Goal: Task Accomplishment & Management: Manage account settings

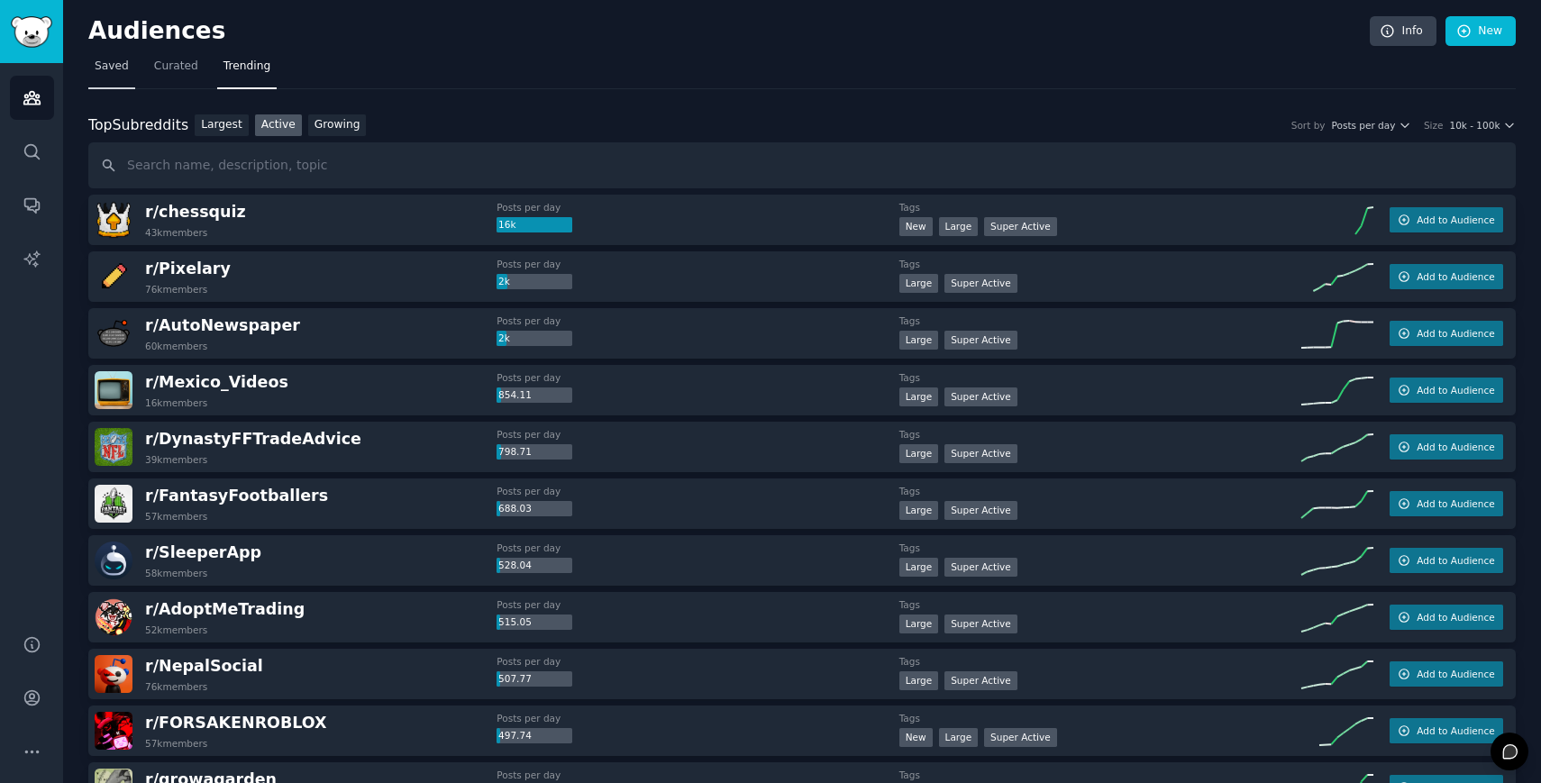
click at [109, 74] on span "Saved" at bounding box center [112, 67] width 34 height 16
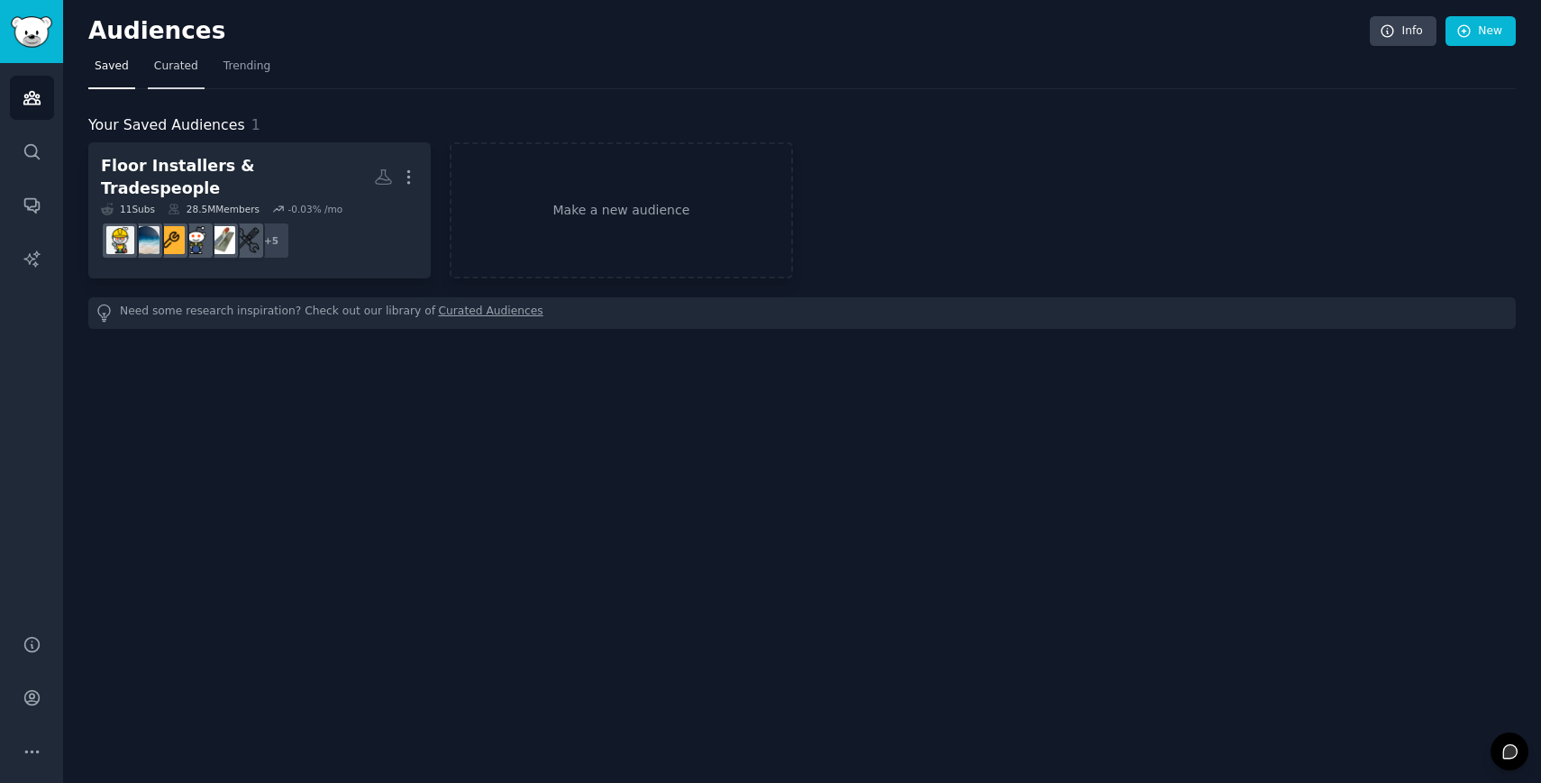
click at [171, 77] on link "Curated" at bounding box center [176, 70] width 57 height 37
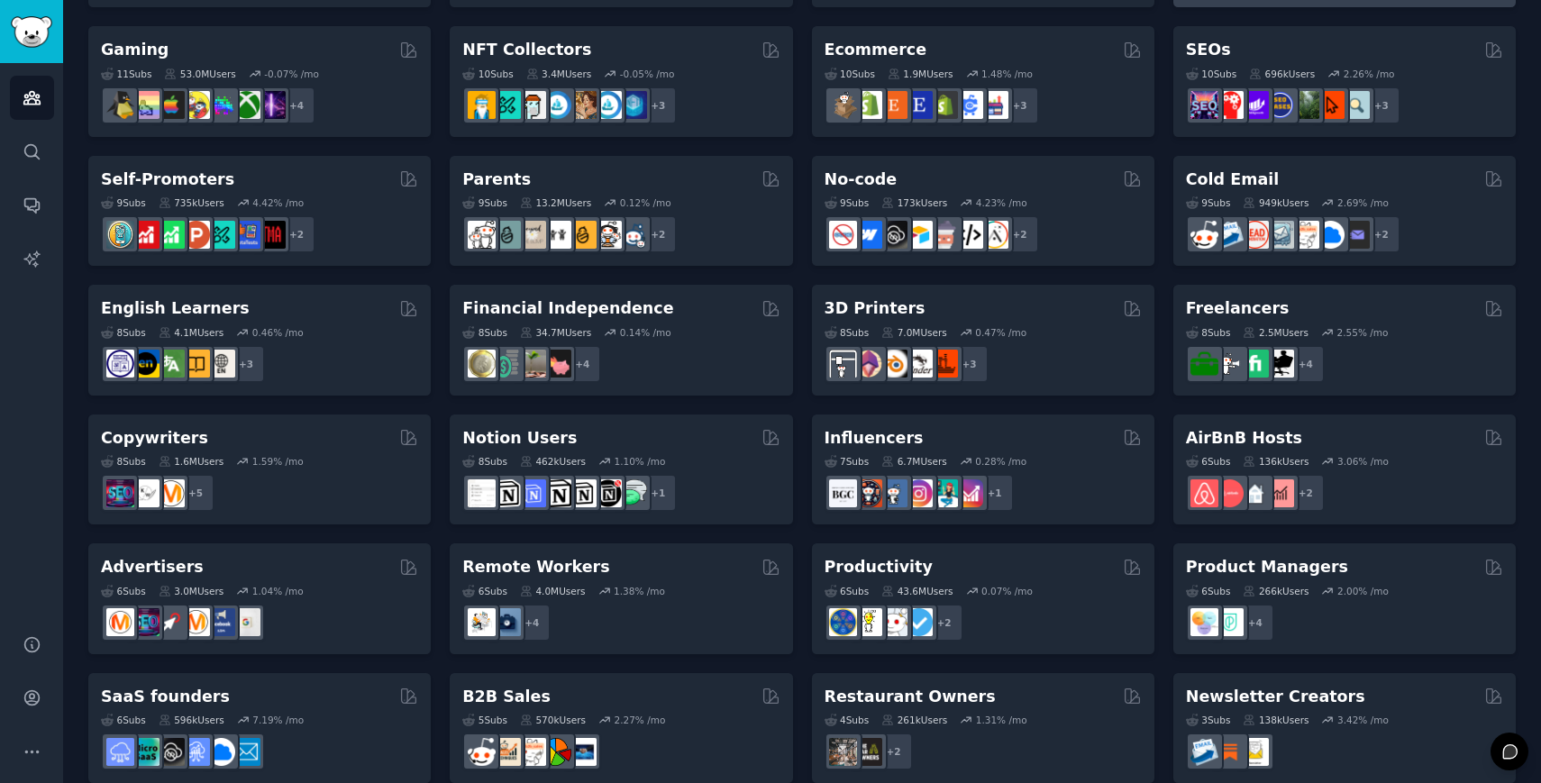
scroll to position [659, 0]
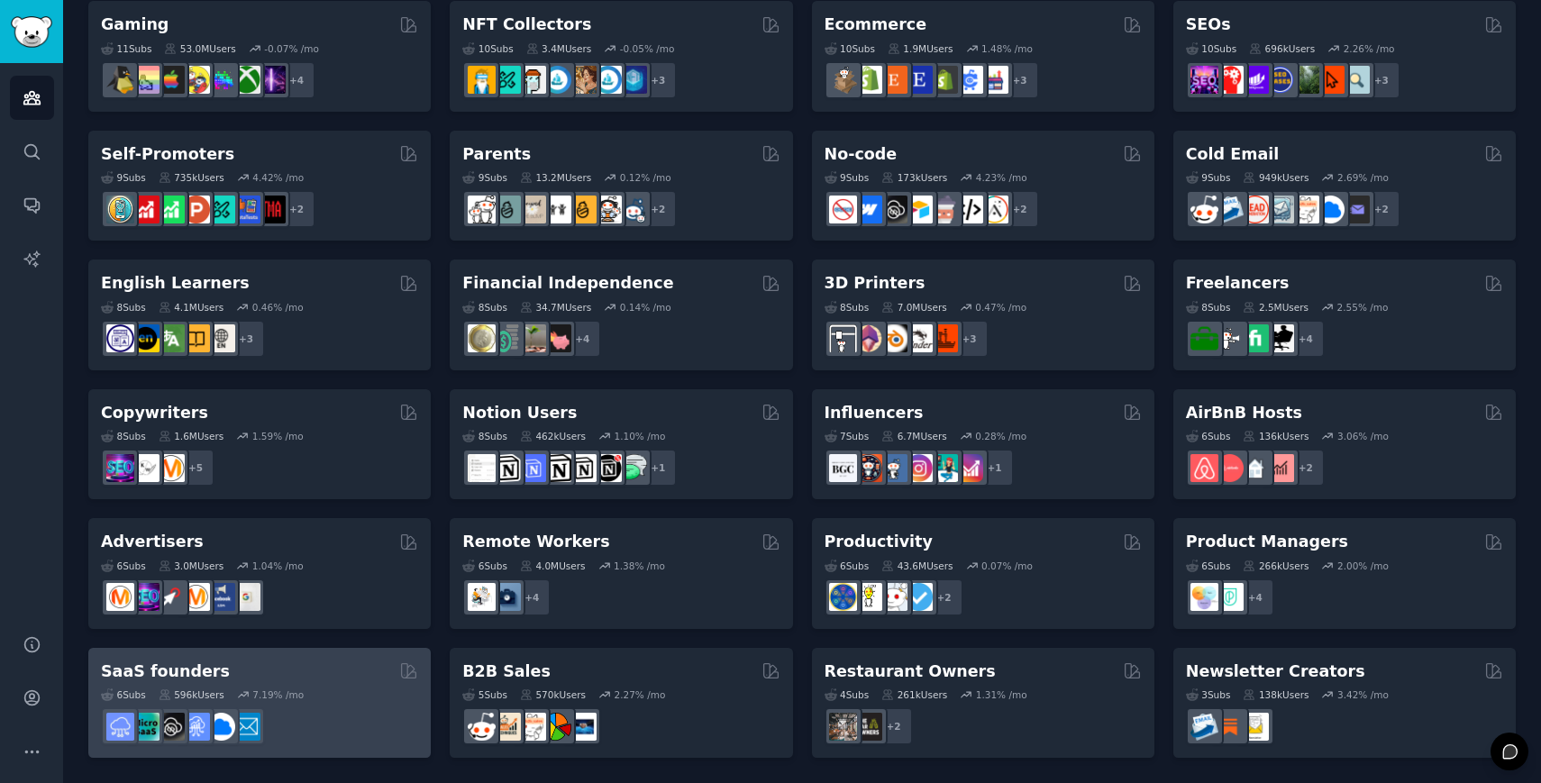
click at [185, 672] on h2 "SaaS founders" at bounding box center [165, 672] width 129 height 23
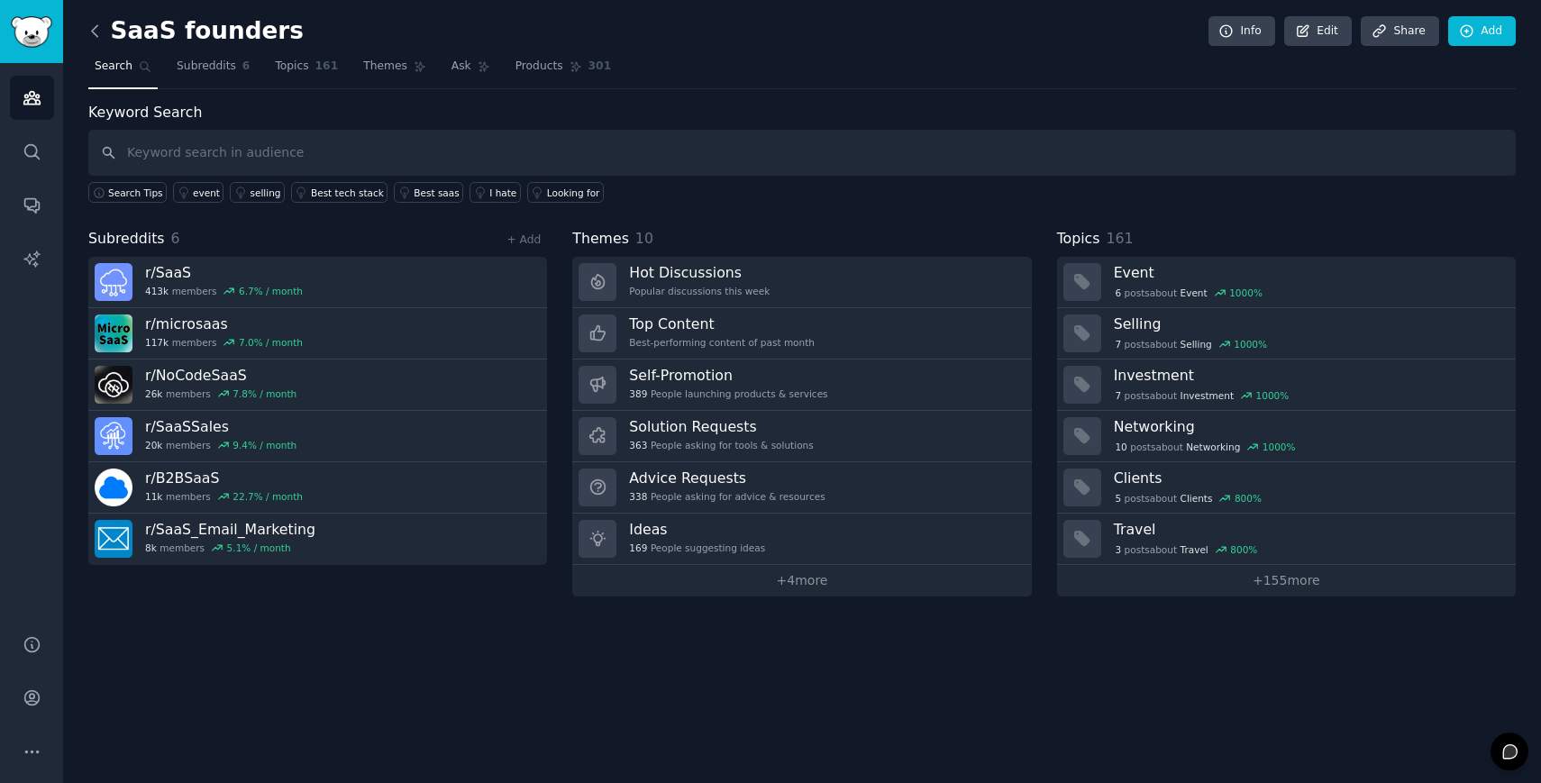
click at [101, 33] on icon at bounding box center [95, 31] width 19 height 19
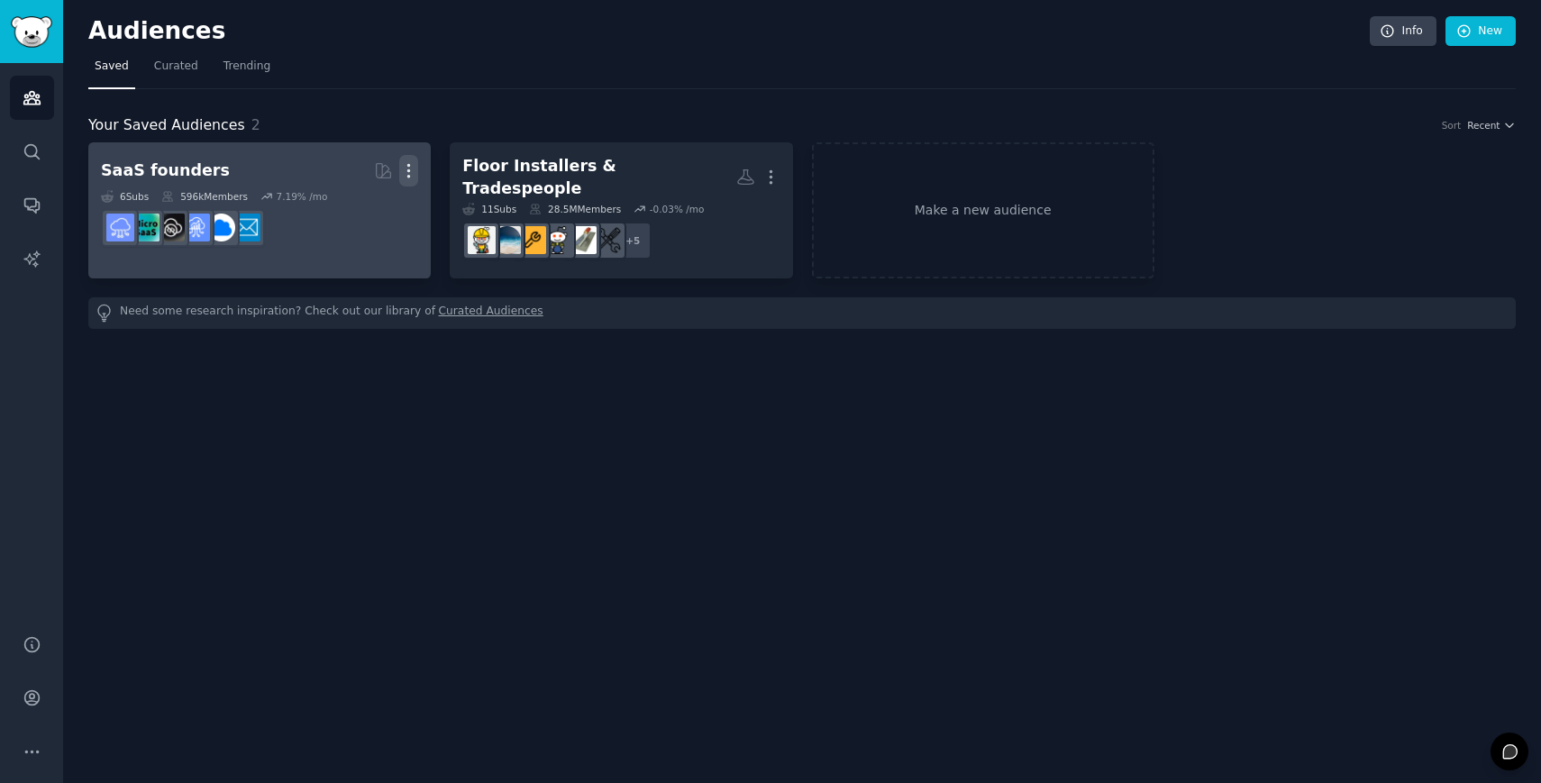
click at [409, 171] on icon "button" at bounding box center [409, 171] width 2 height 13
click at [354, 210] on p "Delete" at bounding box center [359, 208] width 41 height 19
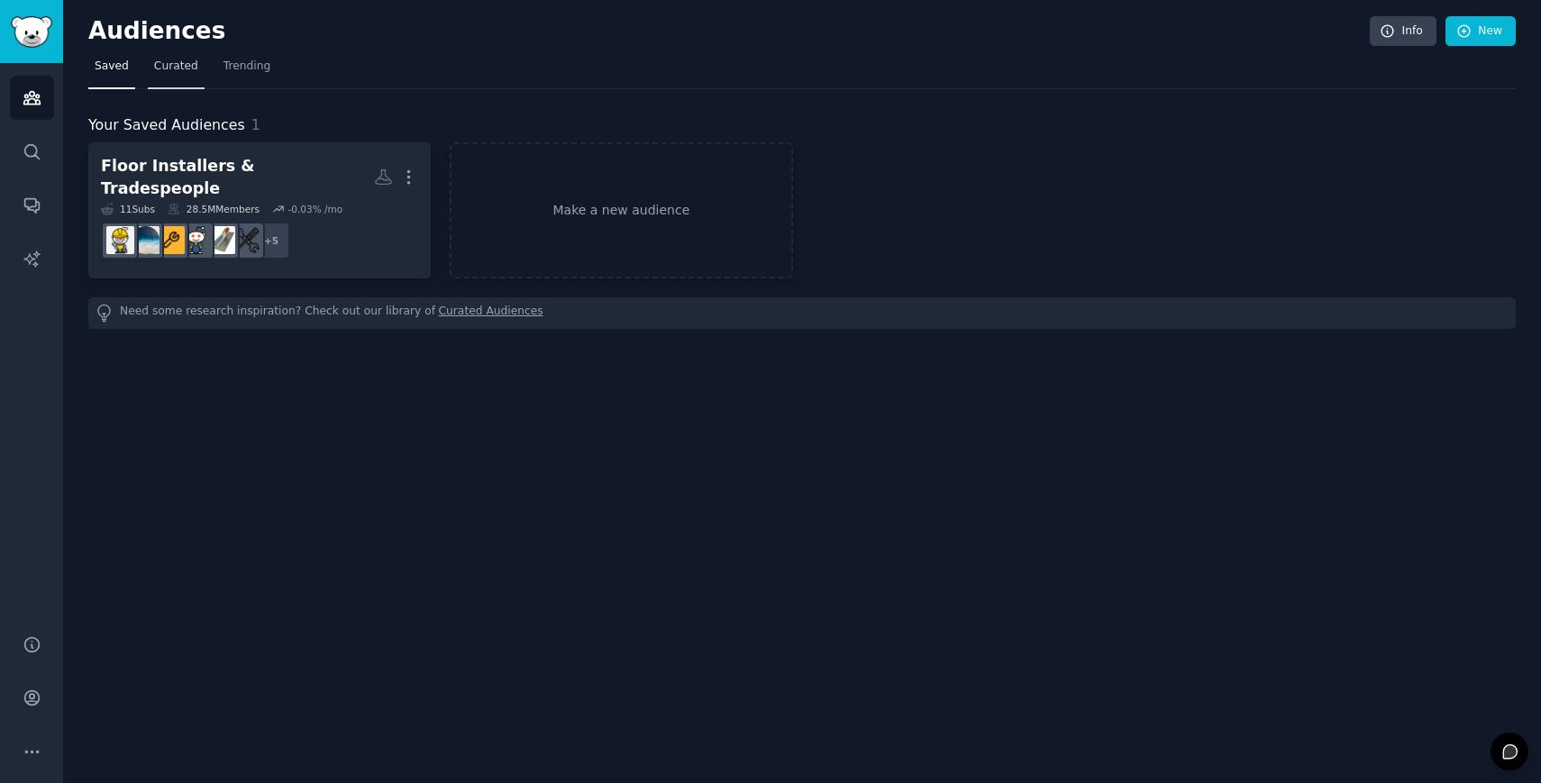
click at [178, 63] on span "Curated" at bounding box center [176, 67] width 44 height 16
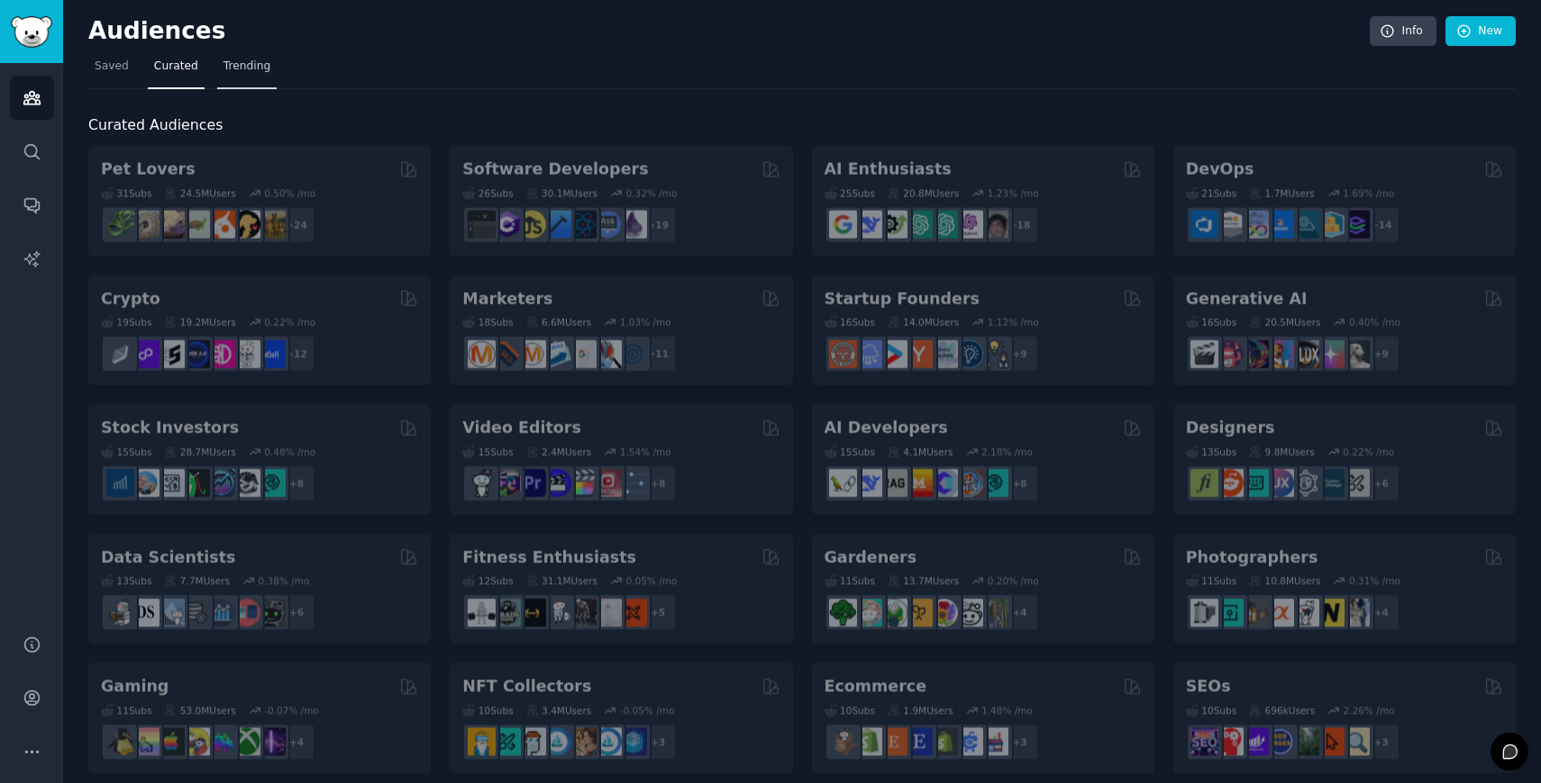
click at [242, 62] on span "Trending" at bounding box center [246, 67] width 47 height 16
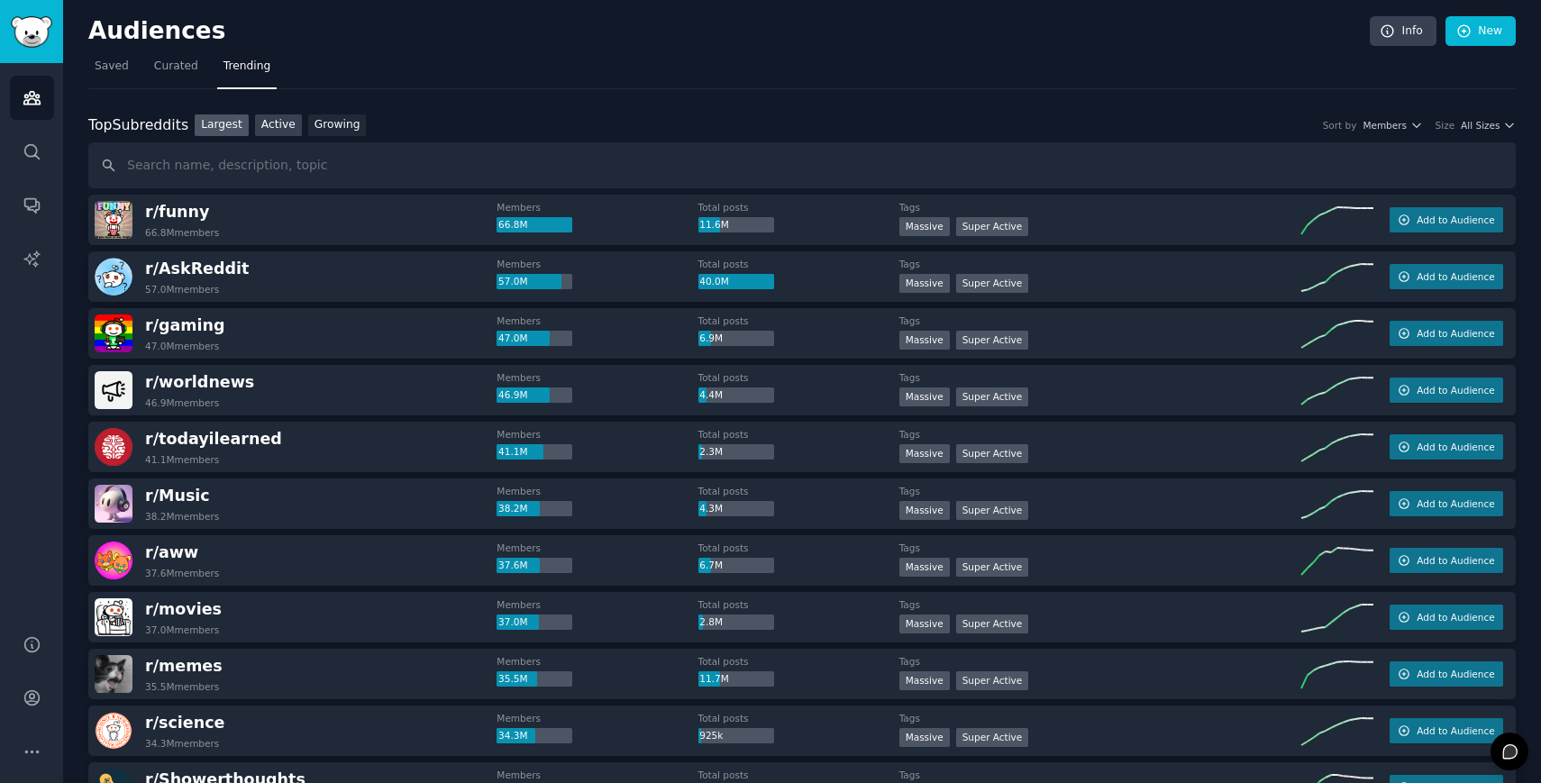
click at [274, 133] on link "Active" at bounding box center [278, 125] width 47 height 23
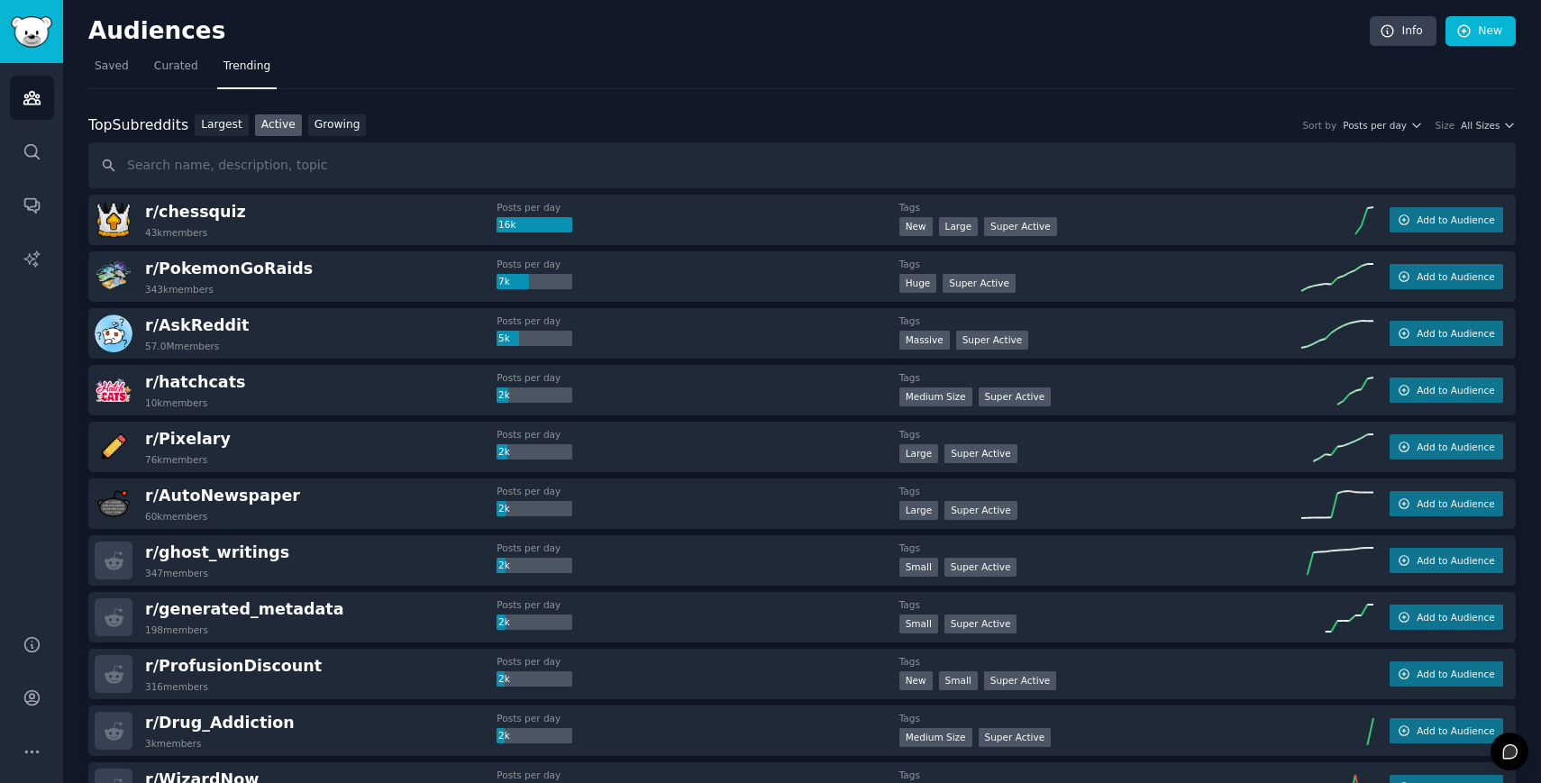
click at [1432, 118] on div "Top Subreddits Top Subreddits Largest Active Growing Sort by Posts per day Size…" at bounding box center [801, 125] width 1427 height 23
click at [1496, 129] on button "All Sizes" at bounding box center [1488, 125] width 55 height 13
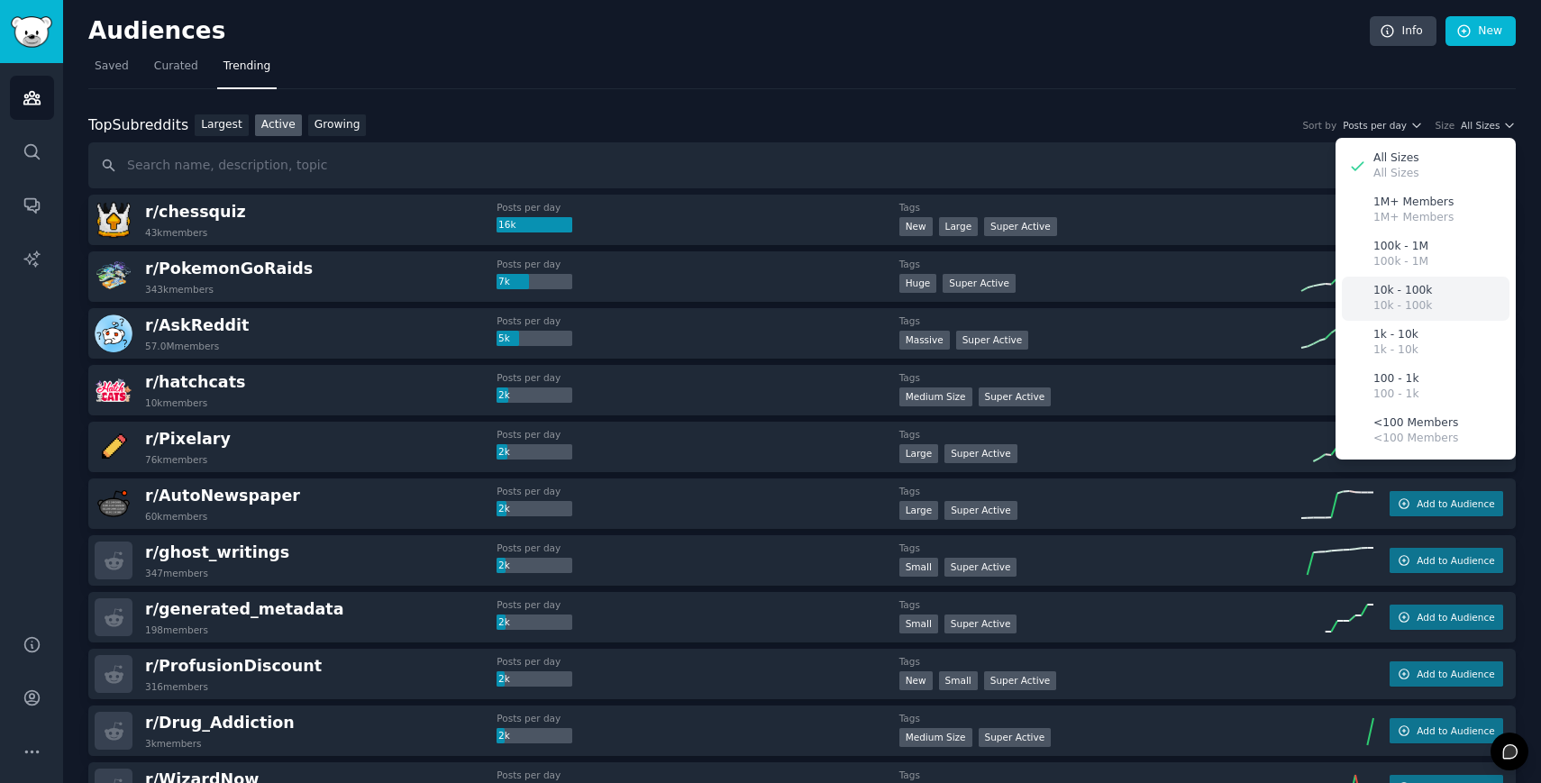
click at [1410, 289] on p "10k - 100k" at bounding box center [1402, 291] width 59 height 16
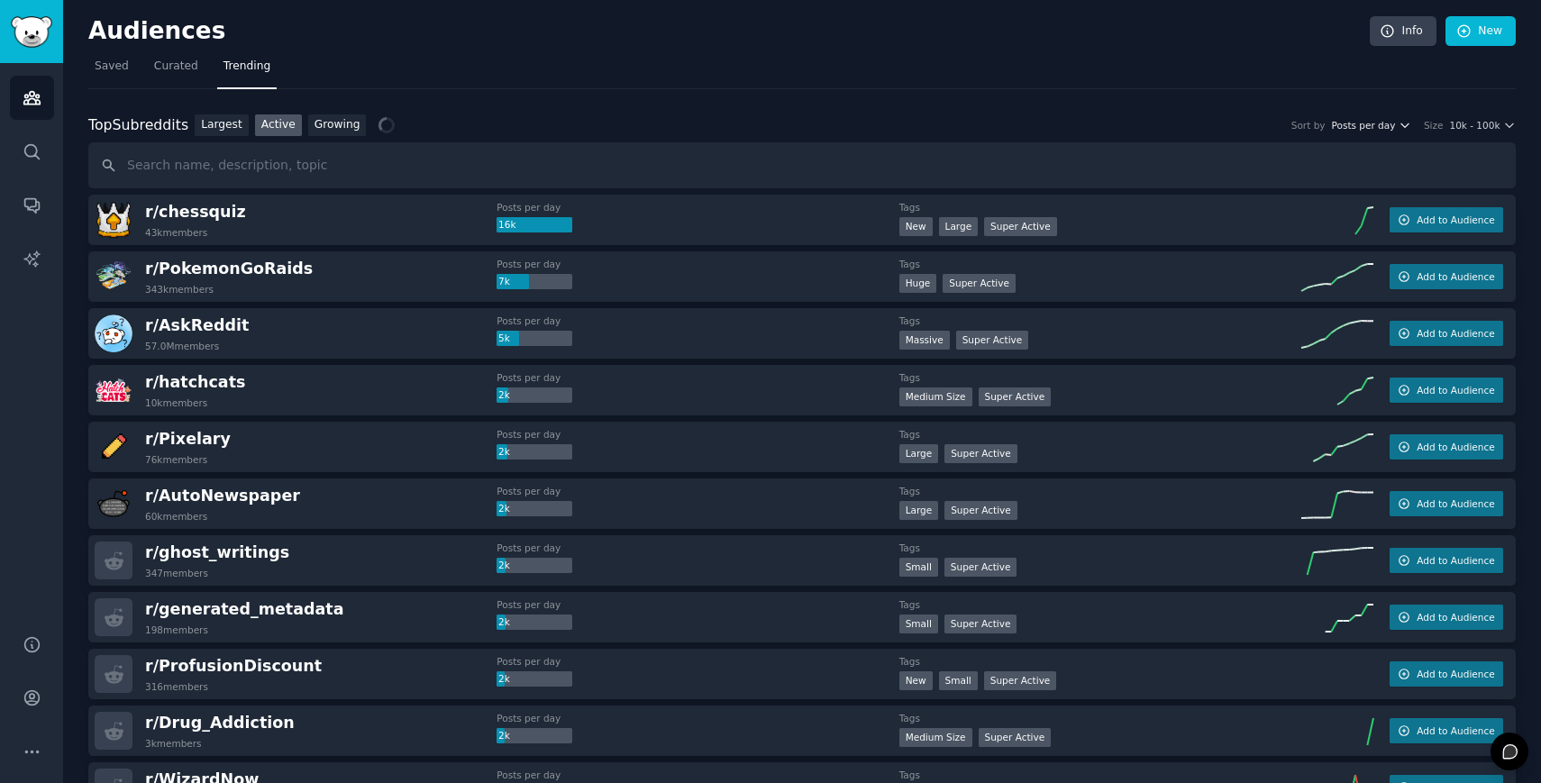
click at [1386, 125] on span "Posts per day" at bounding box center [1364, 125] width 64 height 13
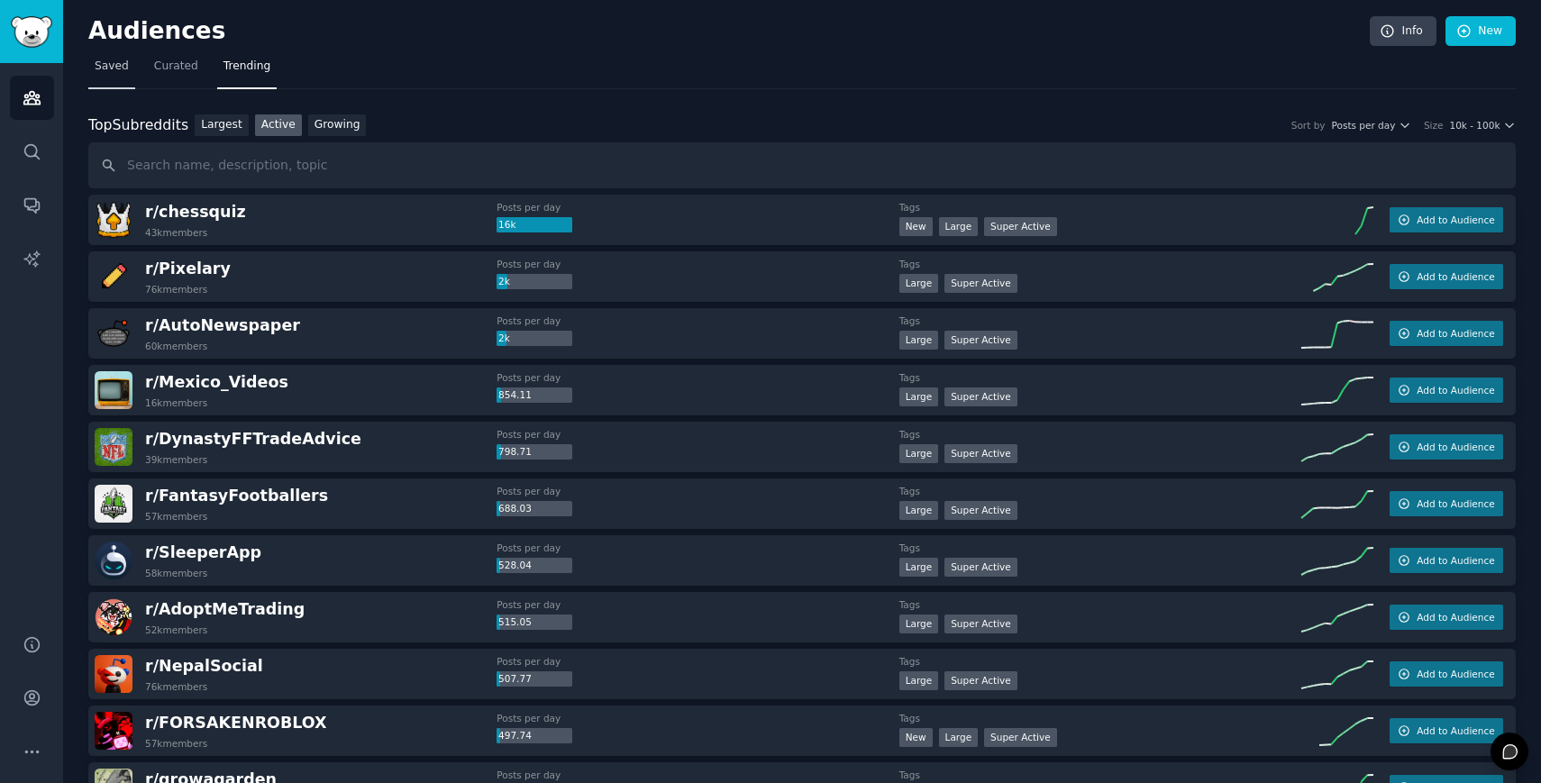
click at [107, 78] on link "Saved" at bounding box center [111, 70] width 47 height 37
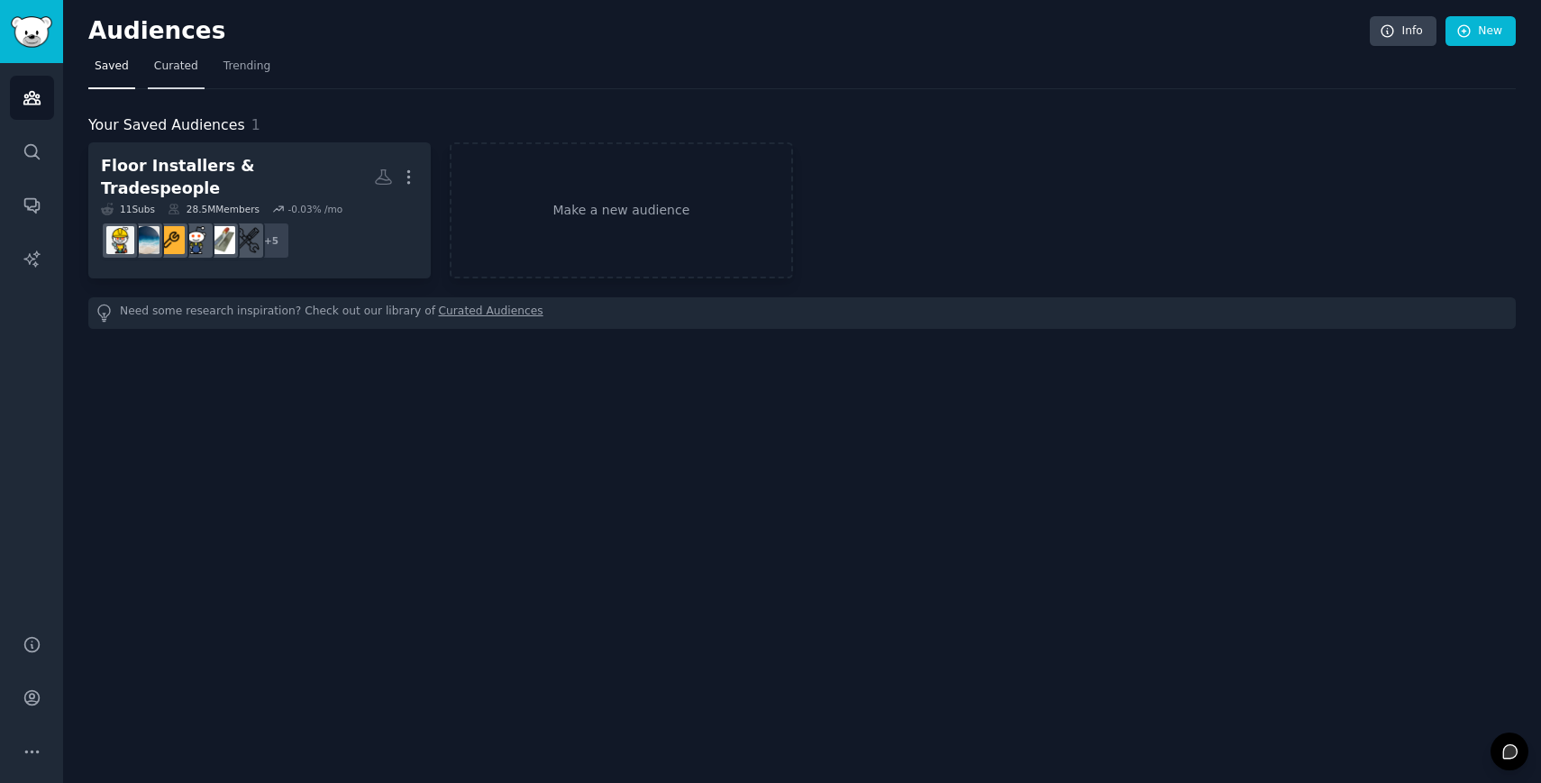
click at [169, 67] on span "Curated" at bounding box center [176, 67] width 44 height 16
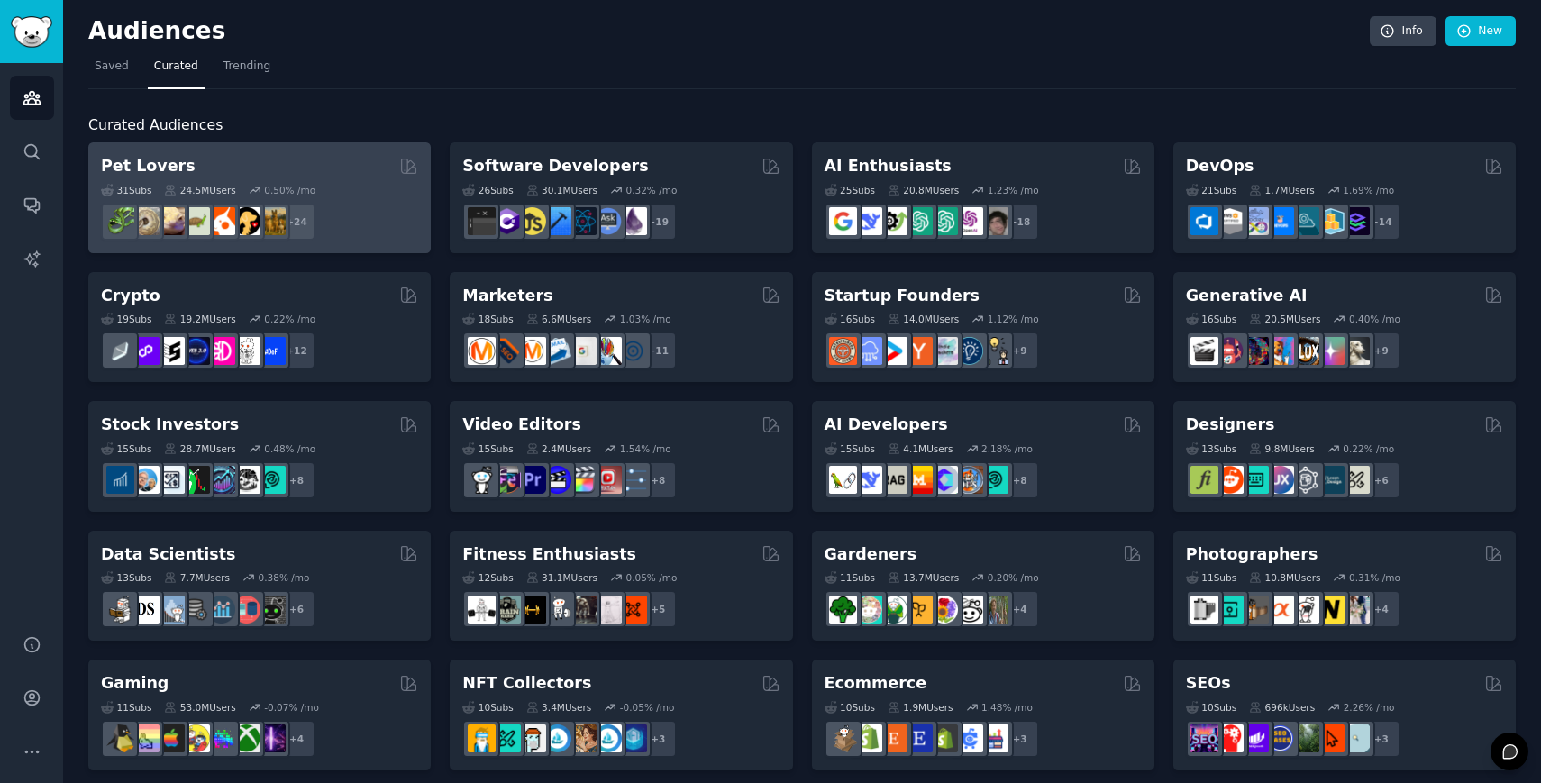
click at [261, 158] on div "Pet Lovers" at bounding box center [259, 166] width 317 height 23
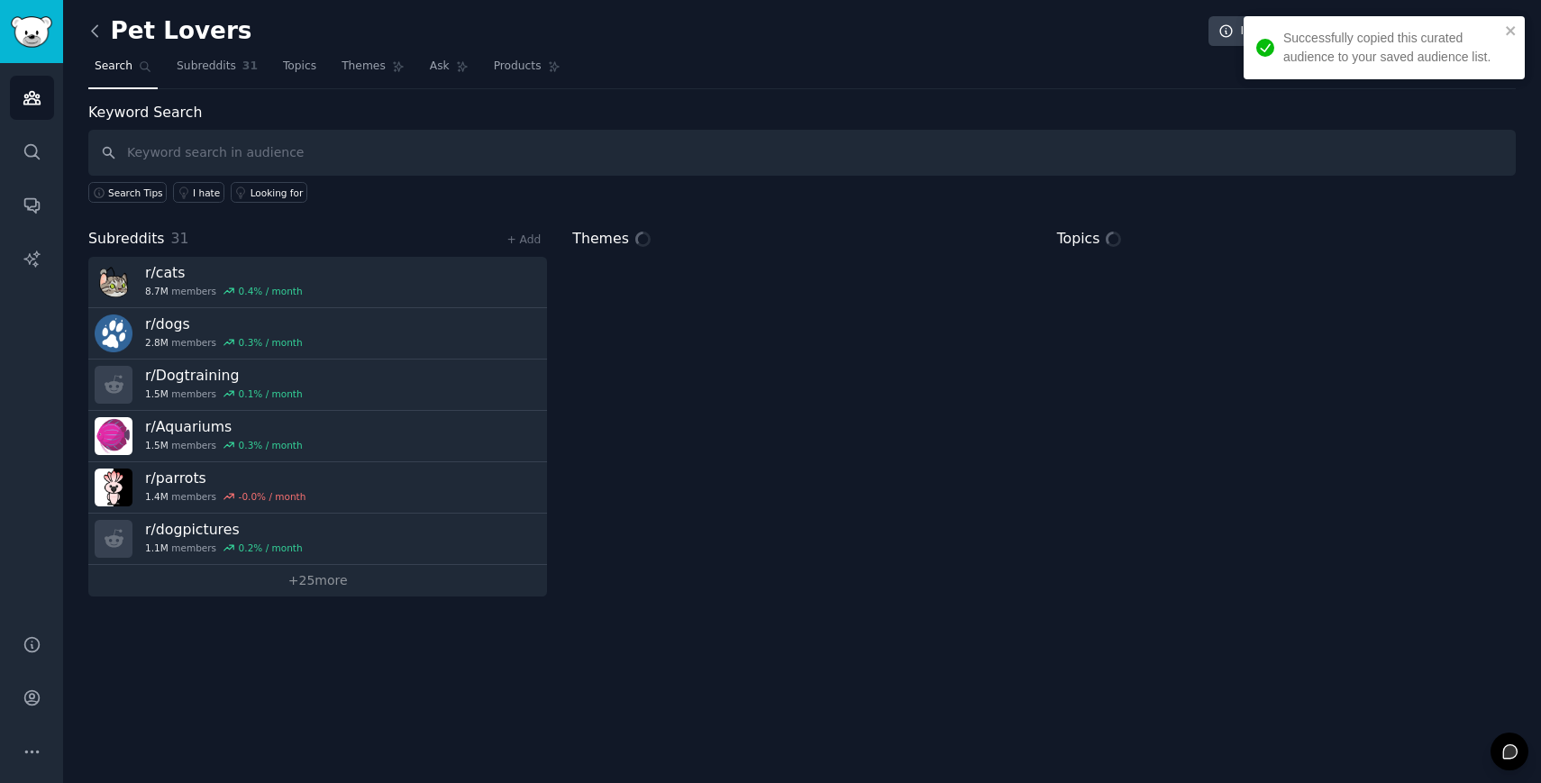
click at [90, 28] on icon at bounding box center [95, 31] width 19 height 19
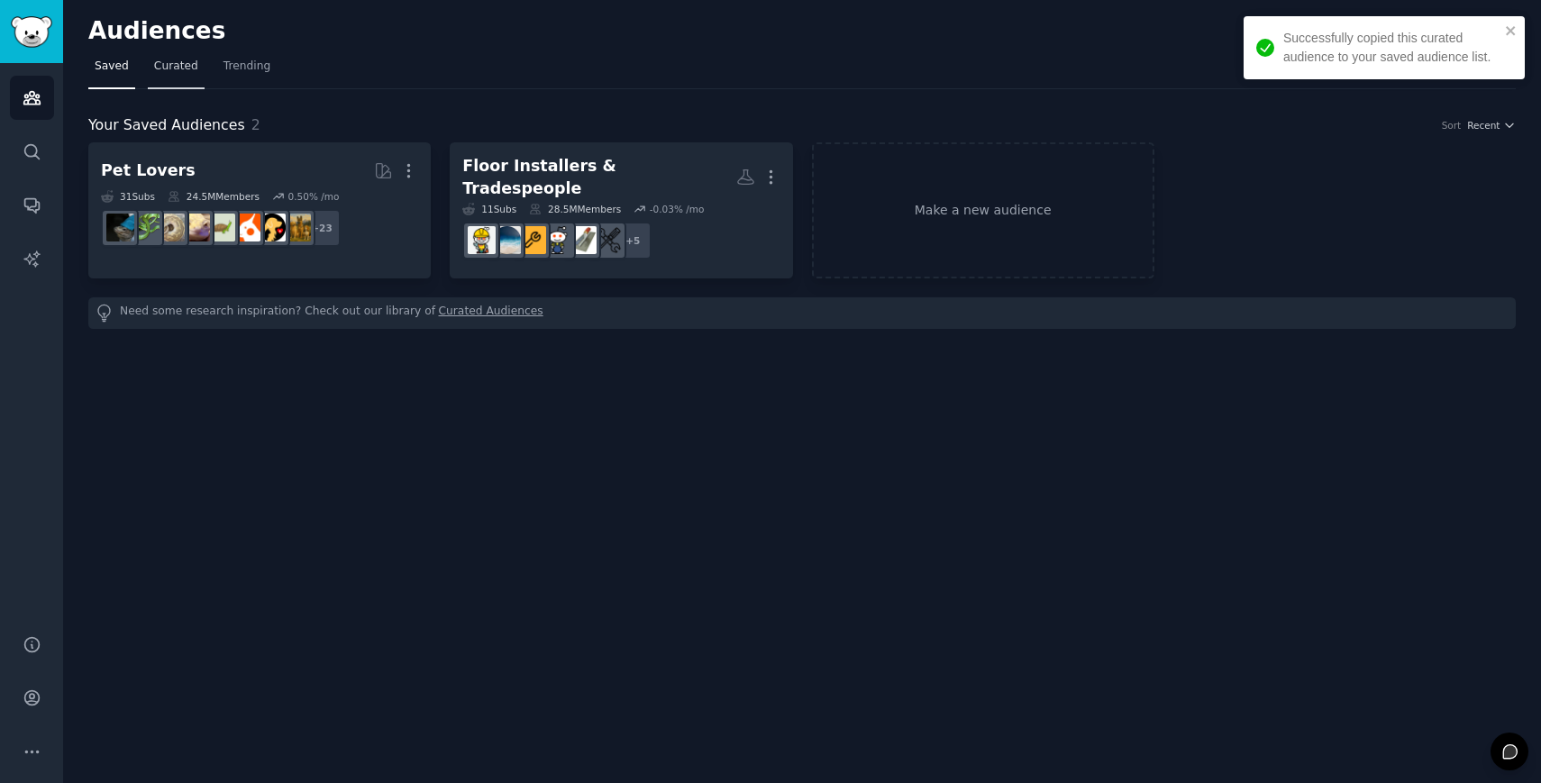
click at [178, 60] on span "Curated" at bounding box center [176, 67] width 44 height 16
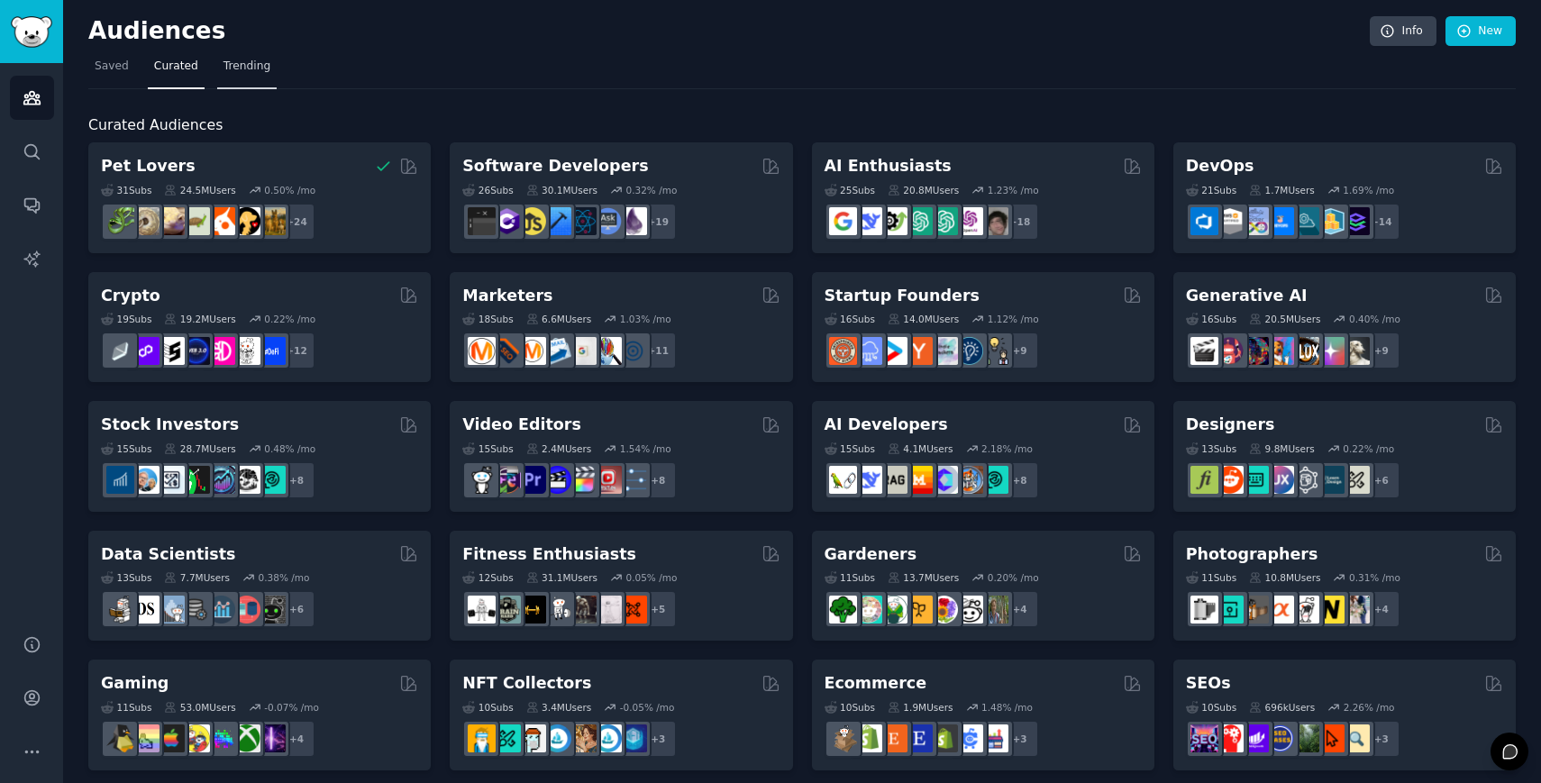
click at [242, 80] on link "Trending" at bounding box center [246, 70] width 59 height 37
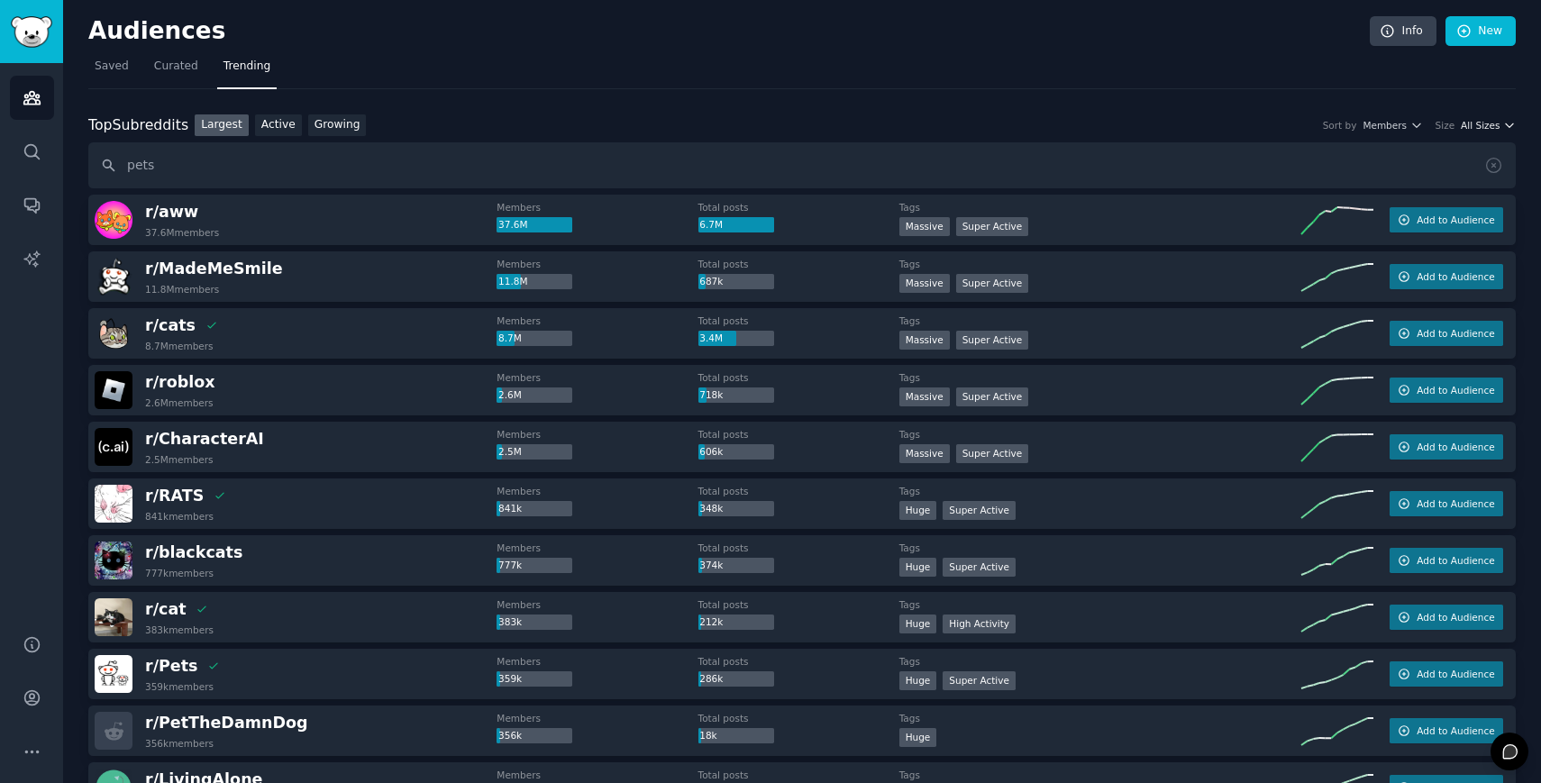
click at [1492, 120] on span "All Sizes" at bounding box center [1480, 125] width 39 height 13
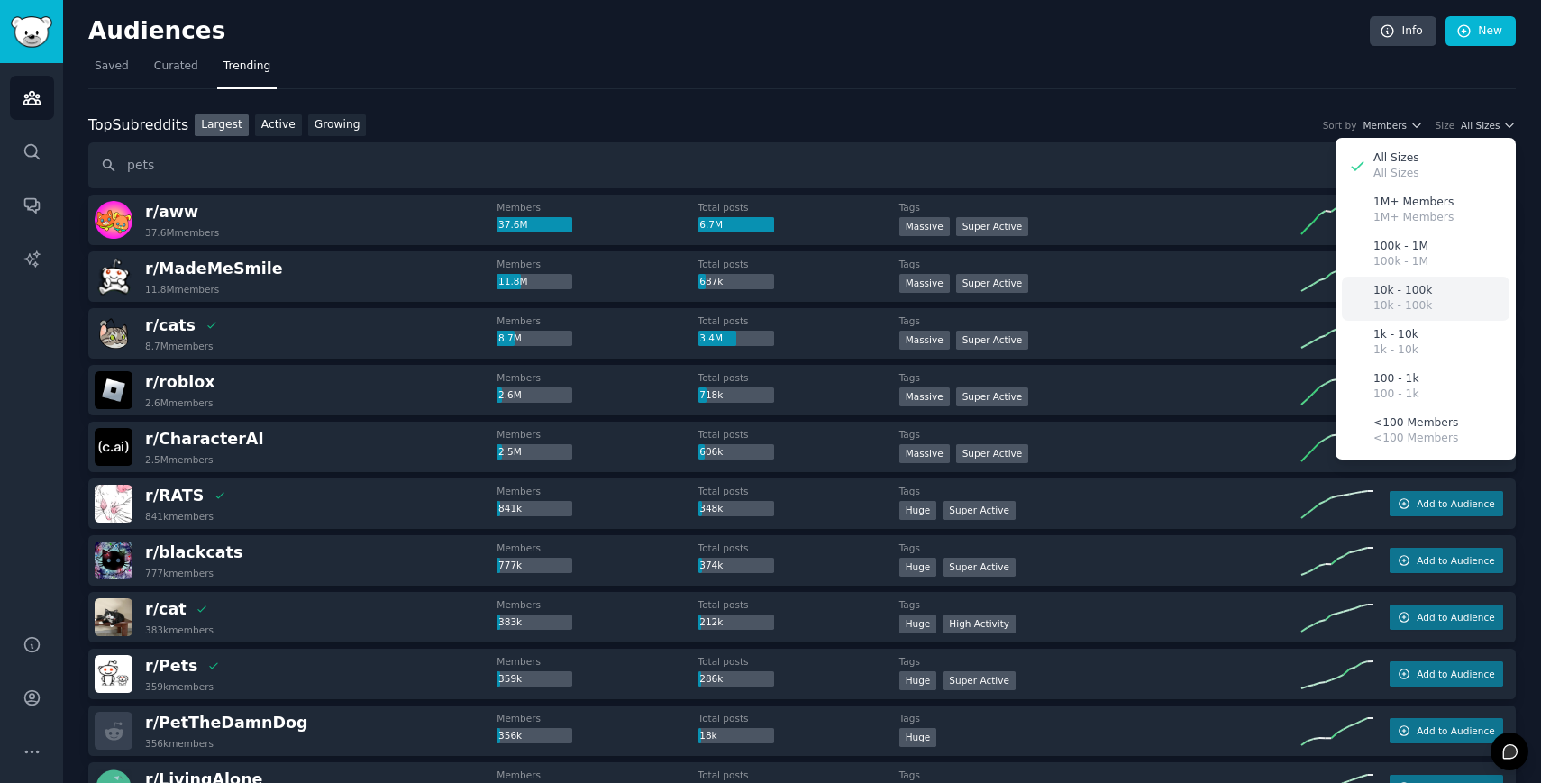
click at [1419, 292] on p "10k - 100k" at bounding box center [1402, 291] width 59 height 16
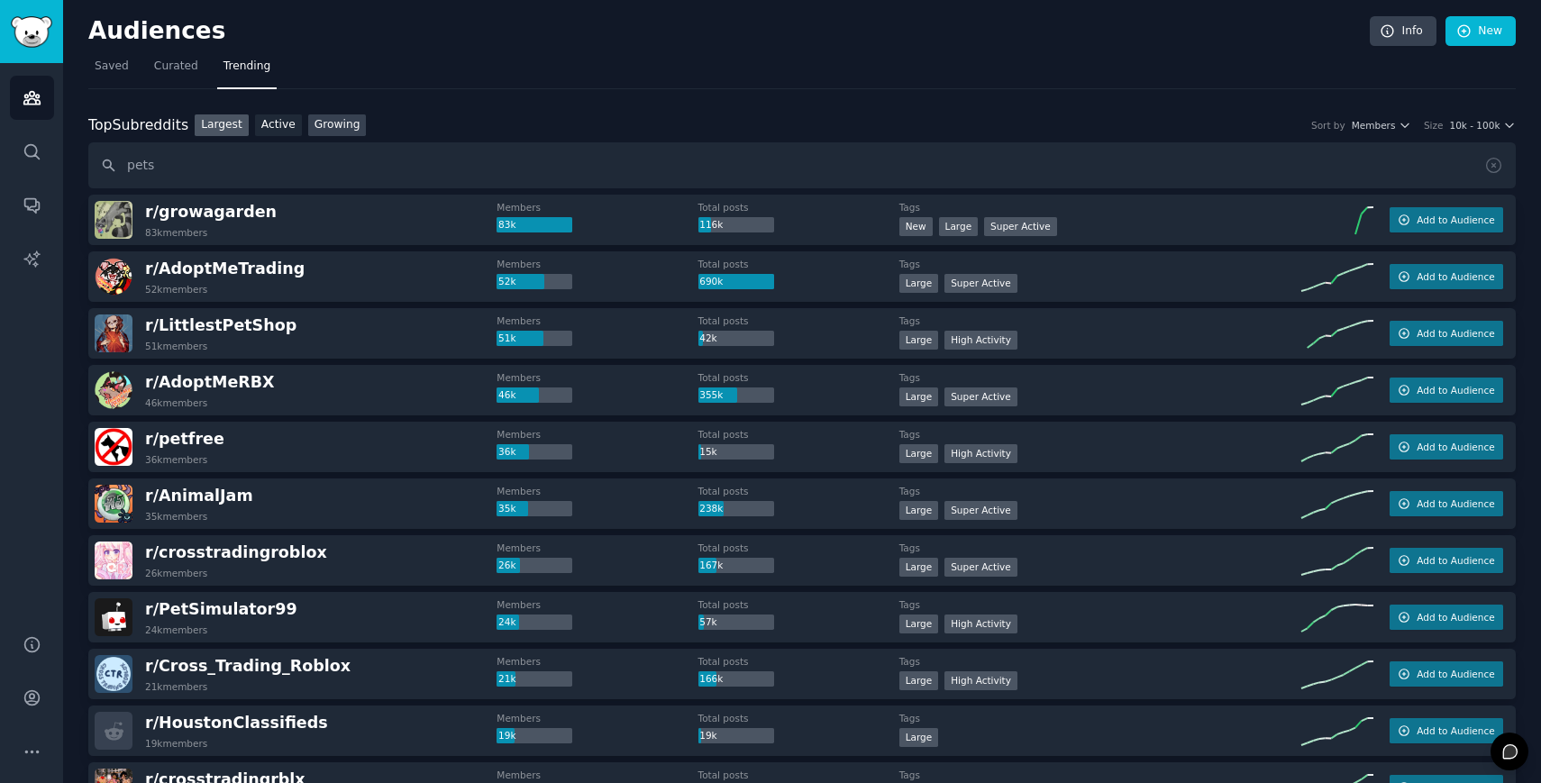
click at [333, 132] on link "Growing" at bounding box center [337, 125] width 59 height 23
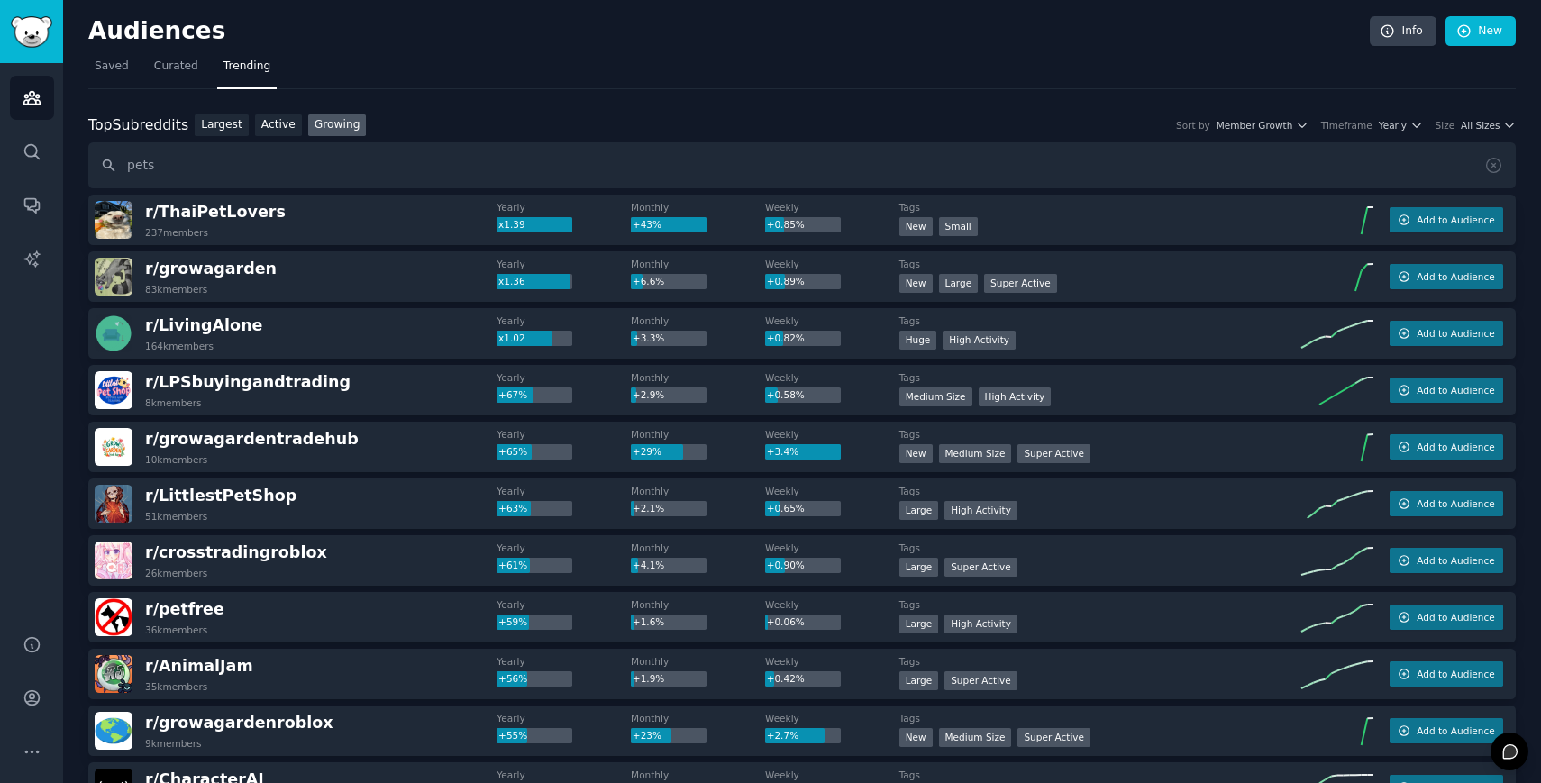
click at [1490, 117] on div "Top Subreddits Top Subreddits Largest Active Growing Sort by Member Growth Time…" at bounding box center [801, 125] width 1427 height 23
click at [1493, 119] on span "All Sizes" at bounding box center [1480, 125] width 39 height 13
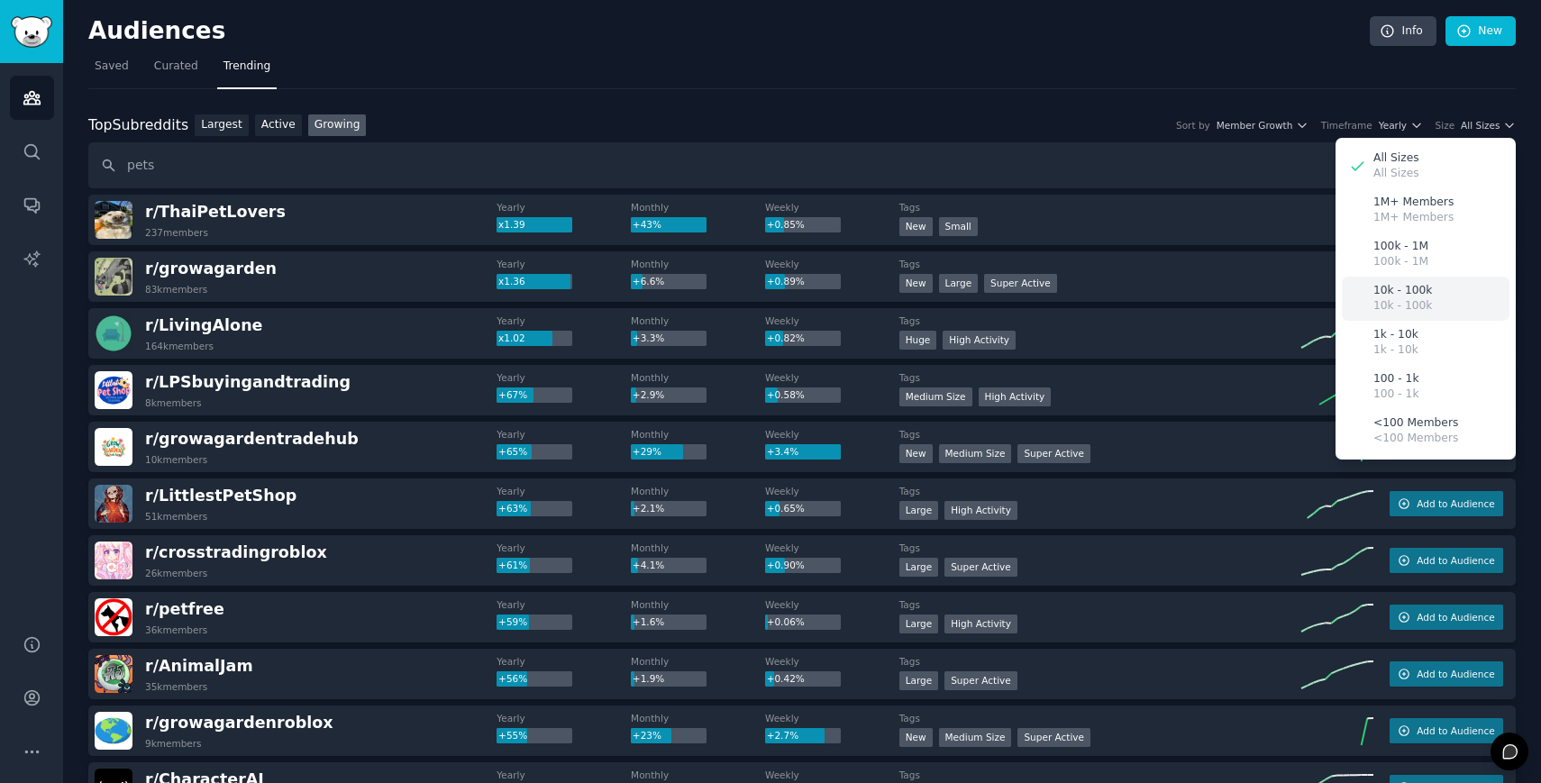
click at [1415, 297] on p "10k - 100k" at bounding box center [1402, 291] width 59 height 16
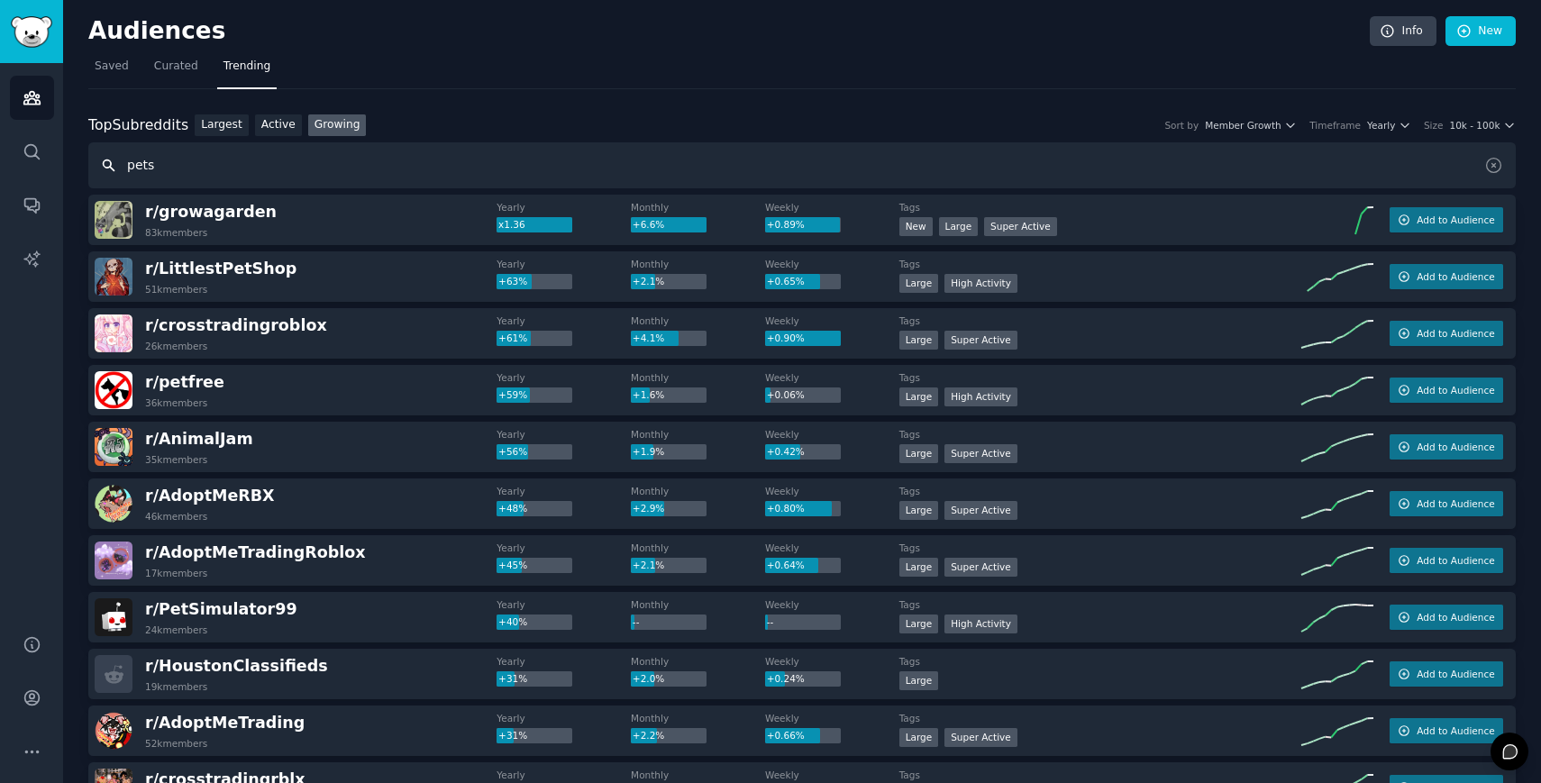
click at [181, 143] on input "pets" at bounding box center [801, 165] width 1427 height 46
click at [181, 163] on input "pets" at bounding box center [801, 165] width 1427 height 46
type input "p"
type input "vet"
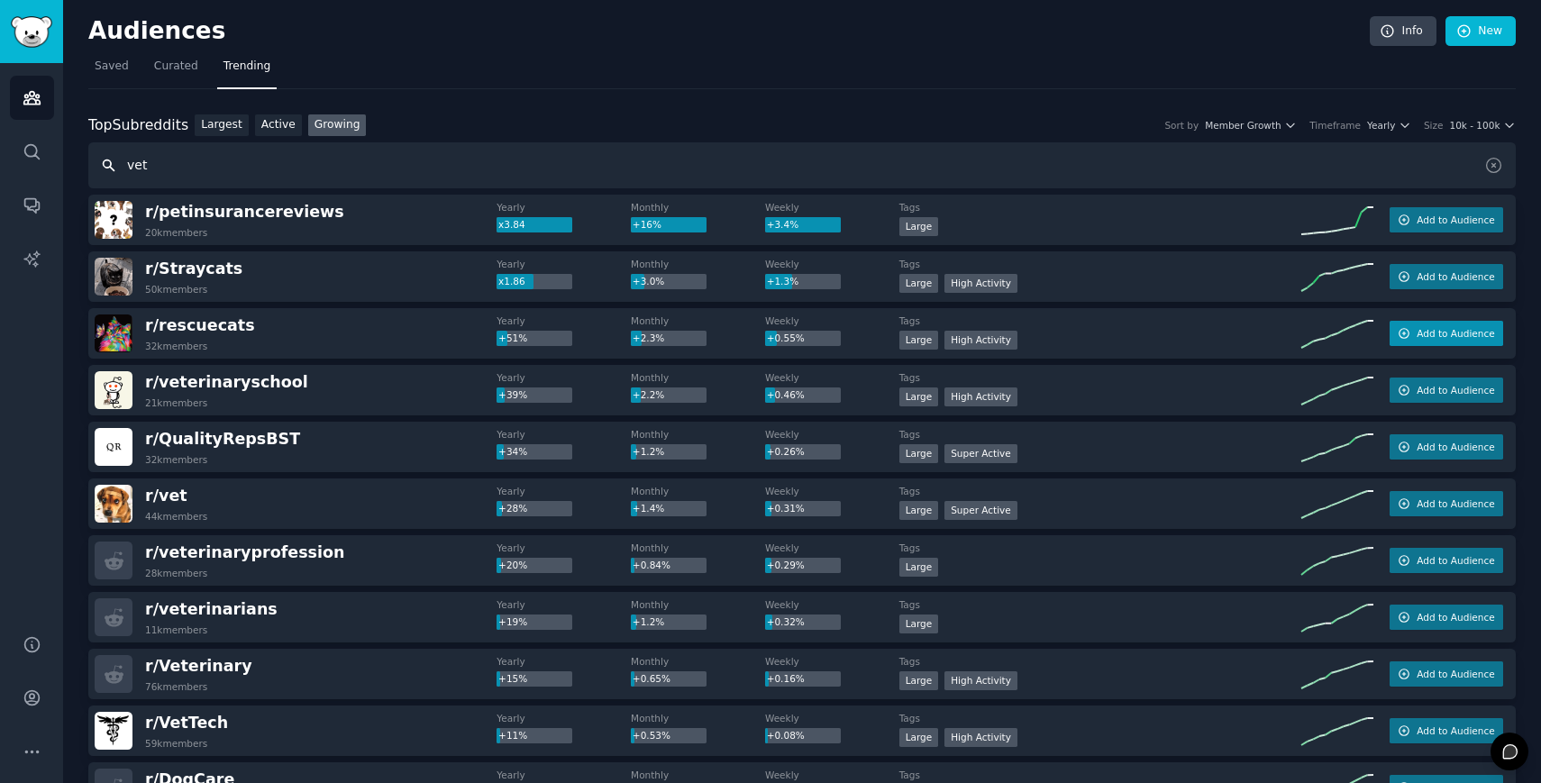
click at [1445, 338] on span "Add to Audience" at bounding box center [1455, 333] width 77 height 13
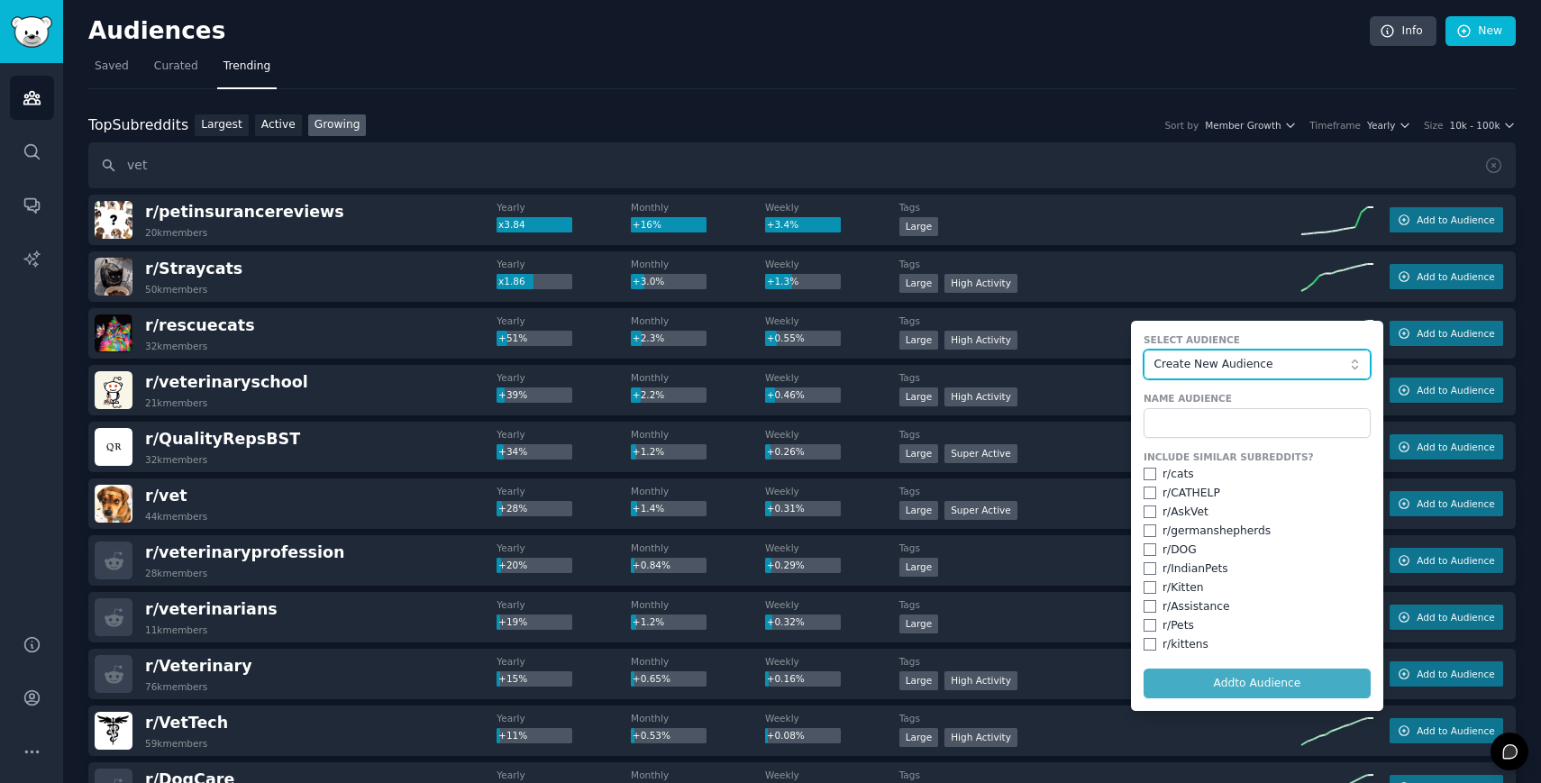
click at [1248, 358] on span "Create New Audience" at bounding box center [1251, 365] width 197 height 16
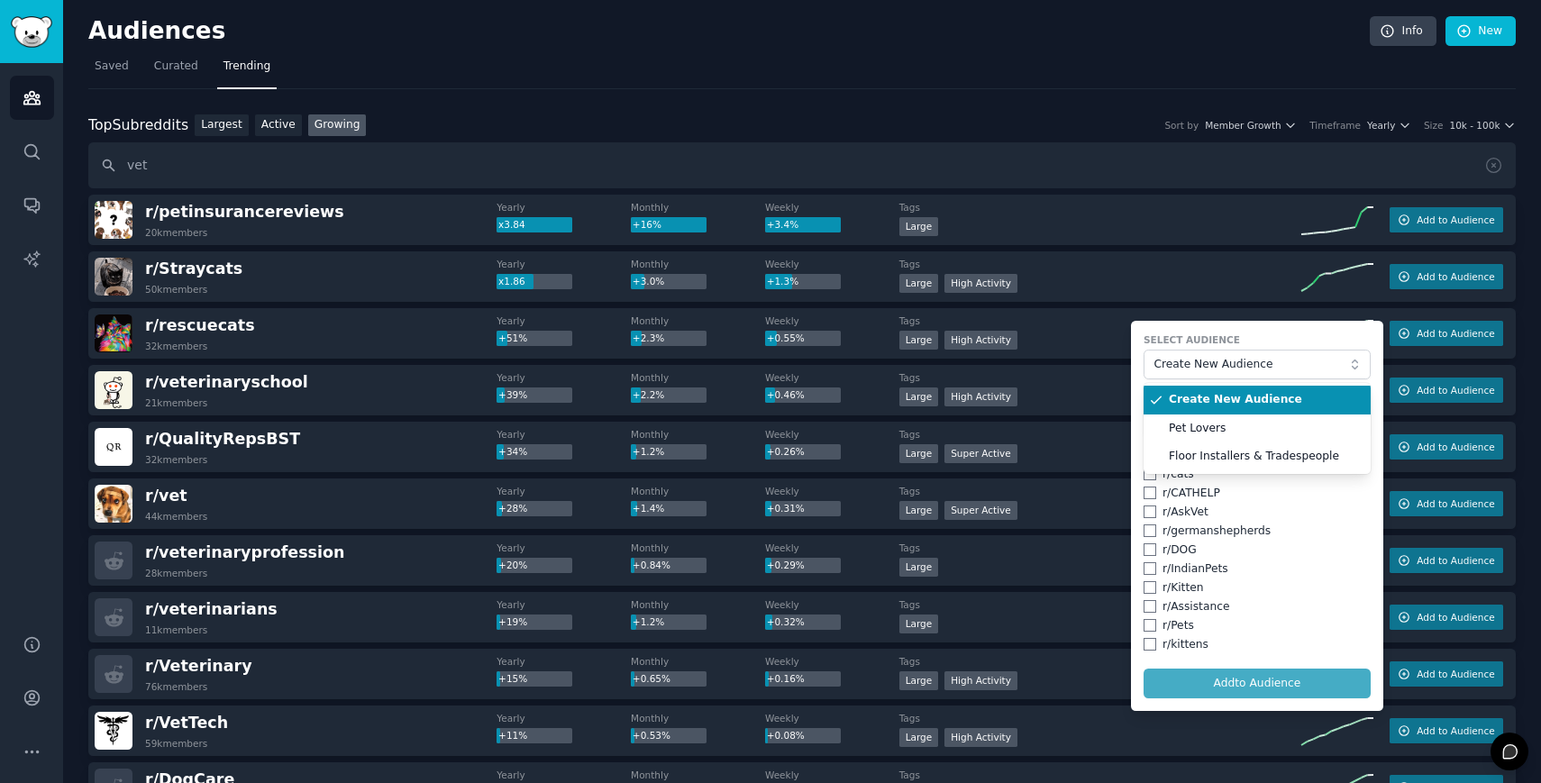
click at [1253, 344] on label "Select Audience" at bounding box center [1257, 339] width 227 height 13
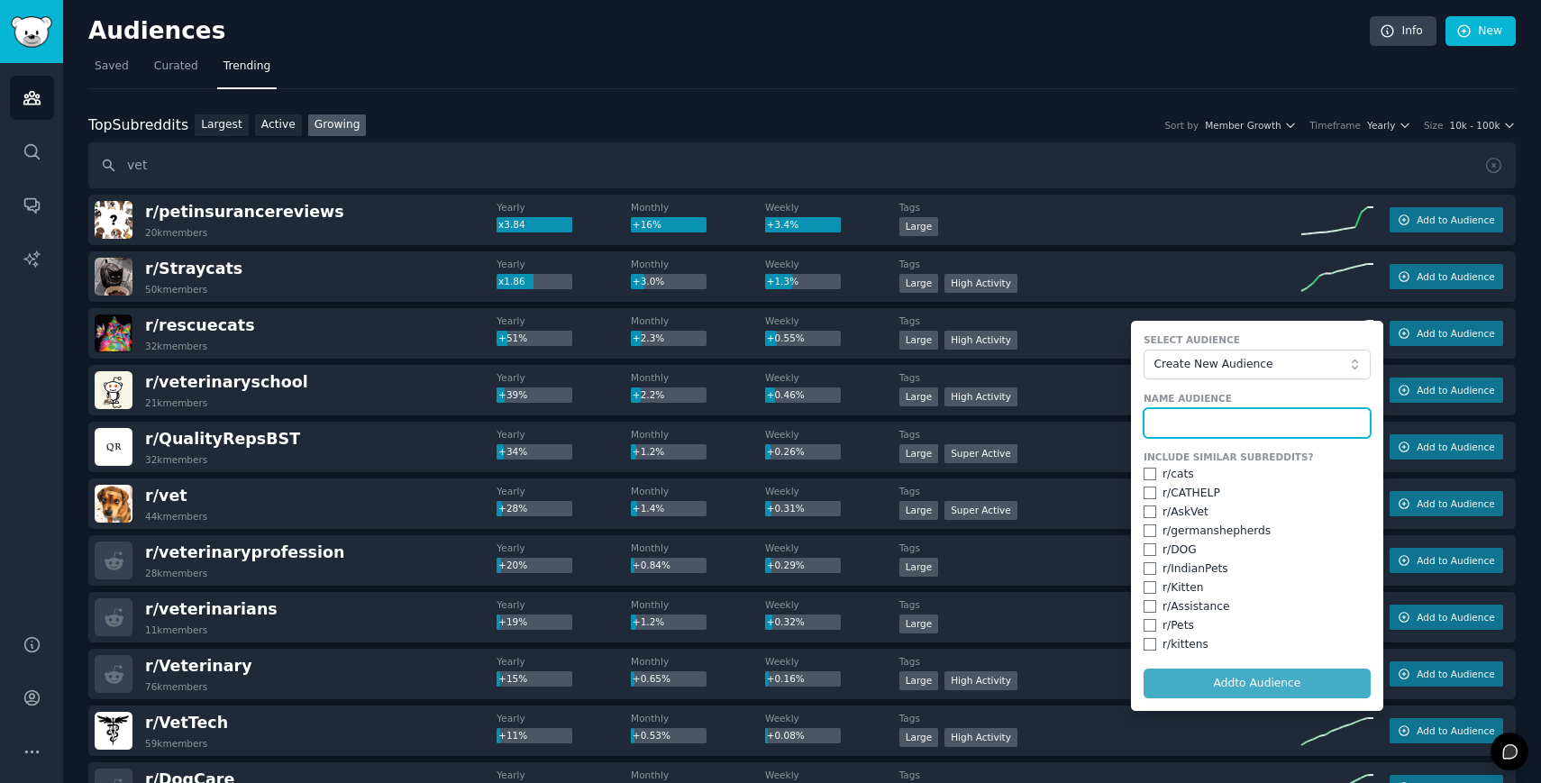
click at [1232, 410] on input "text" at bounding box center [1257, 423] width 227 height 31
type input "P"
type input "R"
type input "Pet Rescuers"
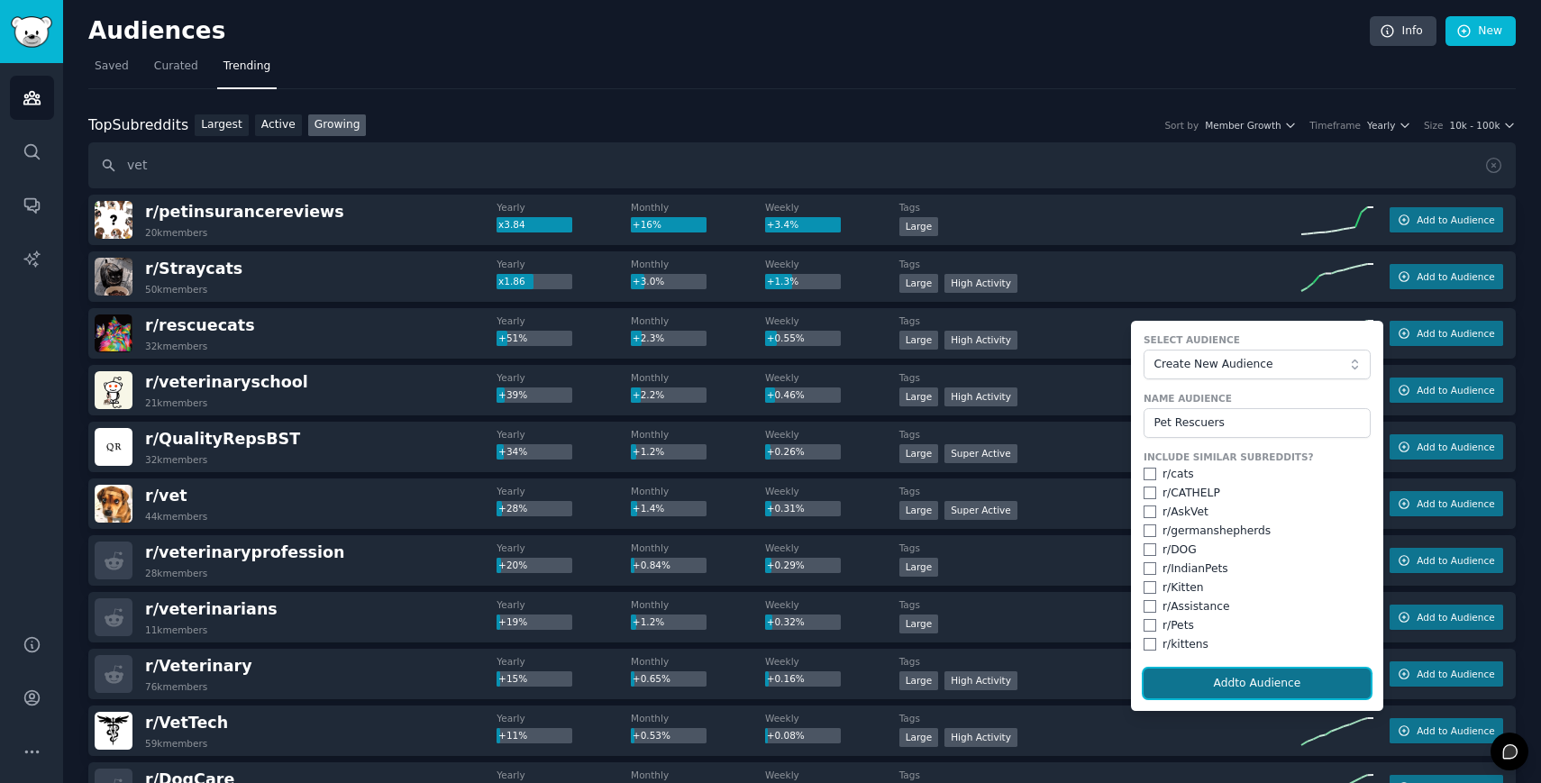
click at [1197, 679] on button "Add to Audience" at bounding box center [1257, 684] width 227 height 31
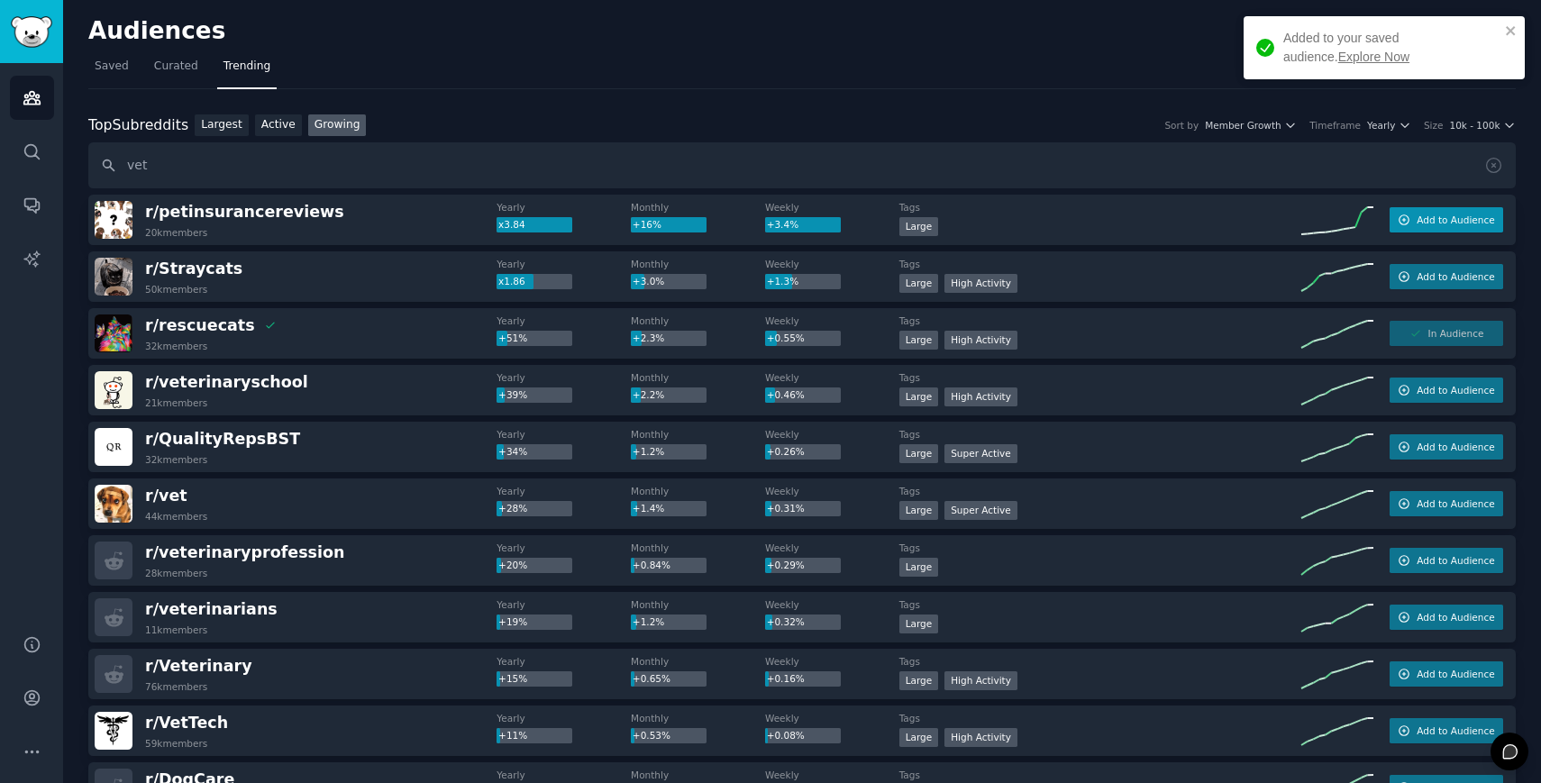
click at [1424, 223] on span "Add to Audience" at bounding box center [1455, 220] width 77 height 13
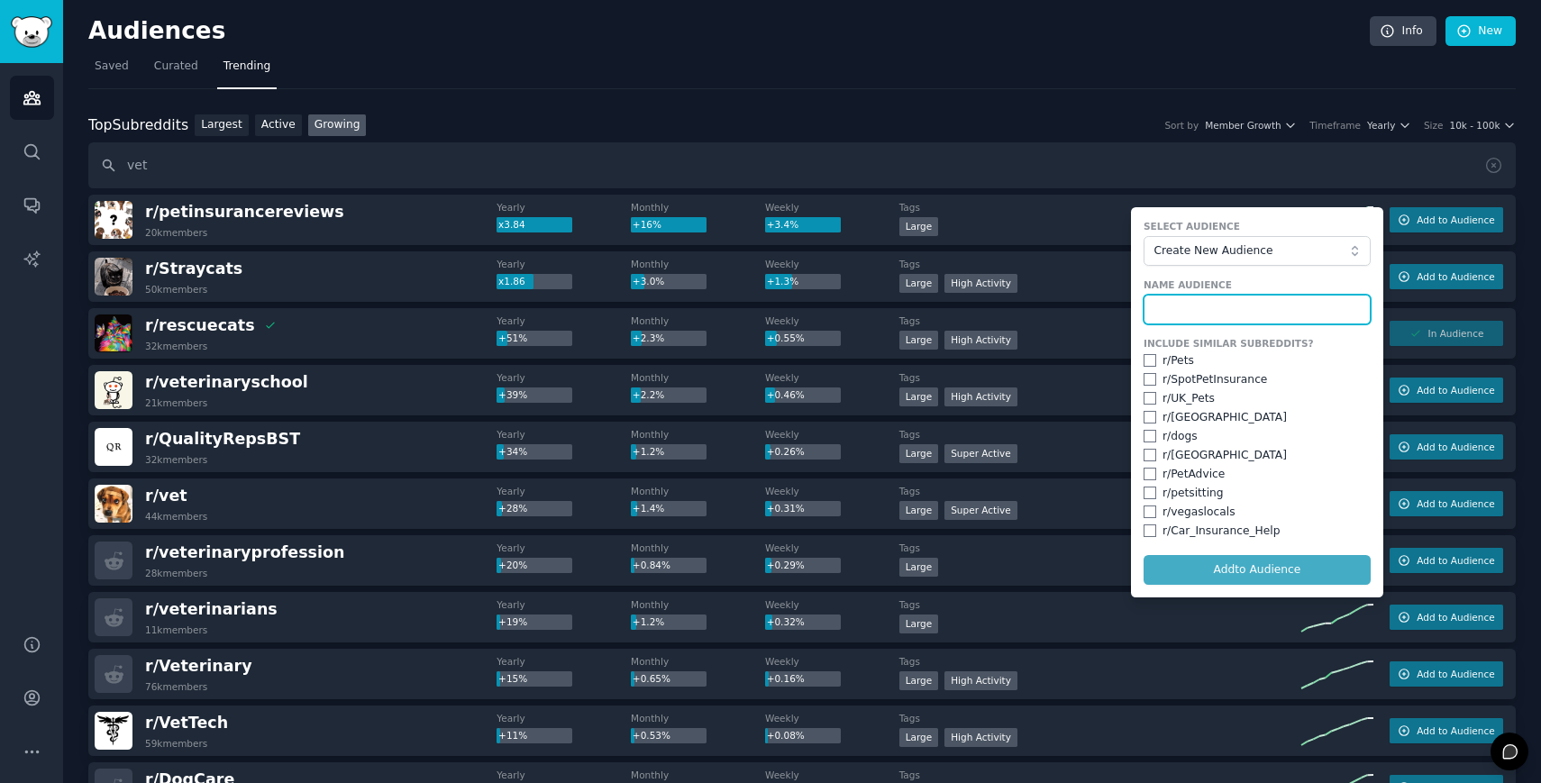
click at [1253, 305] on input "text" at bounding box center [1257, 310] width 227 height 31
type input "Pet Owners"
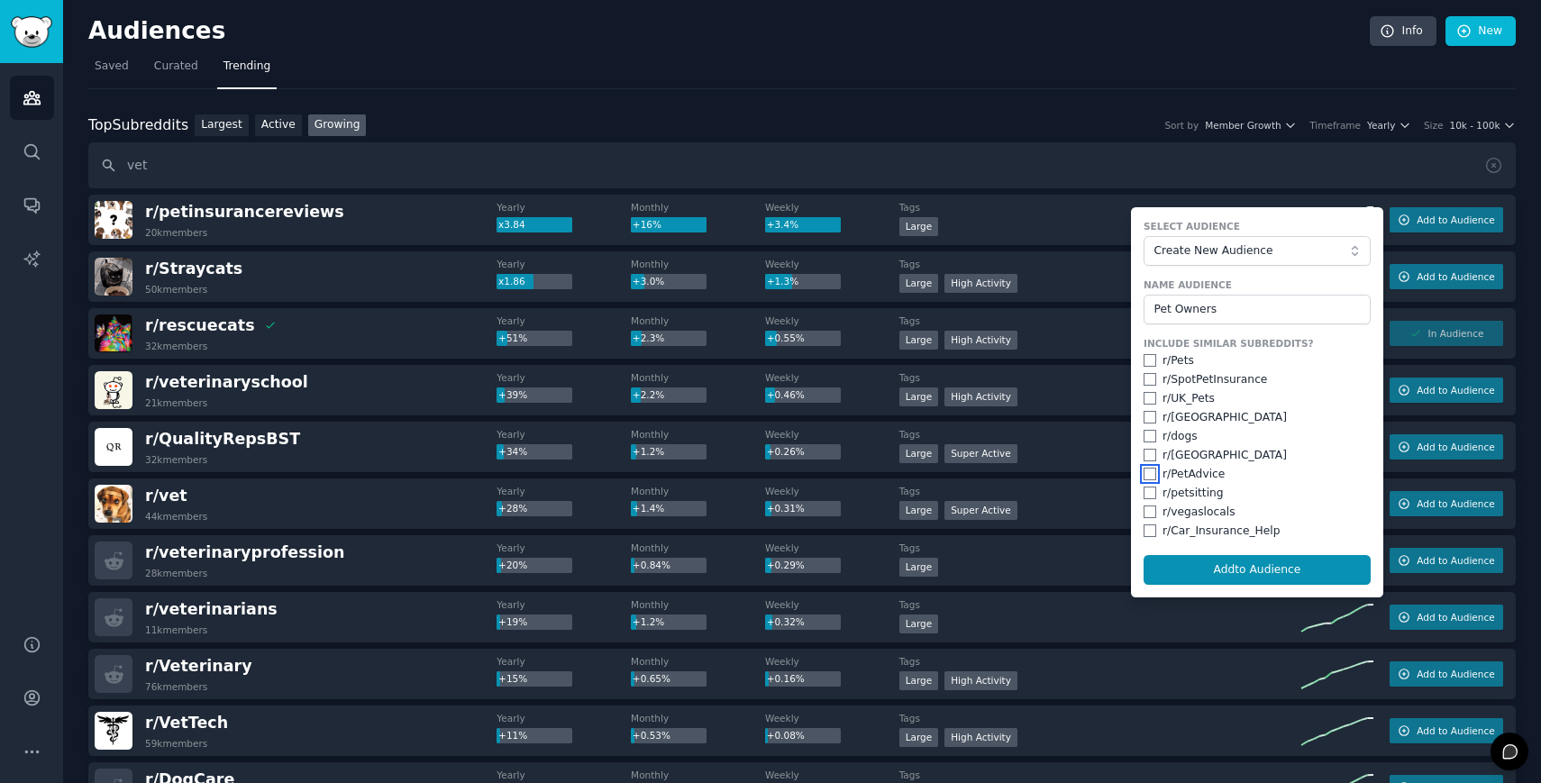
click at [1144, 474] on input "checkbox" at bounding box center [1150, 474] width 13 height 13
click at [1182, 565] on button "Add to Audience" at bounding box center [1257, 570] width 227 height 31
checkbox input "false"
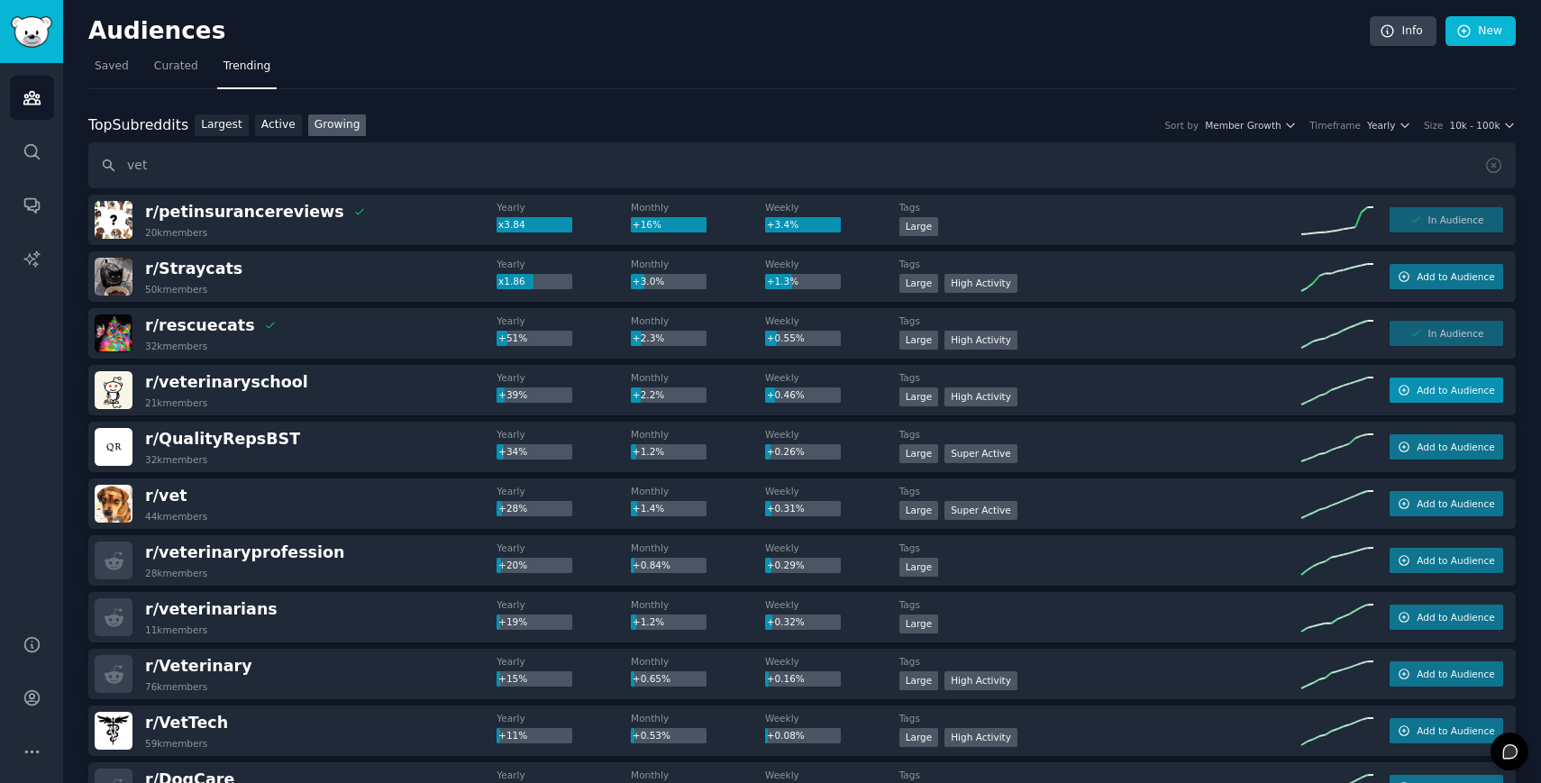
click at [1425, 387] on span "Add to Audience" at bounding box center [1455, 390] width 77 height 13
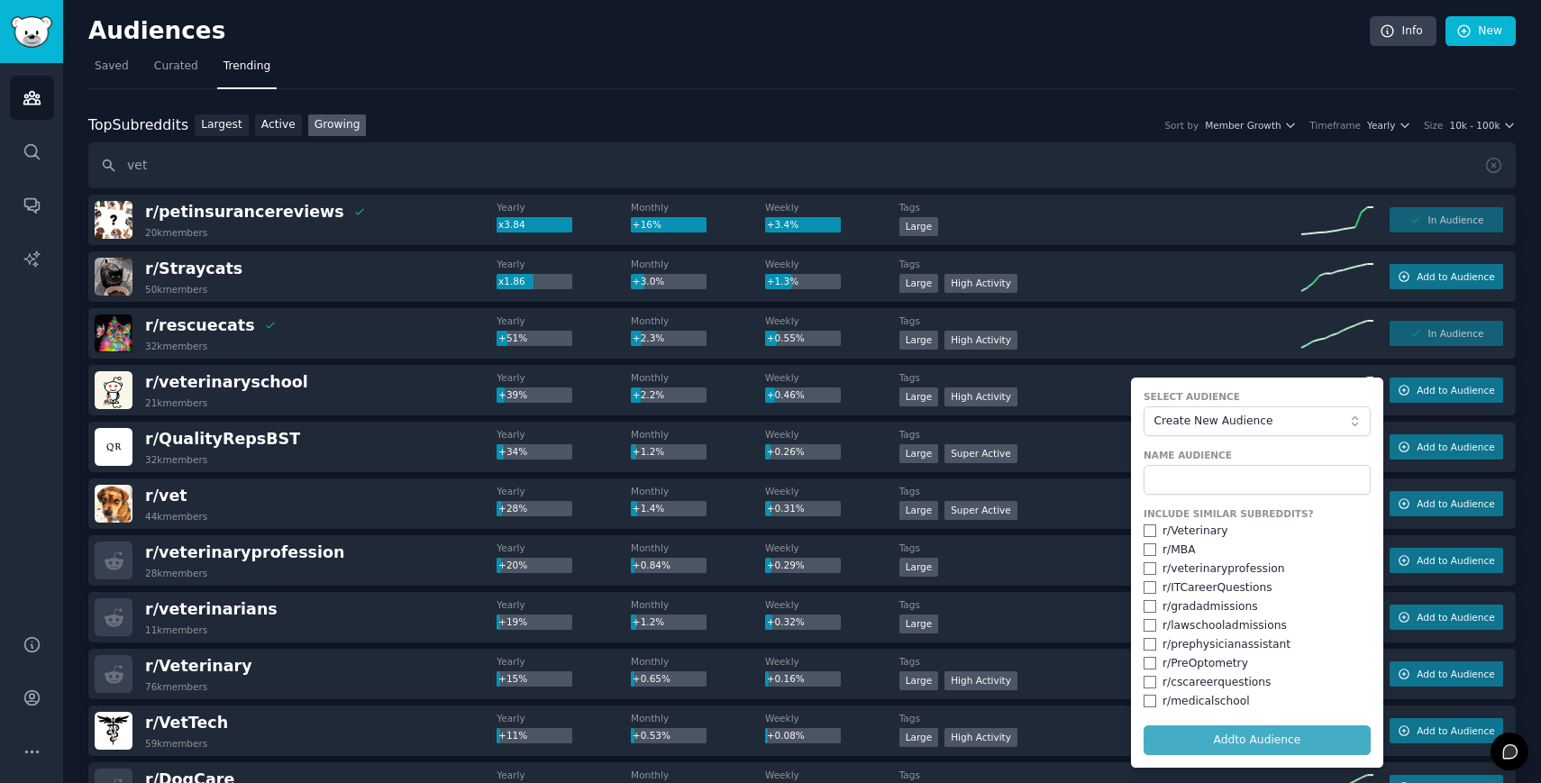
click at [992, 81] on nav "Saved Curated Trending" at bounding box center [801, 70] width 1427 height 37
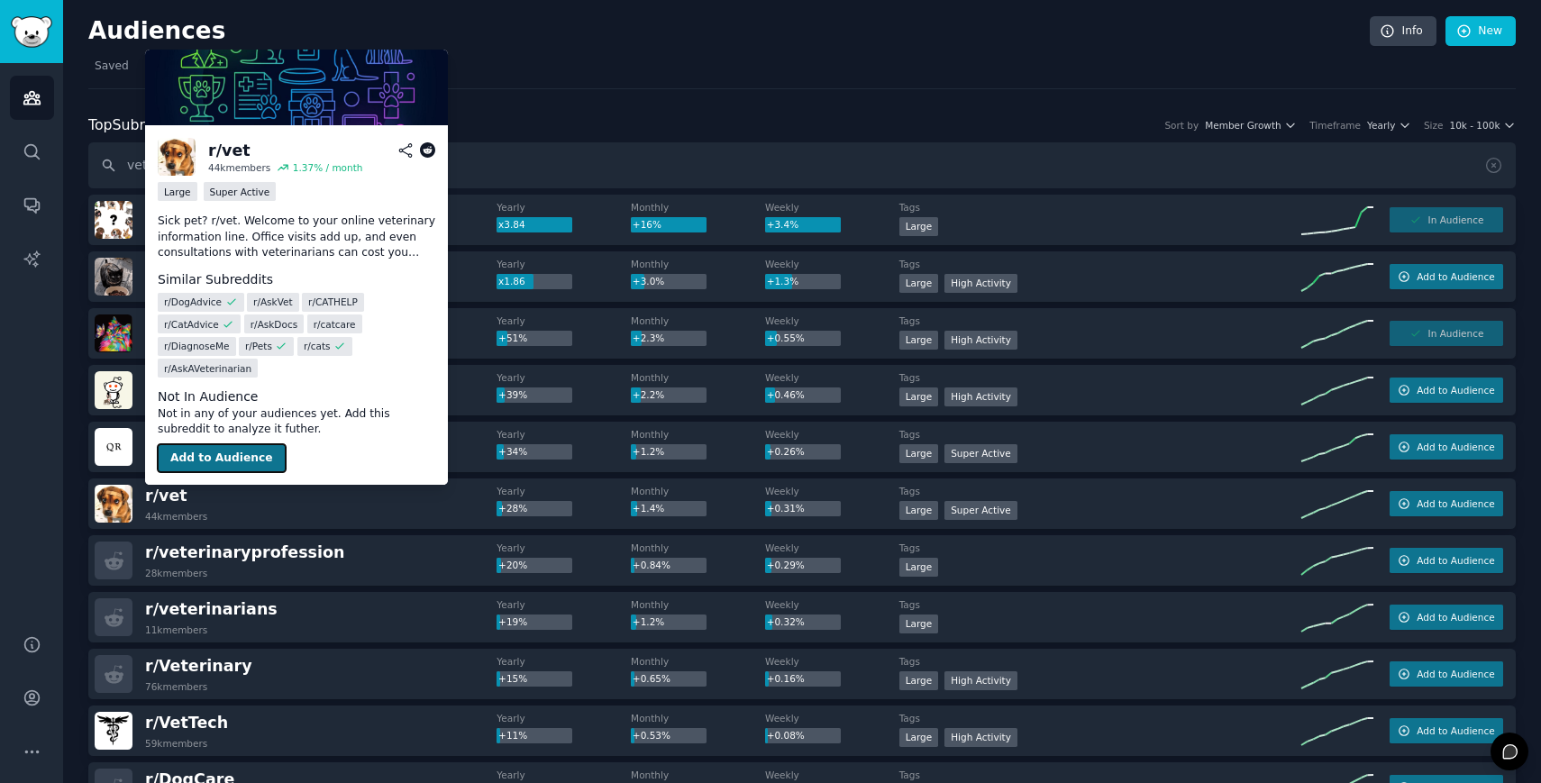
click at [191, 459] on button "Add to Audience" at bounding box center [222, 458] width 128 height 29
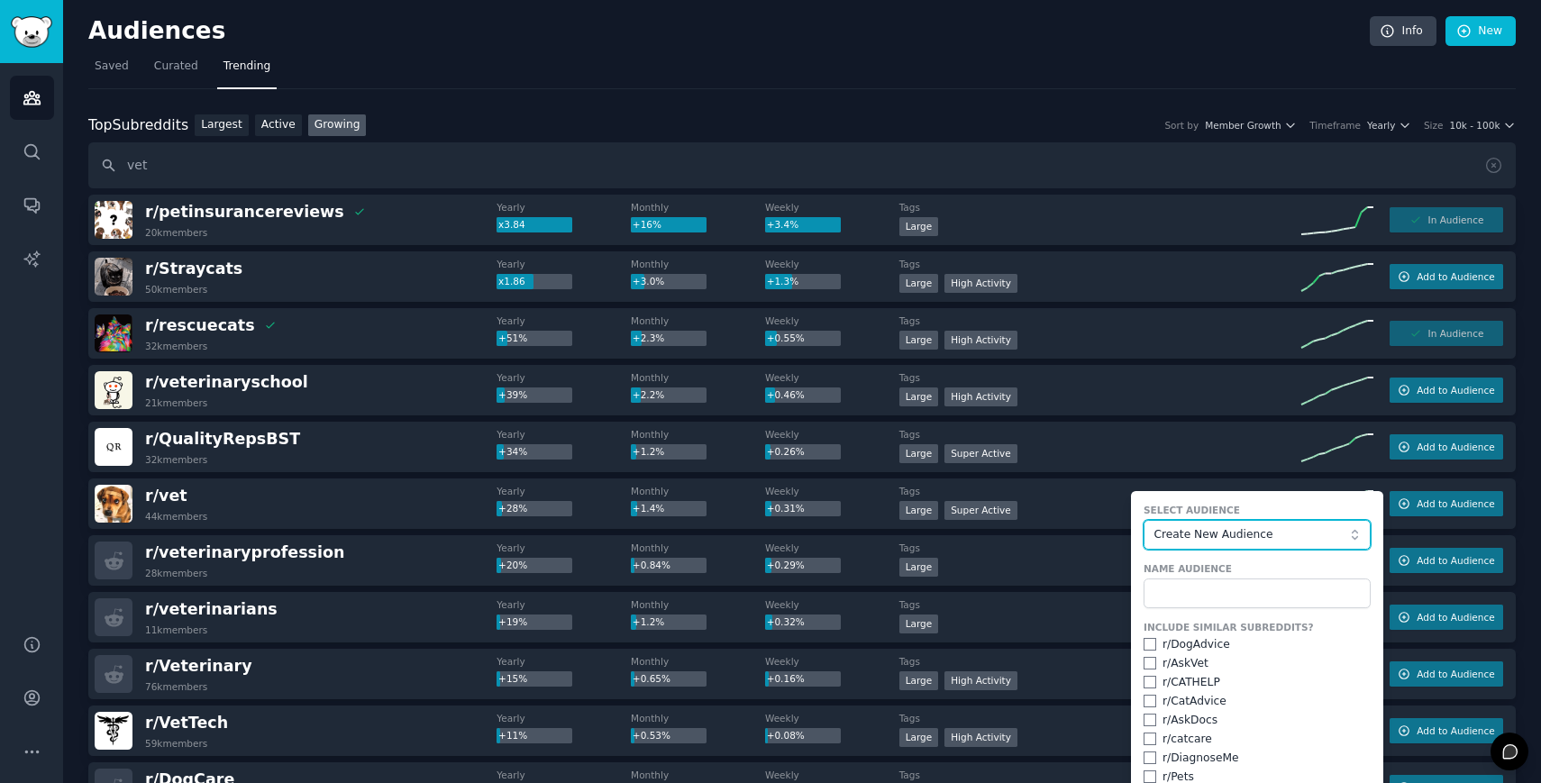
click at [1227, 543] on button "Create New Audience" at bounding box center [1257, 535] width 227 height 31
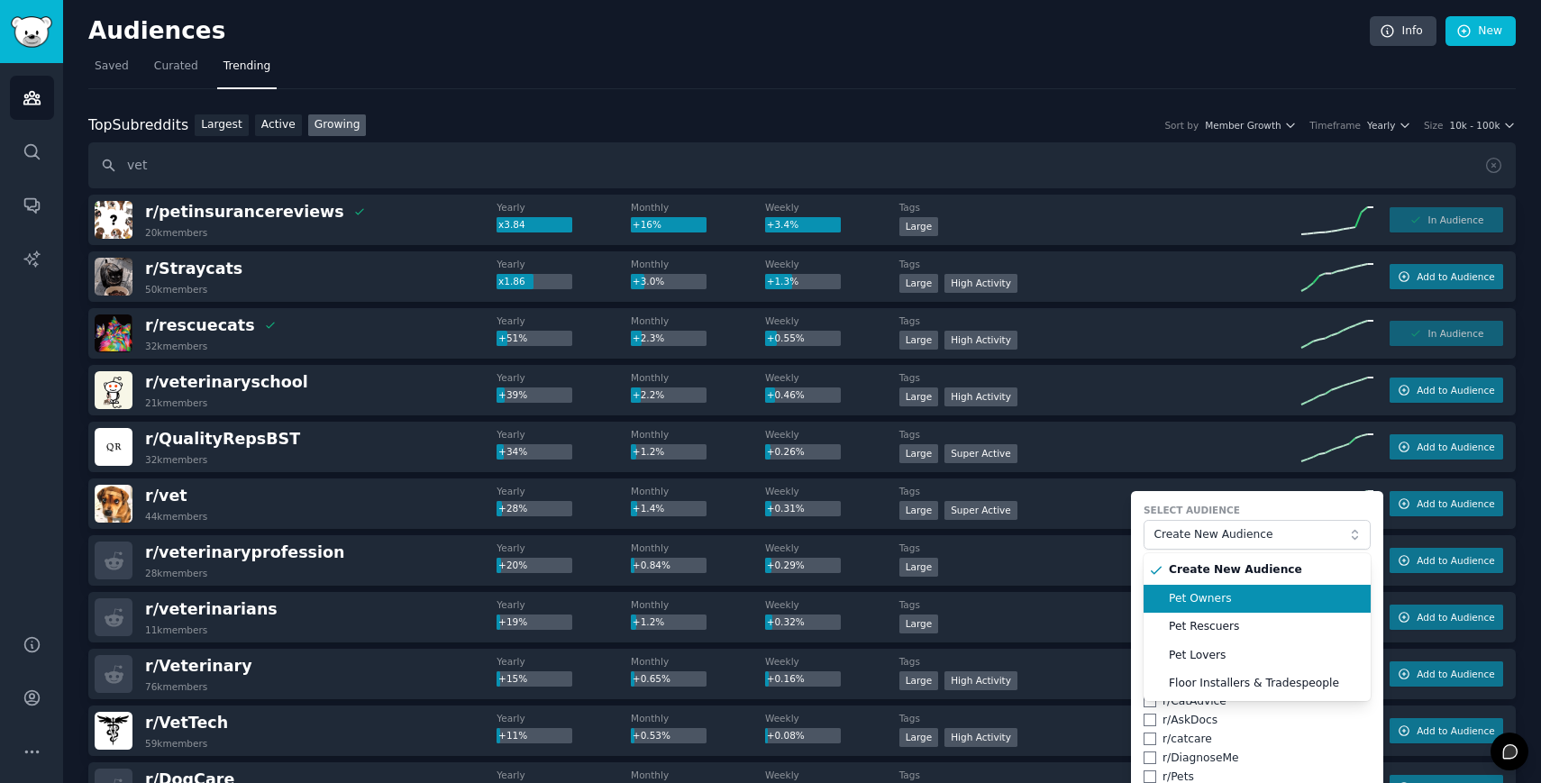
click at [1216, 597] on span "Pet Owners" at bounding box center [1263, 599] width 189 height 16
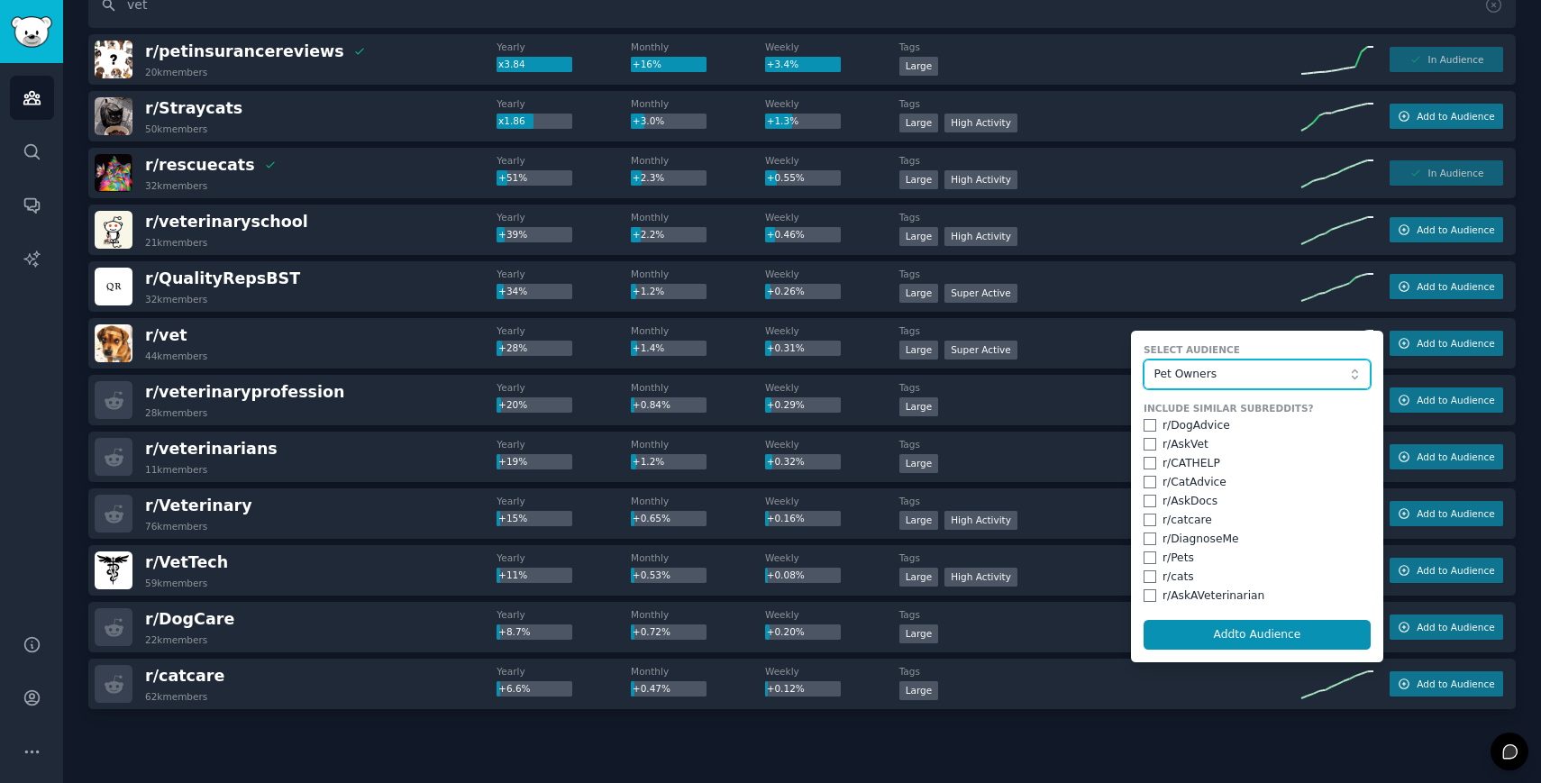
scroll to position [213, 0]
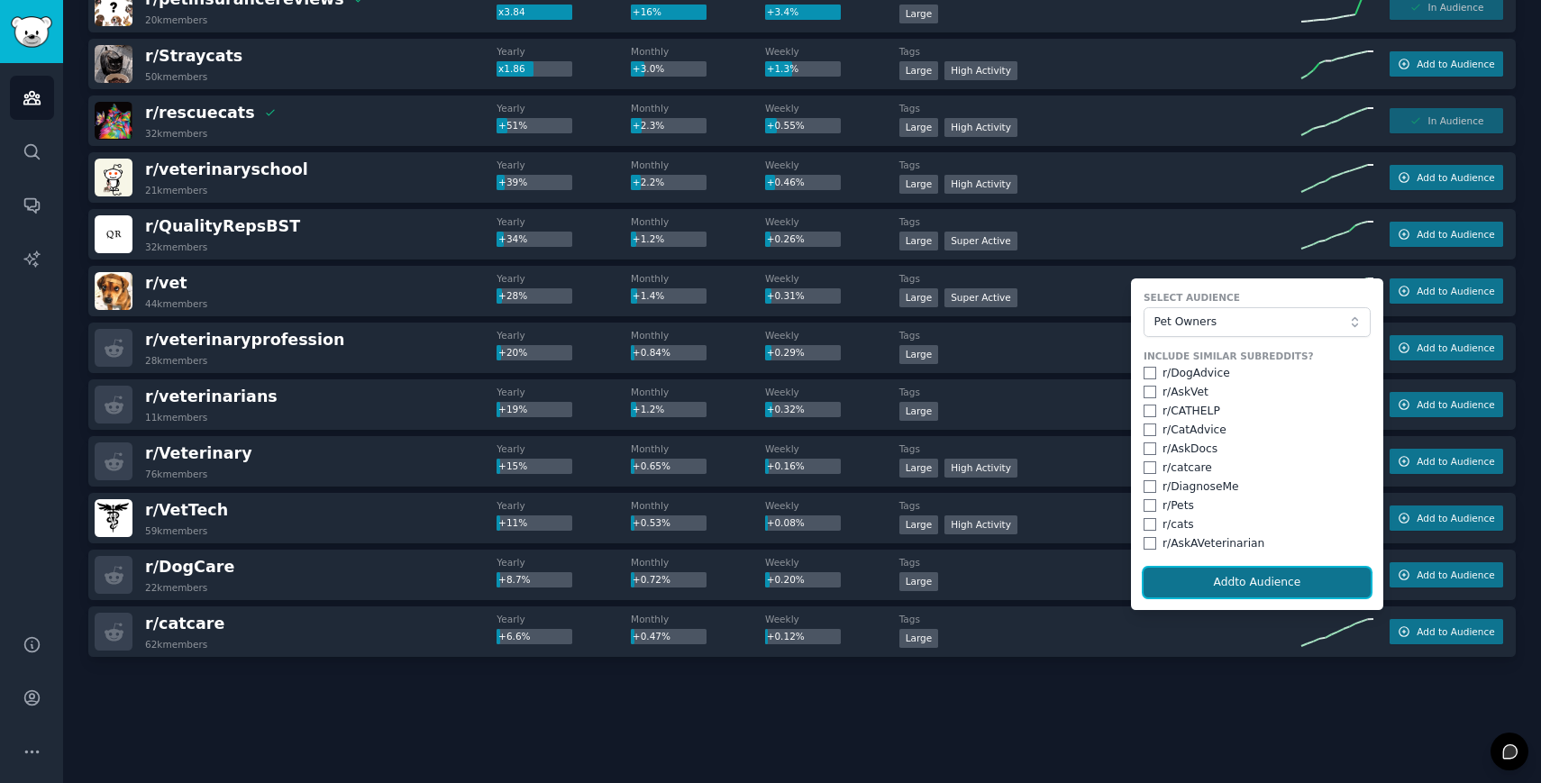
click at [1227, 579] on button "Add to Audience" at bounding box center [1257, 583] width 227 height 31
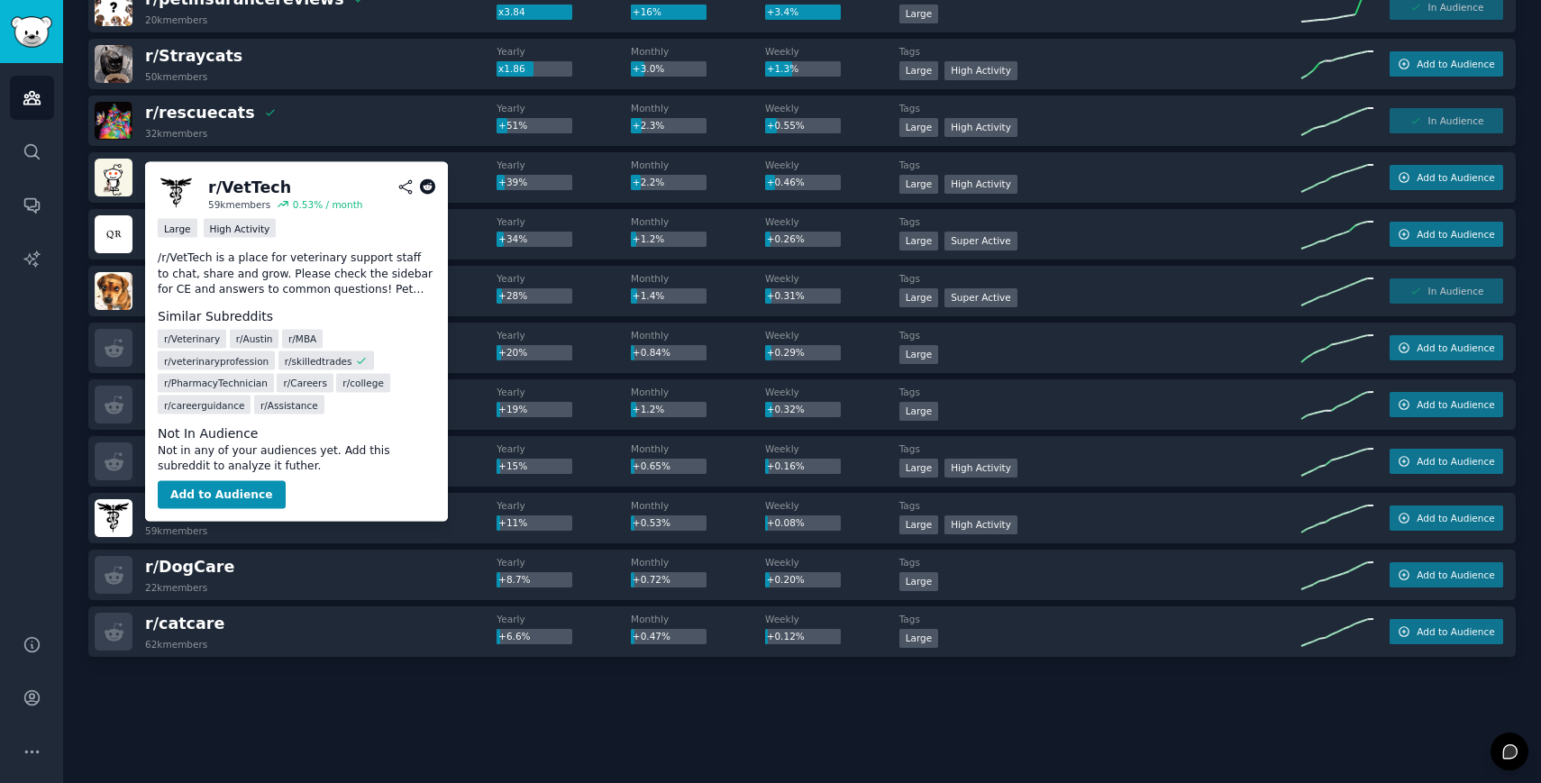
click at [421, 181] on icon at bounding box center [428, 187] width 16 height 16
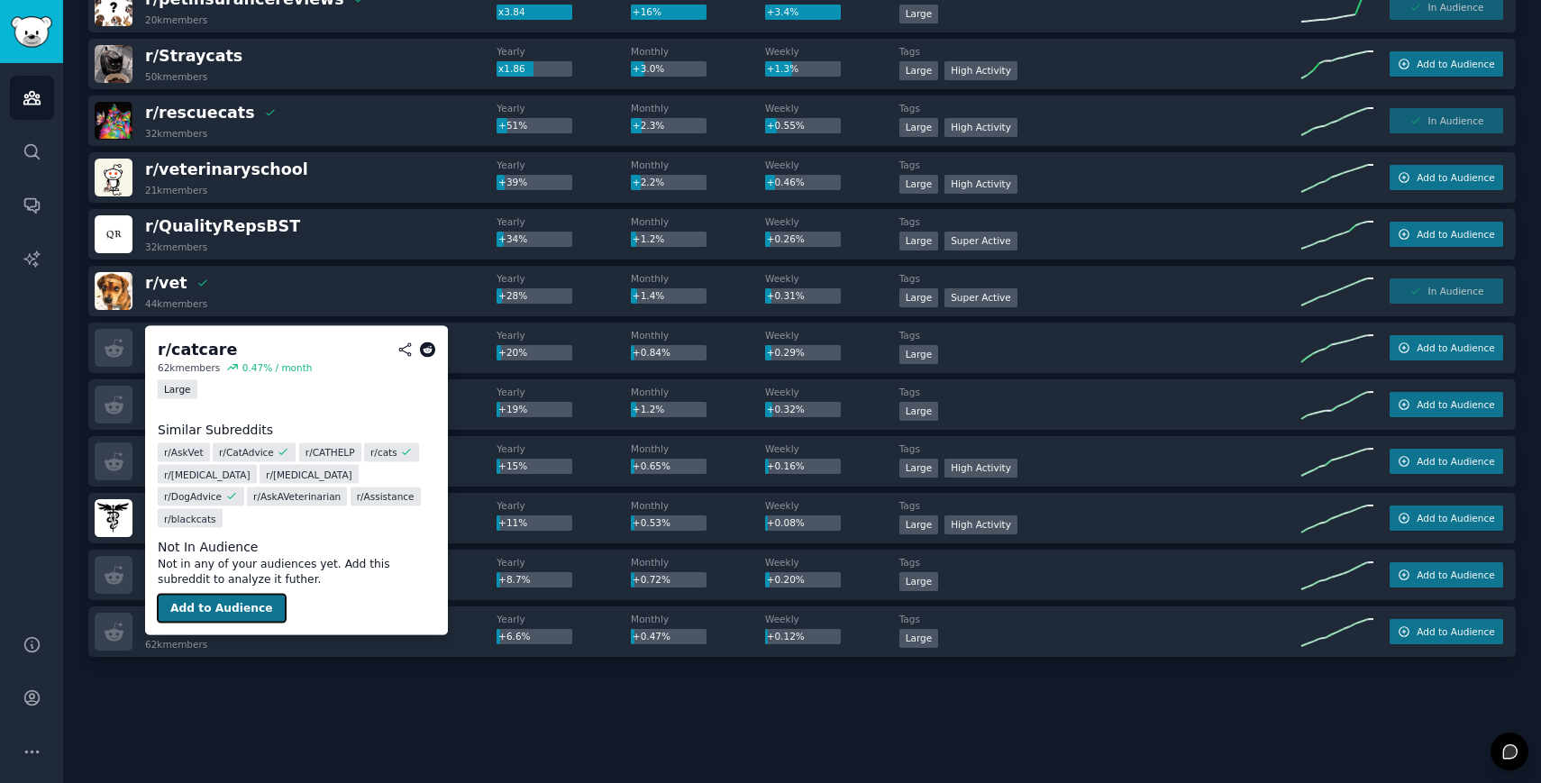
click at [214, 594] on button "Add to Audience" at bounding box center [222, 608] width 128 height 29
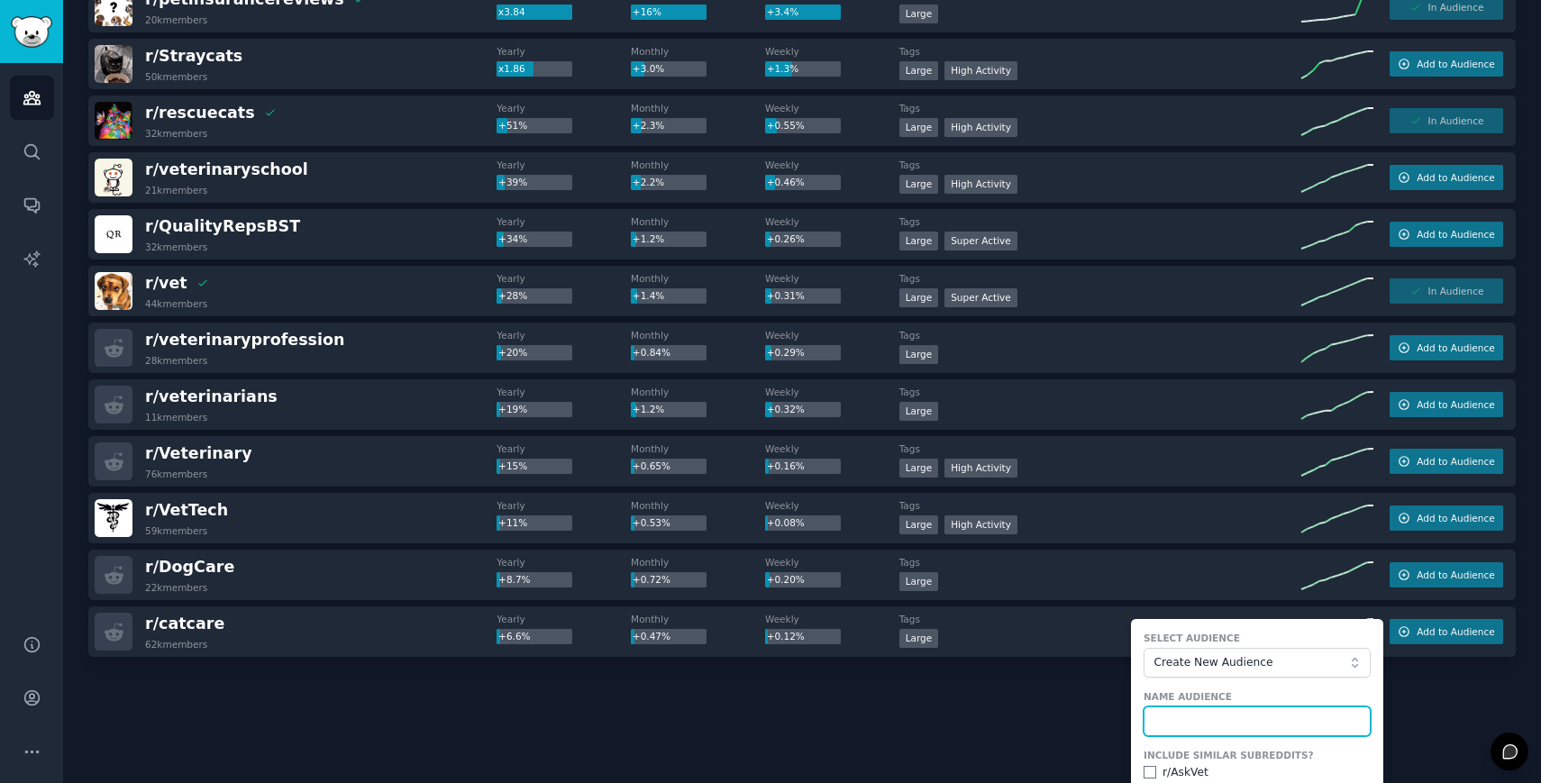
scroll to position [439, 0]
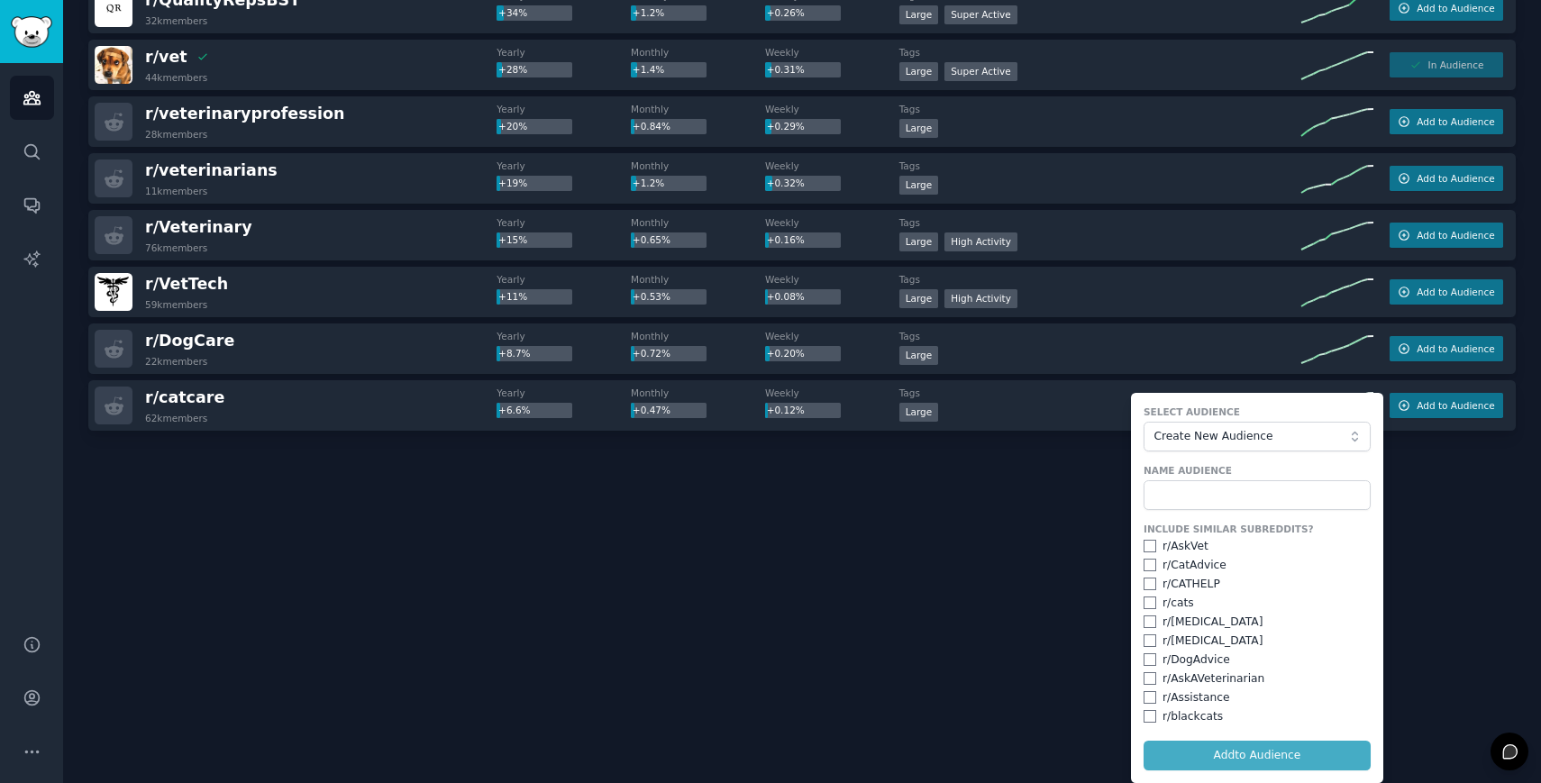
click at [1153, 550] on div "r/ AskVet" at bounding box center [1257, 547] width 227 height 16
click at [1148, 549] on input "checkbox" at bounding box center [1150, 546] width 13 height 13
checkbox input "true"
click at [1148, 560] on input "checkbox" at bounding box center [1150, 565] width 13 height 13
checkbox input "true"
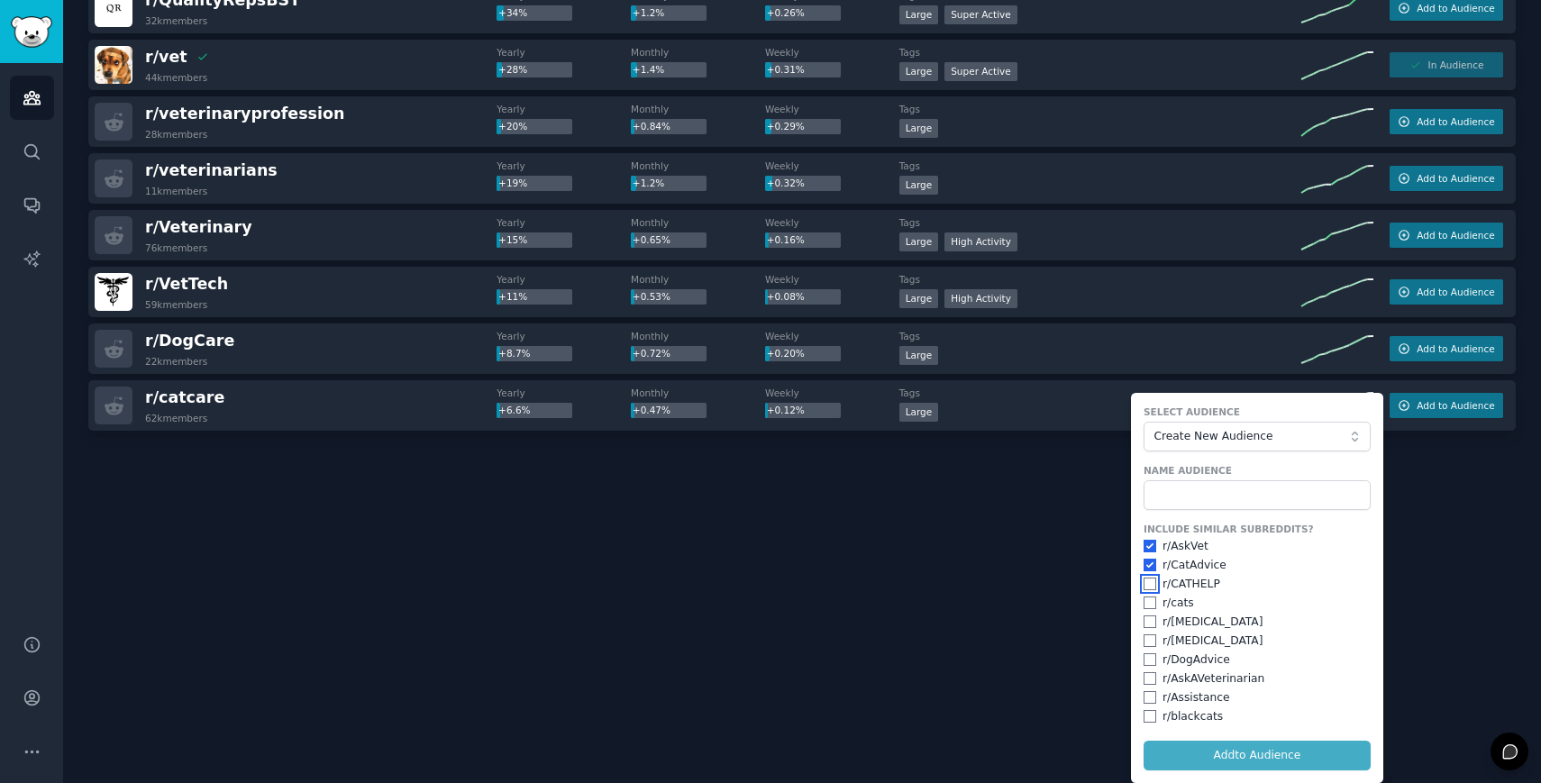
click at [1147, 583] on input "checkbox" at bounding box center [1150, 584] width 13 height 13
checkbox input "true"
click at [1146, 660] on input "checkbox" at bounding box center [1150, 659] width 13 height 13
checkbox input "true"
click at [1144, 682] on input "checkbox" at bounding box center [1150, 678] width 13 height 13
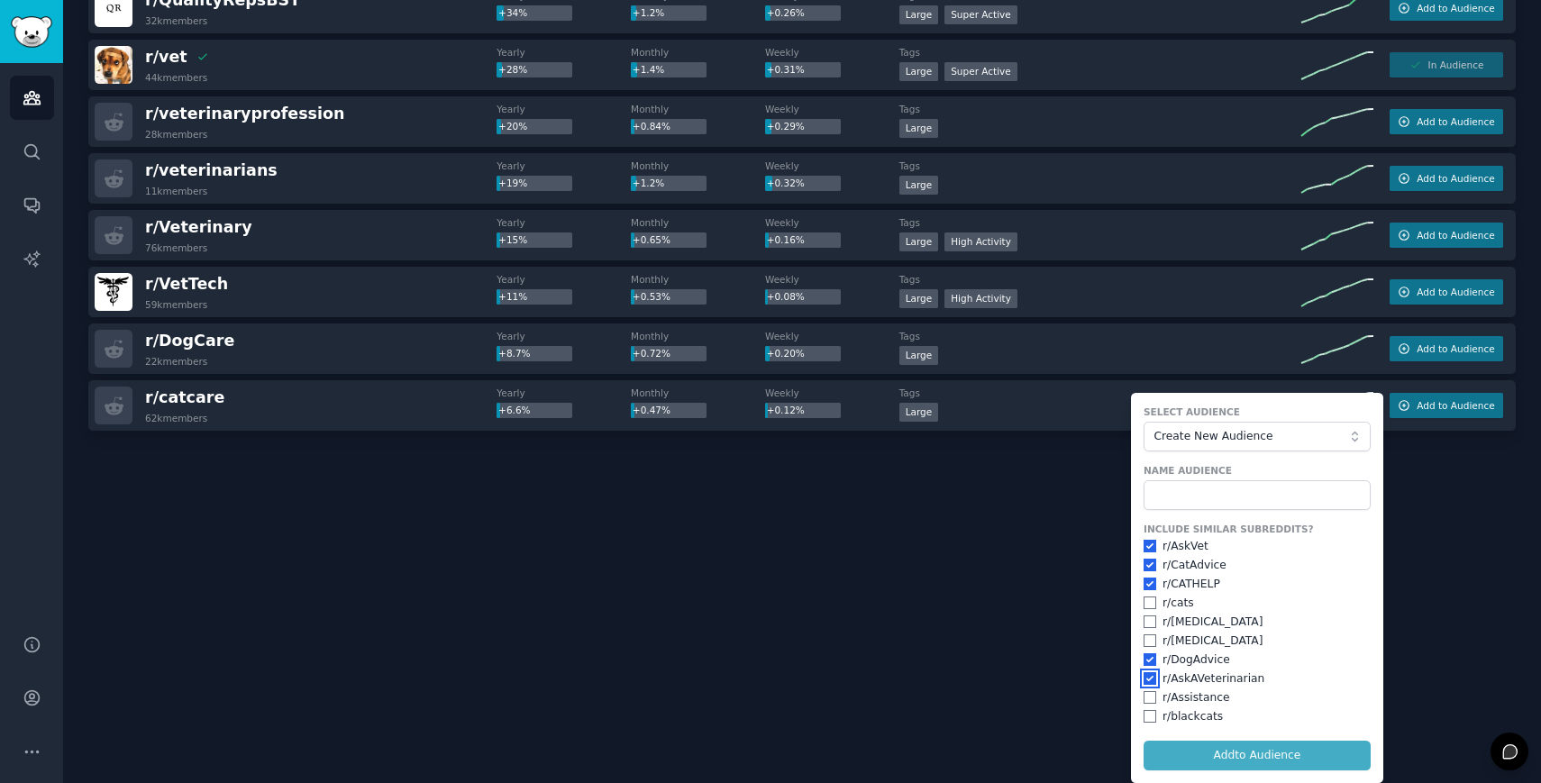
checkbox input "true"
click at [1253, 446] on button "Create New Audience" at bounding box center [1257, 437] width 227 height 31
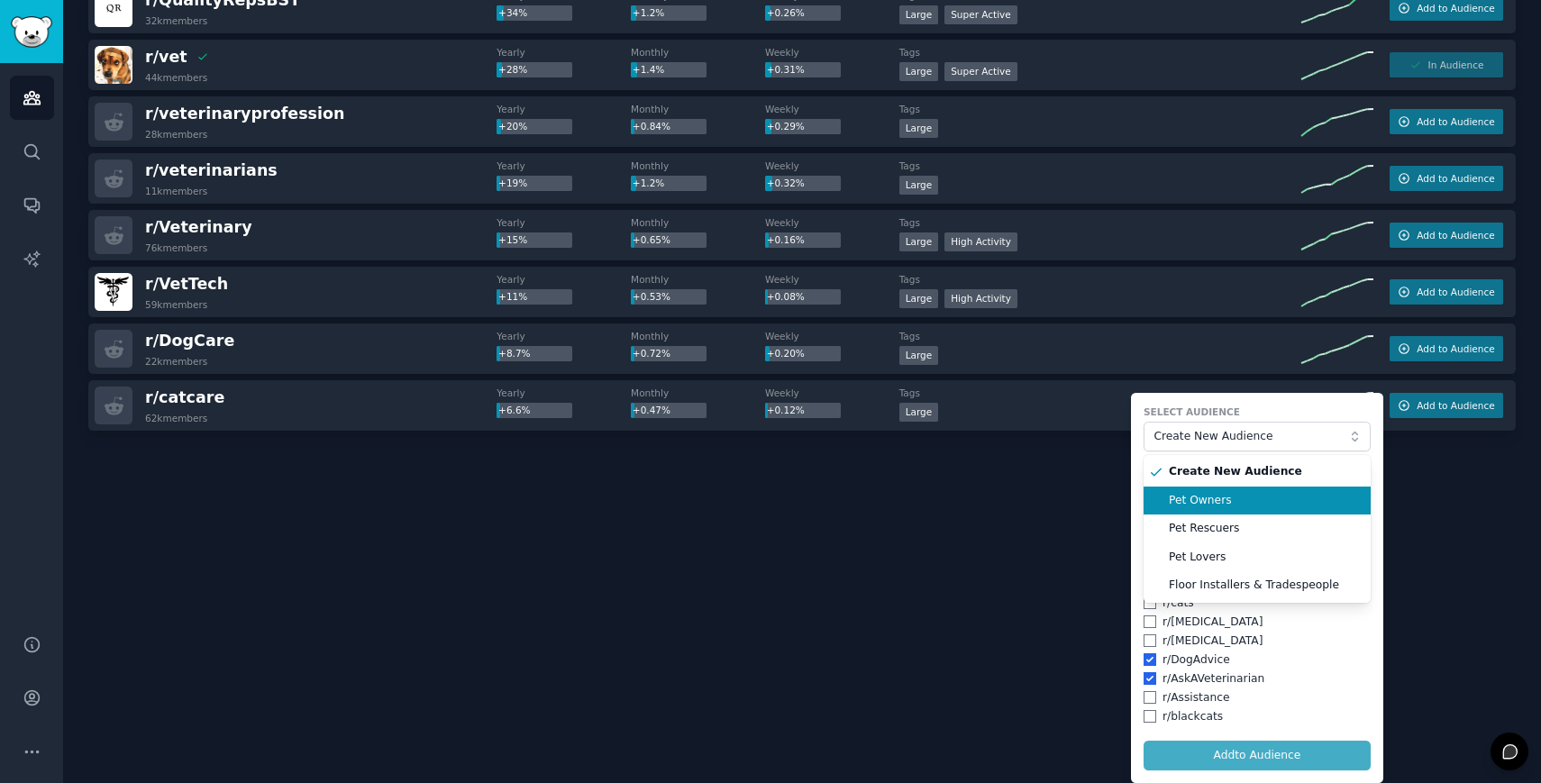
click at [1242, 501] on span "Pet Owners" at bounding box center [1263, 501] width 189 height 16
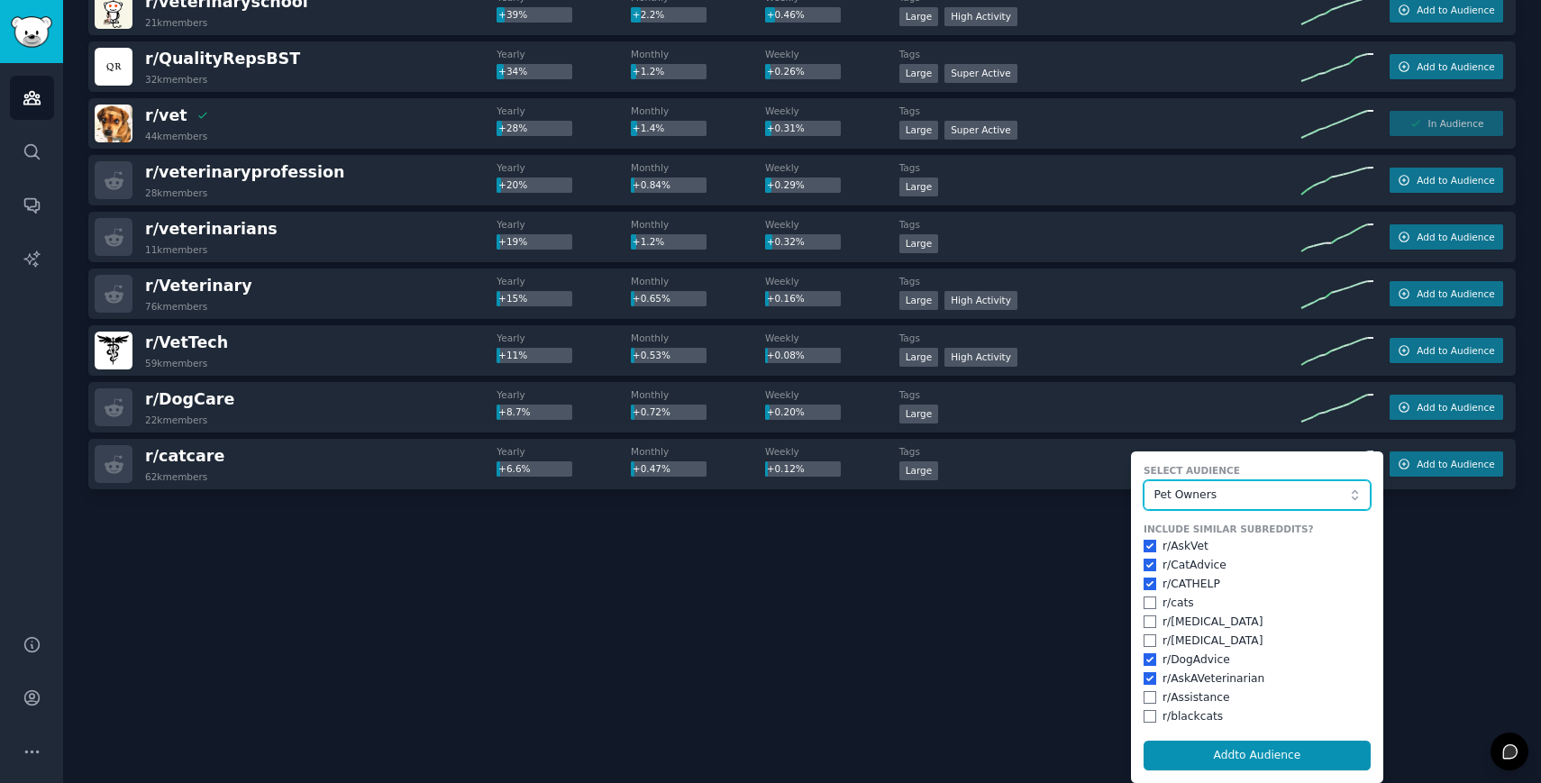
scroll to position [380, 0]
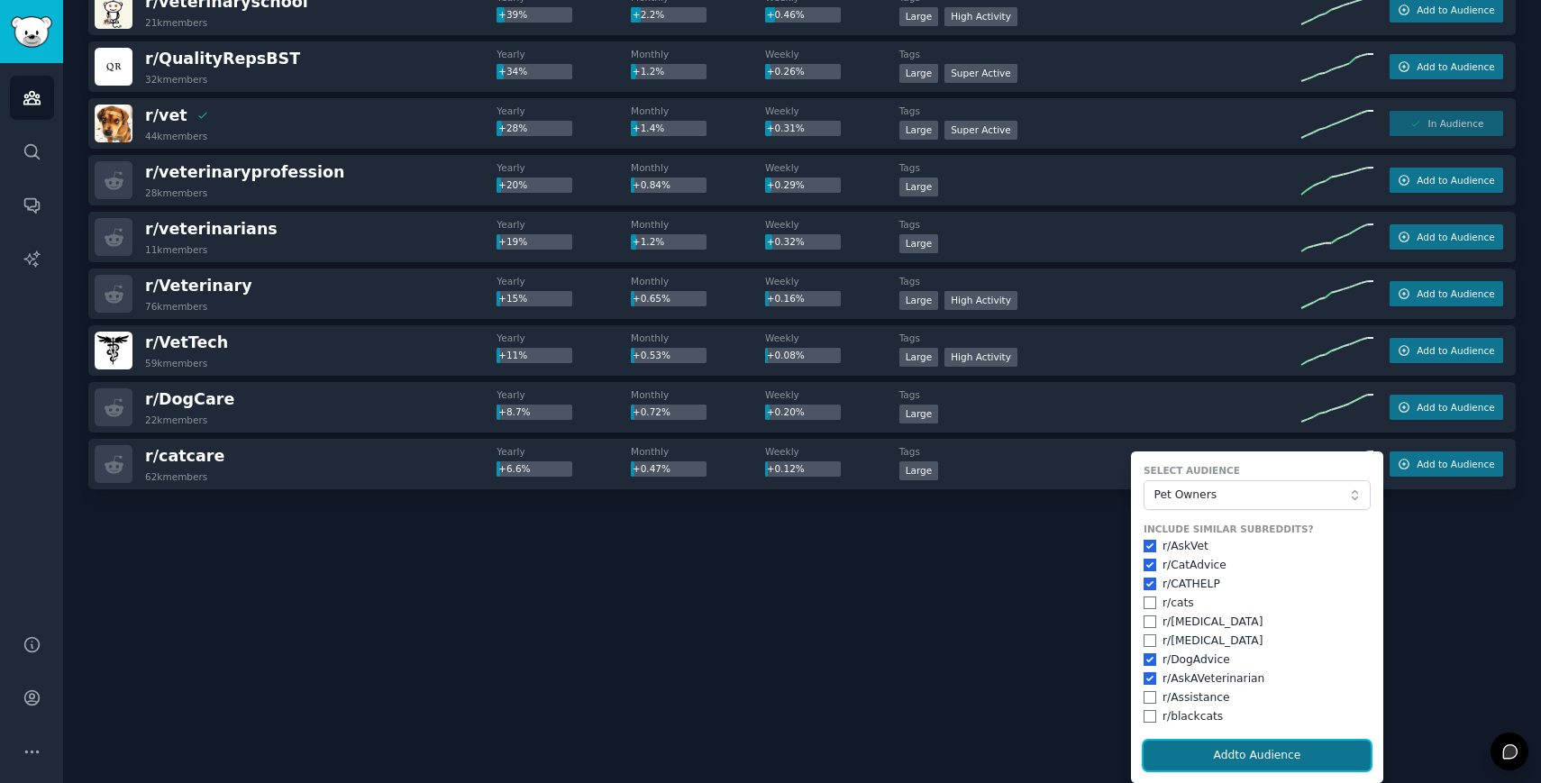
click at [1239, 755] on button "Add to Audience" at bounding box center [1257, 756] width 227 height 31
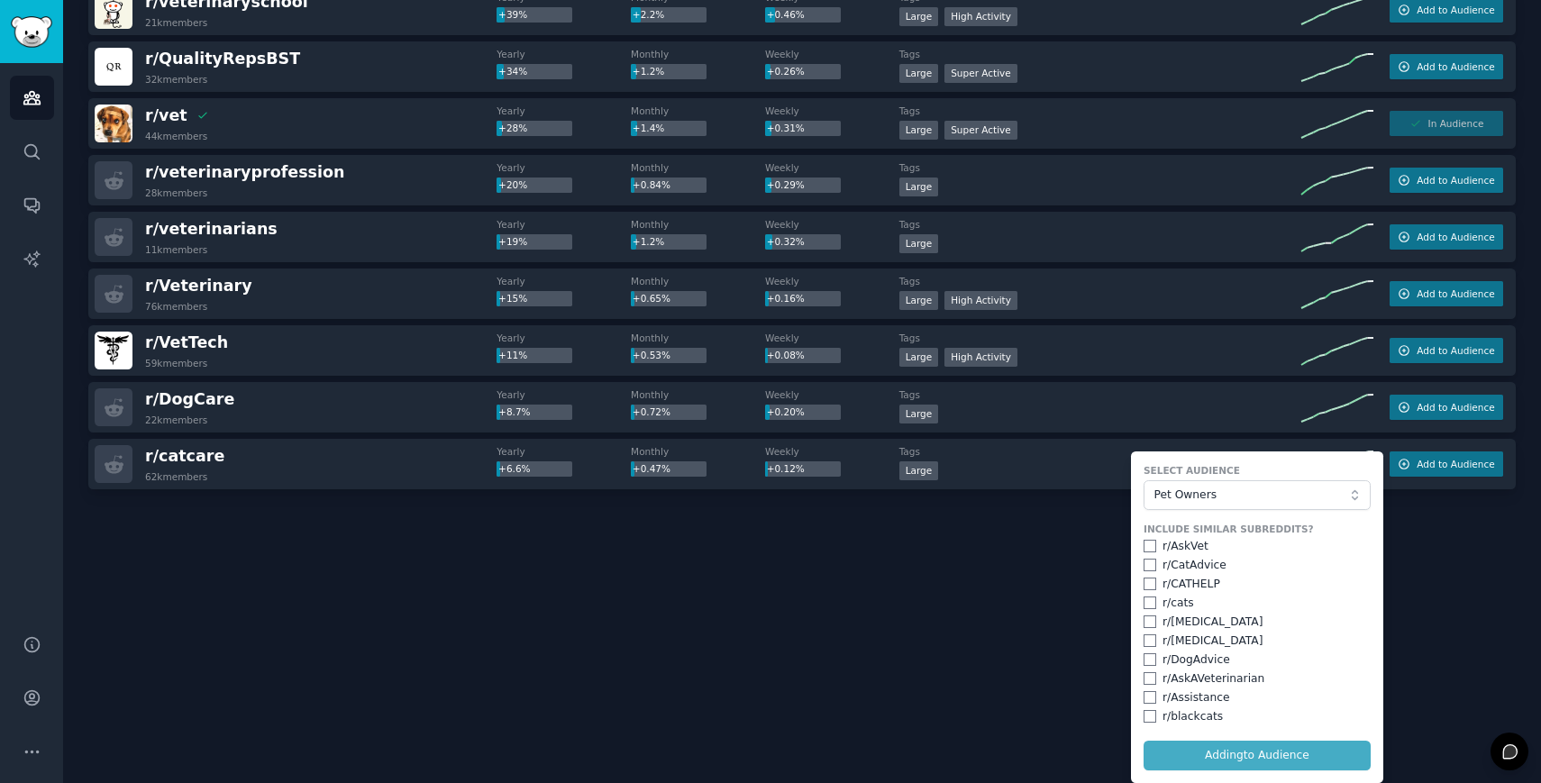
checkbox input "false"
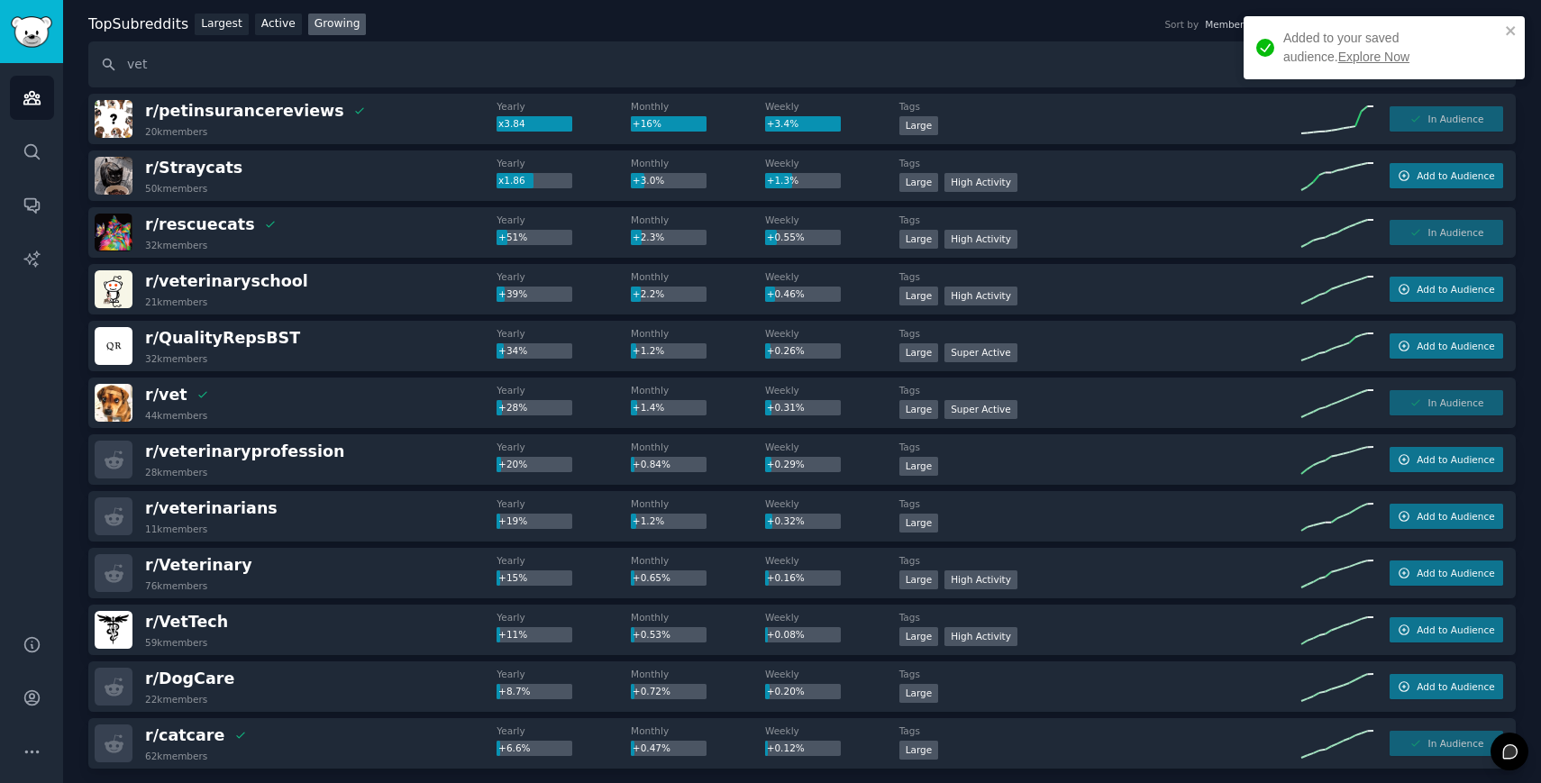
scroll to position [113, 0]
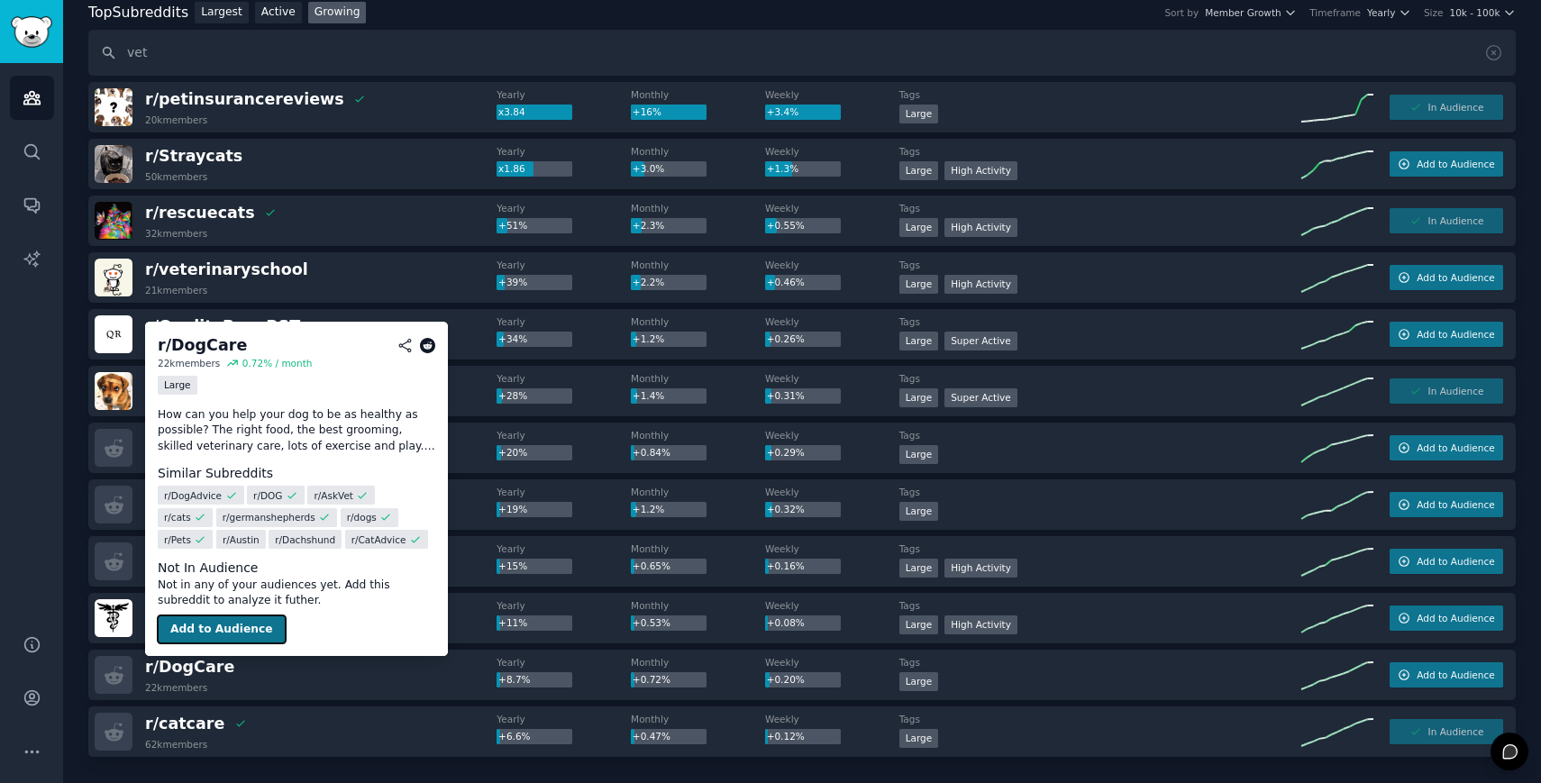
click at [223, 628] on button "Add to Audience" at bounding box center [222, 629] width 128 height 29
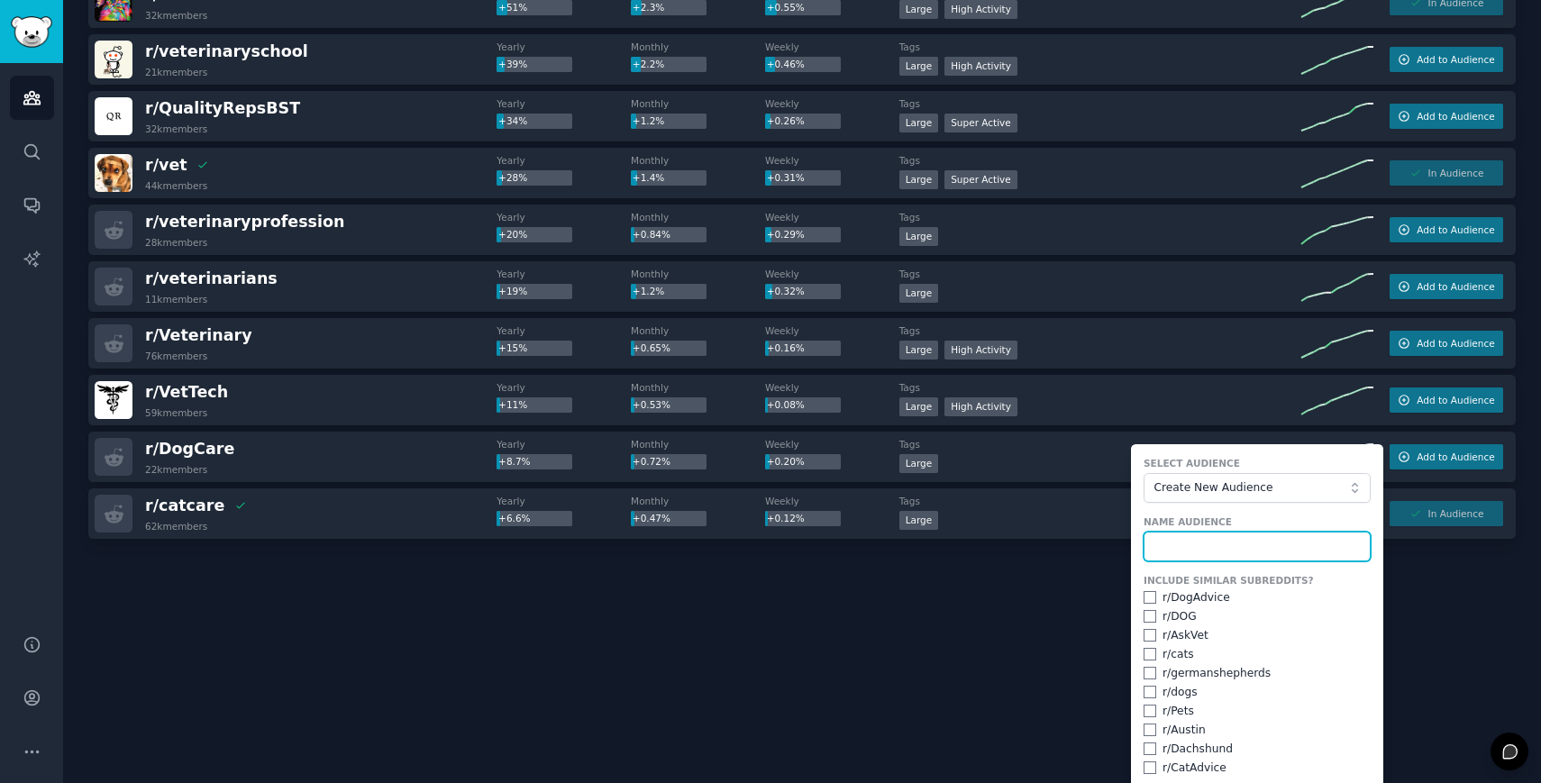
scroll to position [382, 0]
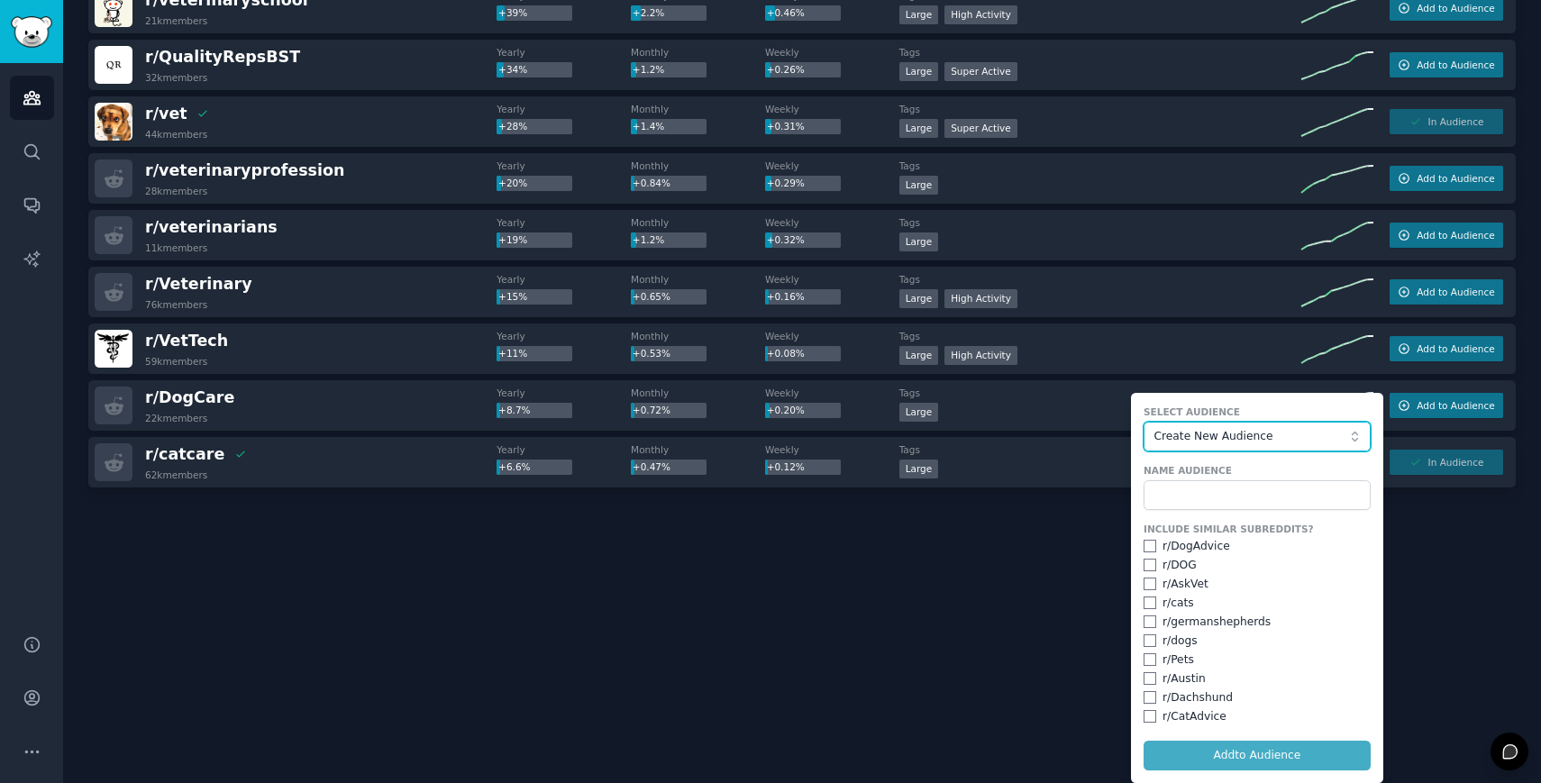
click at [1210, 451] on button "Create New Audience" at bounding box center [1257, 437] width 227 height 31
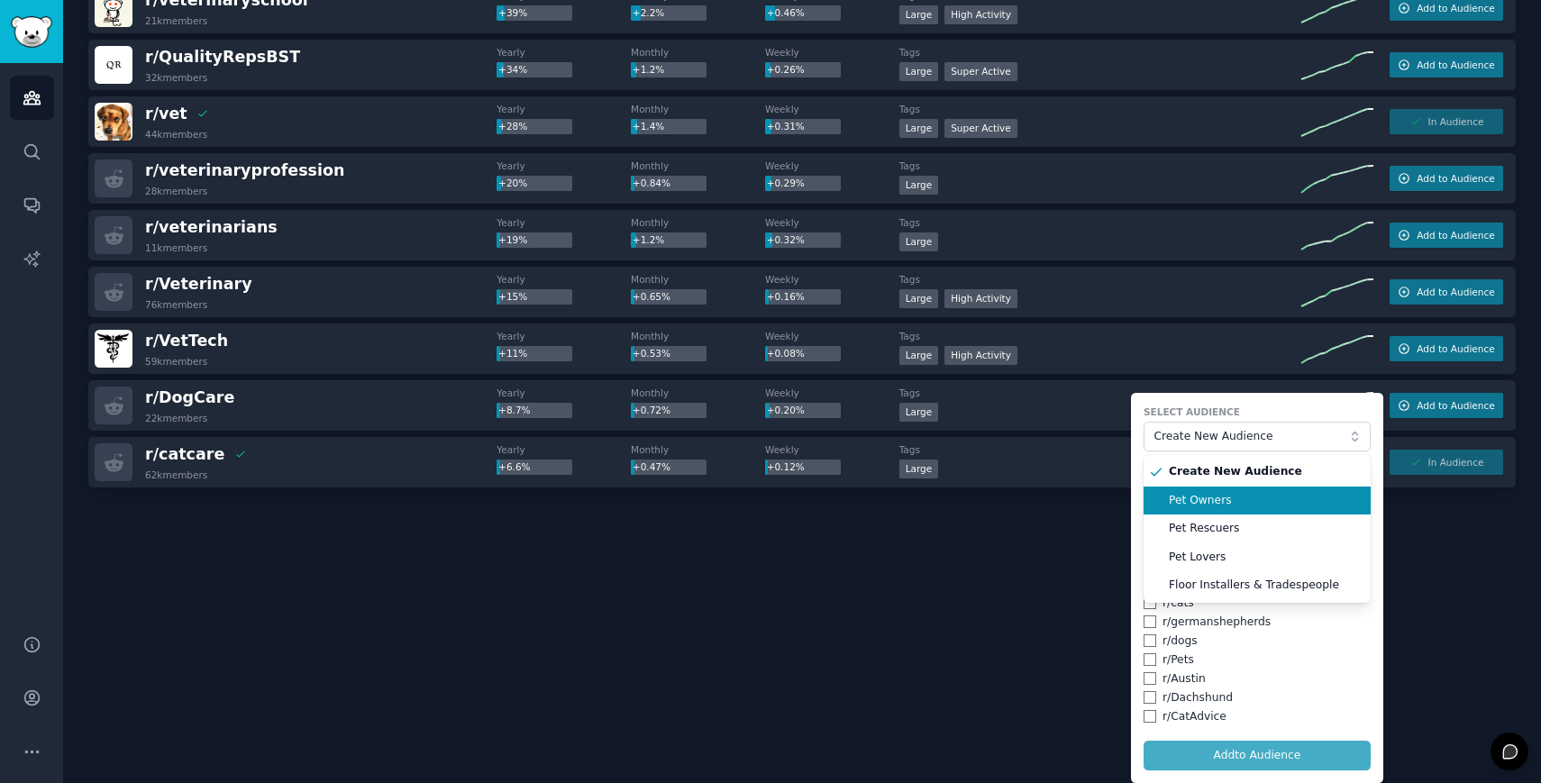
click at [1208, 497] on span "Pet Owners" at bounding box center [1263, 501] width 189 height 16
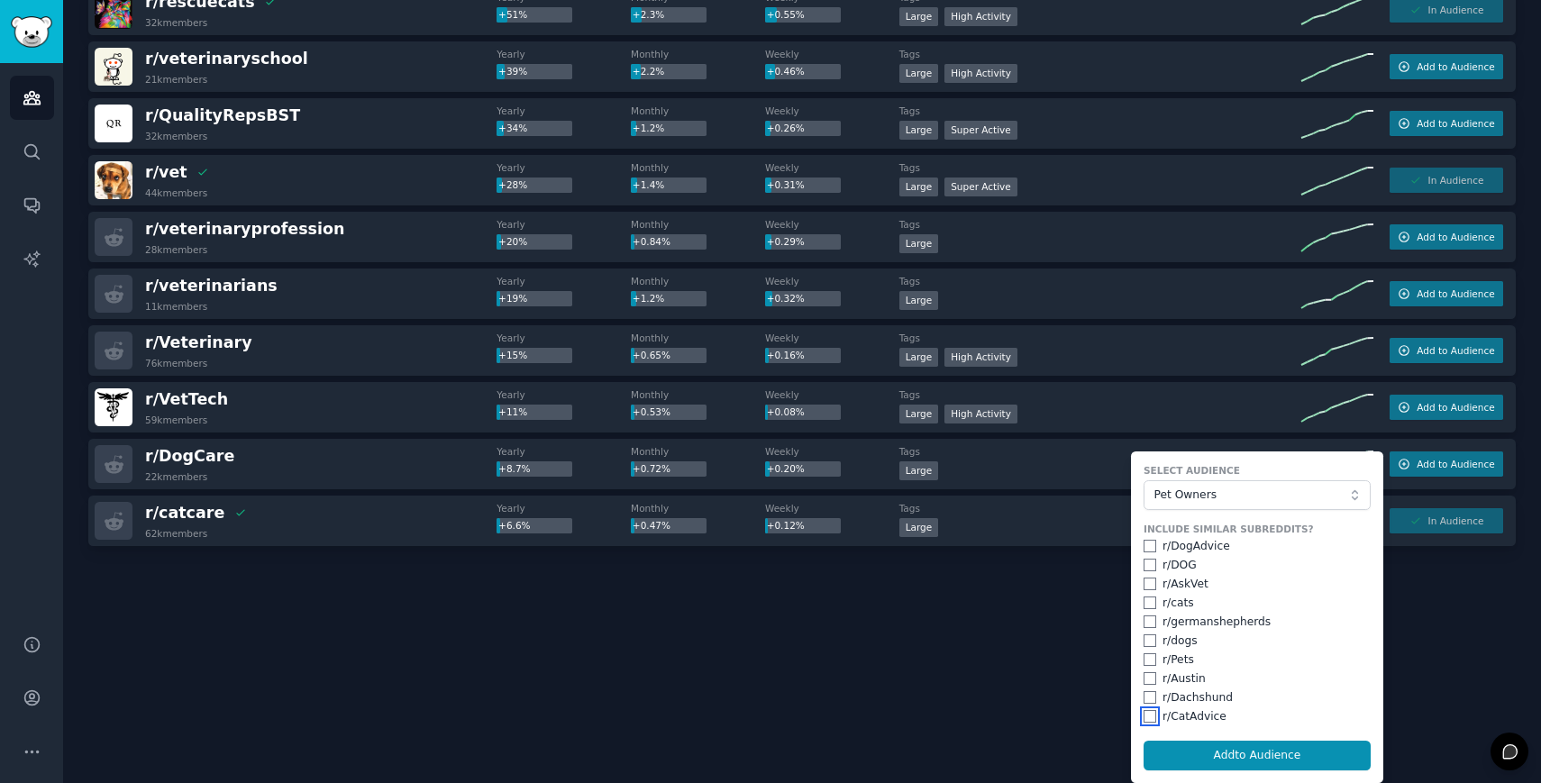
click at [1150, 716] on input "checkbox" at bounding box center [1150, 716] width 13 height 13
checkbox input "true"
click at [1150, 545] on input "checkbox" at bounding box center [1150, 546] width 13 height 13
checkbox input "true"
click at [1148, 588] on input "checkbox" at bounding box center [1150, 584] width 13 height 13
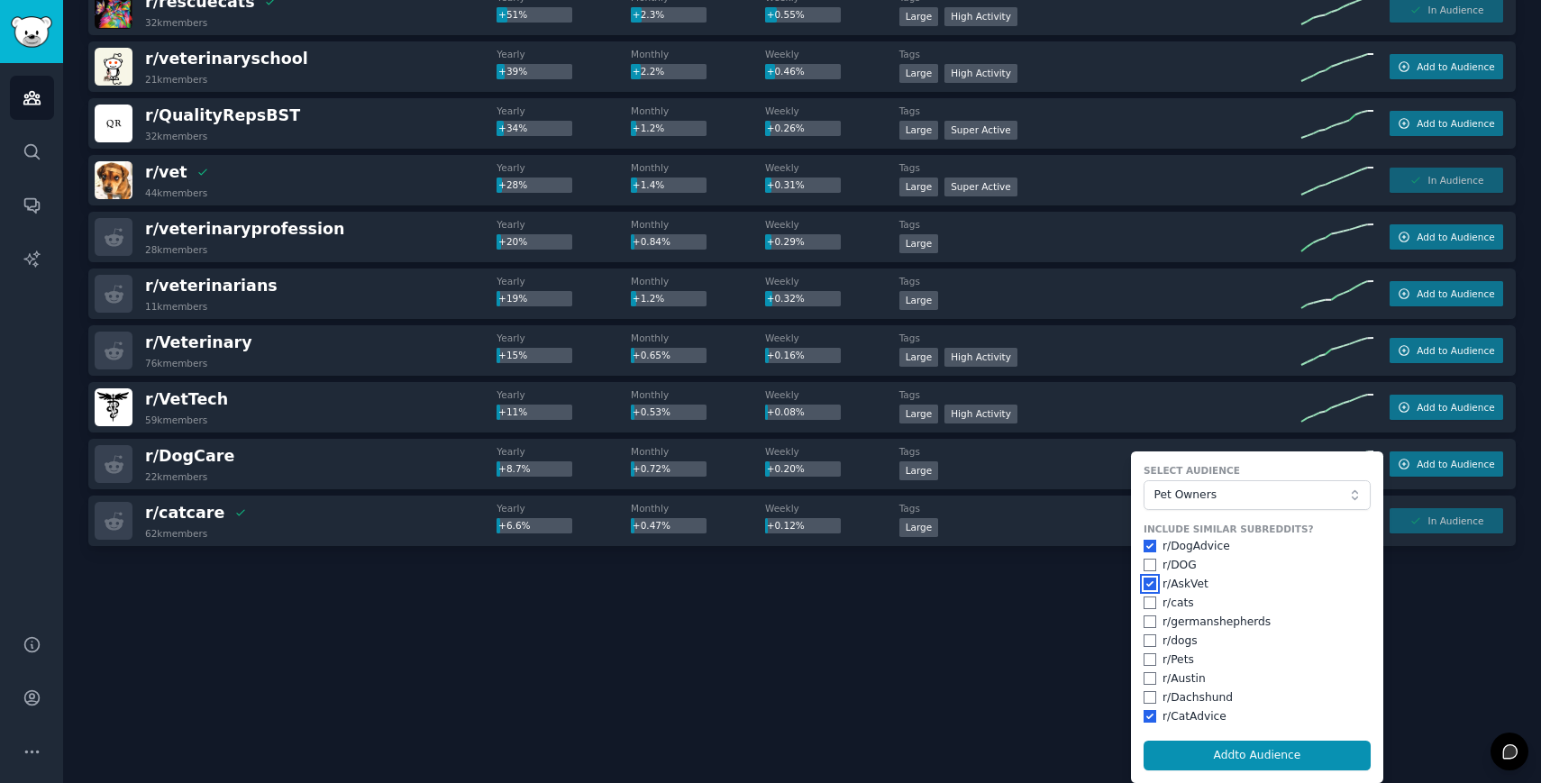
checkbox input "true"
click at [1215, 754] on button "Add to Audience" at bounding box center [1257, 756] width 227 height 31
checkbox input "false"
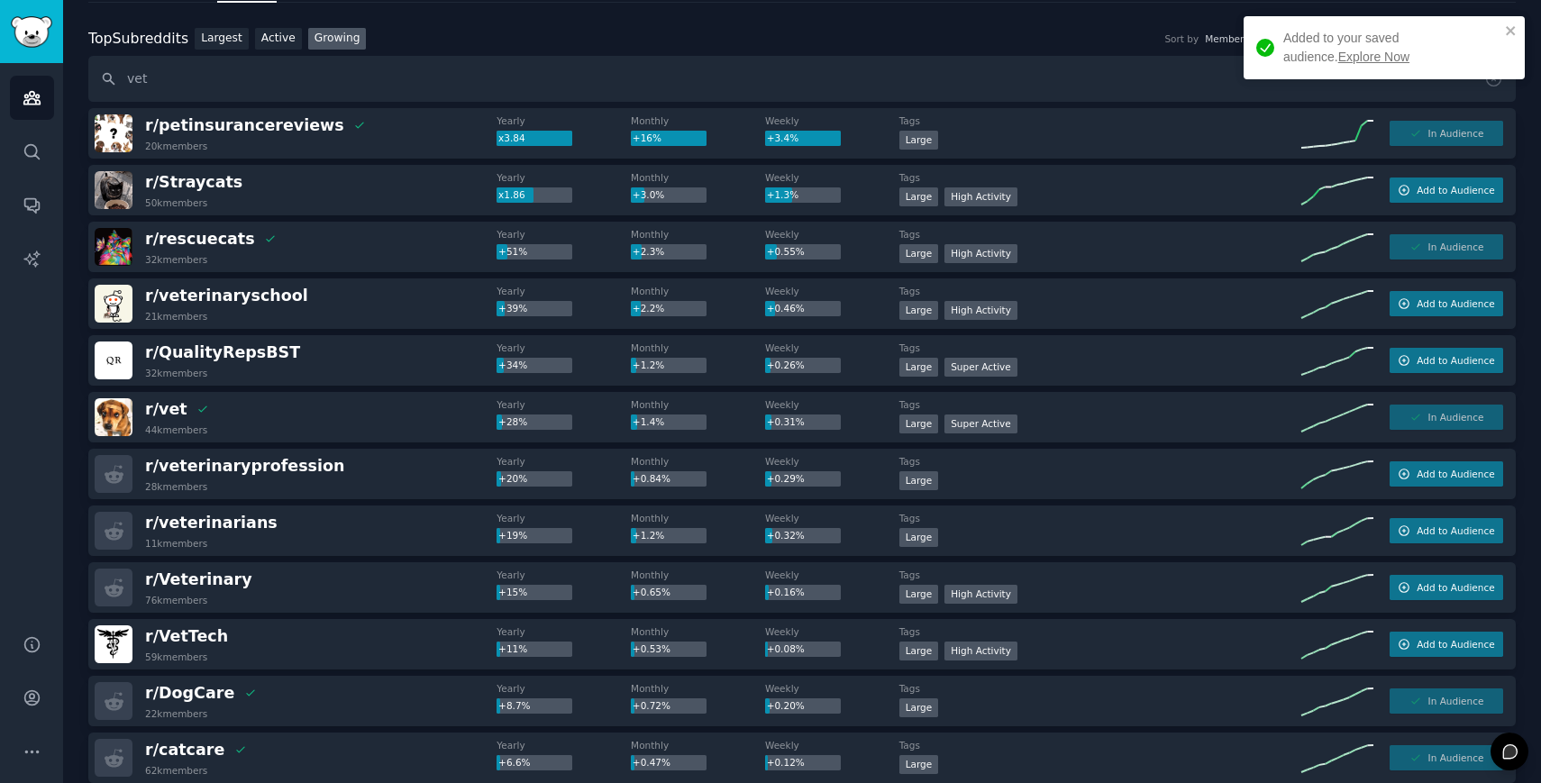
scroll to position [0, 0]
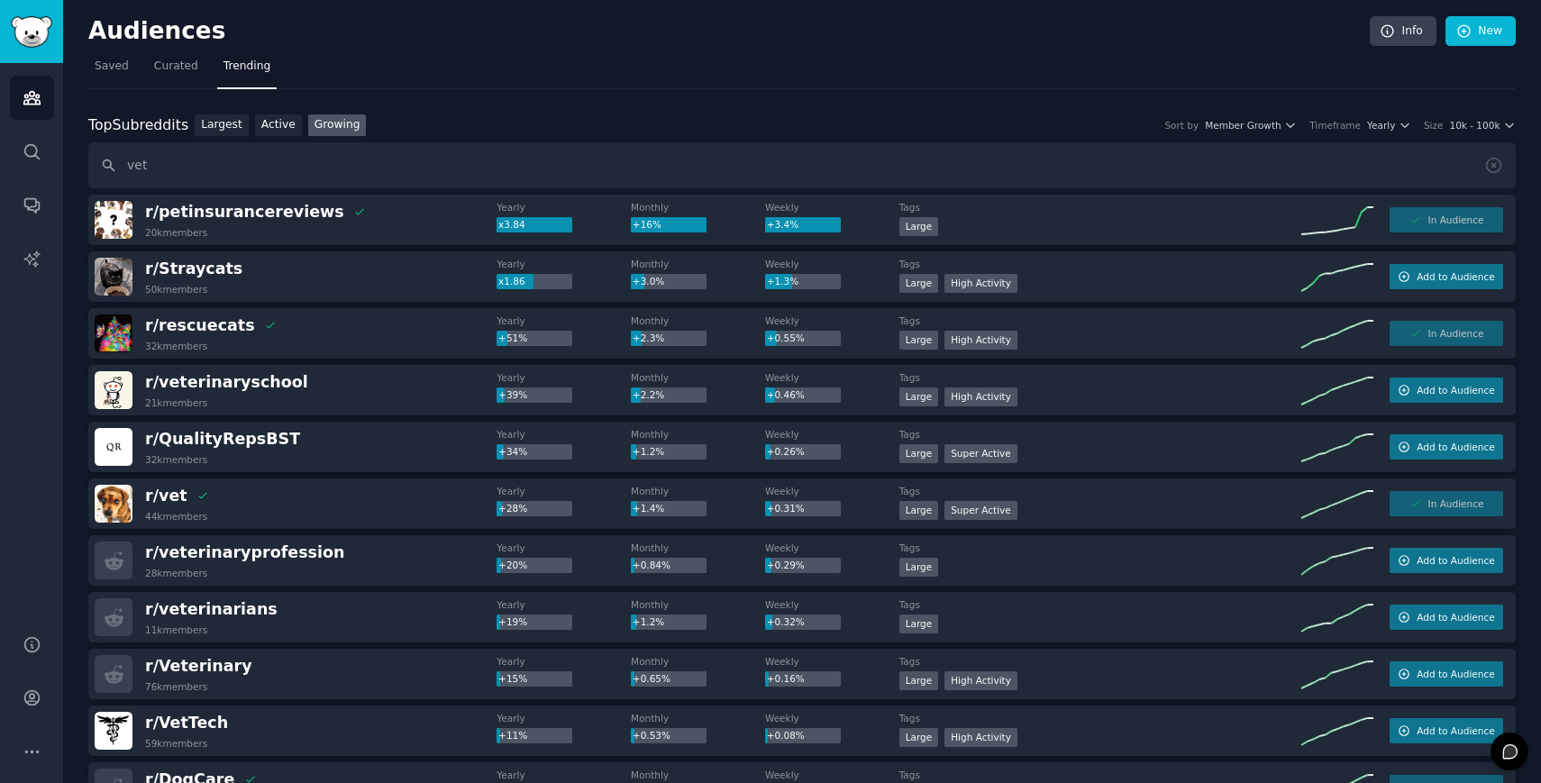
click at [1386, 117] on div "Top Subreddits Top Subreddits Largest Active Growing Sort by Member Growth Time…" at bounding box center [801, 125] width 1427 height 23
click at [1388, 126] on span "Yearly" at bounding box center [1381, 125] width 28 height 13
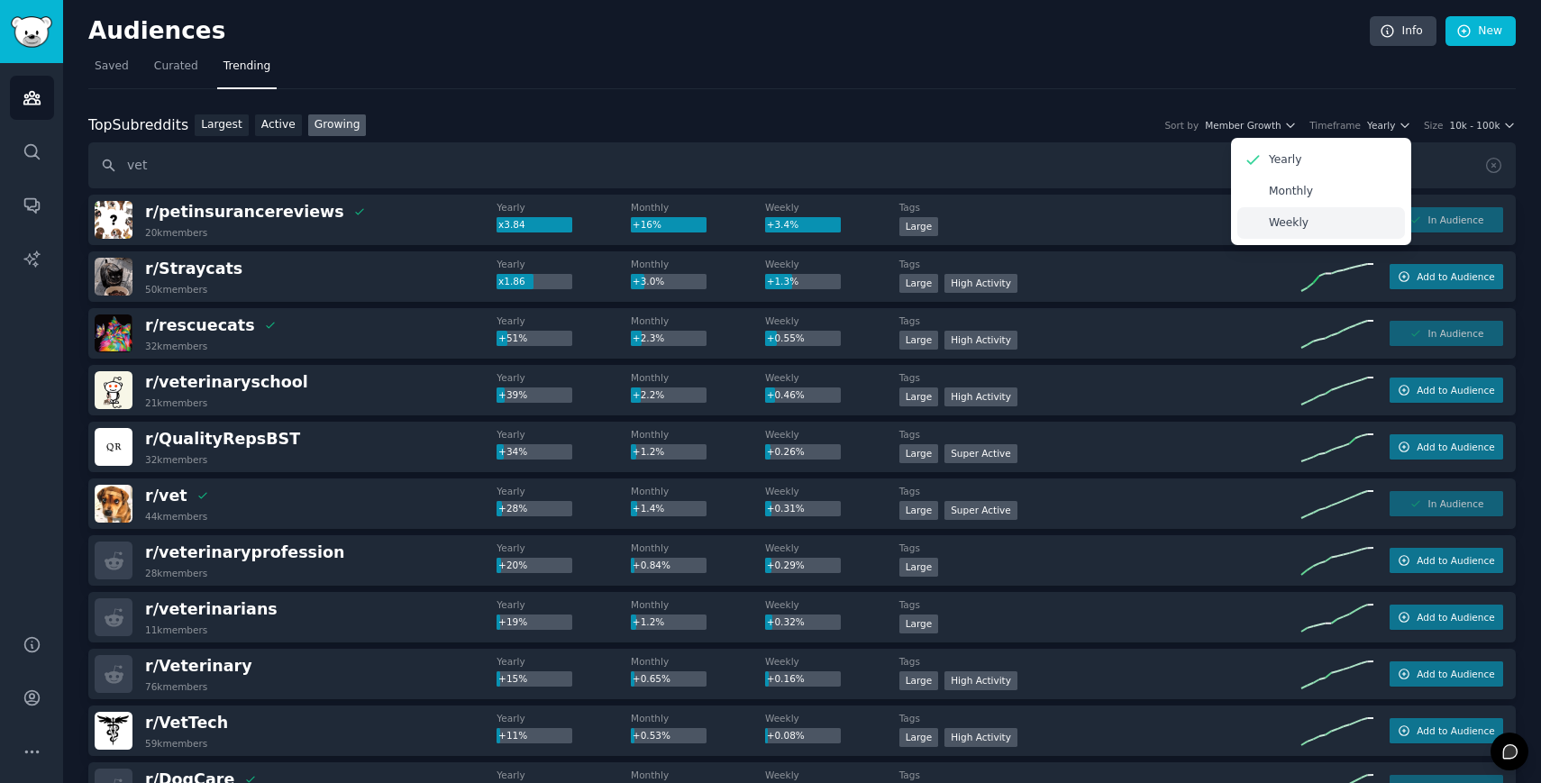
click at [1342, 211] on div "Weekly" at bounding box center [1321, 223] width 168 height 32
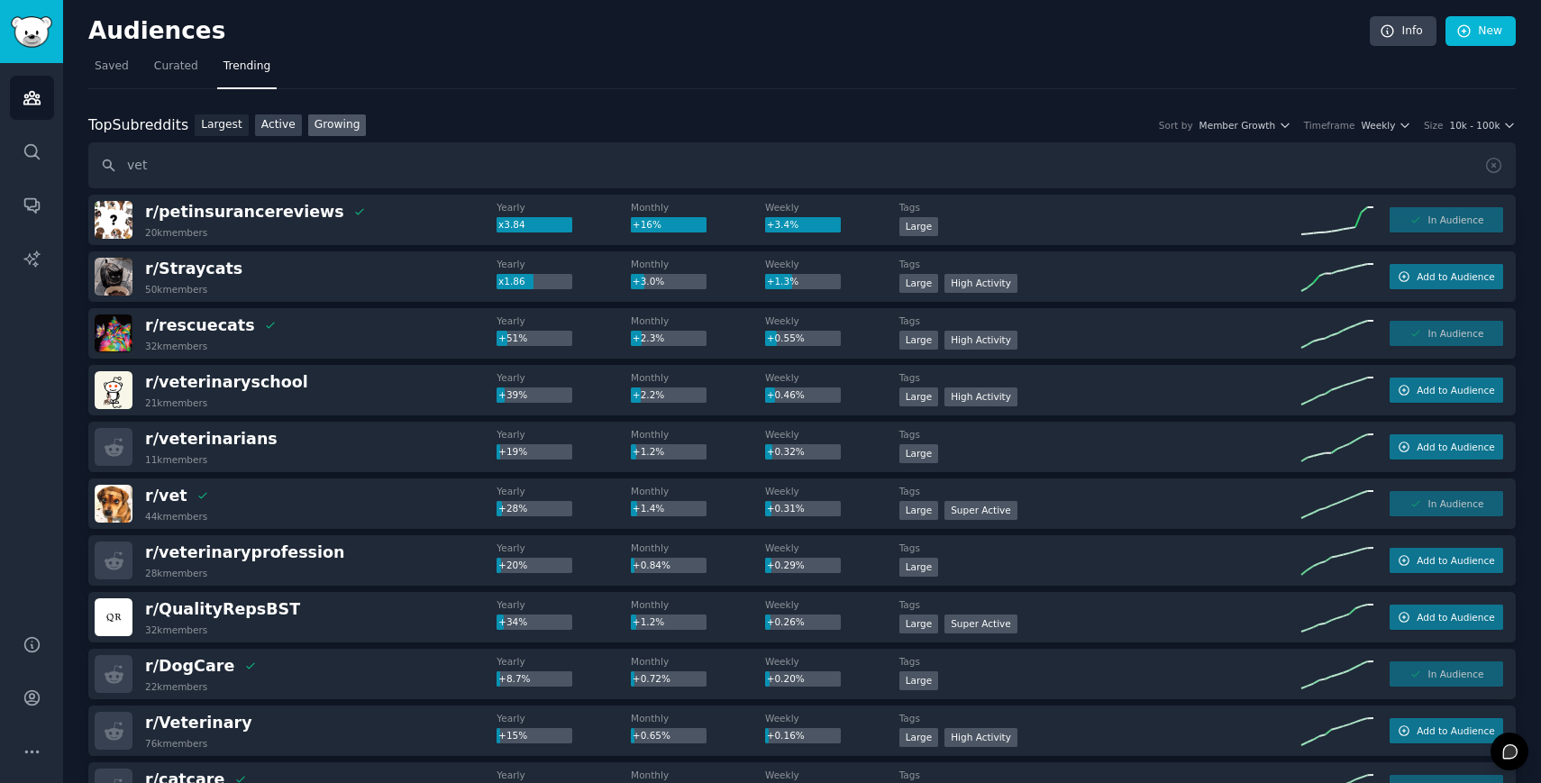
click at [282, 124] on link "Active" at bounding box center [278, 125] width 47 height 23
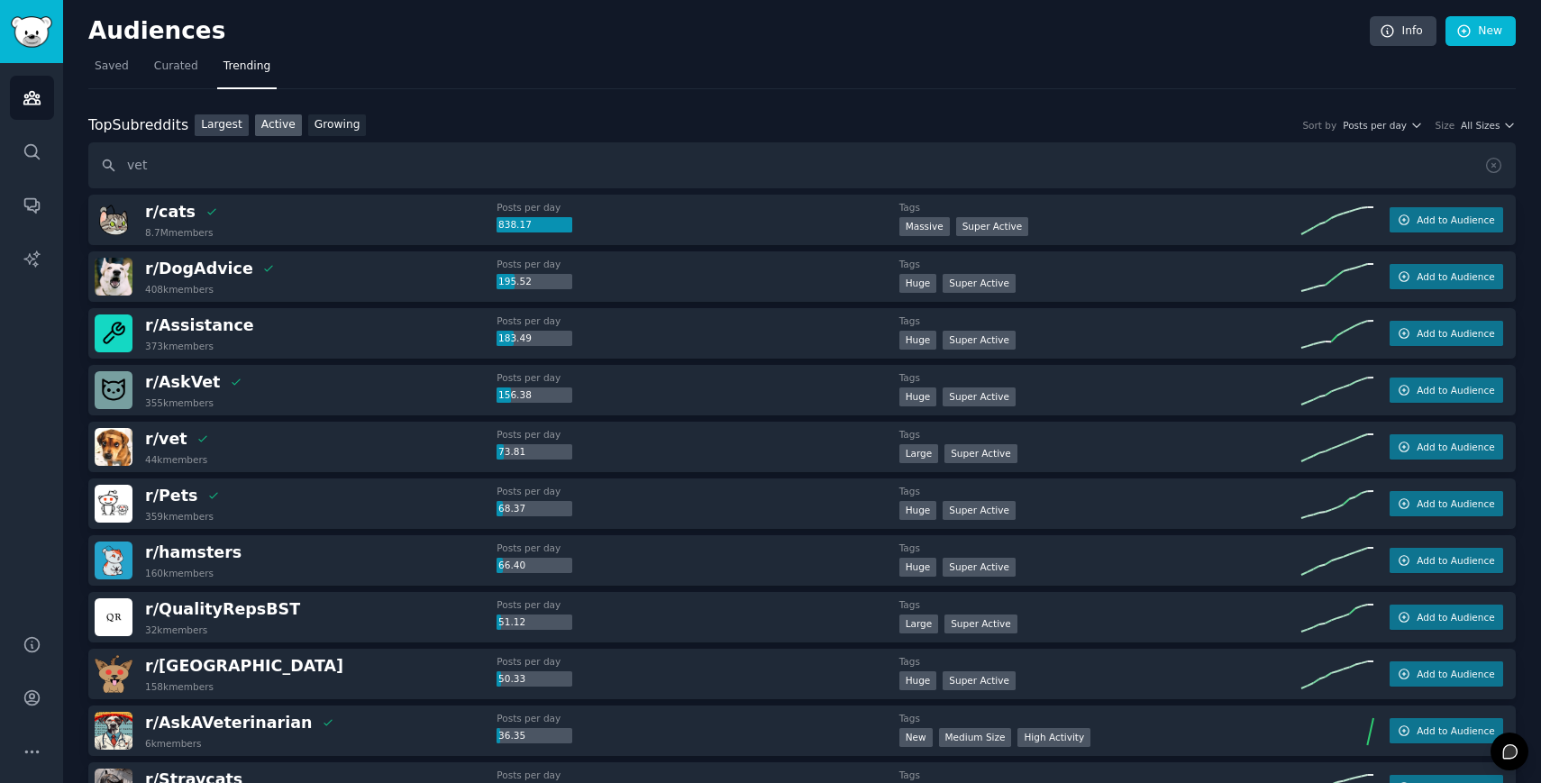
click at [212, 126] on link "Largest" at bounding box center [222, 125] width 54 height 23
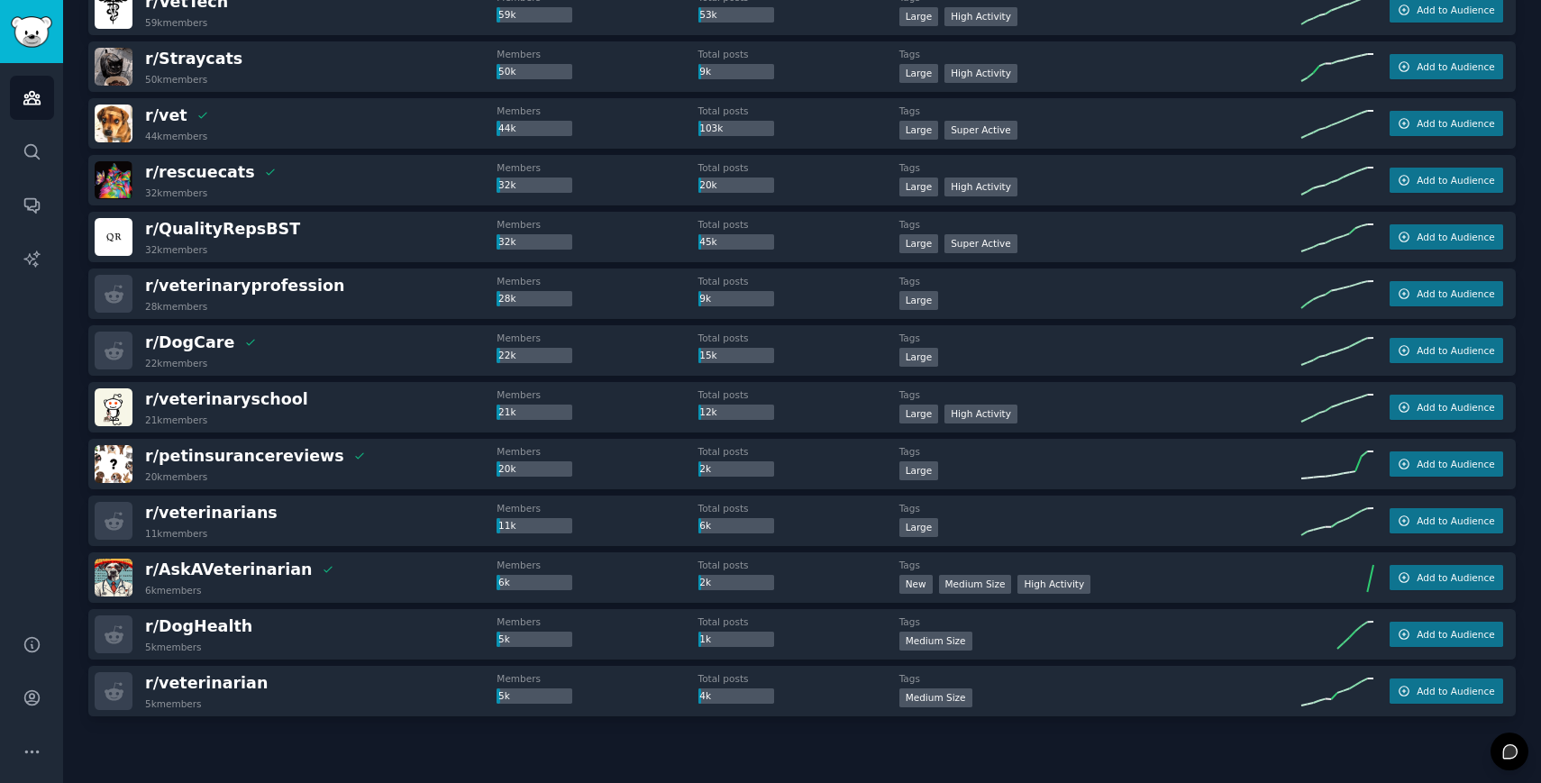
scroll to position [740, 0]
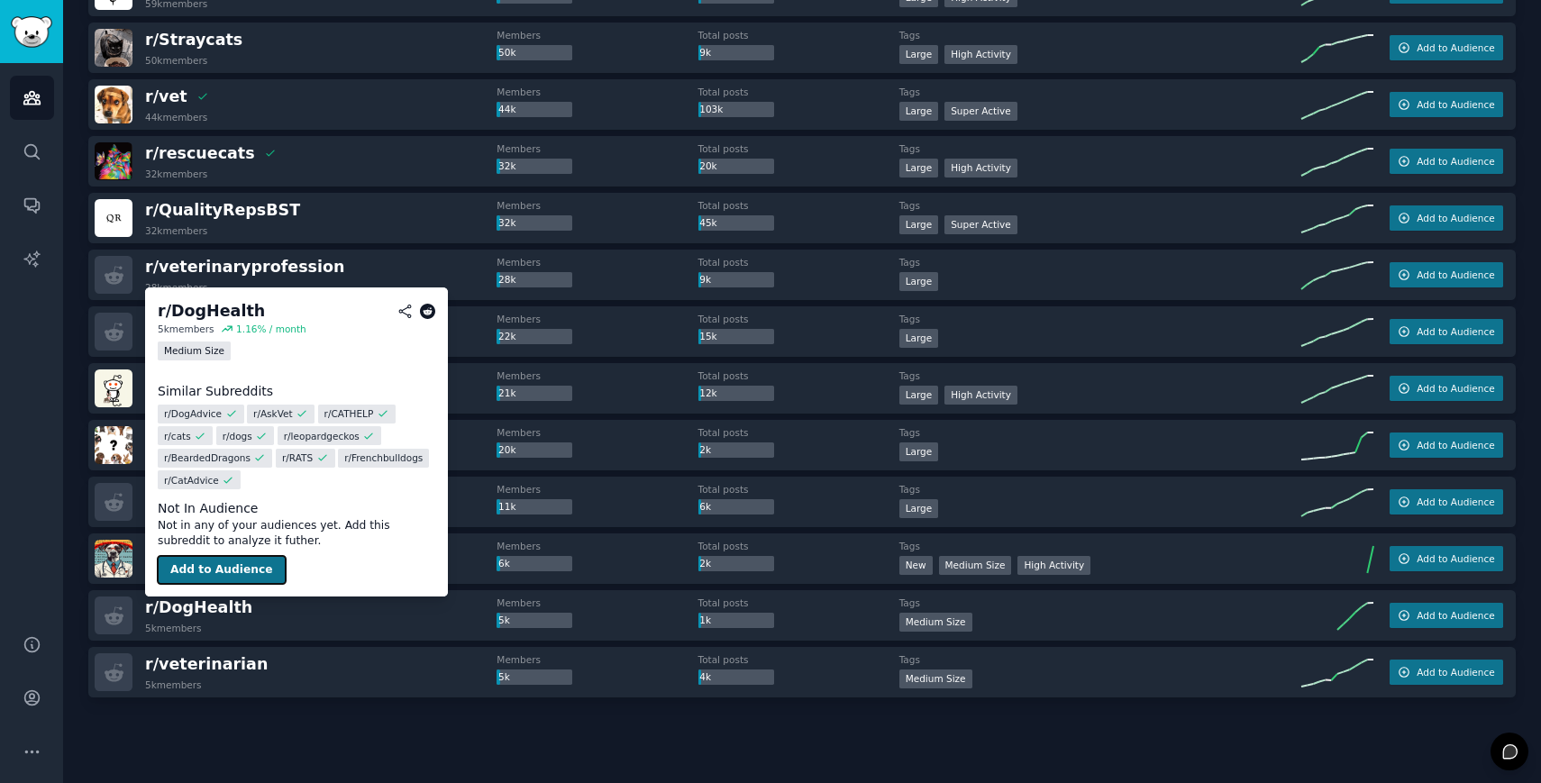
click at [225, 566] on button "Add to Audience" at bounding box center [222, 570] width 128 height 29
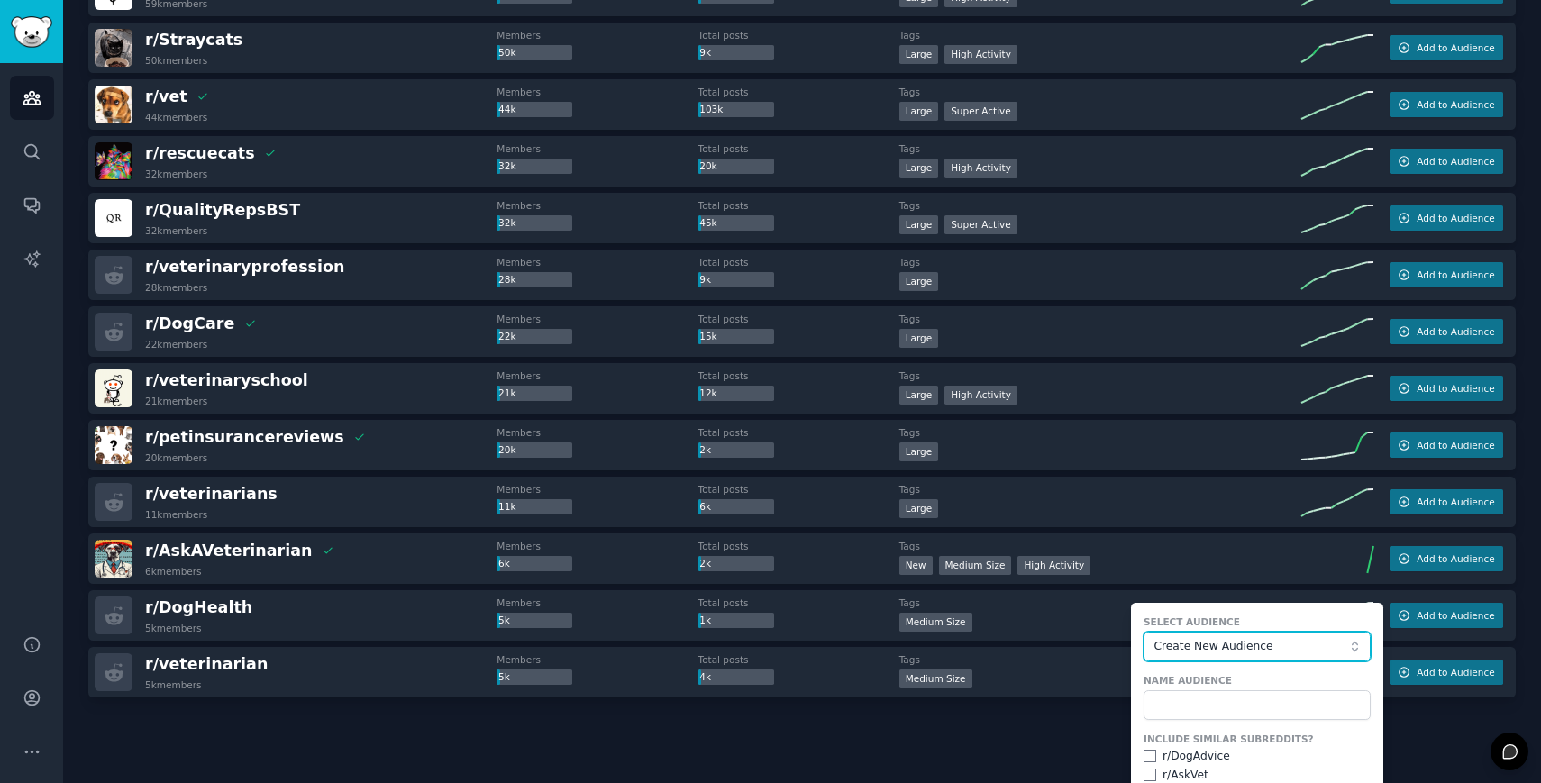
click at [1212, 658] on button "Create New Audience" at bounding box center [1257, 647] width 227 height 31
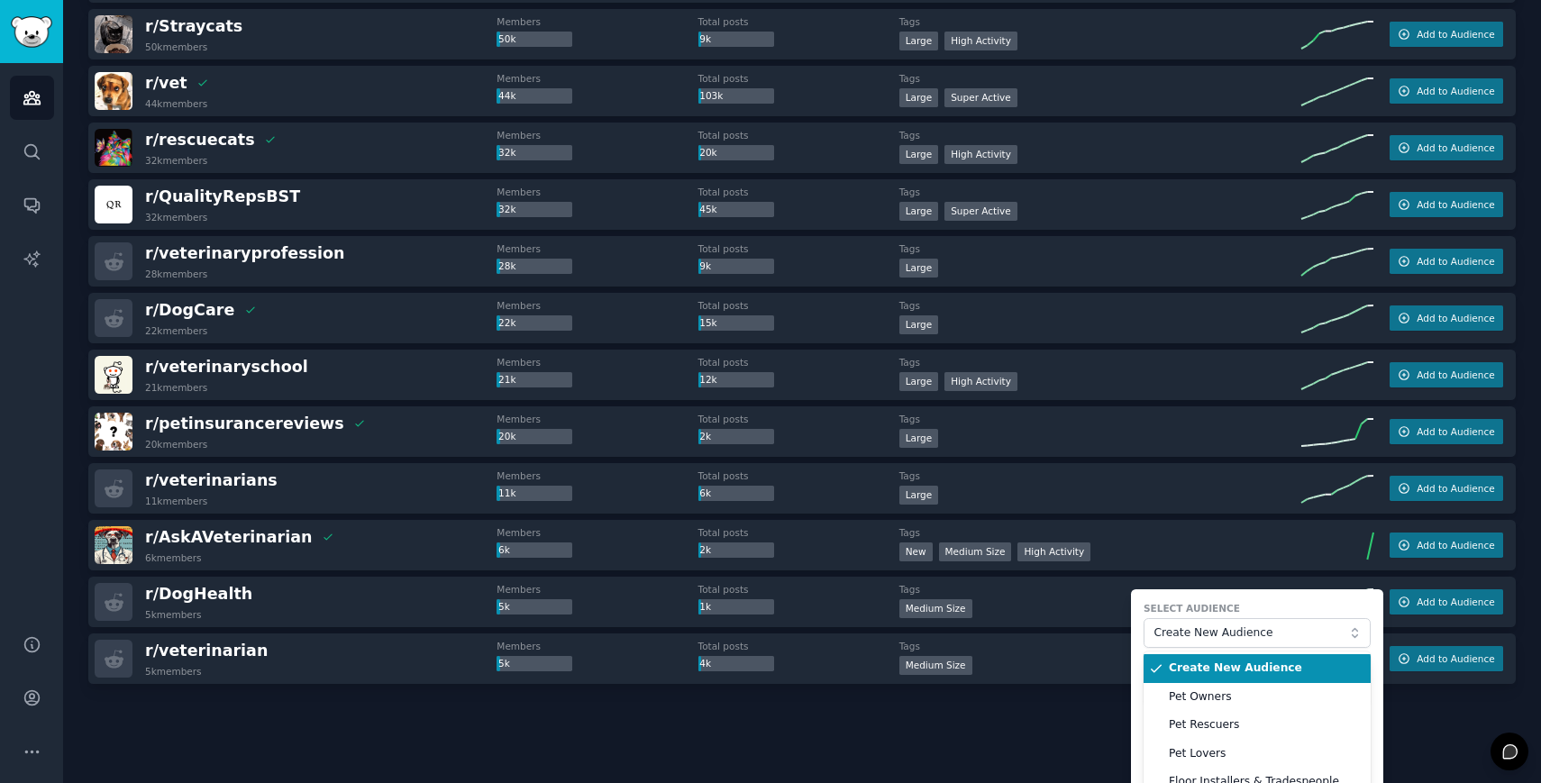
scroll to position [768, 0]
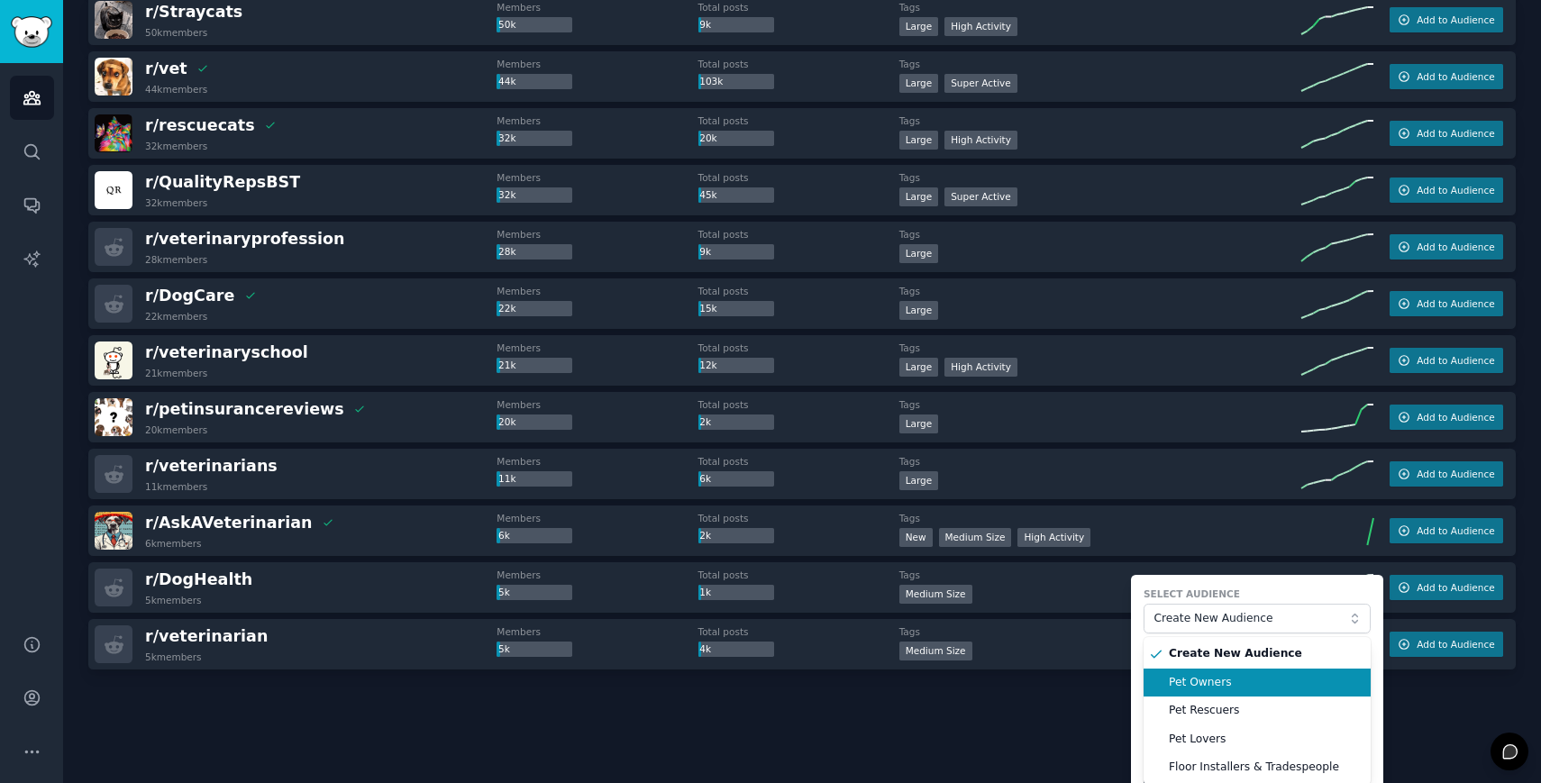
click at [1214, 677] on span "Pet Owners" at bounding box center [1263, 683] width 189 height 16
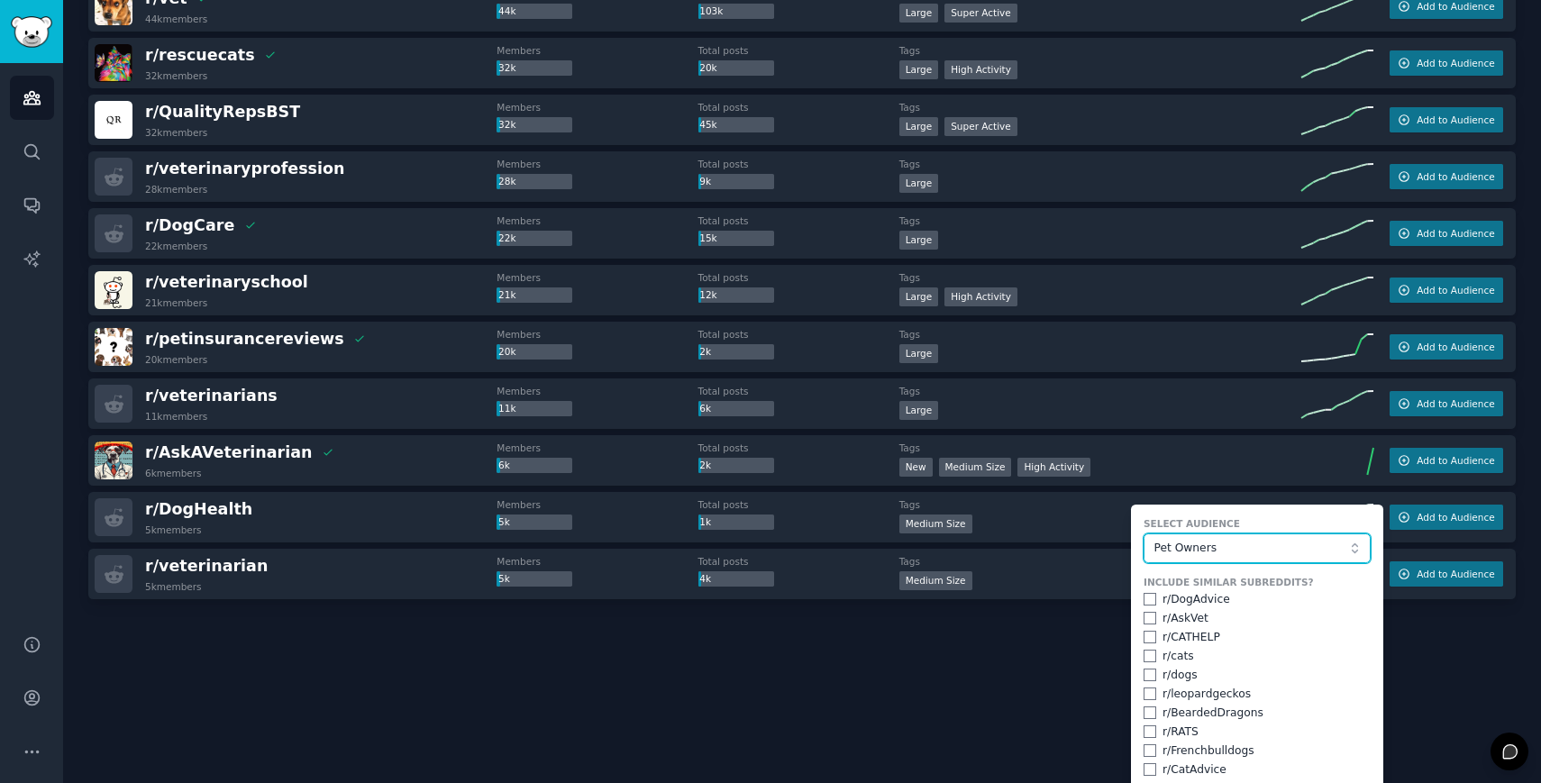
scroll to position [891, 0]
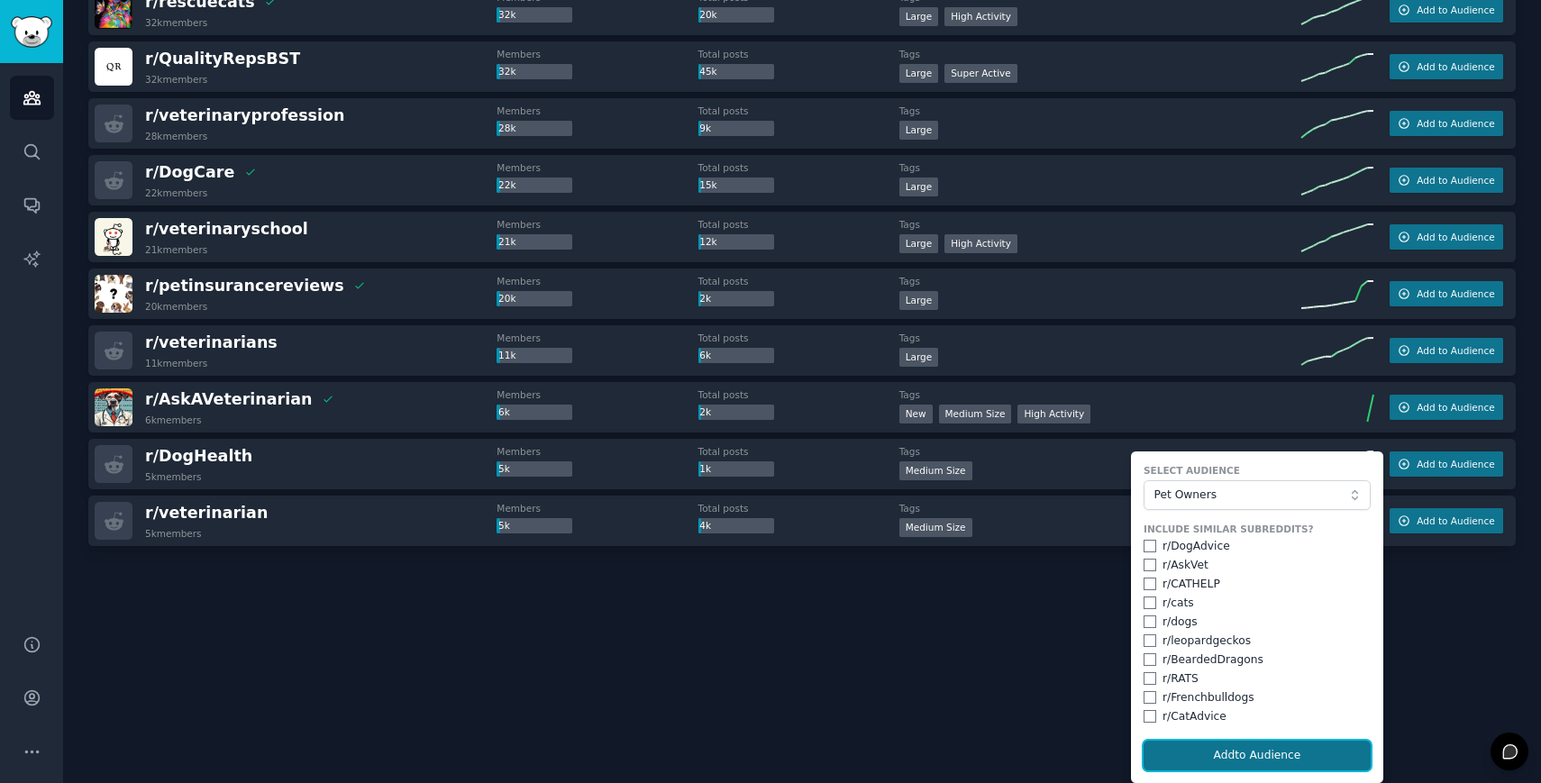
click at [1238, 755] on button "Add to Audience" at bounding box center [1257, 756] width 227 height 31
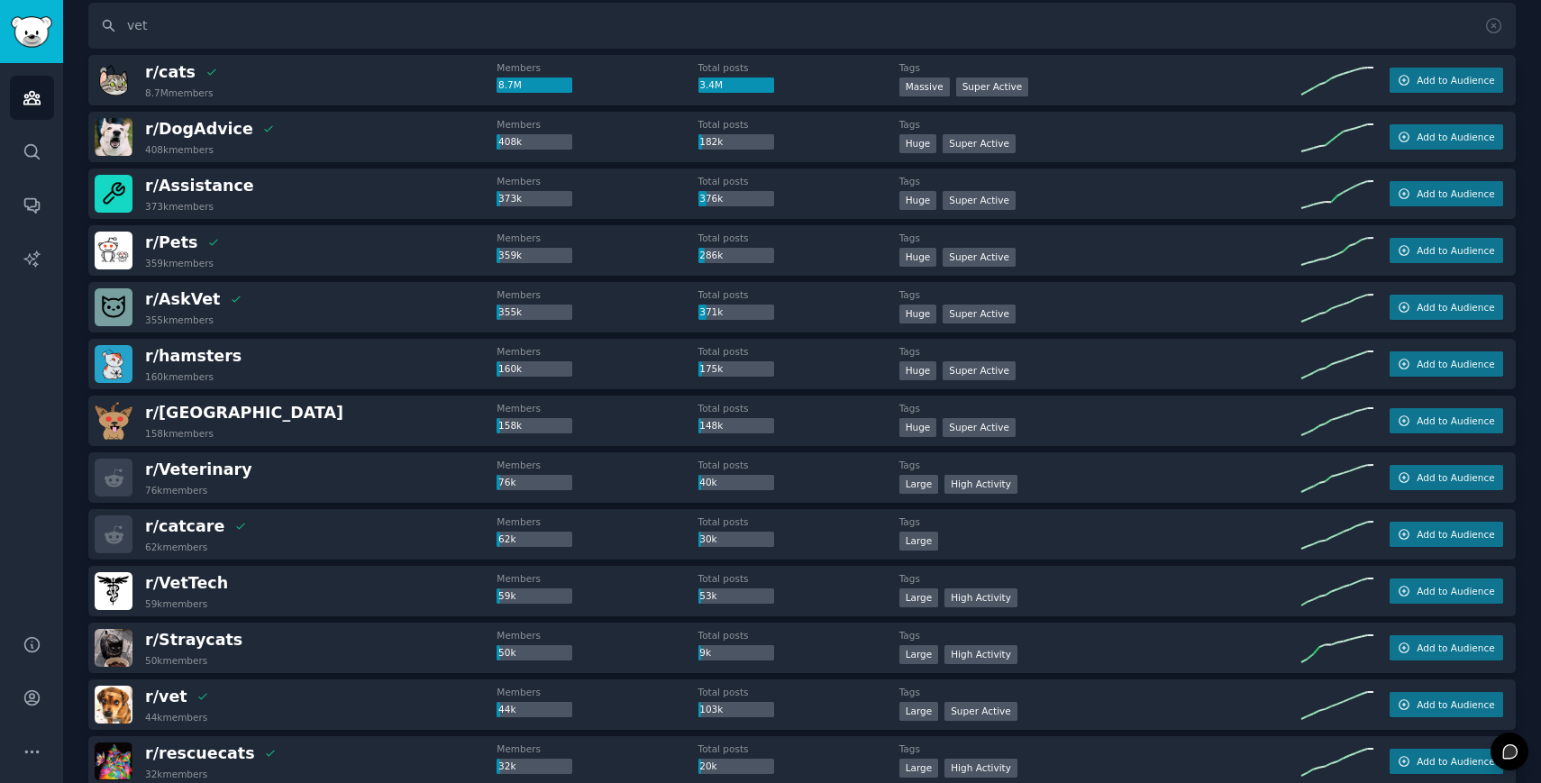
scroll to position [0, 0]
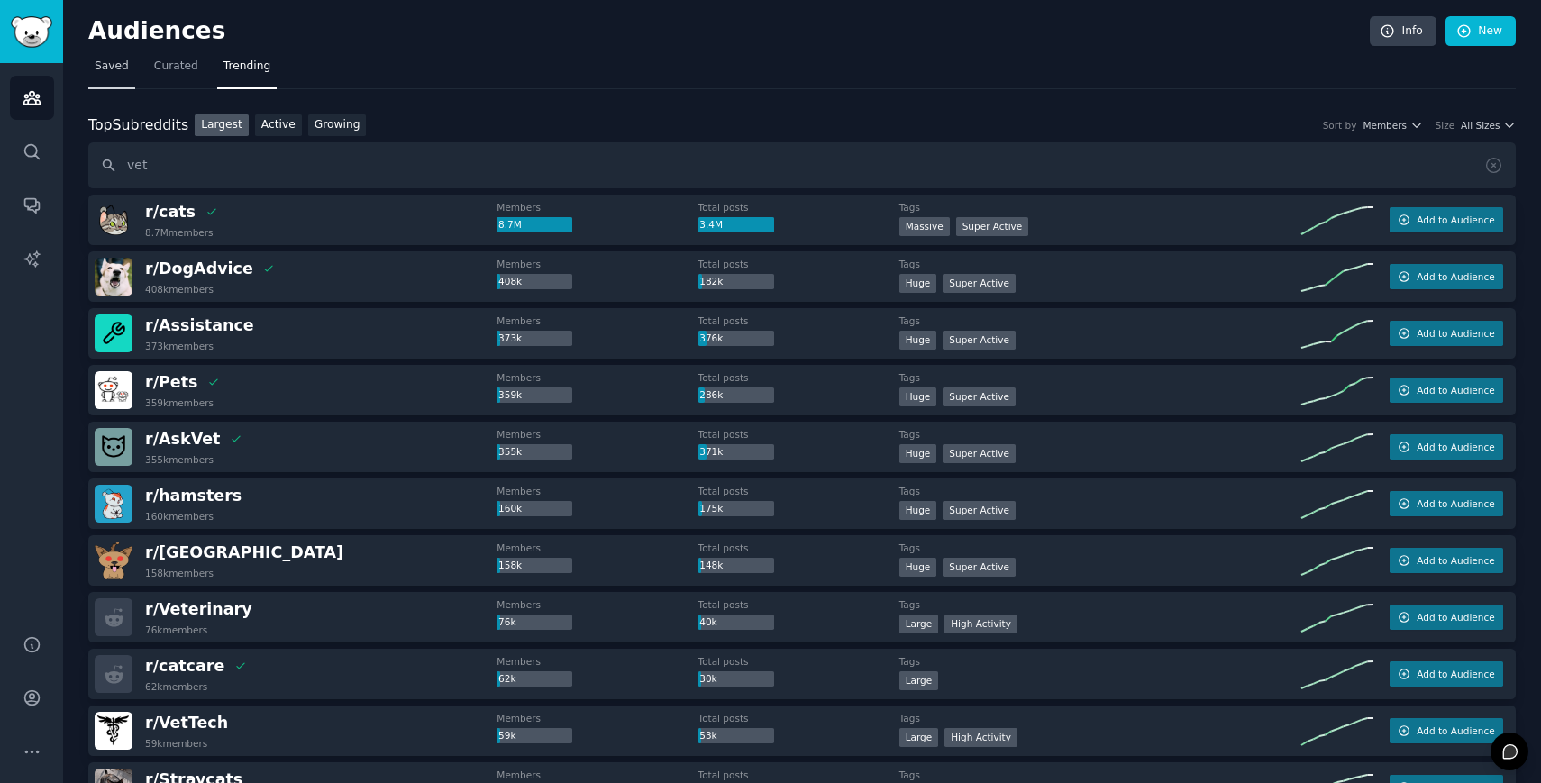
click at [116, 65] on span "Saved" at bounding box center [112, 67] width 34 height 16
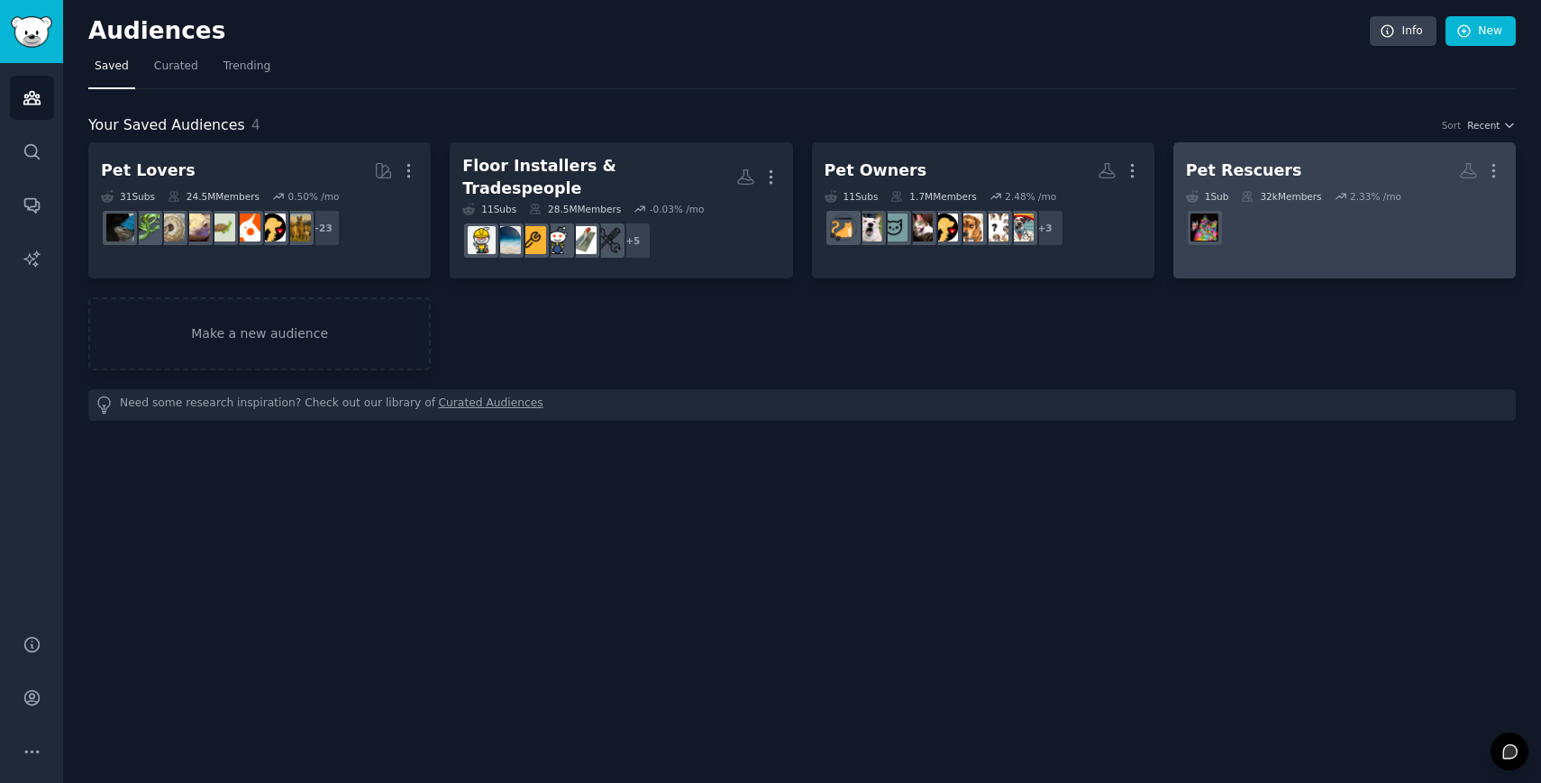
click at [1237, 167] on div "Pet Rescuers" at bounding box center [1244, 170] width 116 height 23
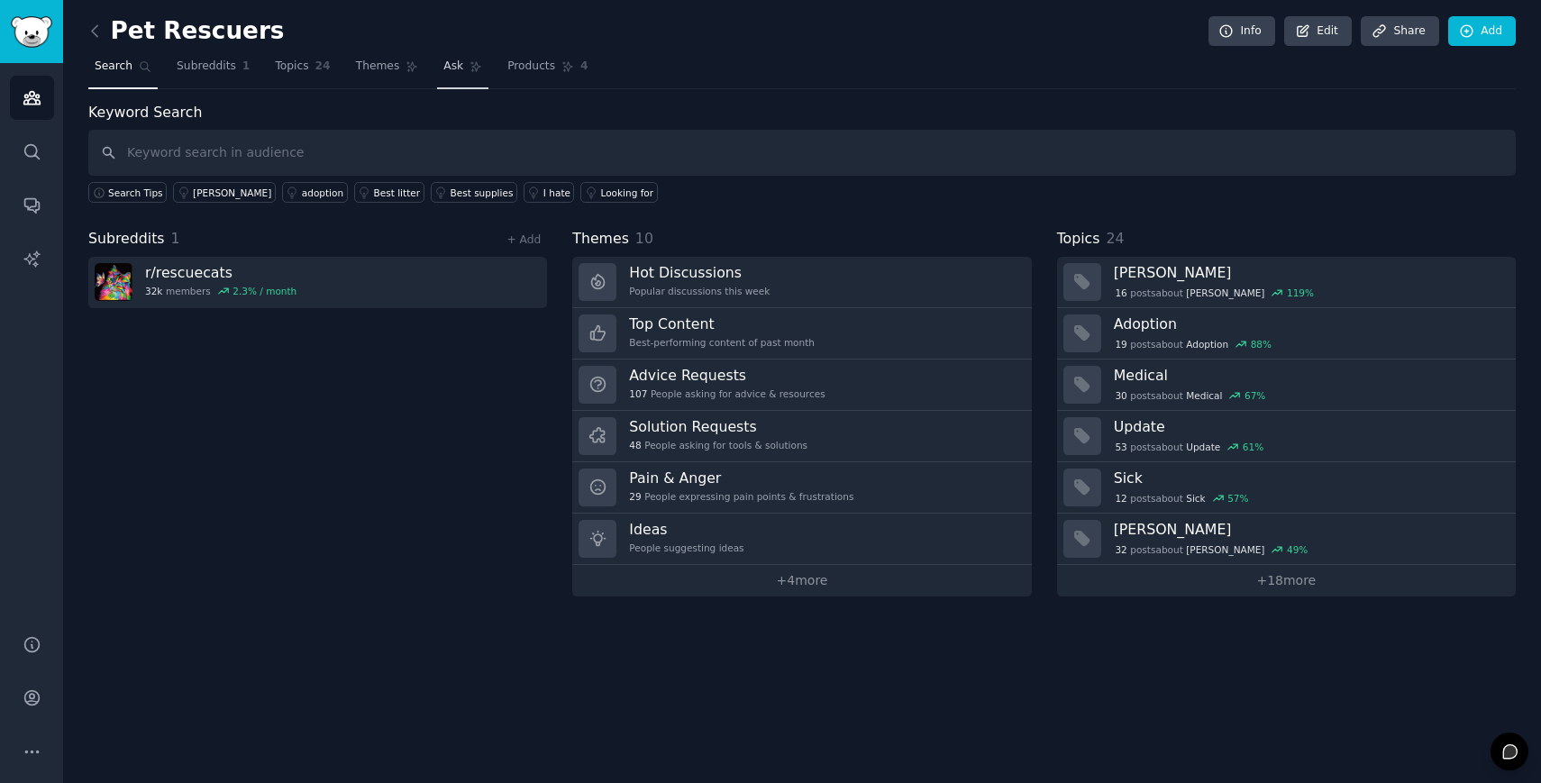
click at [449, 69] on span "Ask" at bounding box center [453, 67] width 20 height 16
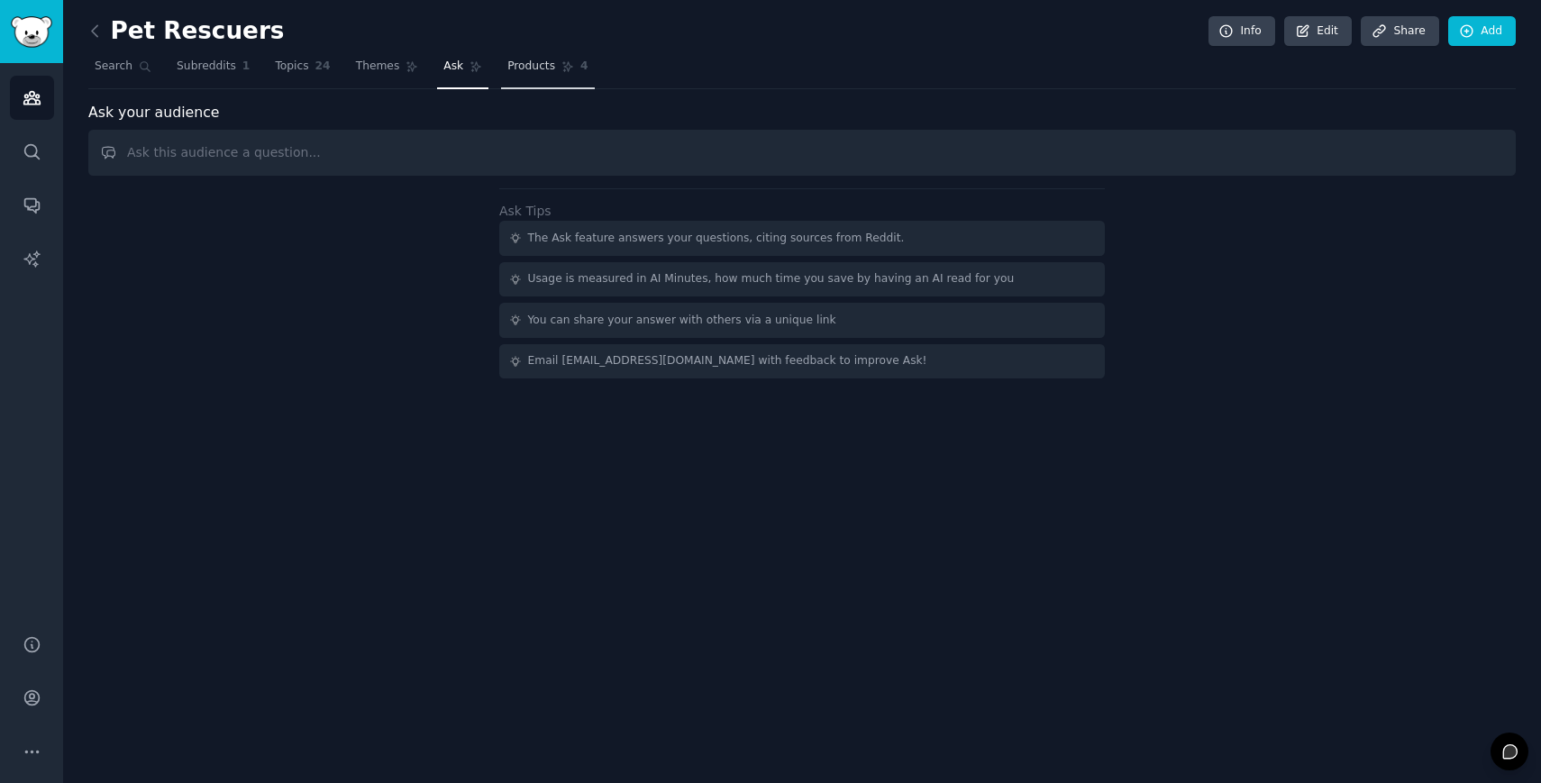
click at [507, 68] on span "Products" at bounding box center [531, 67] width 48 height 16
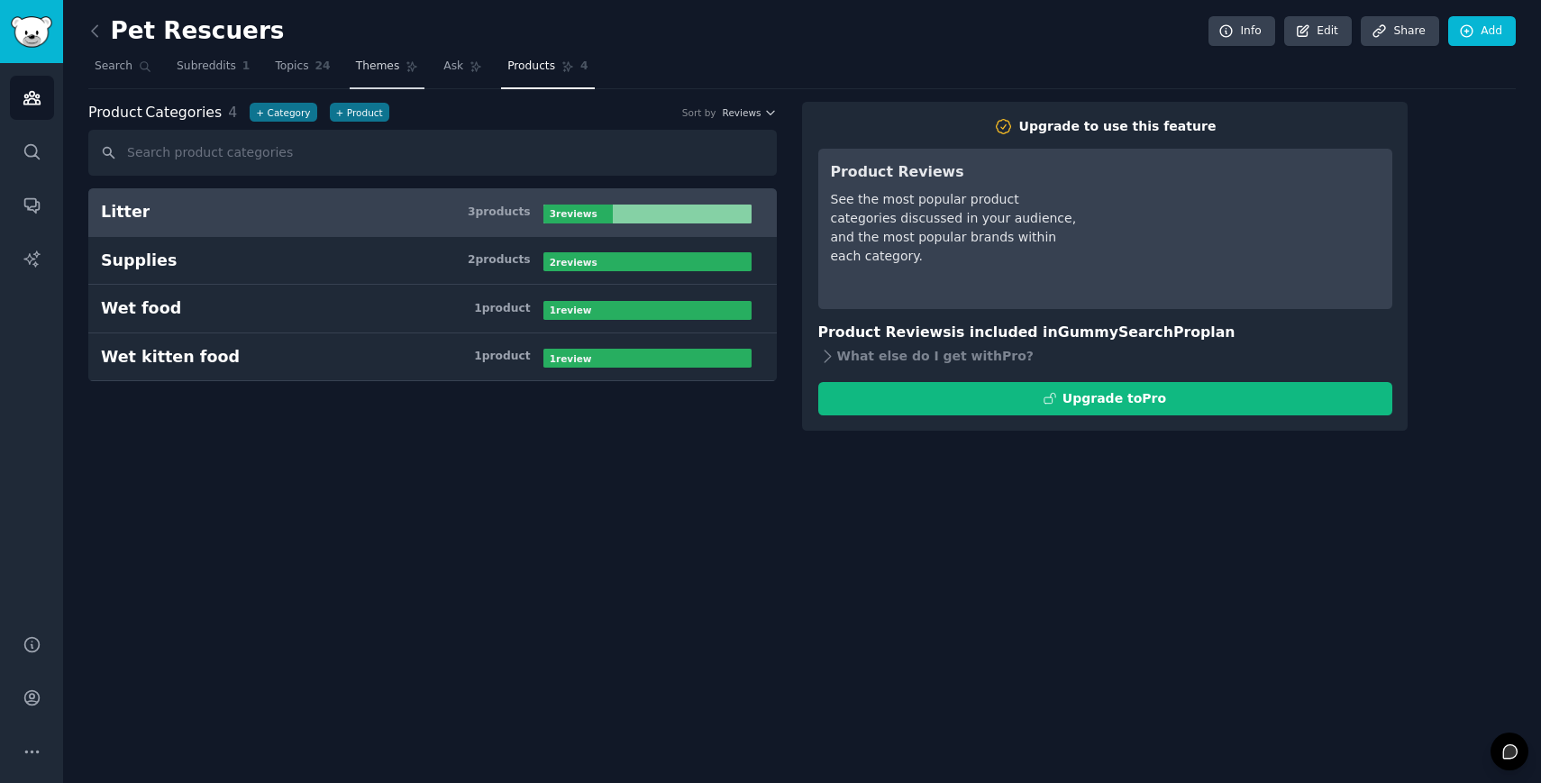
click at [373, 71] on span "Themes" at bounding box center [378, 67] width 44 height 16
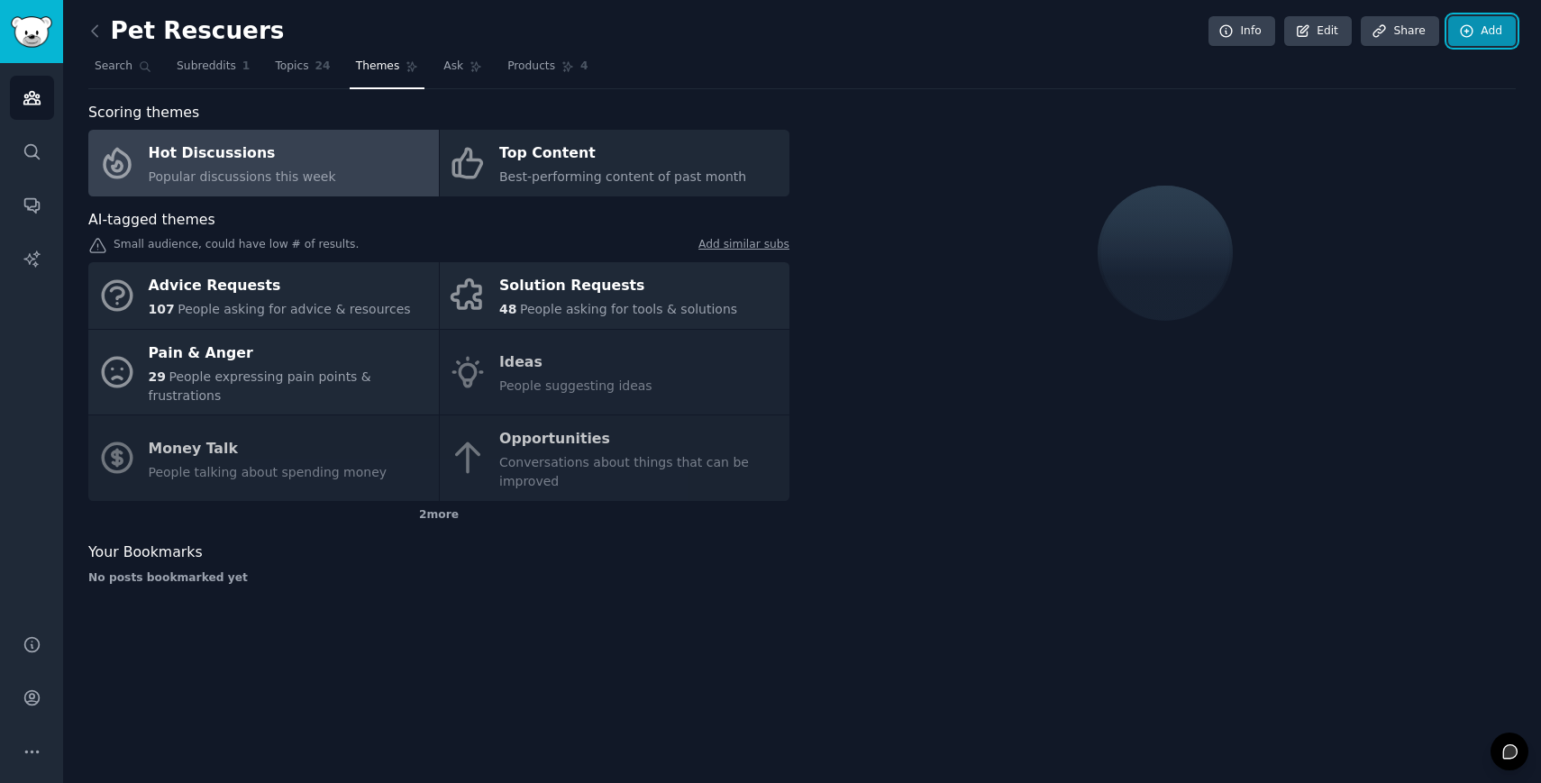
click at [1472, 42] on link "Add" at bounding box center [1482, 31] width 68 height 31
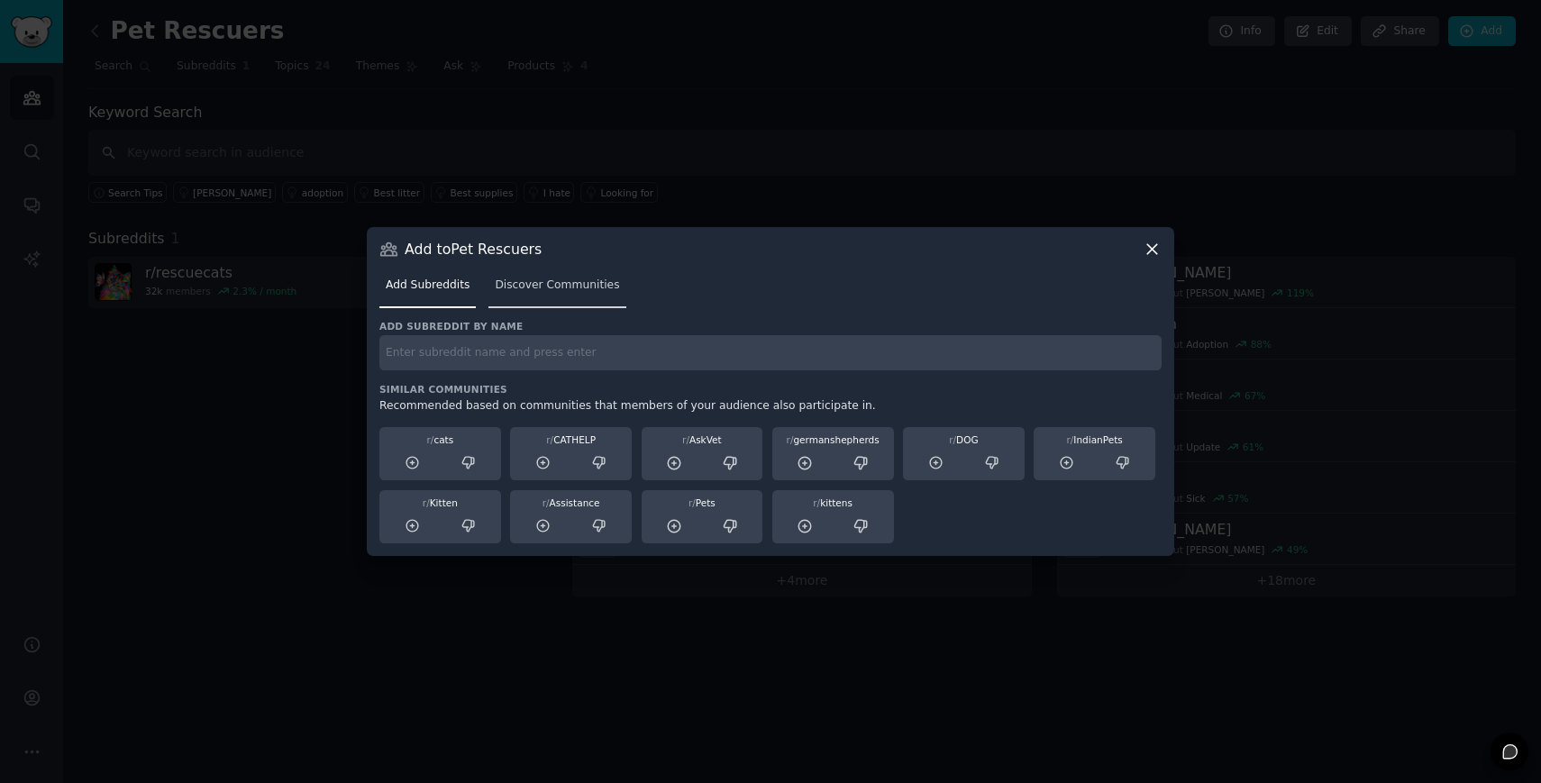
click at [538, 287] on span "Discover Communities" at bounding box center [557, 286] width 124 height 16
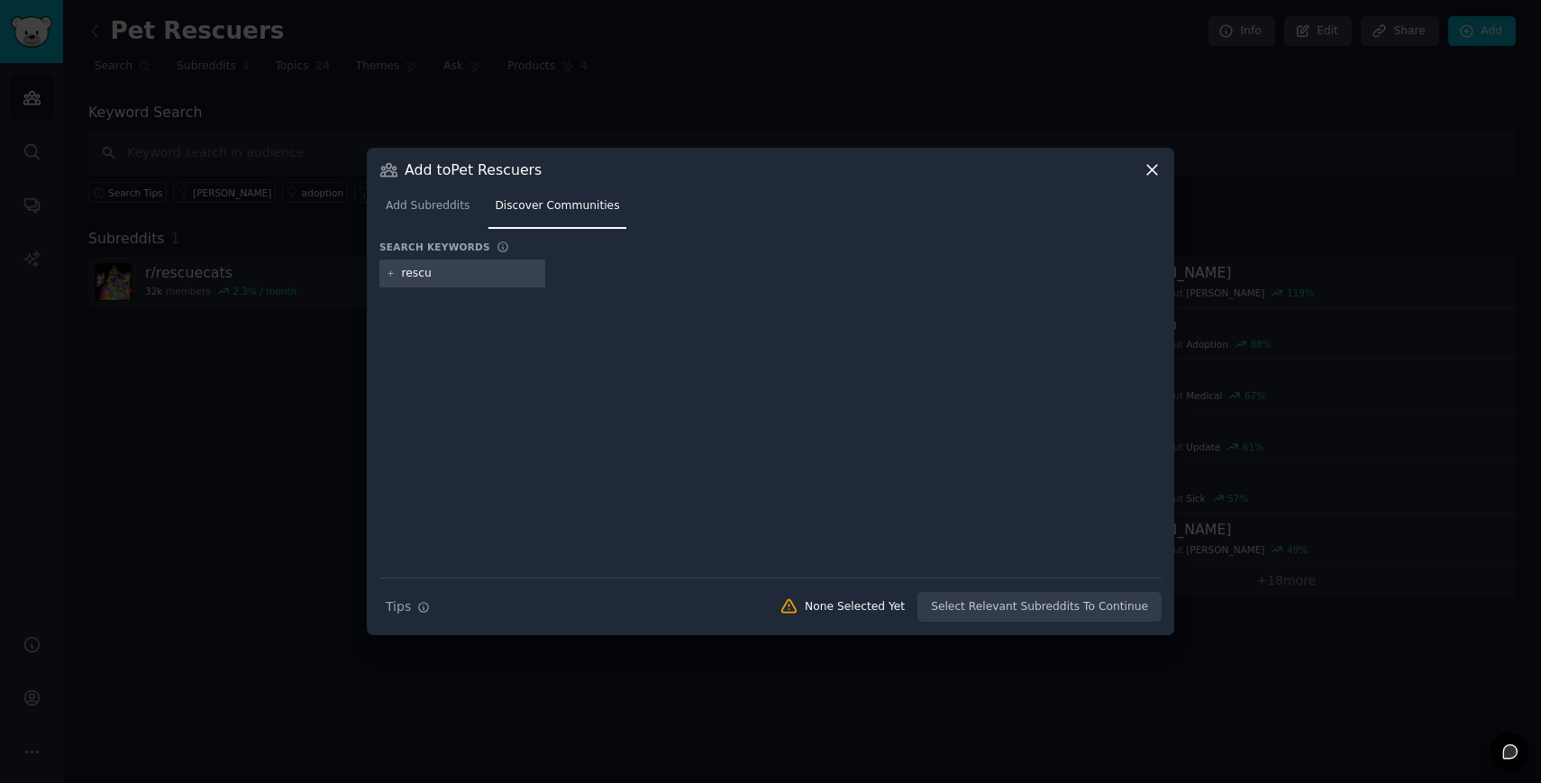
type input "rescue"
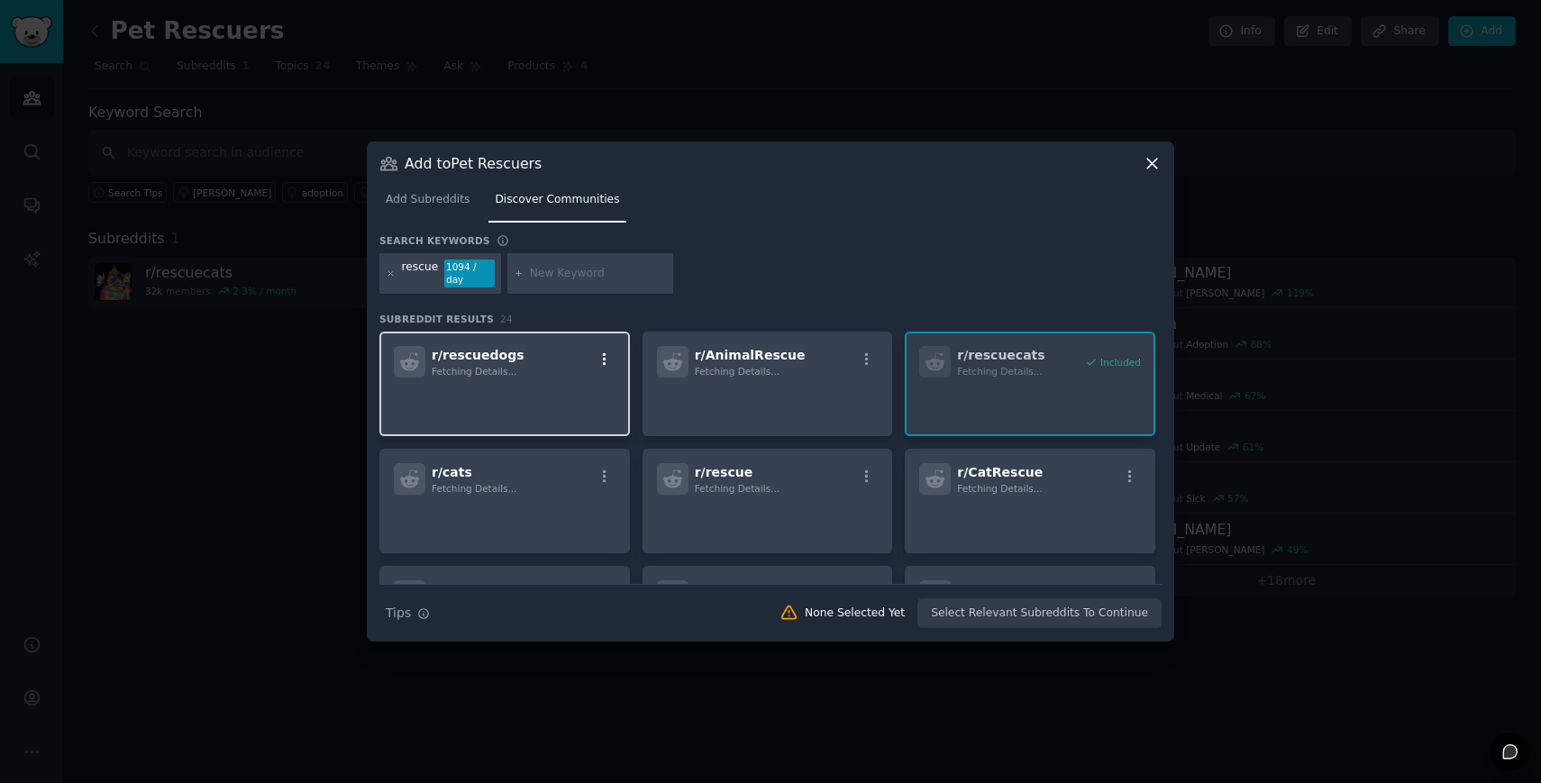
click at [603, 352] on icon "button" at bounding box center [605, 359] width 16 height 16
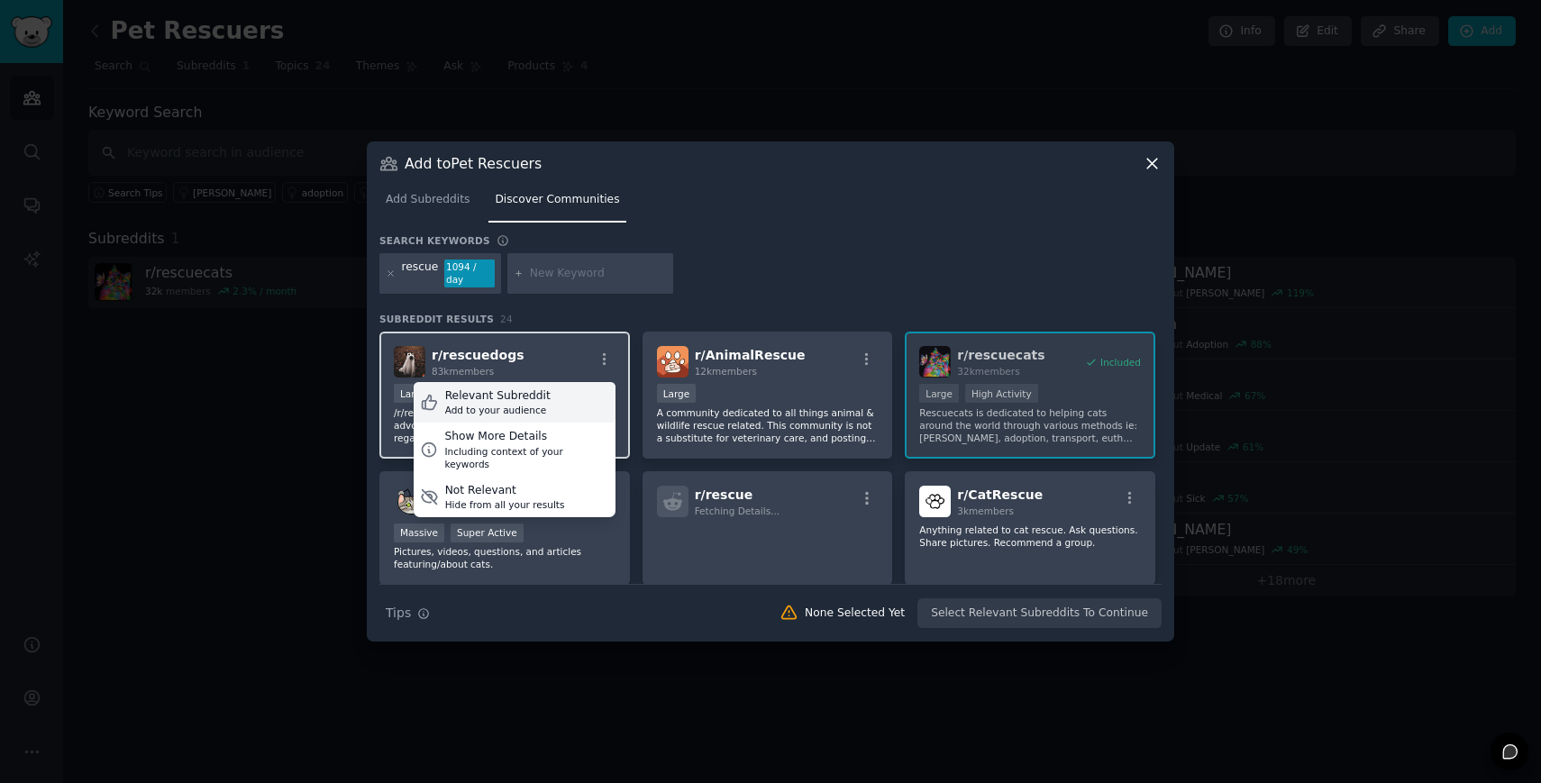
click at [522, 410] on div "Add to your audience" at bounding box center [497, 410] width 105 height 13
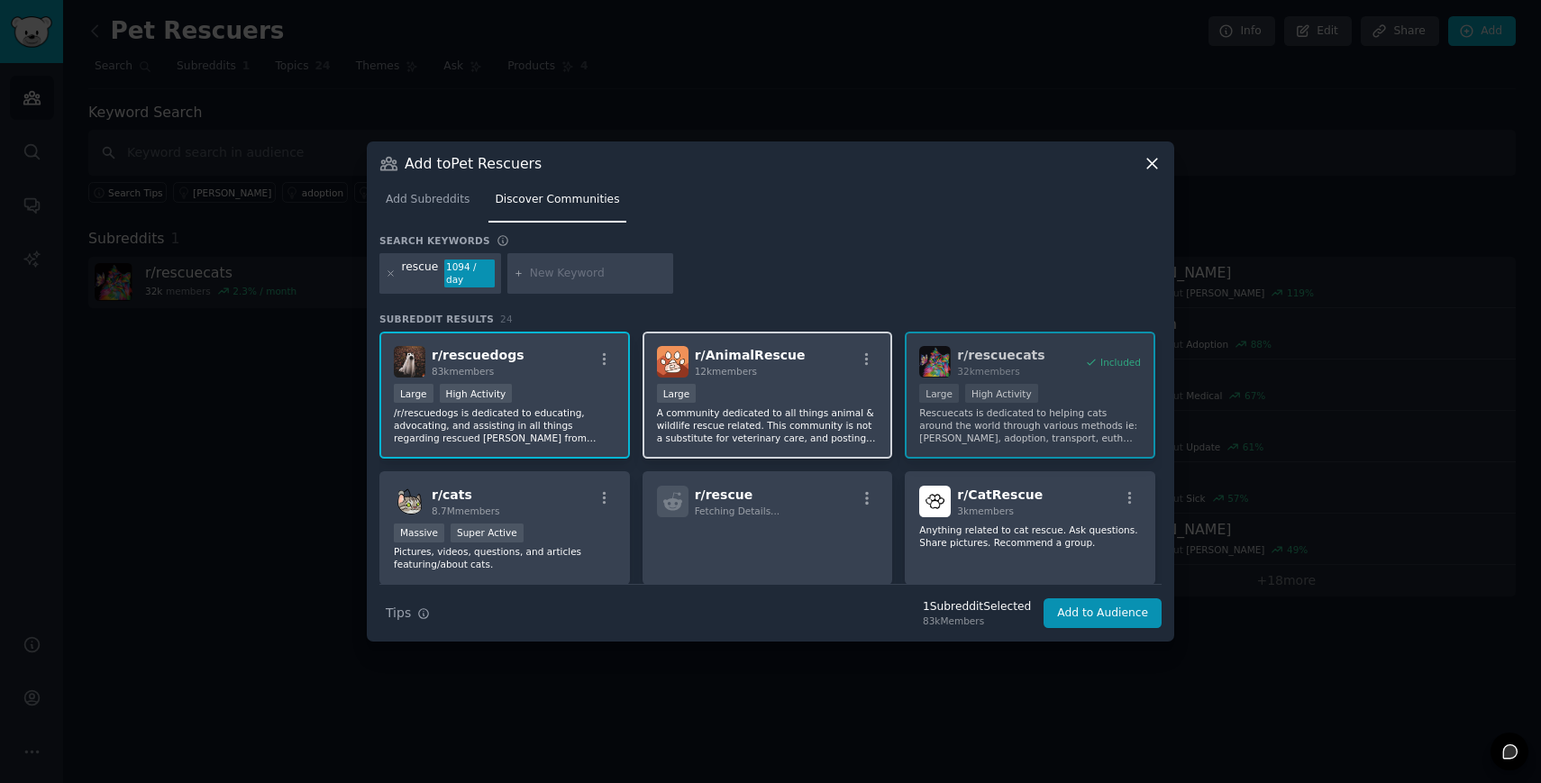
click at [875, 360] on div "r/ AnimalRescue 12k members Large A community dedicated to all things animal & …" at bounding box center [767, 395] width 251 height 127
click at [861, 361] on icon "button" at bounding box center [867, 359] width 16 height 16
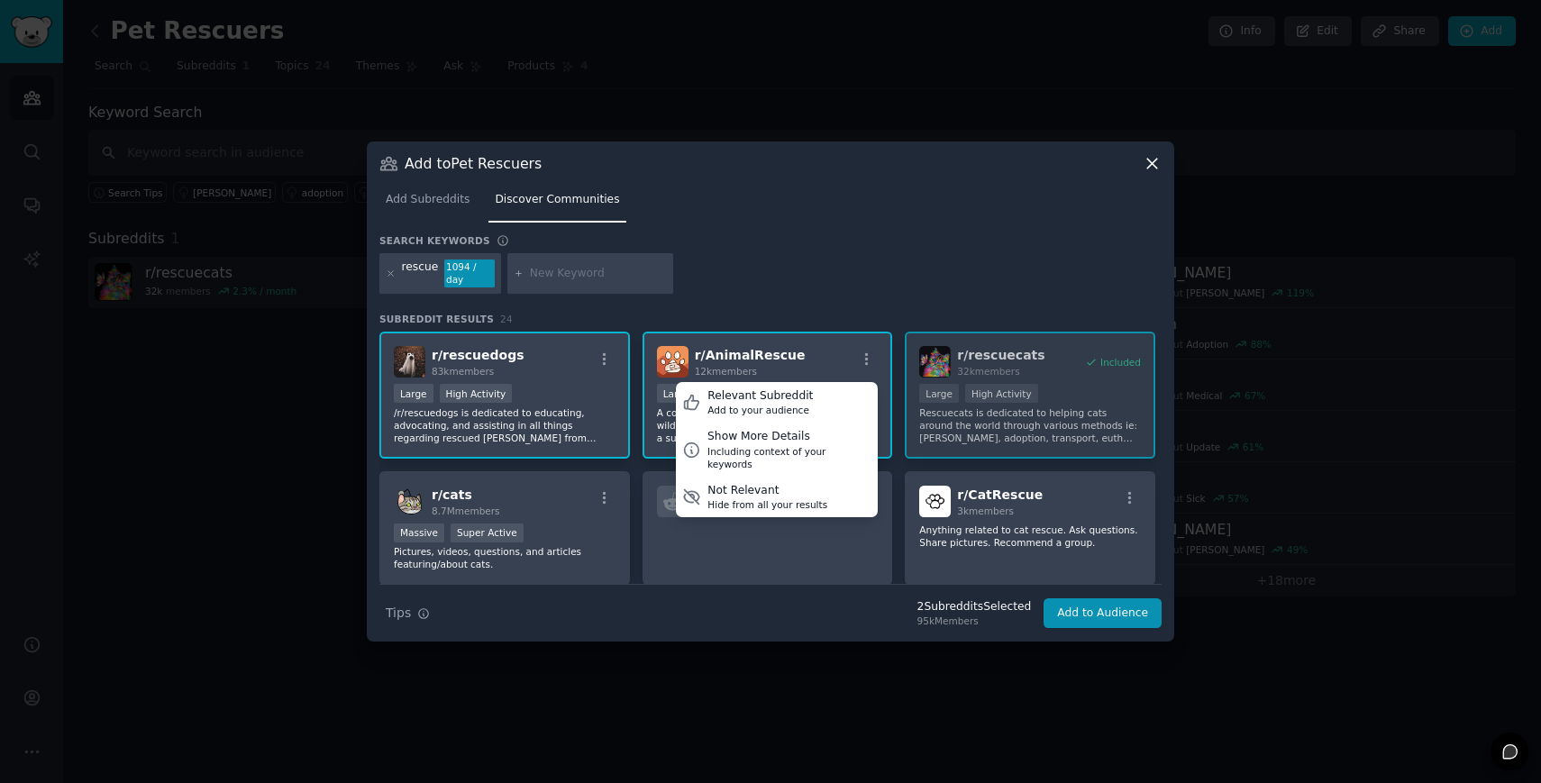
click at [971, 285] on div "rescue 1094 / day" at bounding box center [770, 277] width 782 height 48
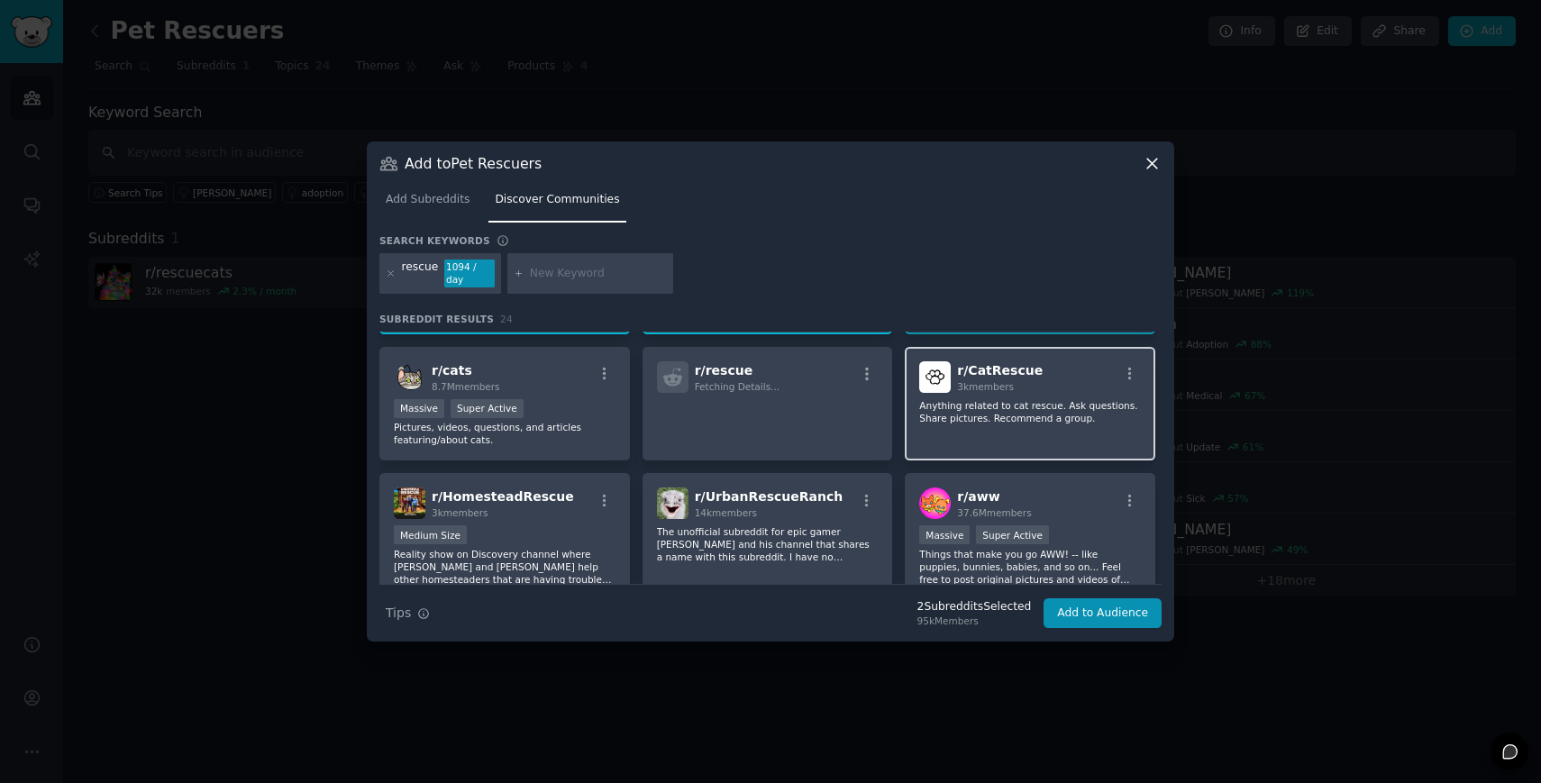
scroll to position [136, 0]
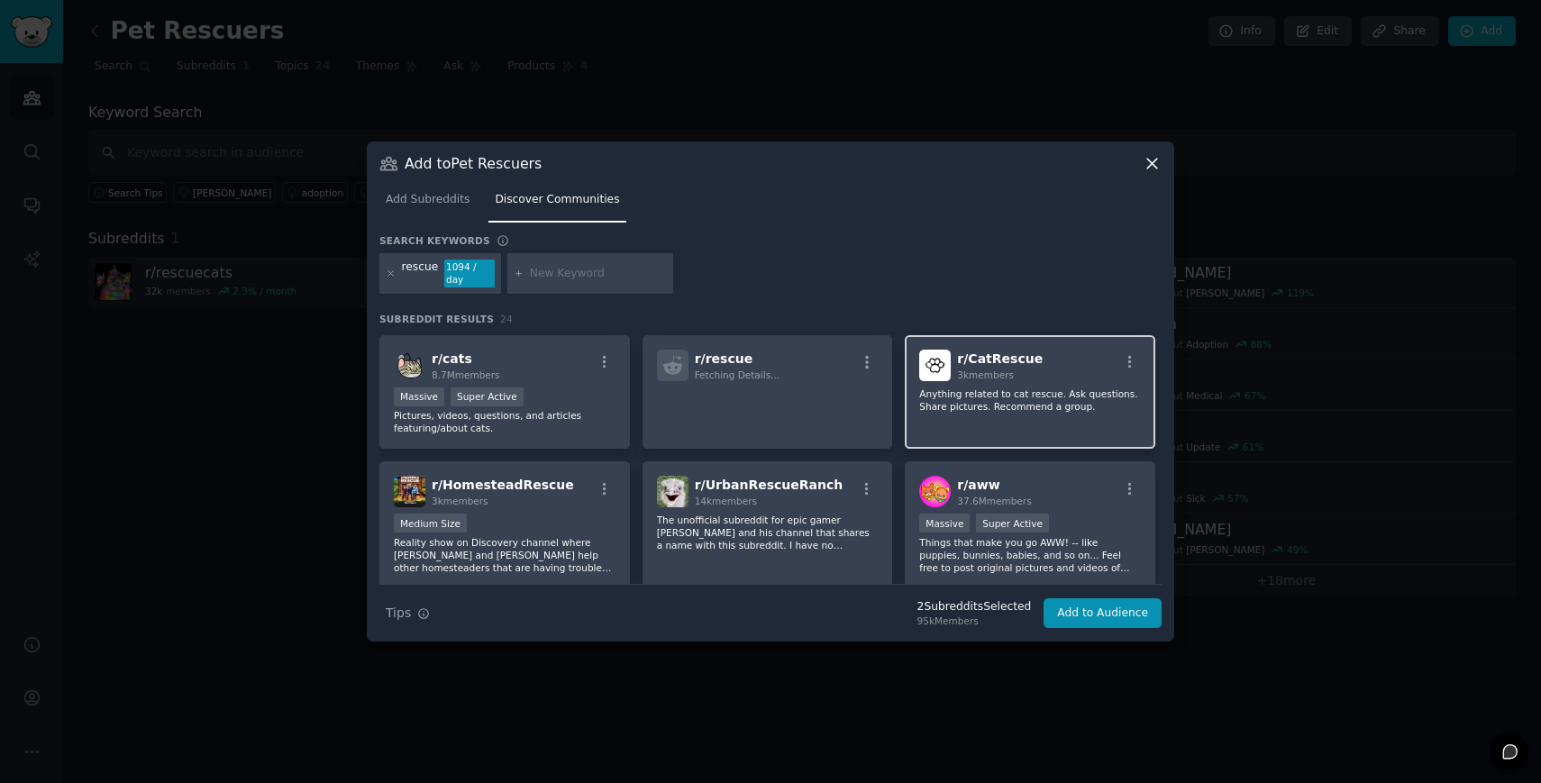
click at [981, 415] on div "r/ CatRescue 3k members Anything related to cat rescue. Ask questions. Share pi…" at bounding box center [1030, 392] width 251 height 114
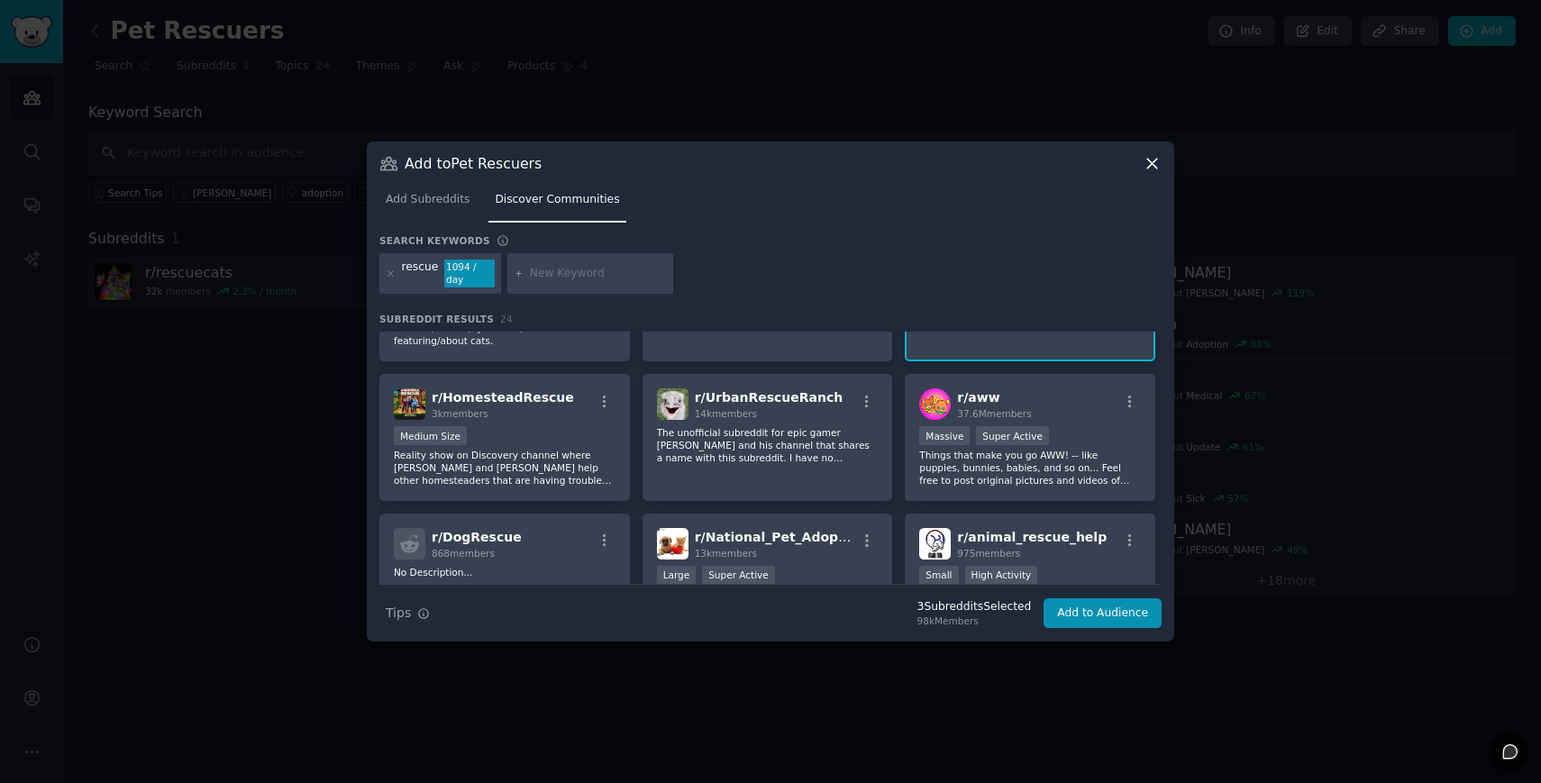
scroll to position [225, 0]
click at [557, 458] on p "Reality show on Discovery channel where [PERSON_NAME] and [PERSON_NAME] help ot…" at bounding box center [505, 466] width 222 height 38
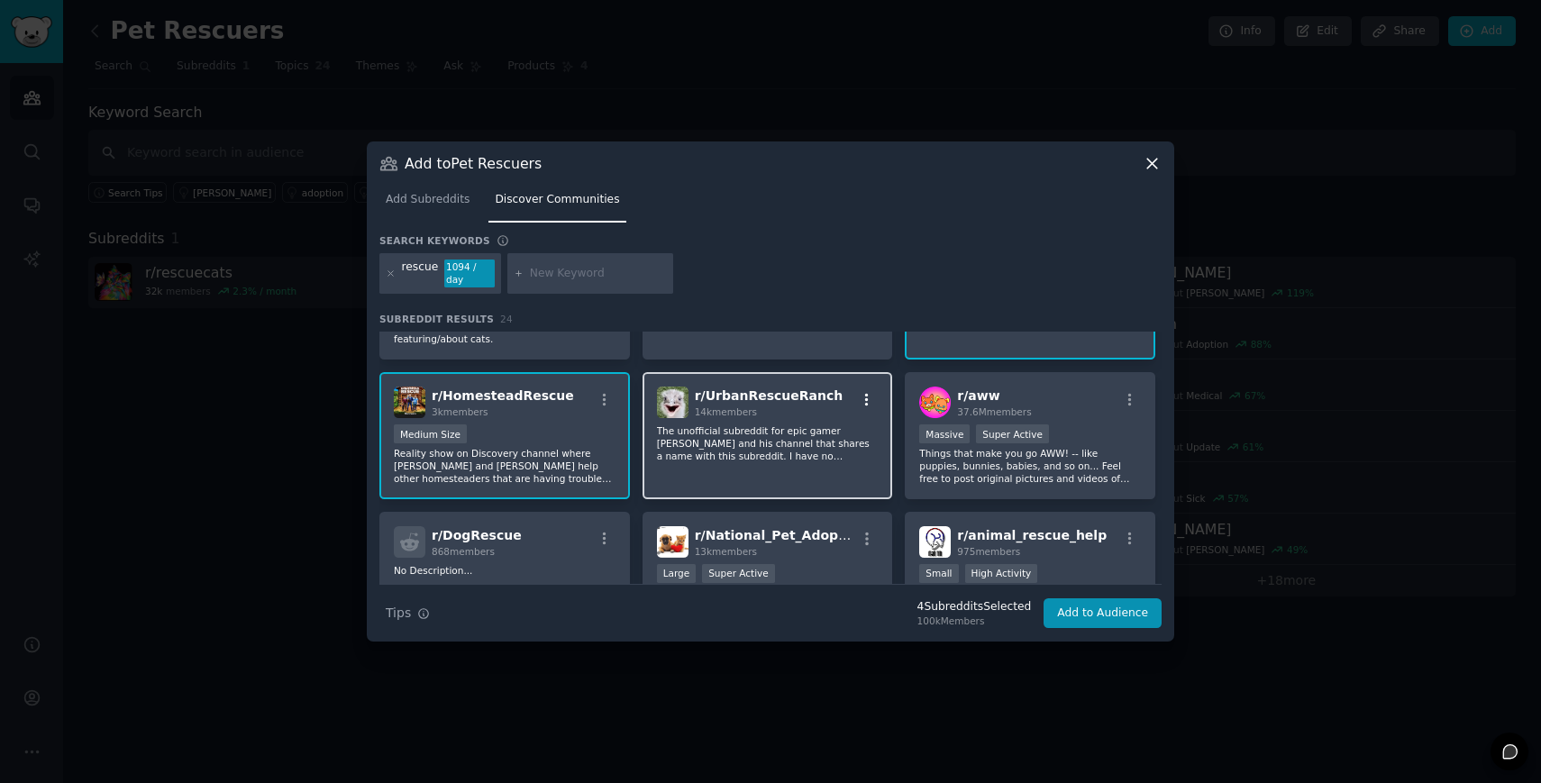
click at [859, 402] on icon "button" at bounding box center [867, 400] width 16 height 16
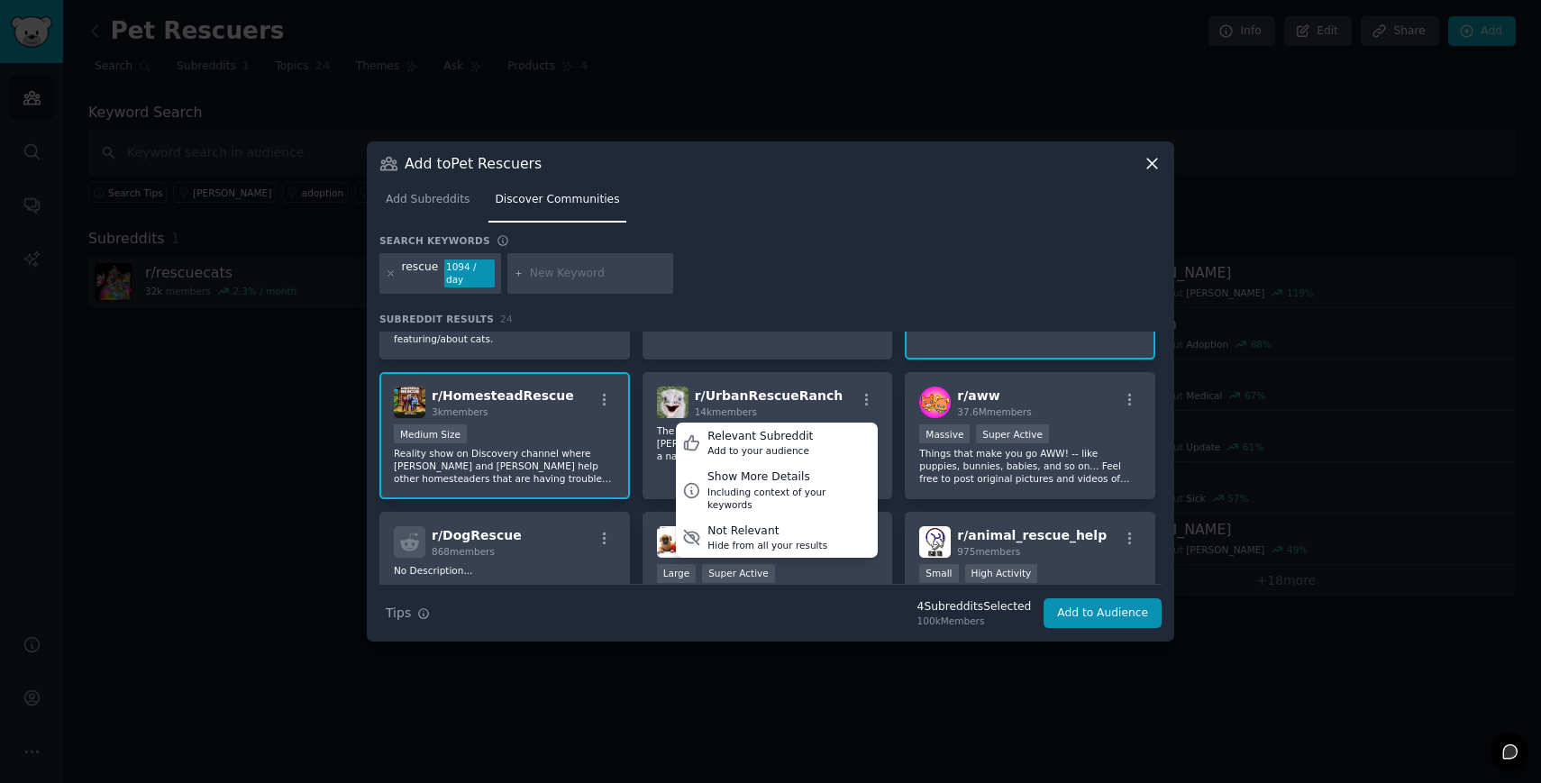
click at [898, 369] on div "r/ rescuedogs 83k members Large High Activity /r/rescuedogs is dedicated to edu…" at bounding box center [770, 511] width 782 height 810
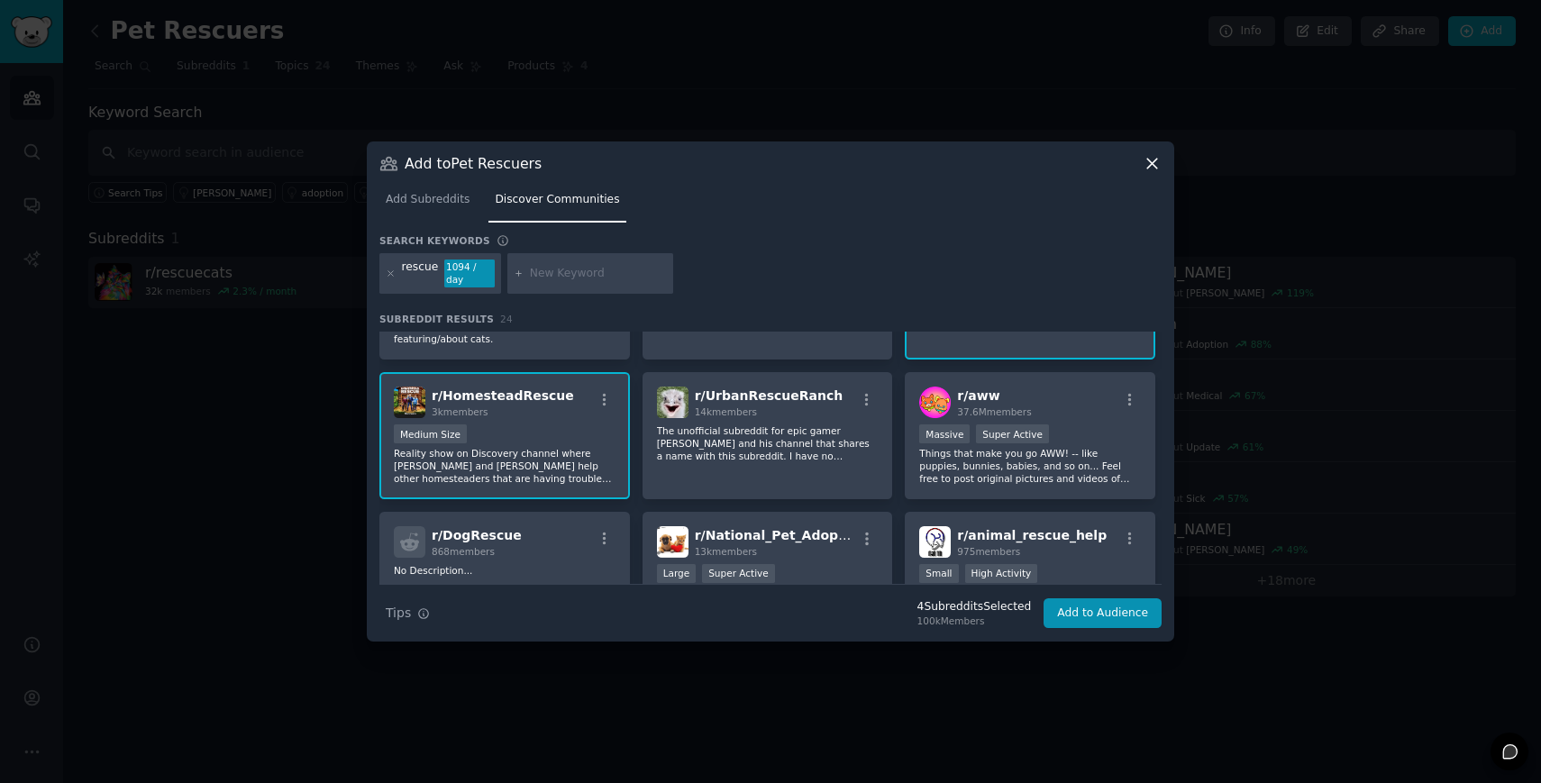
click at [585, 414] on div "r/ HomesteadRescue 3k members" at bounding box center [505, 403] width 222 height 32
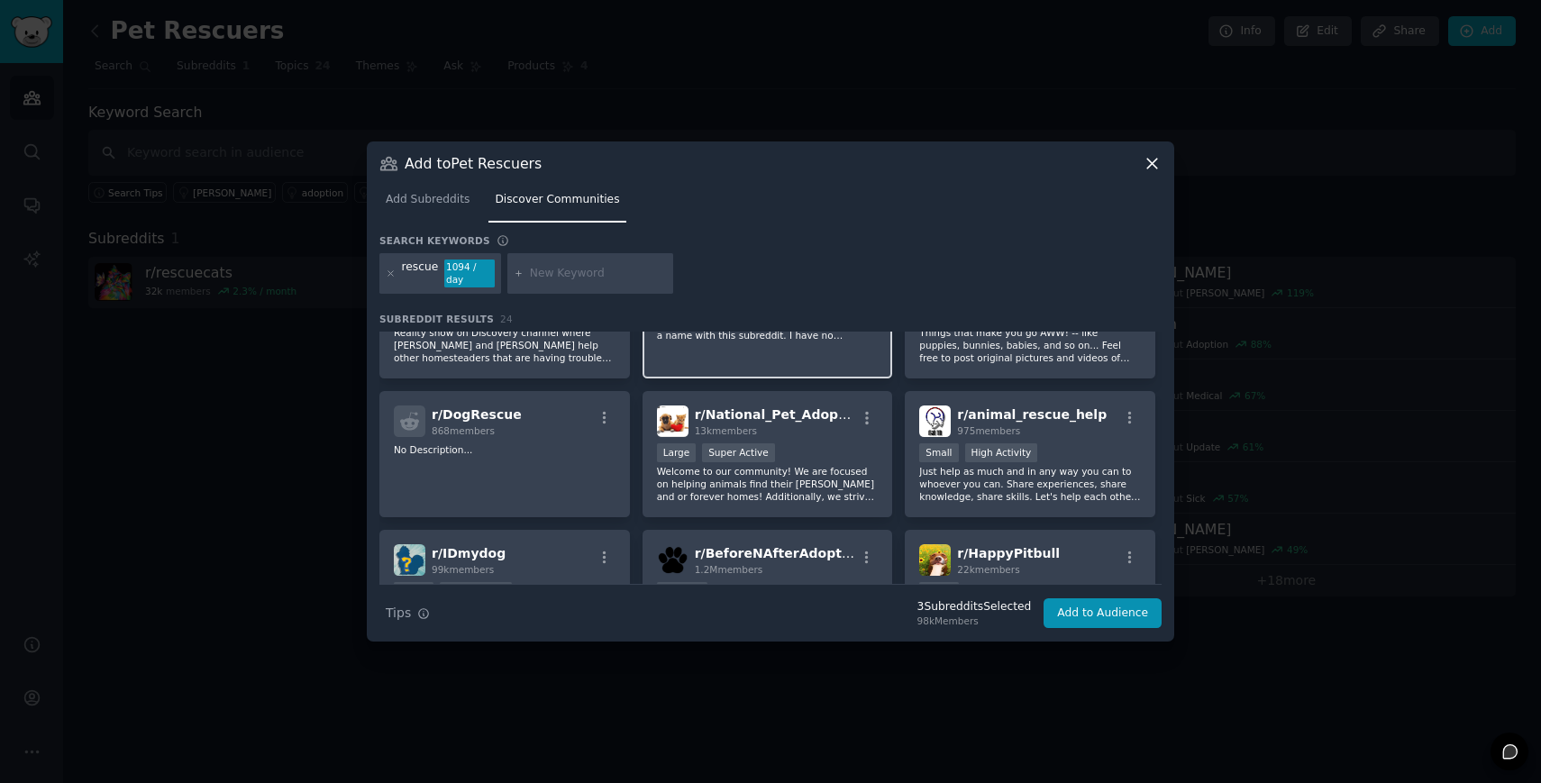
scroll to position [357, 0]
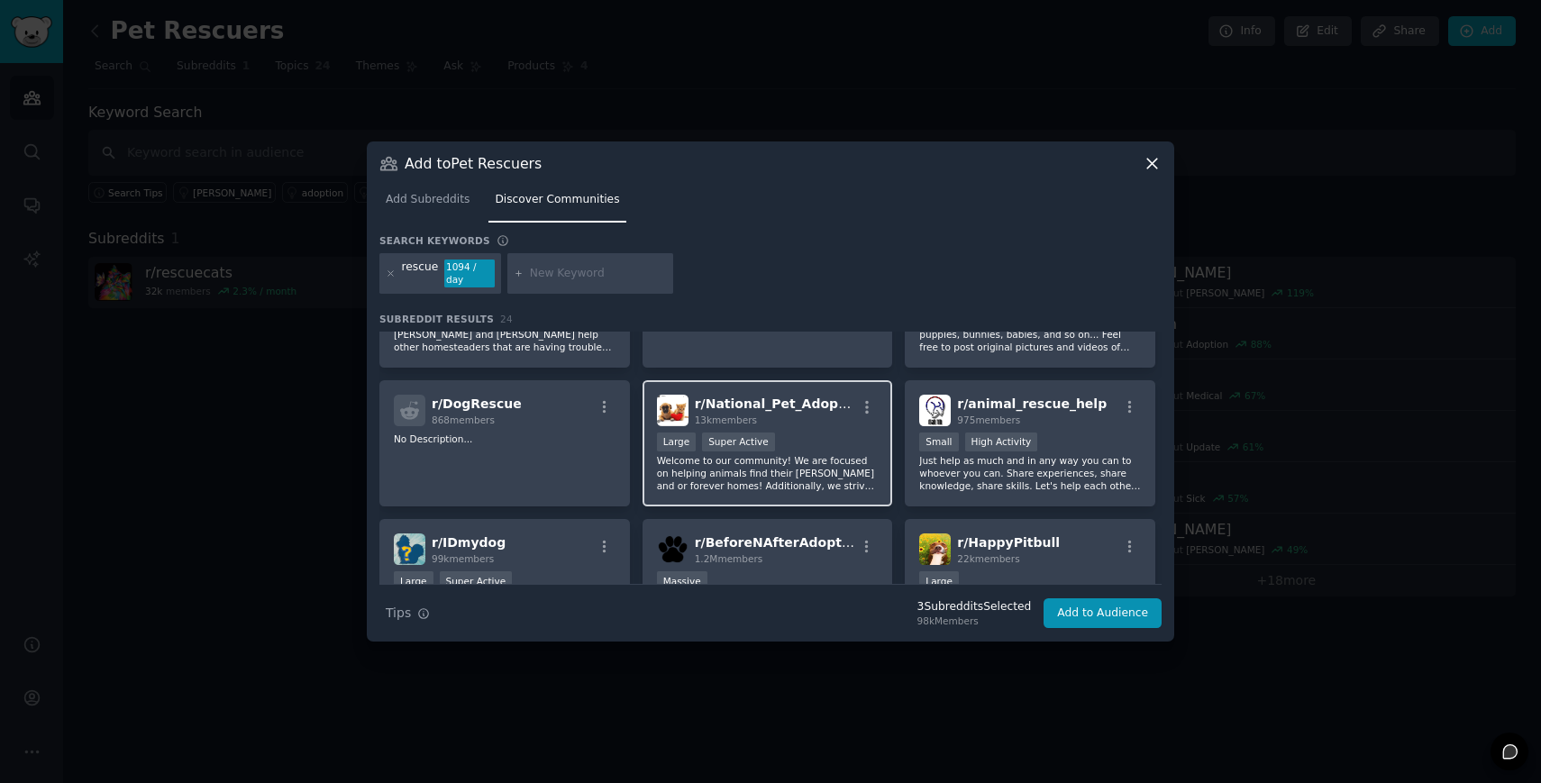
click at [831, 461] on p "Welcome to our community! We are focused on helping animals find their [PERSON_…" at bounding box center [768, 473] width 222 height 38
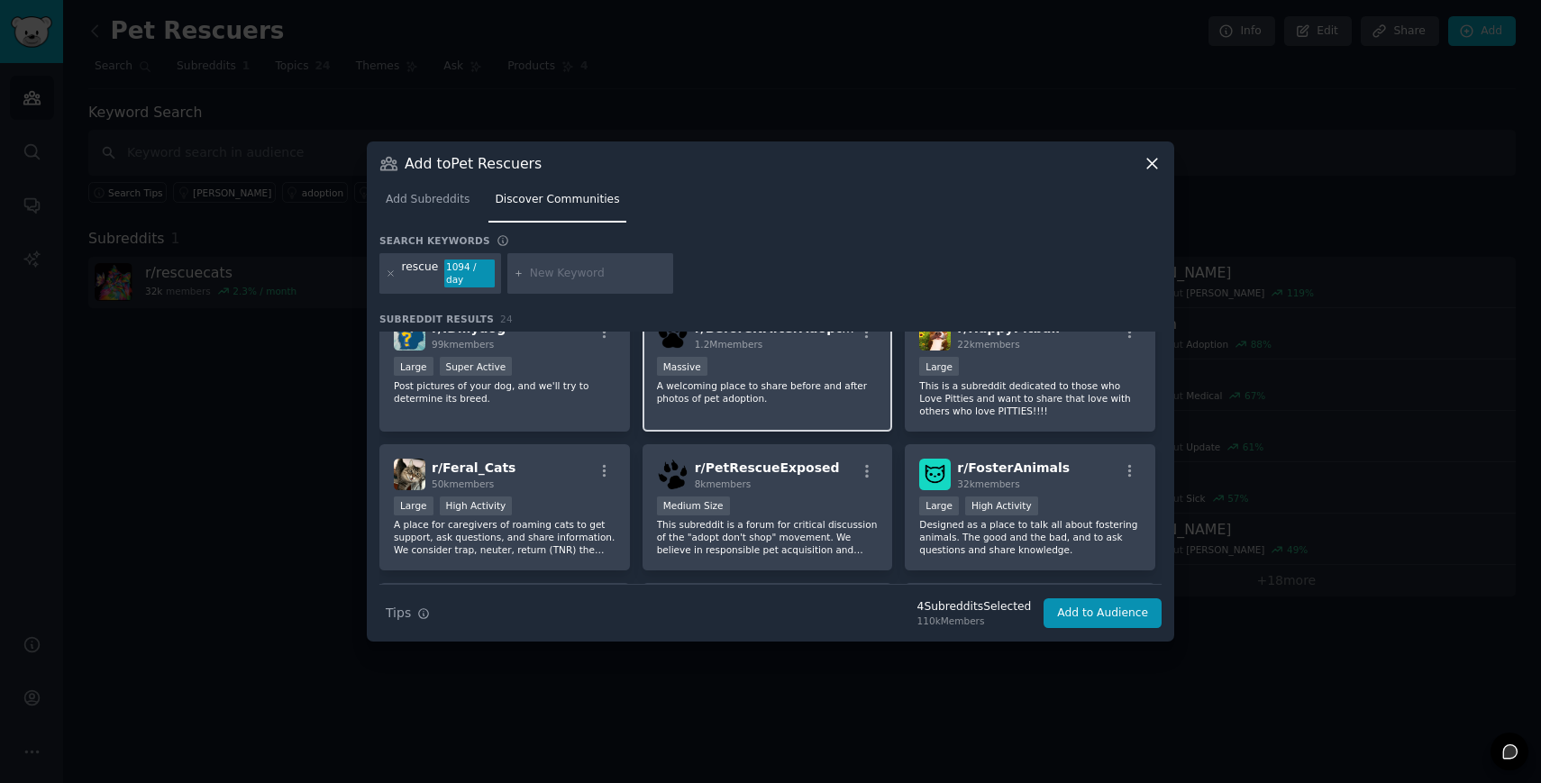
scroll to position [591, 0]
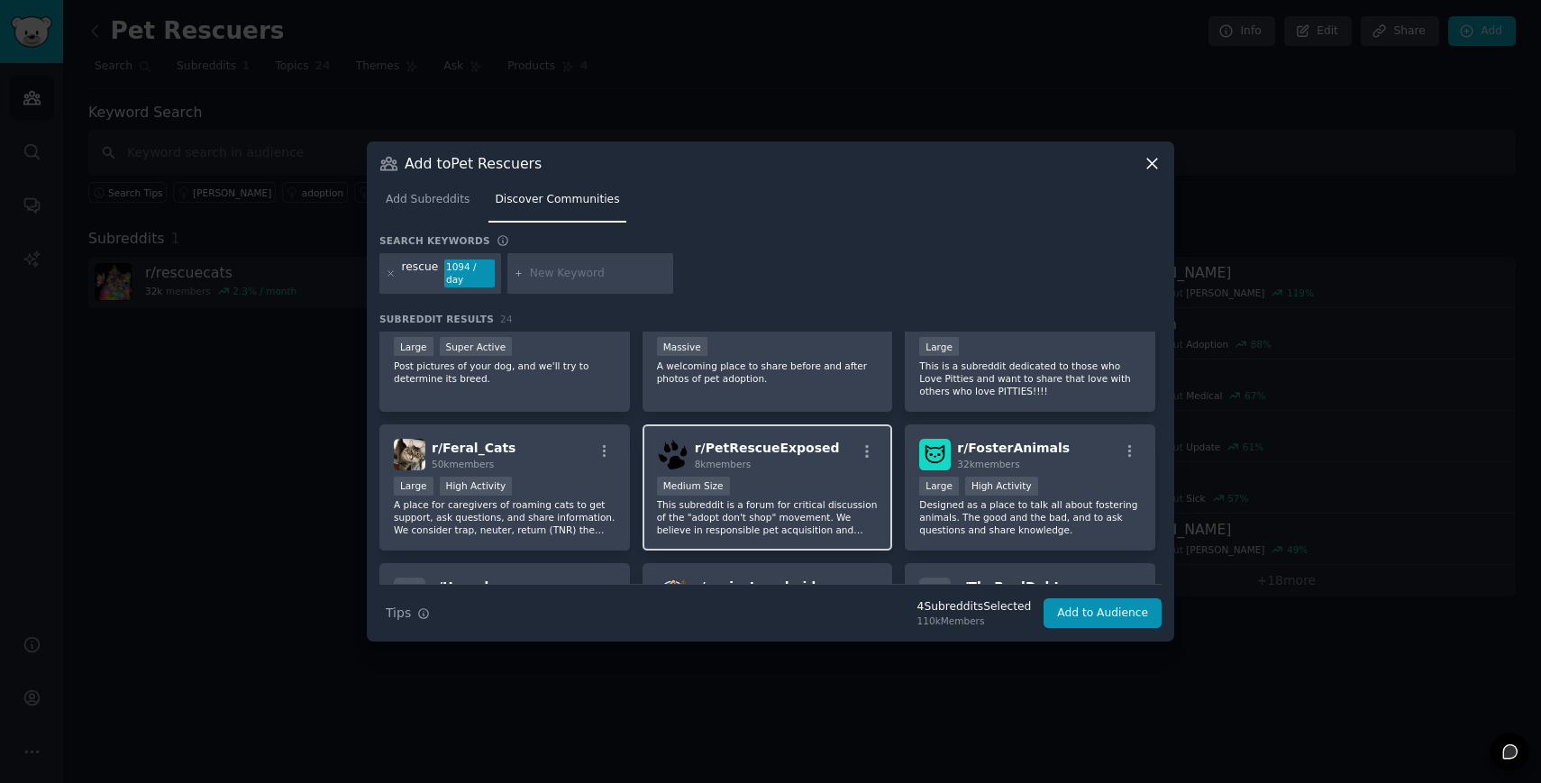
click at [831, 506] on p "This subreddit is a forum for critical discussion of the "adopt don't shop" mov…" at bounding box center [768, 517] width 222 height 38
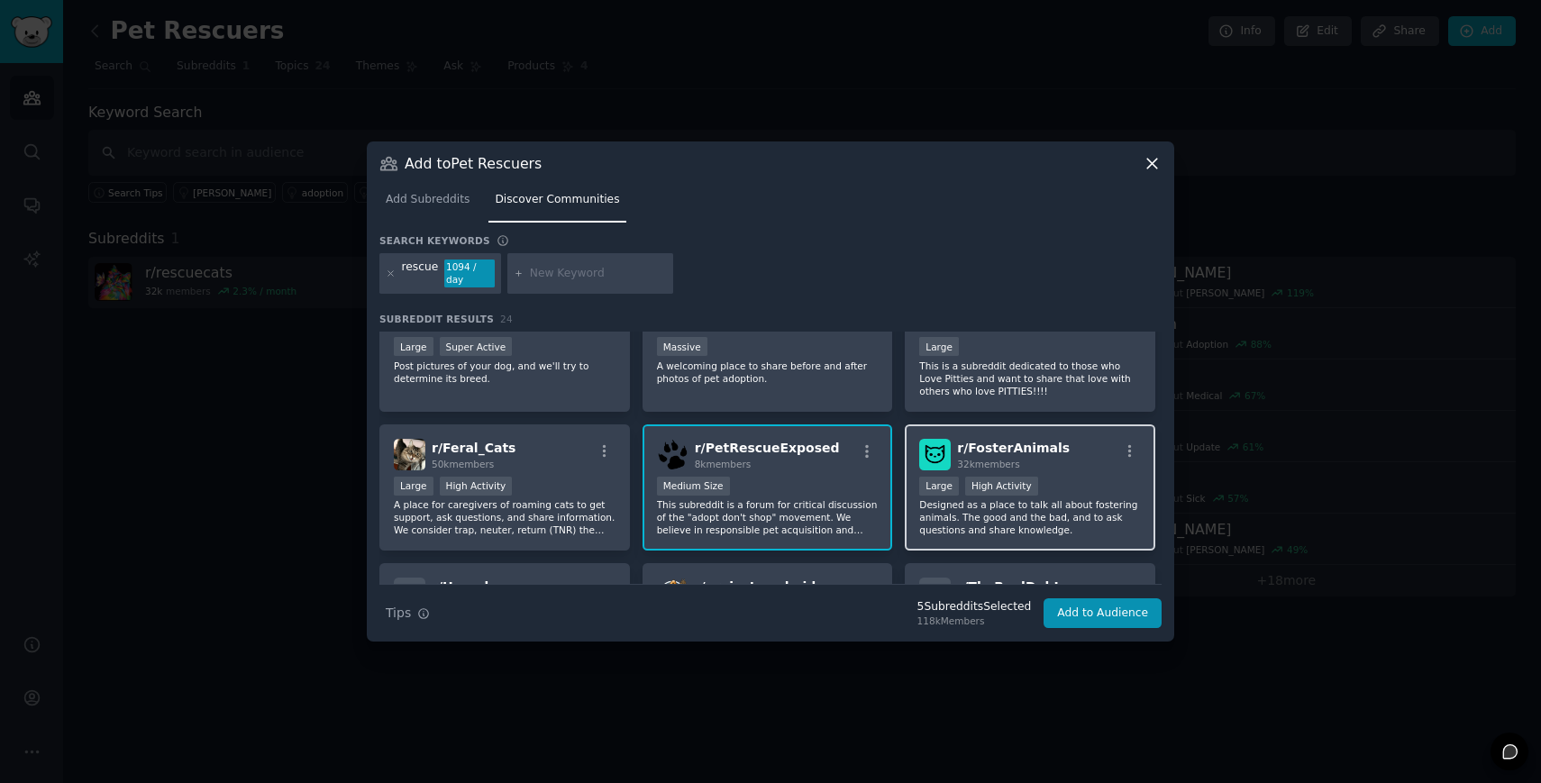
click at [1080, 517] on p "Designed as a place to talk all about fostering animals. The good and the bad, …" at bounding box center [1030, 517] width 222 height 38
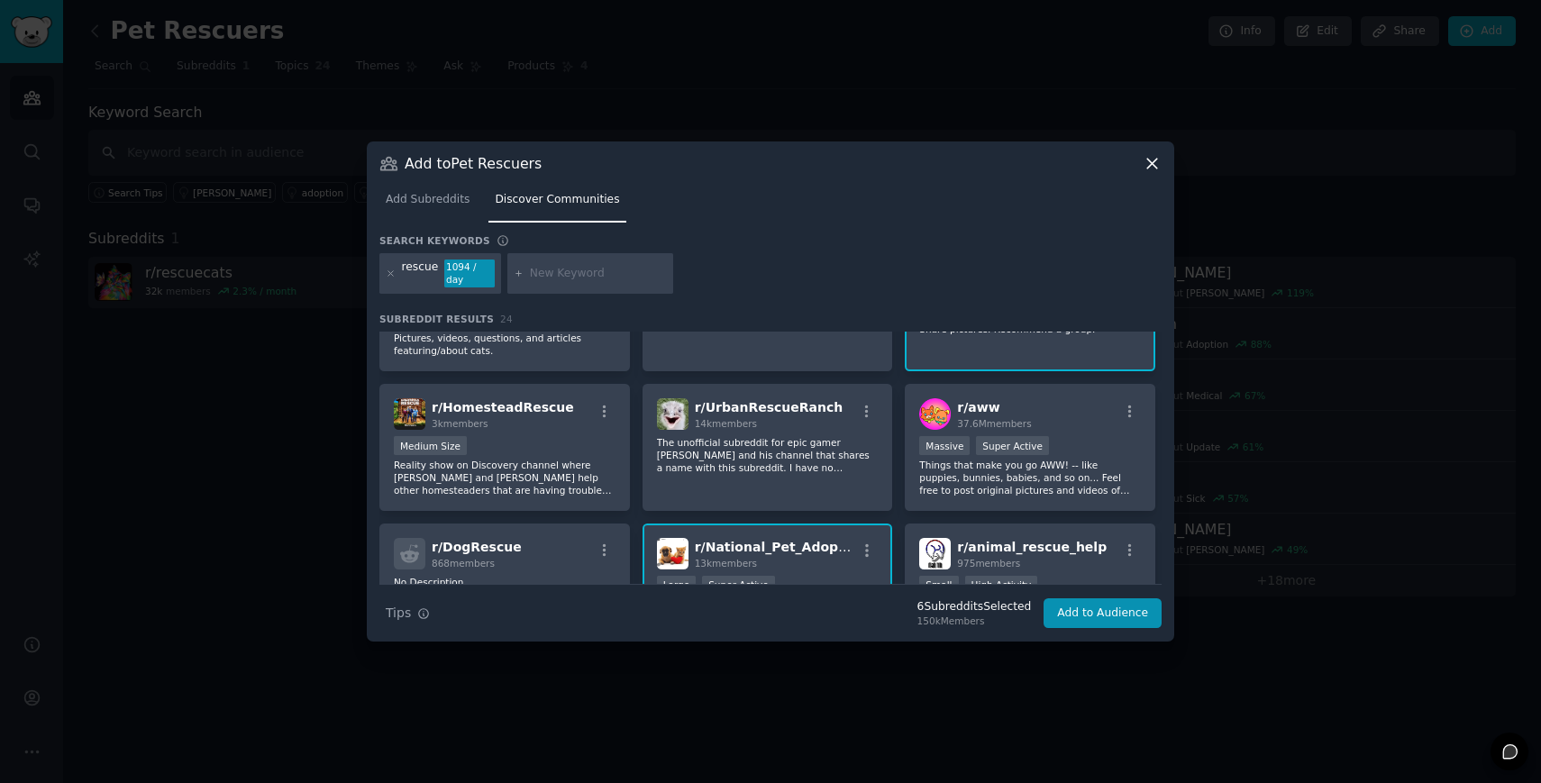
scroll to position [261, 0]
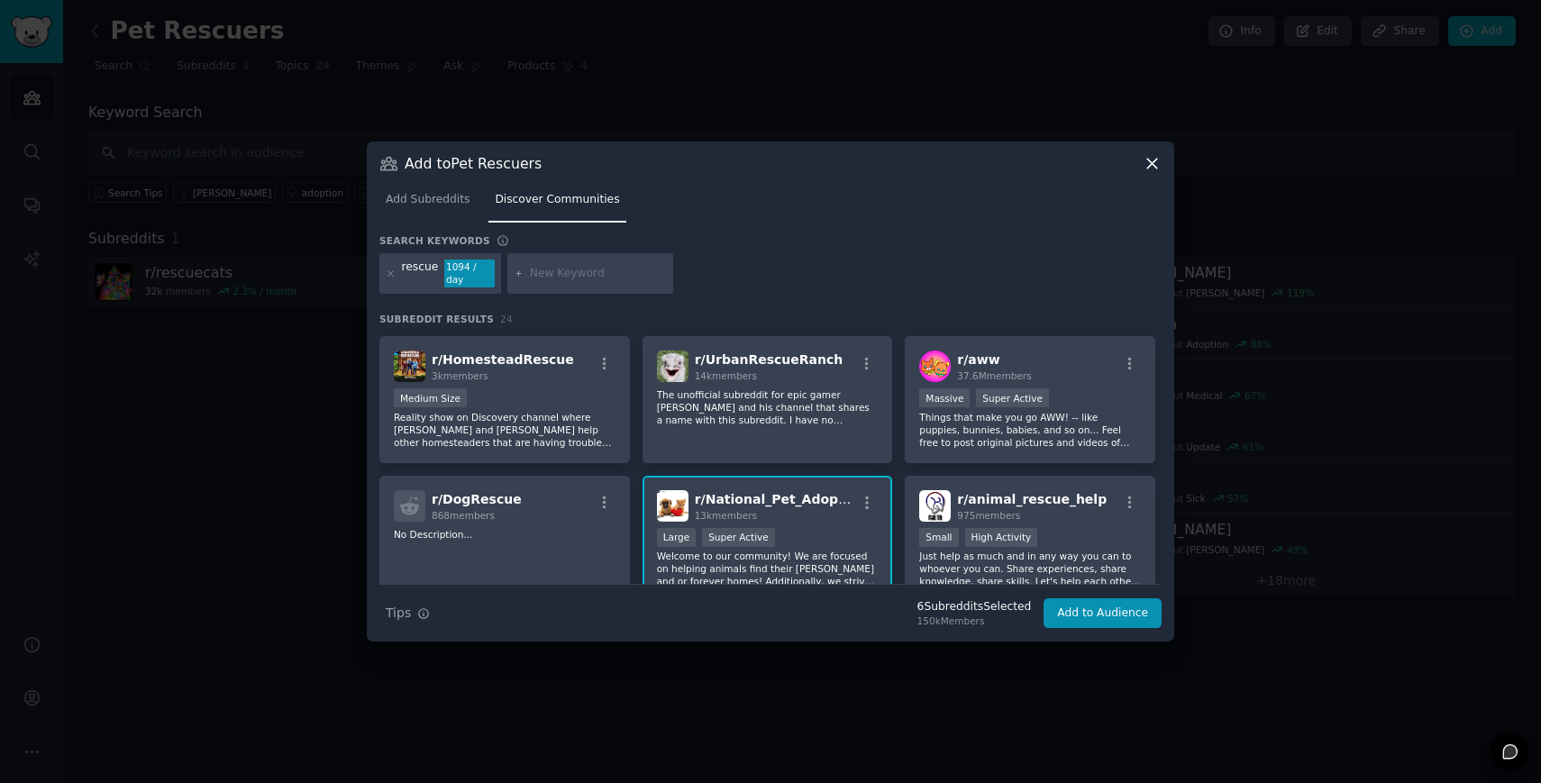
click at [566, 278] on input "text" at bounding box center [598, 274] width 137 height 16
type input "adopt"
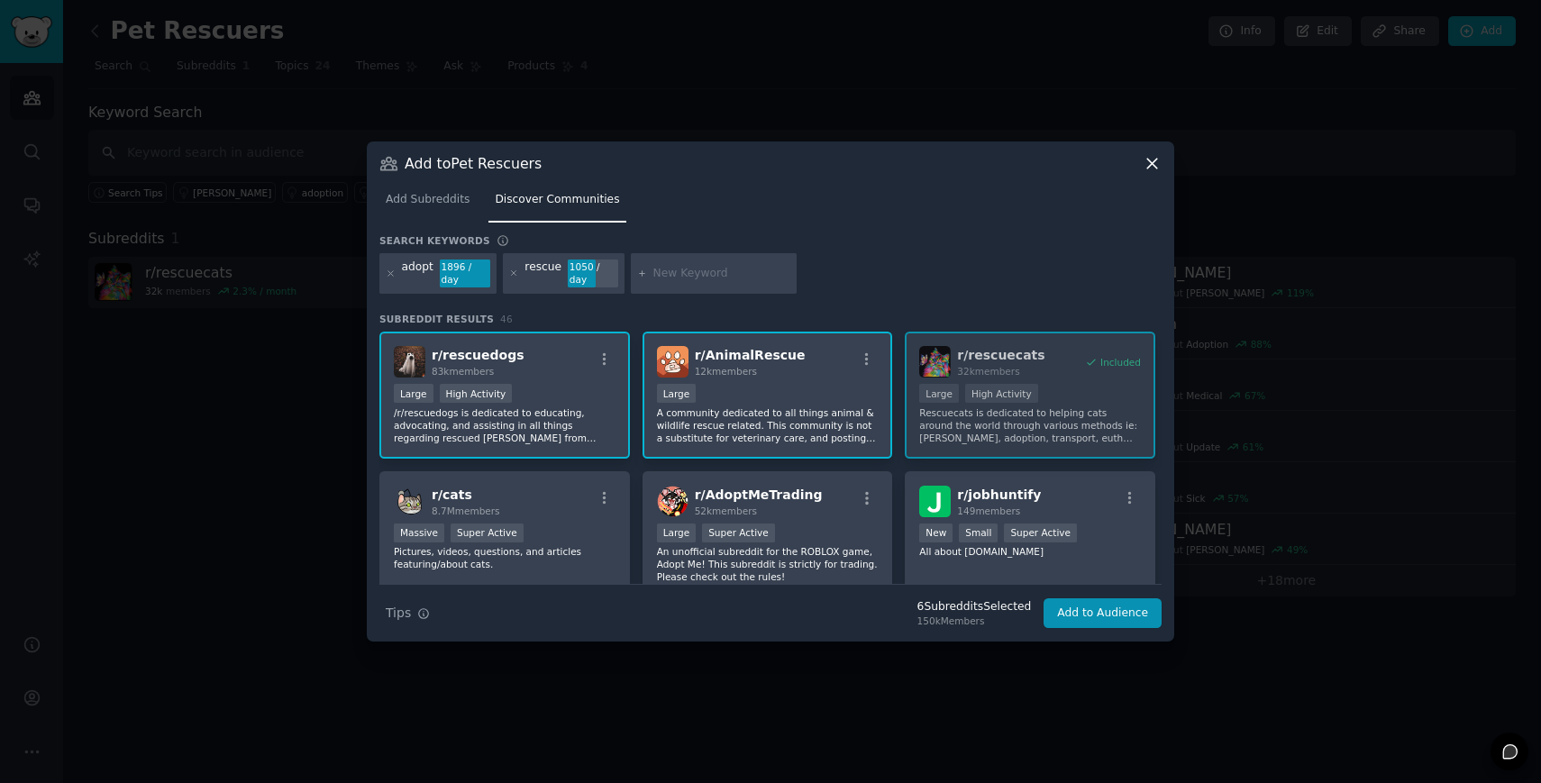
click at [797, 404] on div "Large" at bounding box center [768, 395] width 222 height 23
click at [789, 377] on div "r/ AnimalRescue 12k members" at bounding box center [768, 362] width 222 height 32
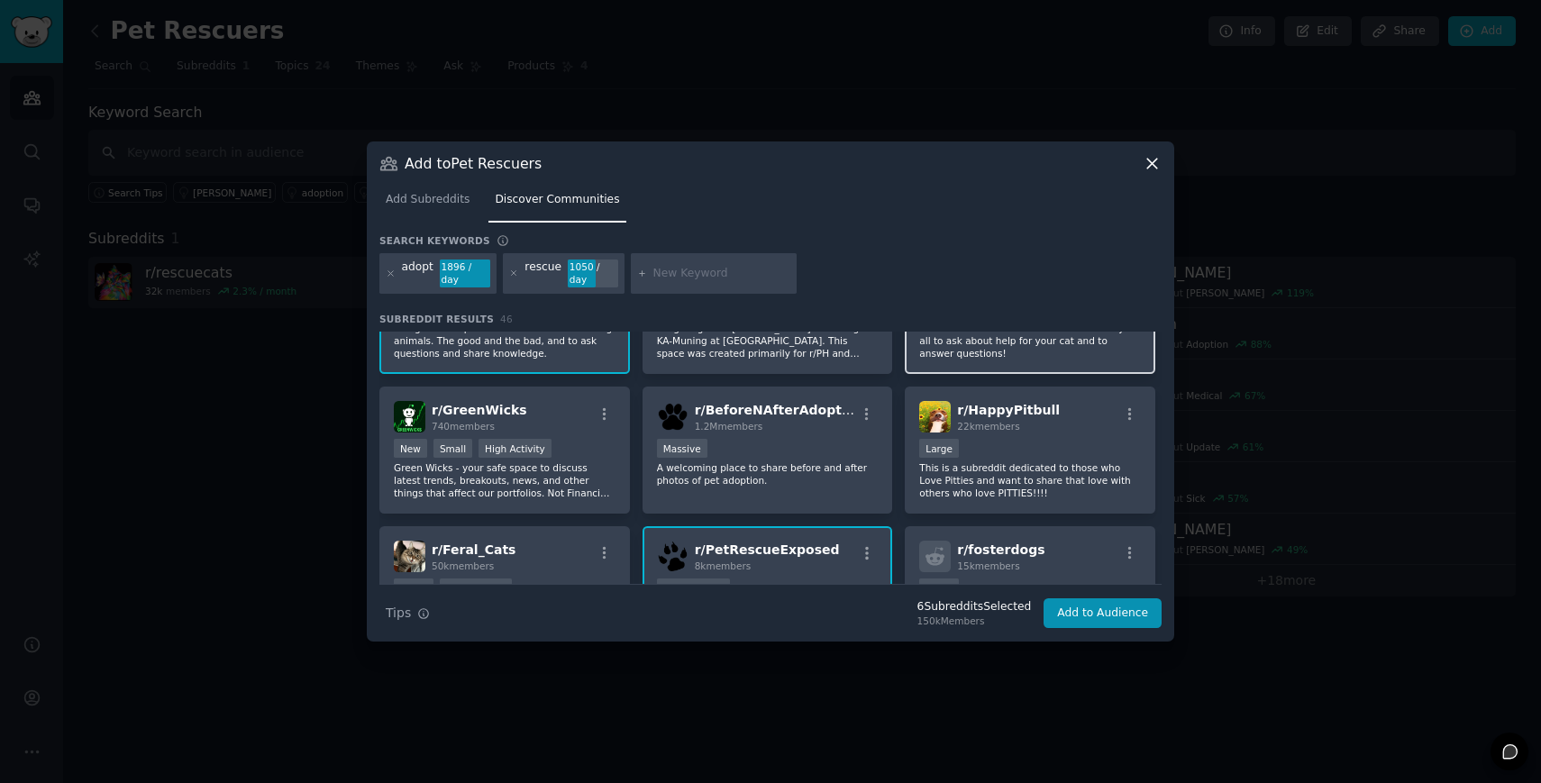
scroll to position [1338, 0]
click at [766, 452] on div "1,000,000+ members Massive" at bounding box center [768, 449] width 222 height 23
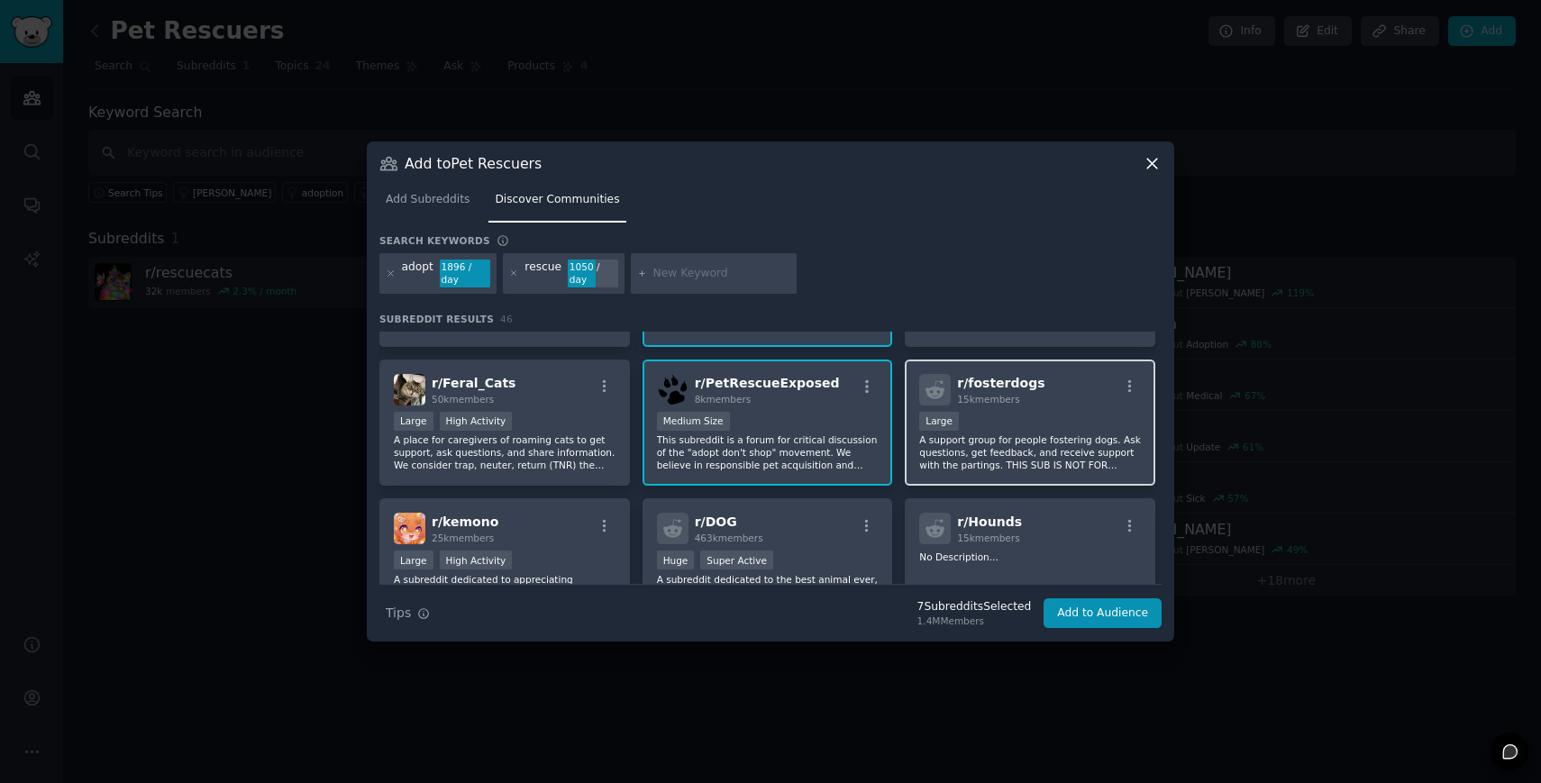
scroll to position [1502, 0]
click at [1004, 438] on p "A support group for people fostering dogs. Ask questions, get feedback, and rec…" at bounding box center [1030, 454] width 222 height 38
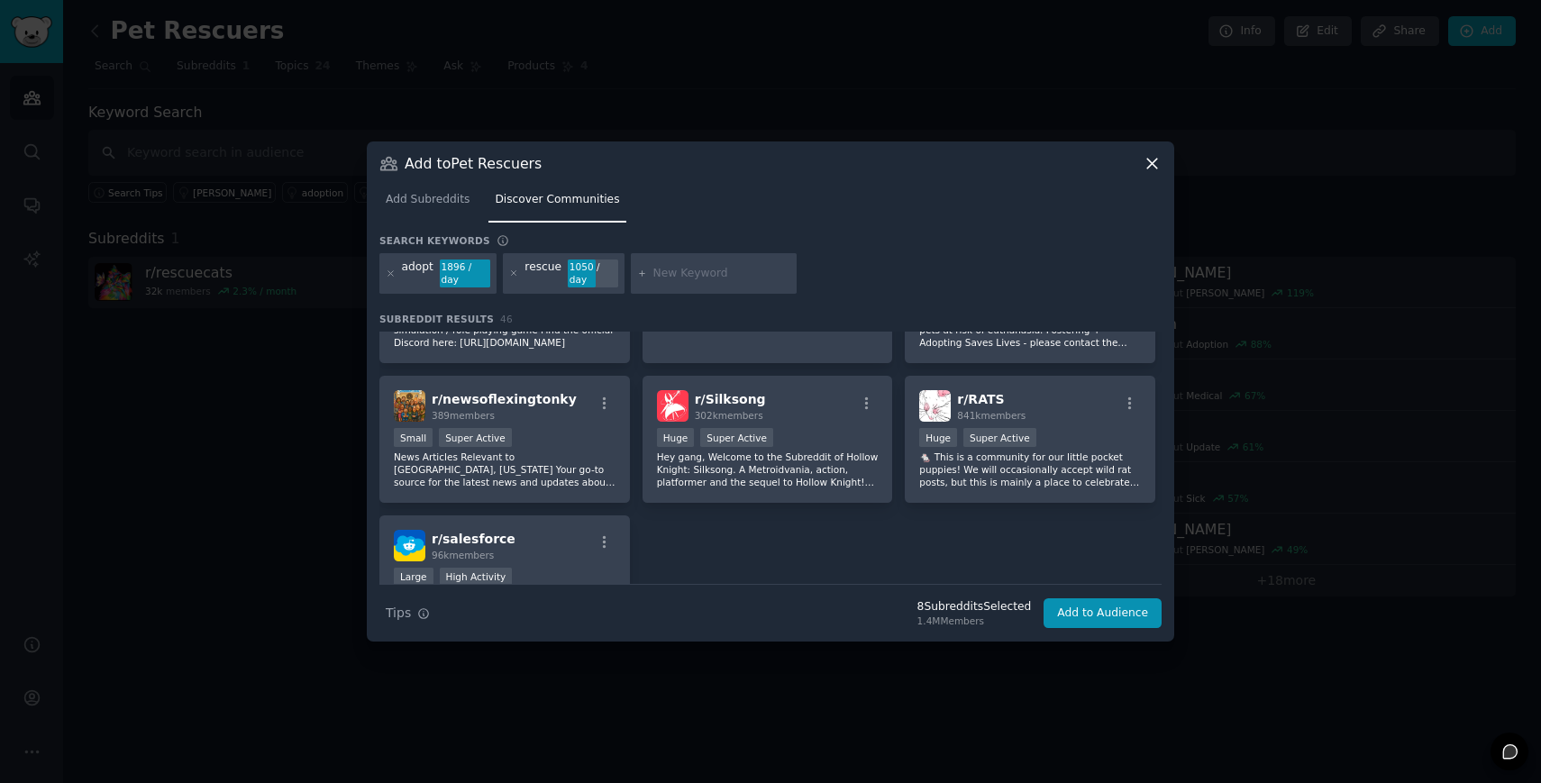
scroll to position [1773, 0]
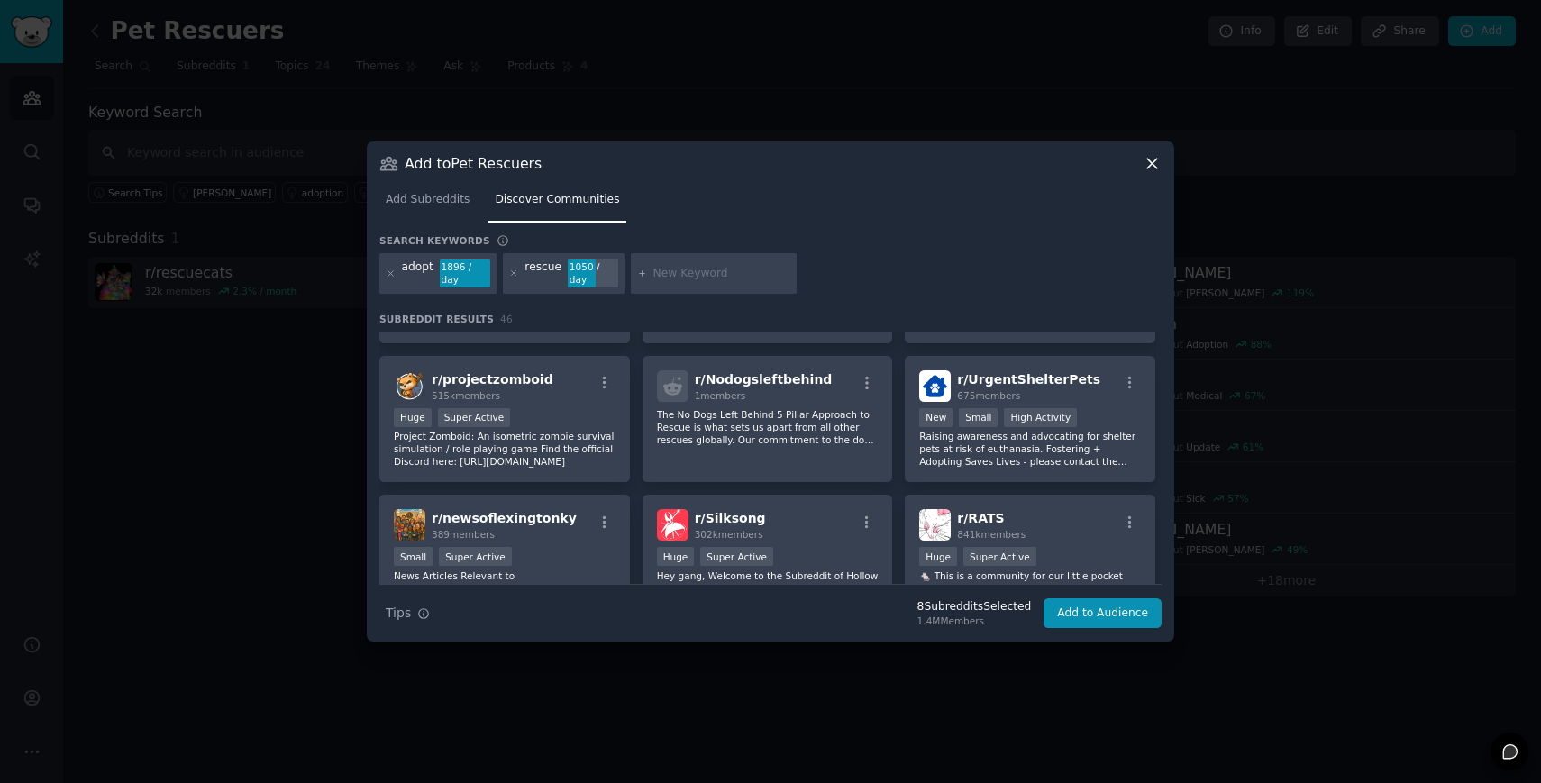
click at [688, 273] on input "text" at bounding box center [721, 274] width 137 height 16
type input "[PERSON_NAME]"
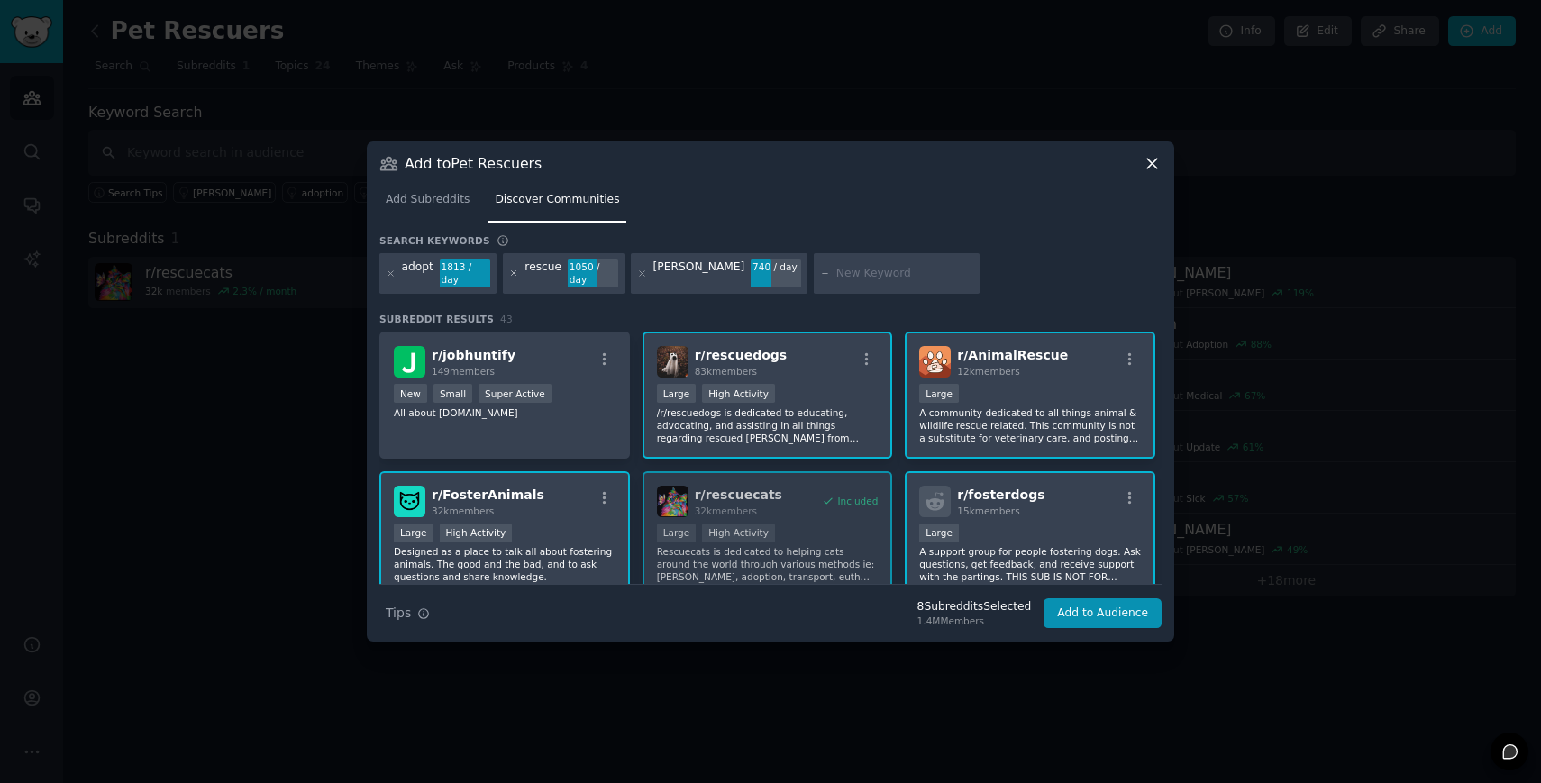
click at [512, 272] on icon at bounding box center [513, 273] width 5 height 5
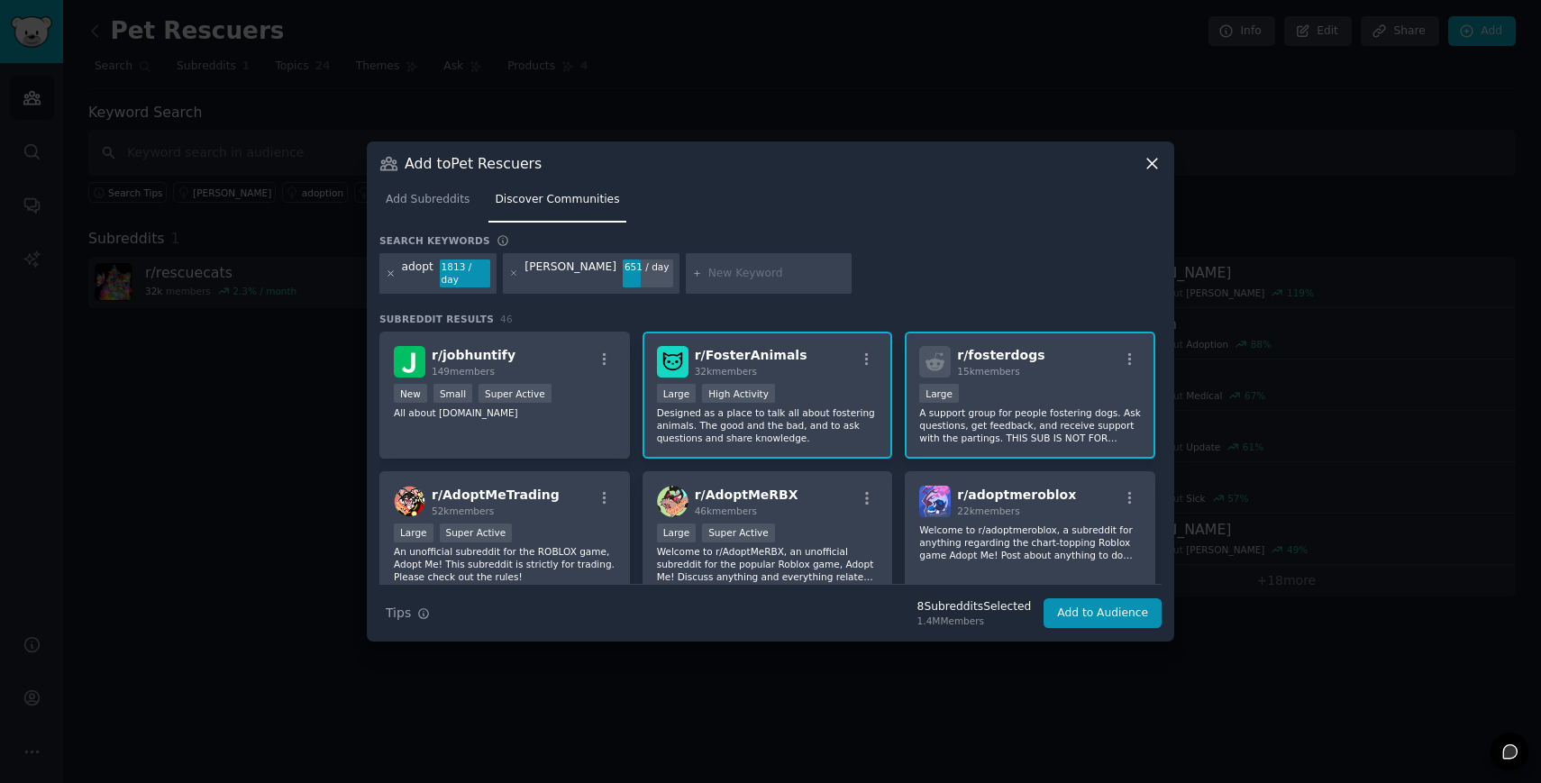
click at [392, 270] on icon at bounding box center [391, 274] width 10 height 10
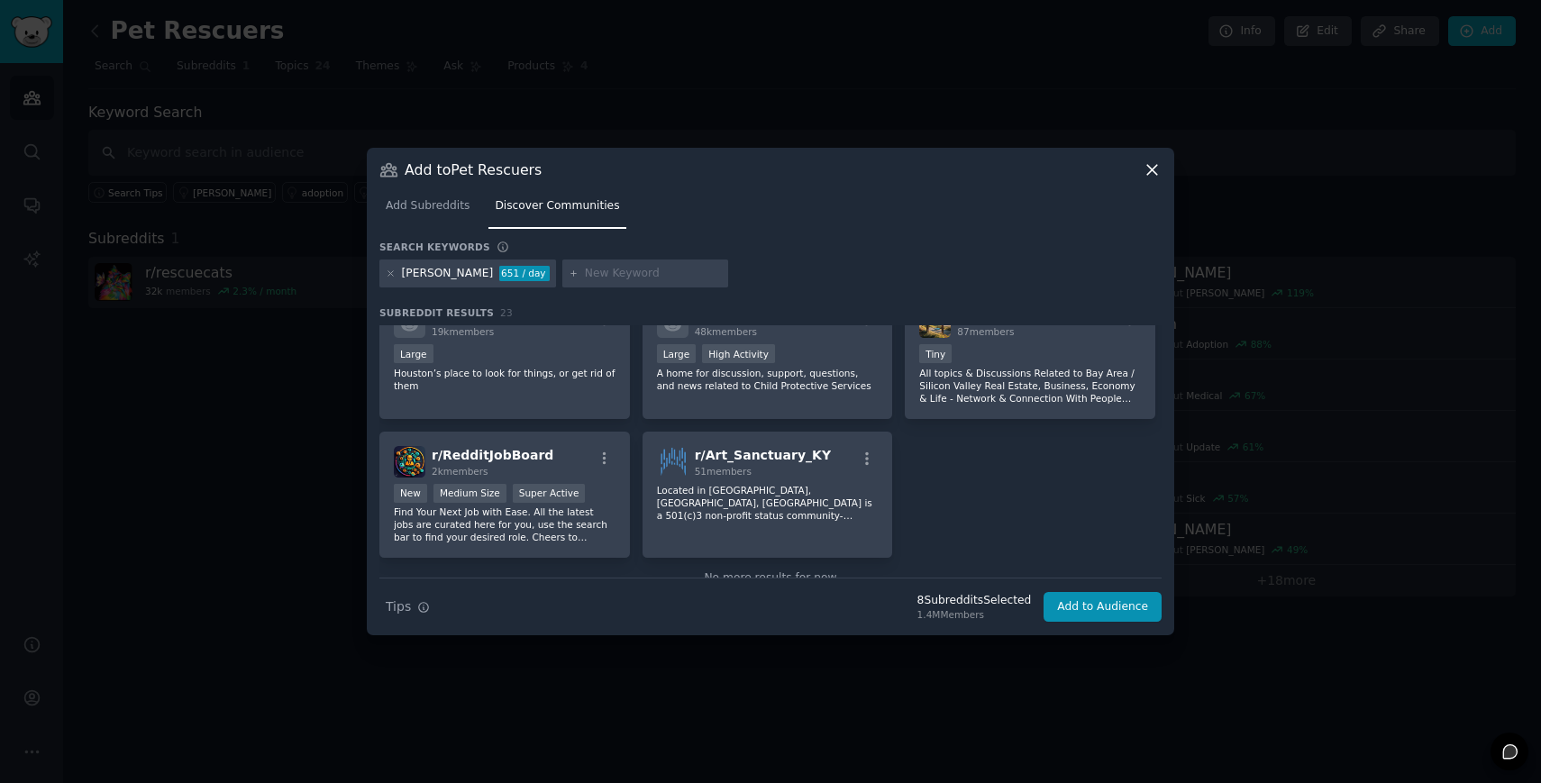
scroll to position [912, 0]
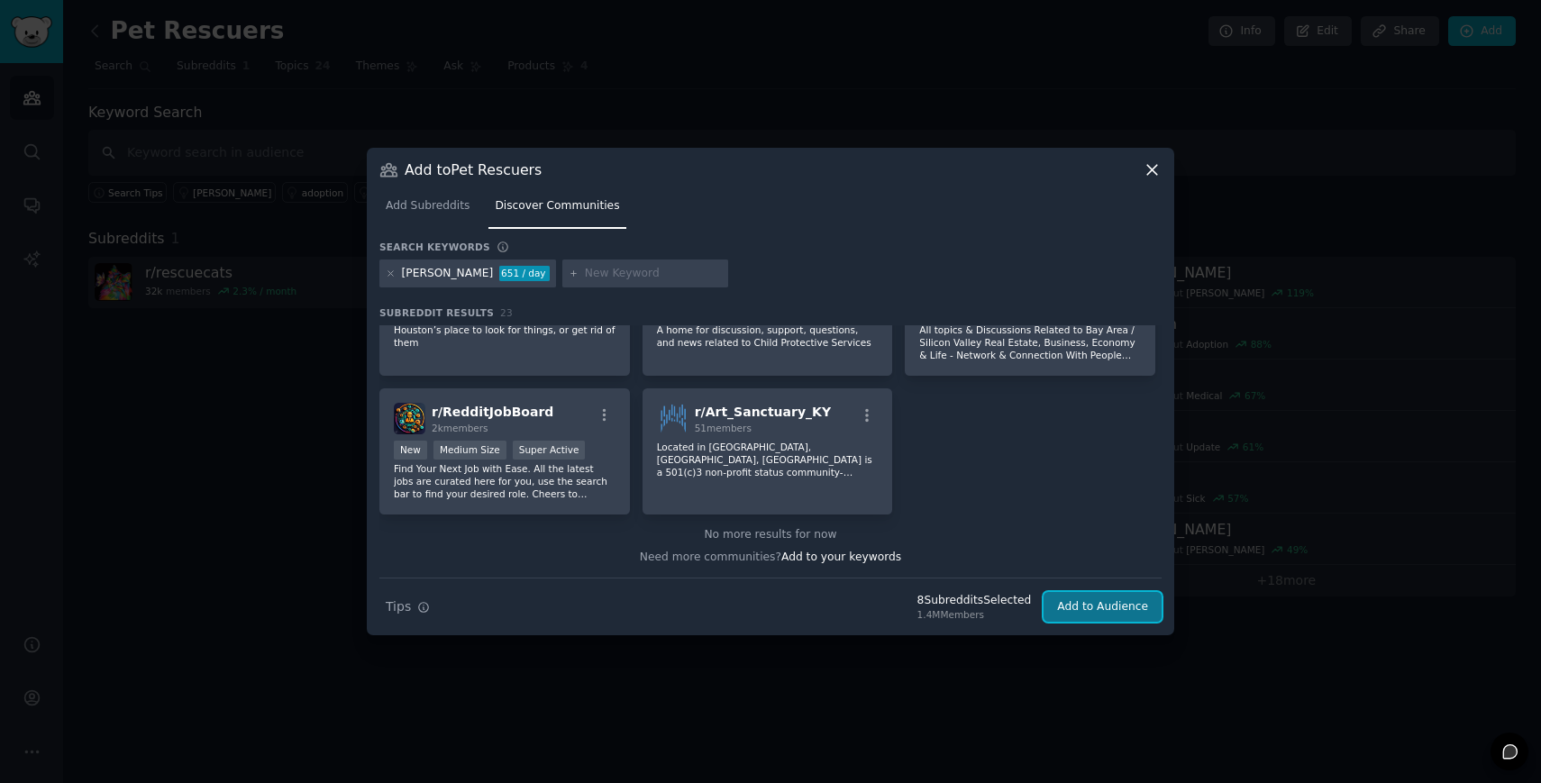
click at [1088, 609] on button "Add to Audience" at bounding box center [1102, 607] width 118 height 31
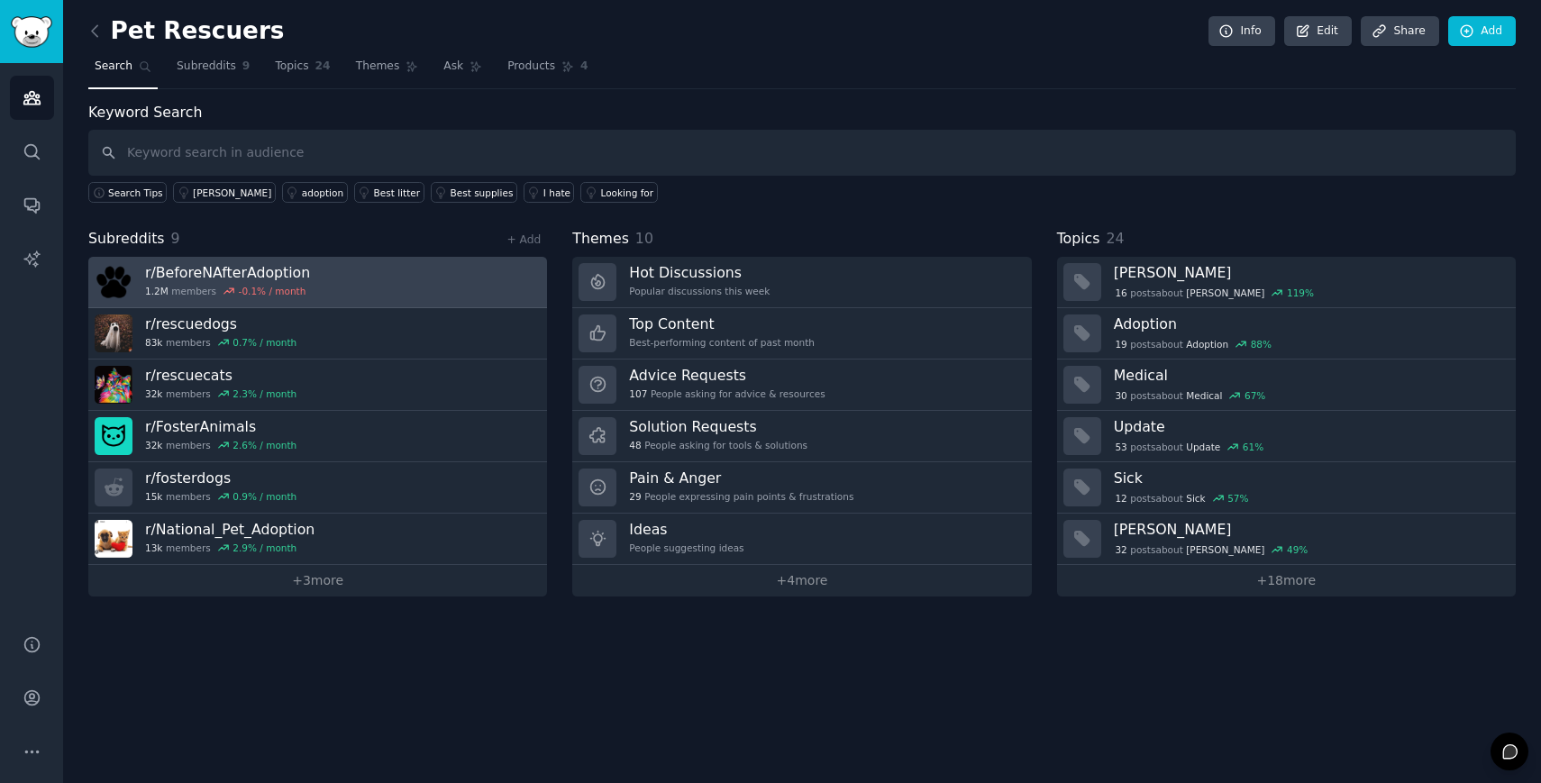
click at [241, 271] on h3 "r/ BeforeNAfterAdoption" at bounding box center [227, 272] width 165 height 19
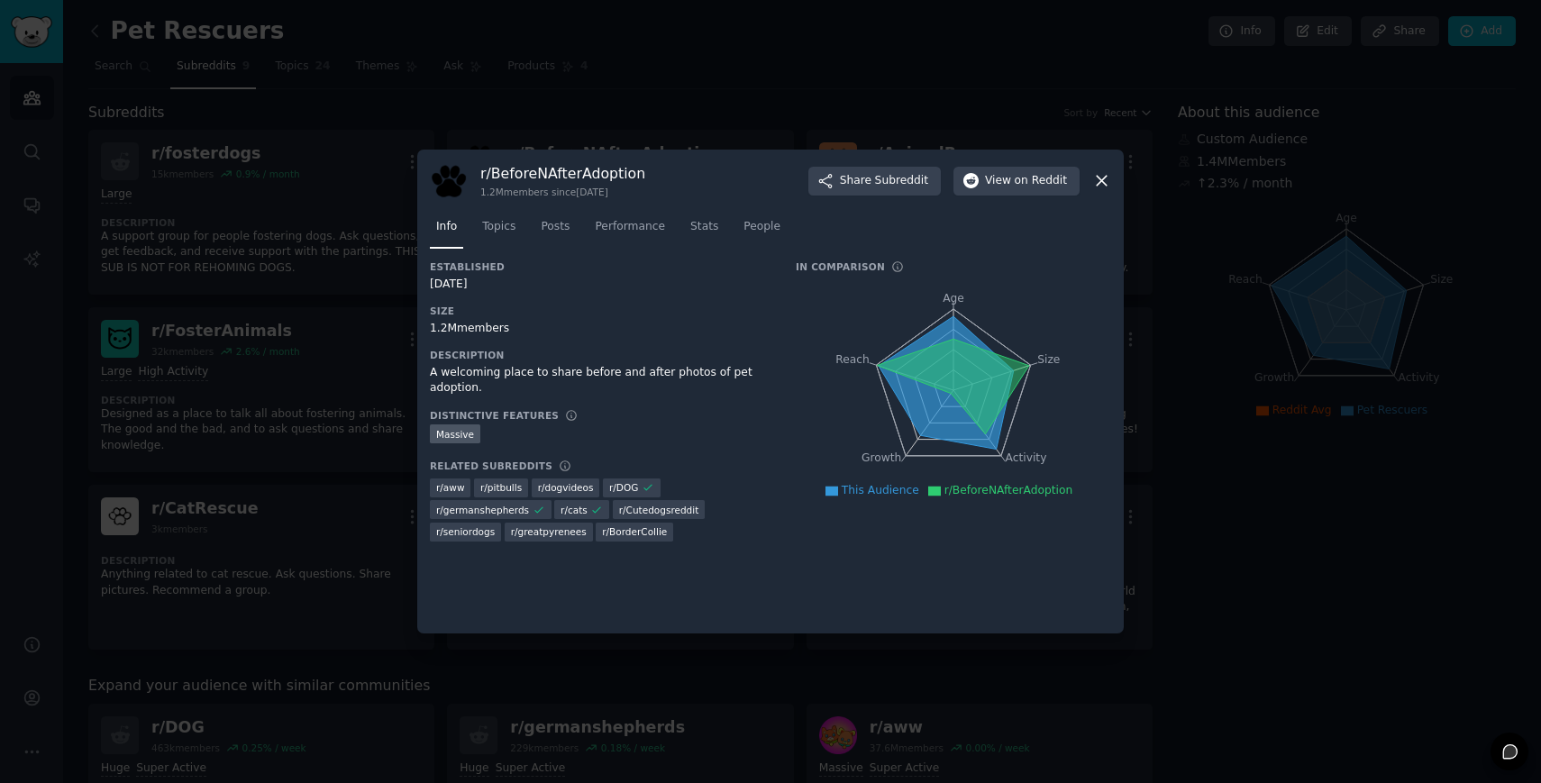
click at [1235, 578] on div at bounding box center [770, 391] width 1541 height 783
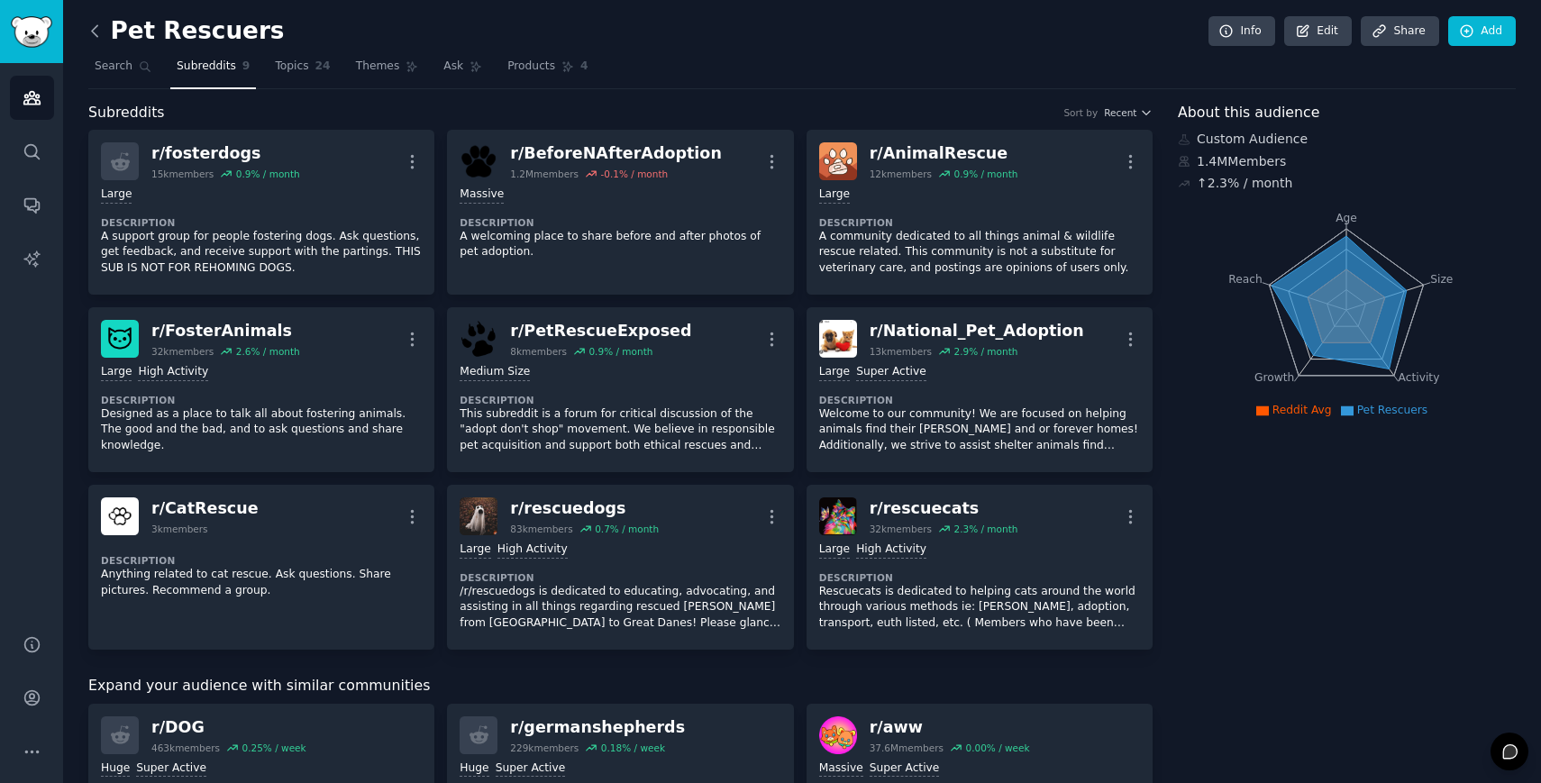
click at [96, 33] on icon at bounding box center [95, 31] width 19 height 19
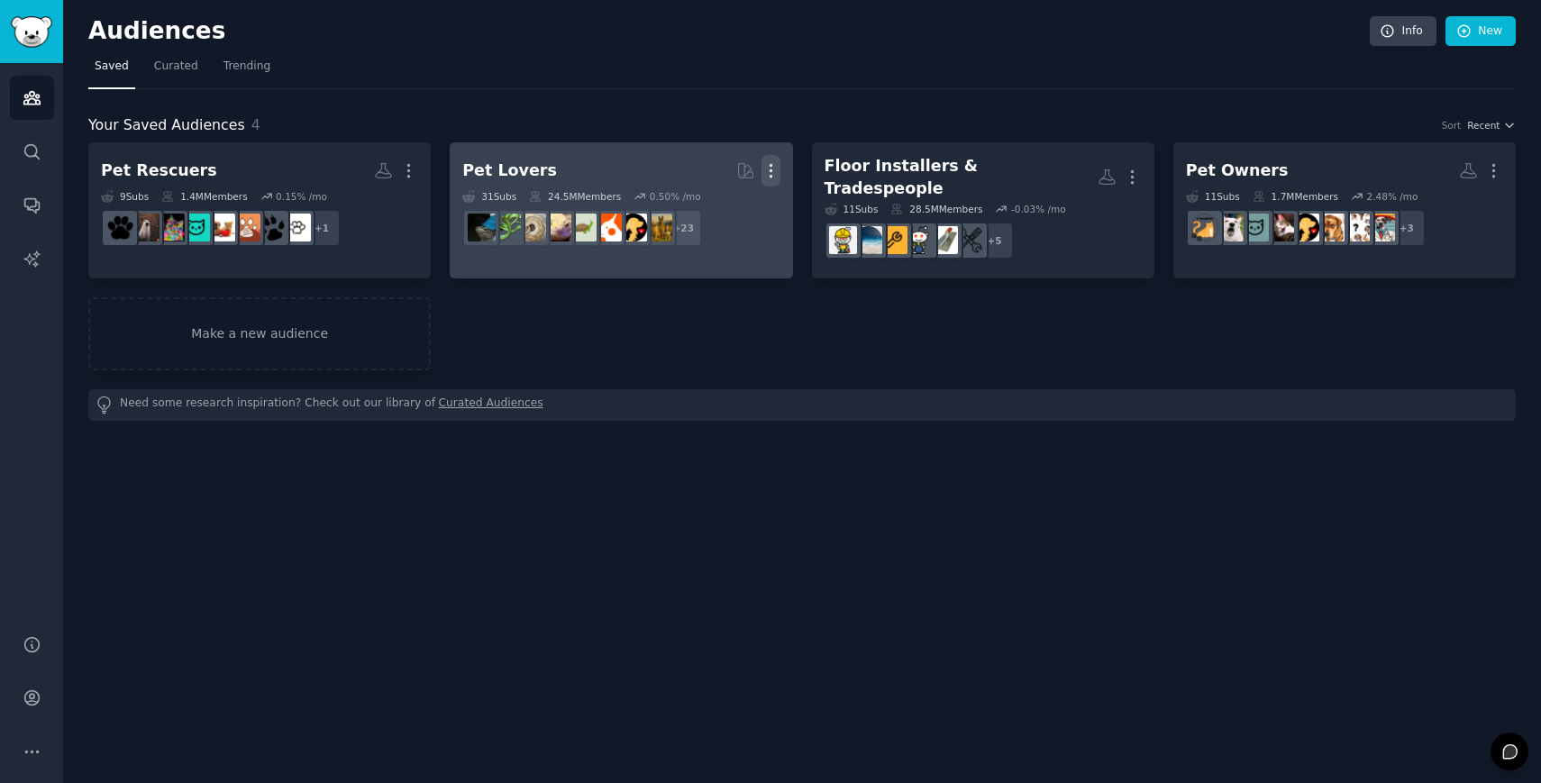
click at [768, 165] on icon "button" at bounding box center [770, 170] width 19 height 19
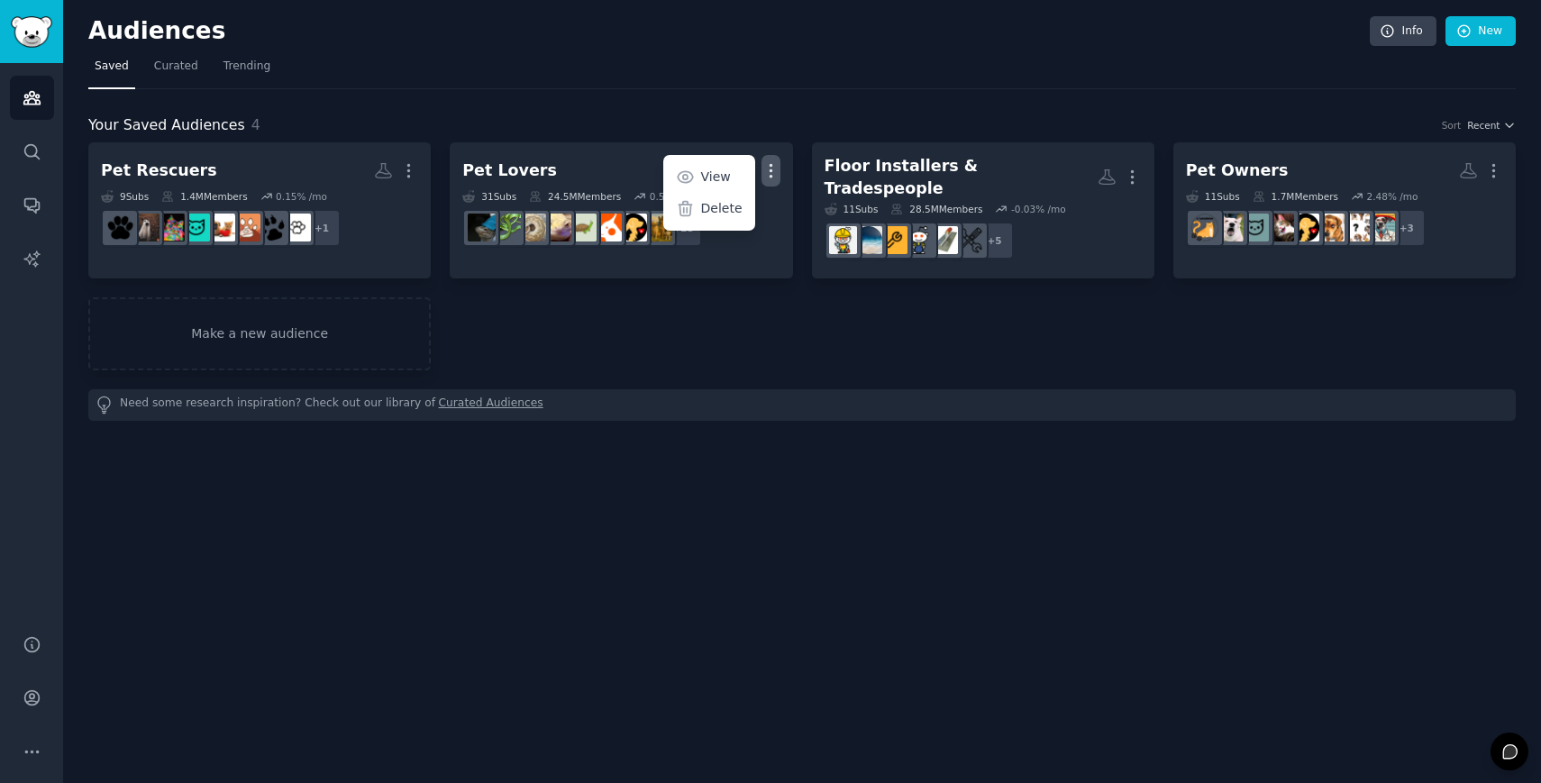
click at [652, 458] on div "Audiences Info New Saved Curated Trending Your Saved Audiences 4 Sort Recent Pe…" at bounding box center [802, 391] width 1478 height 783
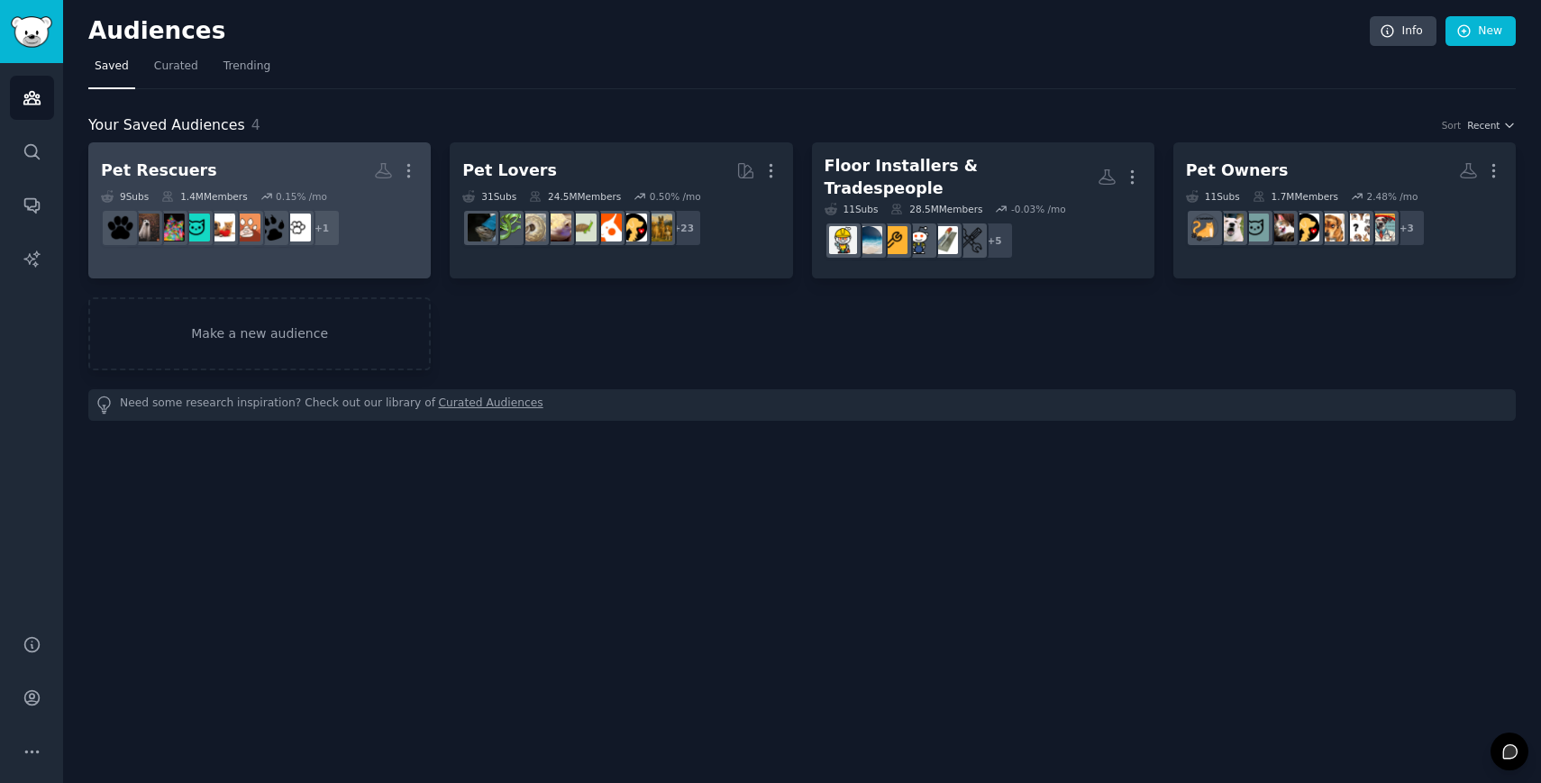
click at [251, 169] on h2 "Pet Rescuers Custom Audience More" at bounding box center [259, 171] width 317 height 32
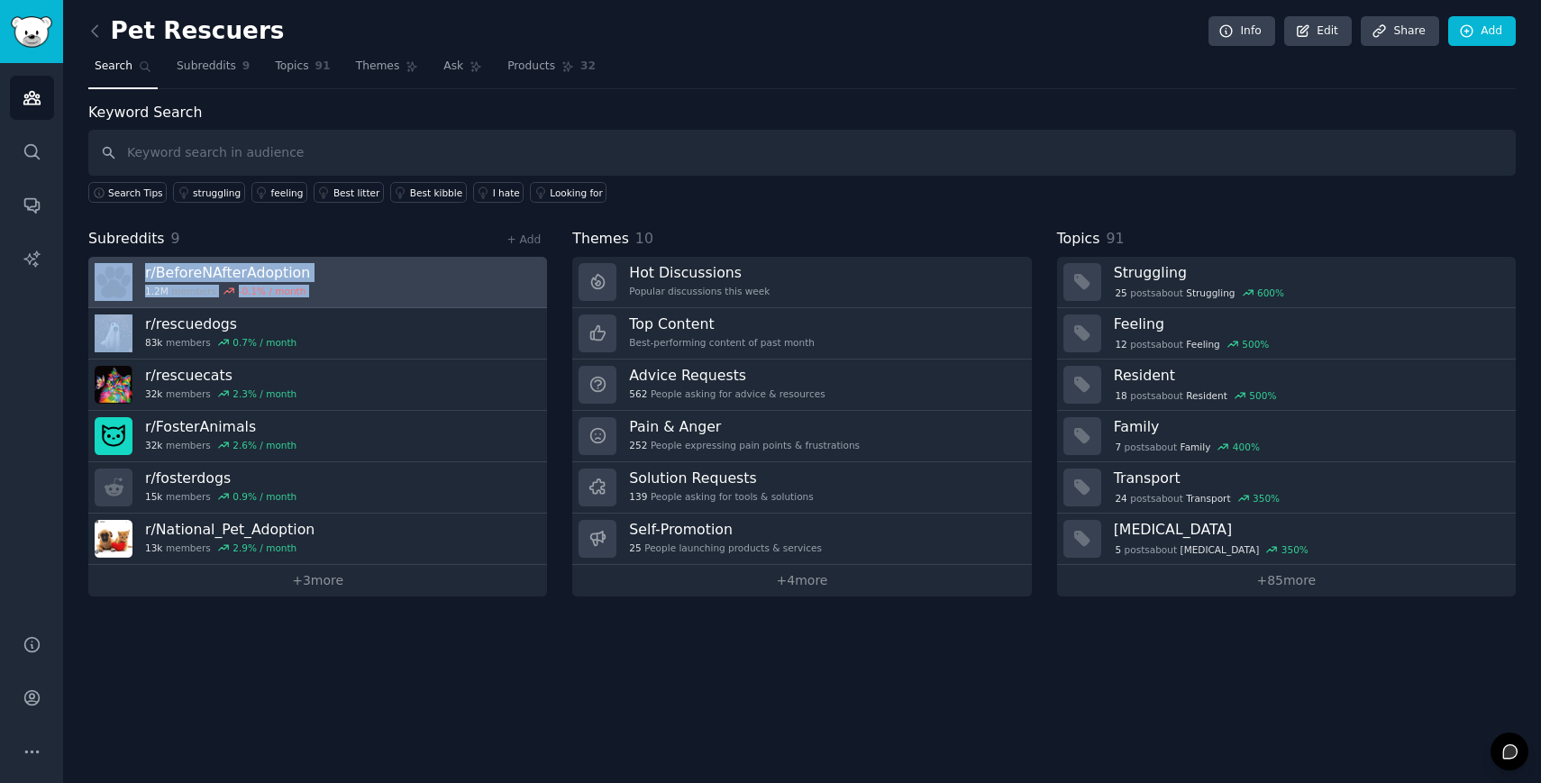
click at [362, 274] on link "r/ BeforeNAfterAdoption 1.2M members -0.1 % / month" at bounding box center [317, 282] width 459 height 51
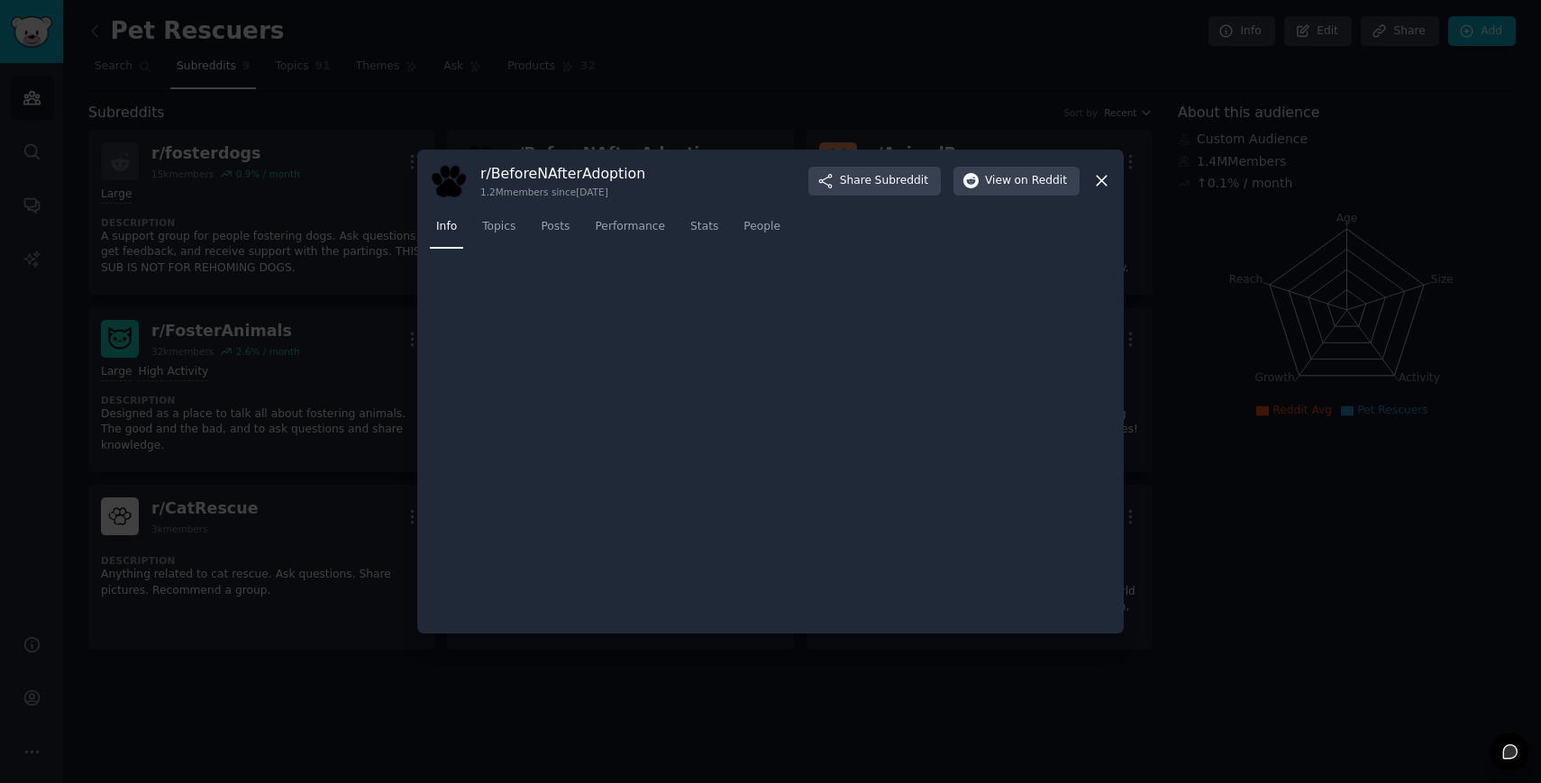
click at [362, 274] on div at bounding box center [770, 391] width 1541 height 783
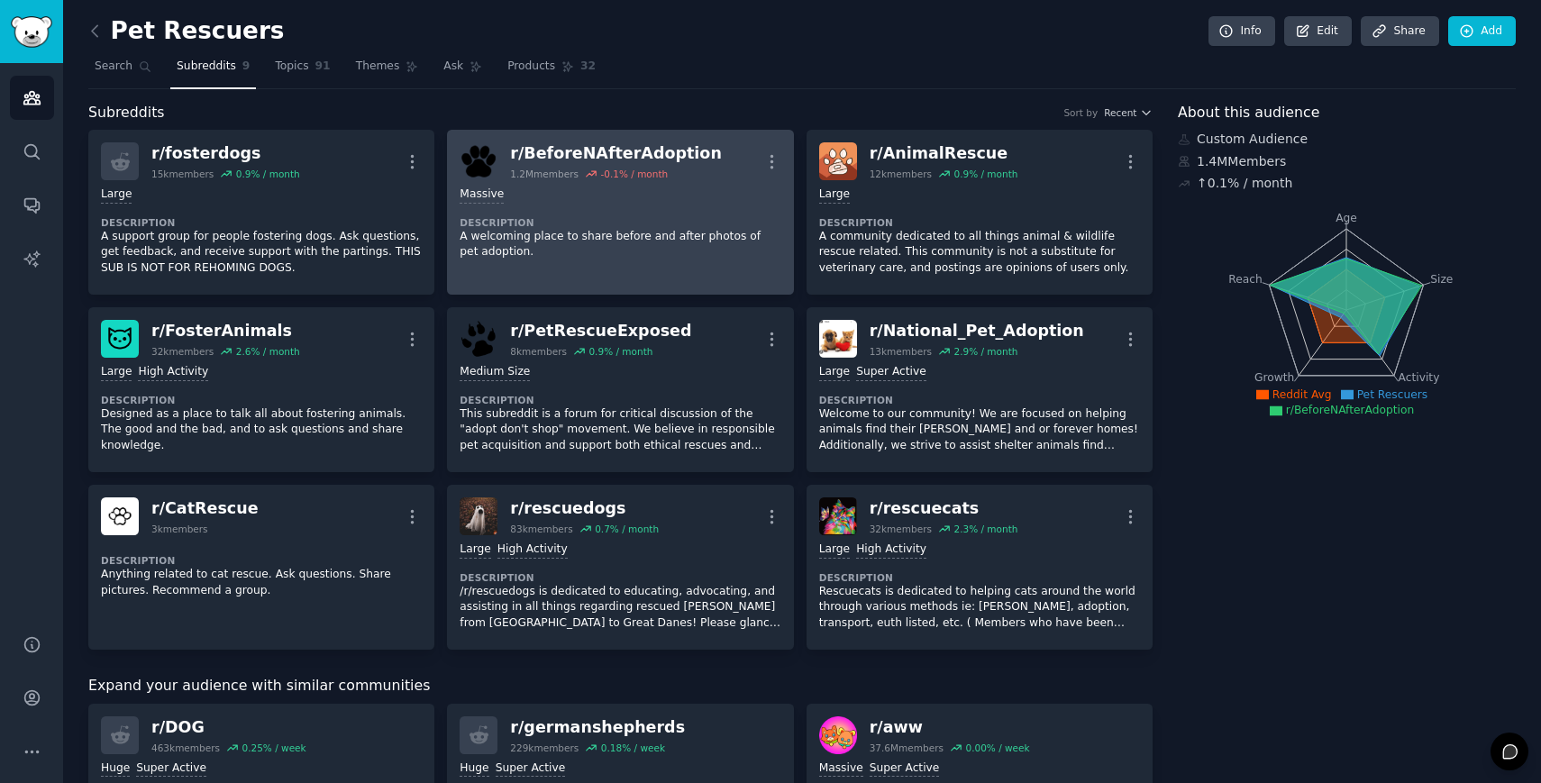
click at [697, 229] on p "A welcoming place to share before and after photos of pet adoption." at bounding box center [620, 245] width 321 height 32
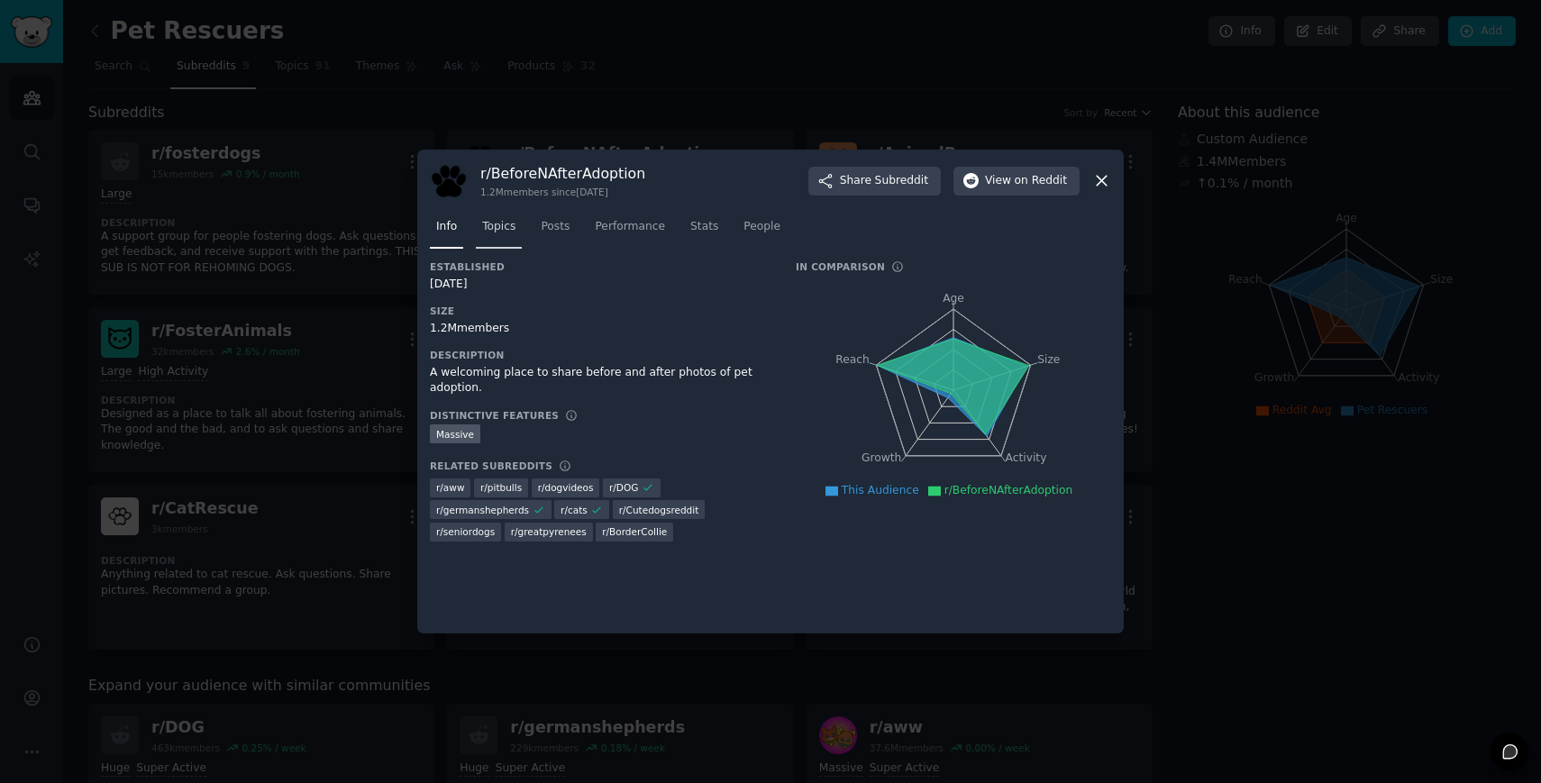
click at [502, 223] on span "Topics" at bounding box center [498, 227] width 33 height 16
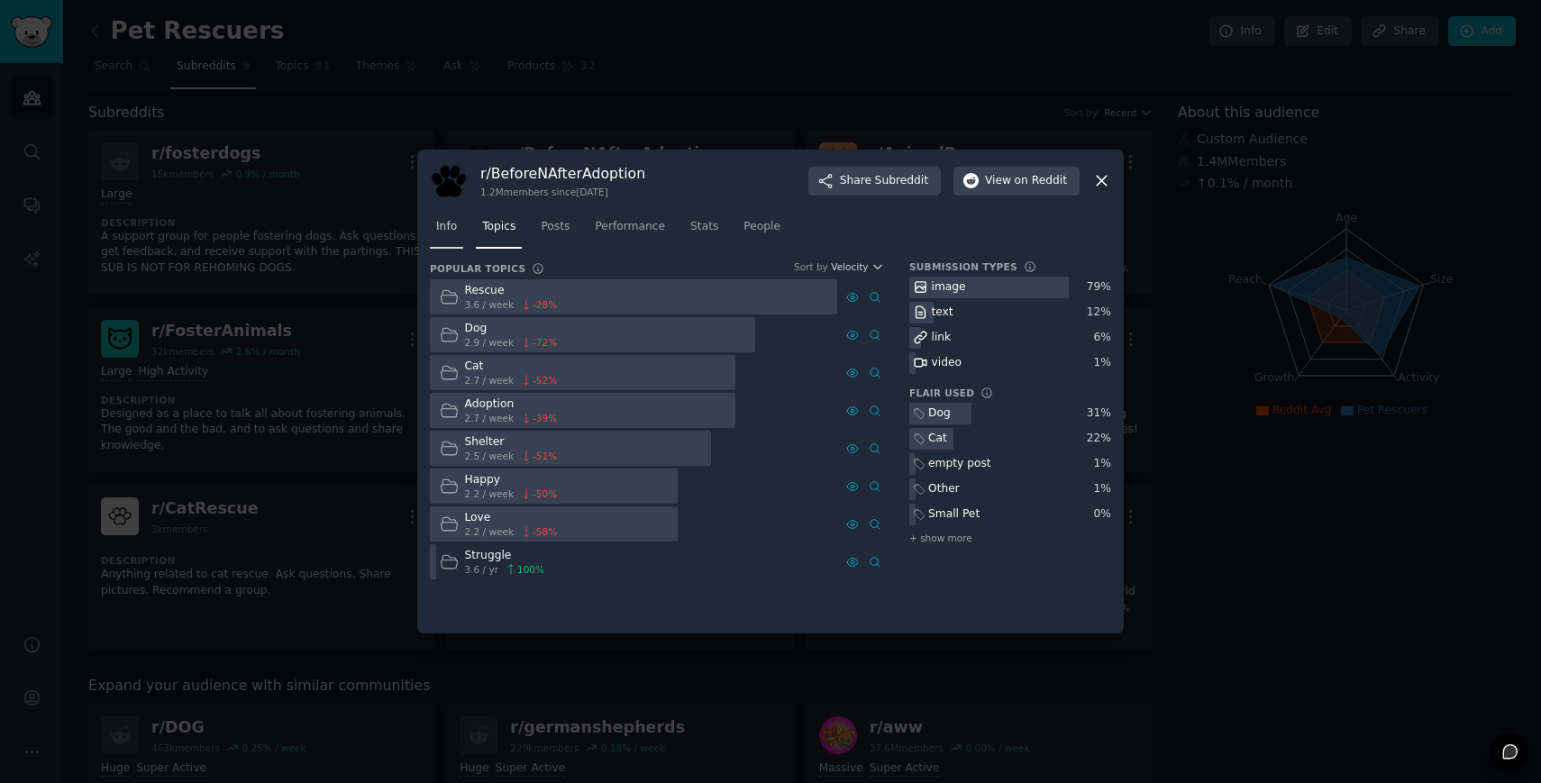
click at [444, 238] on link "Info" at bounding box center [446, 231] width 33 height 37
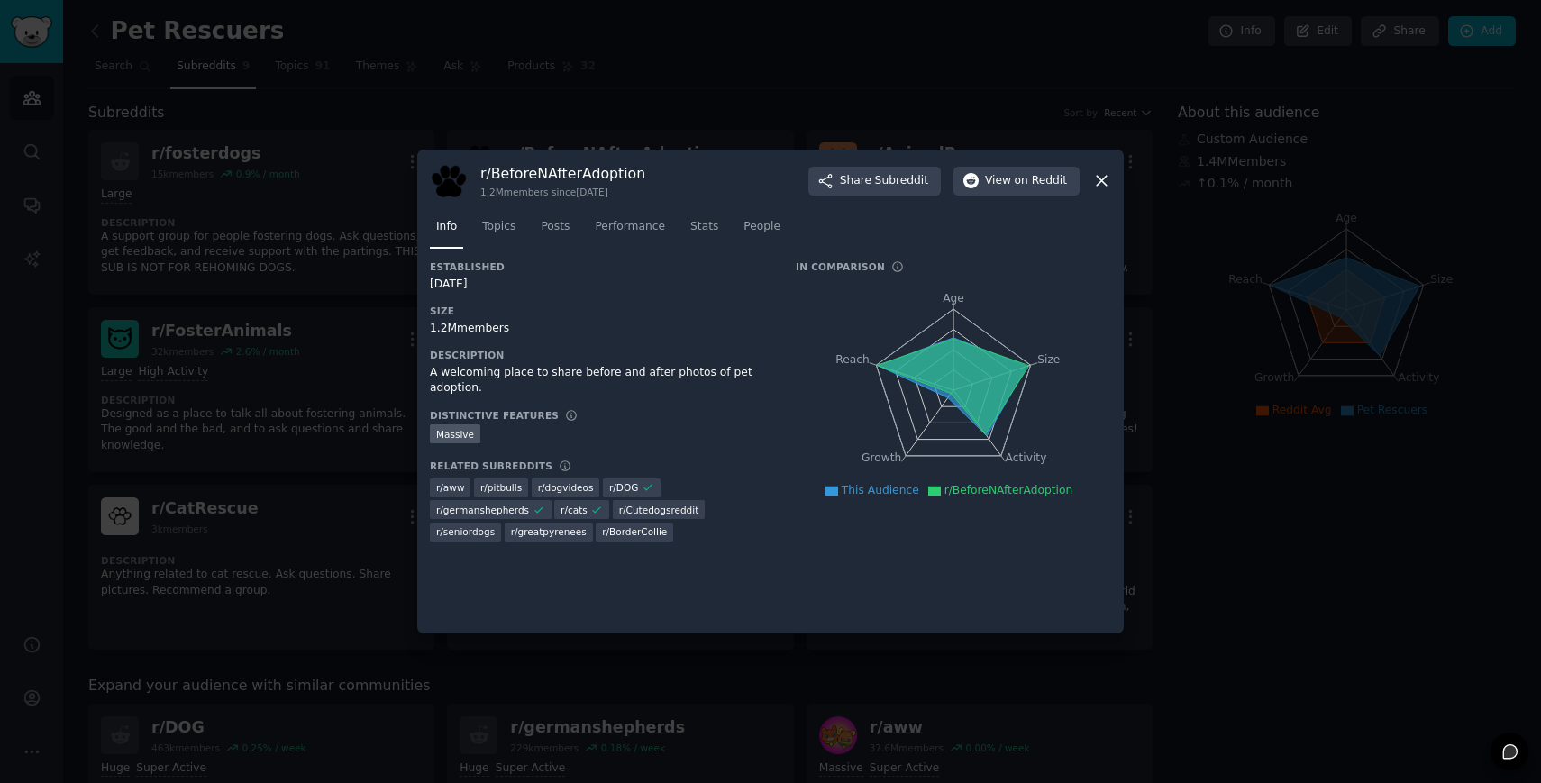
click at [1101, 178] on icon at bounding box center [1101, 180] width 19 height 19
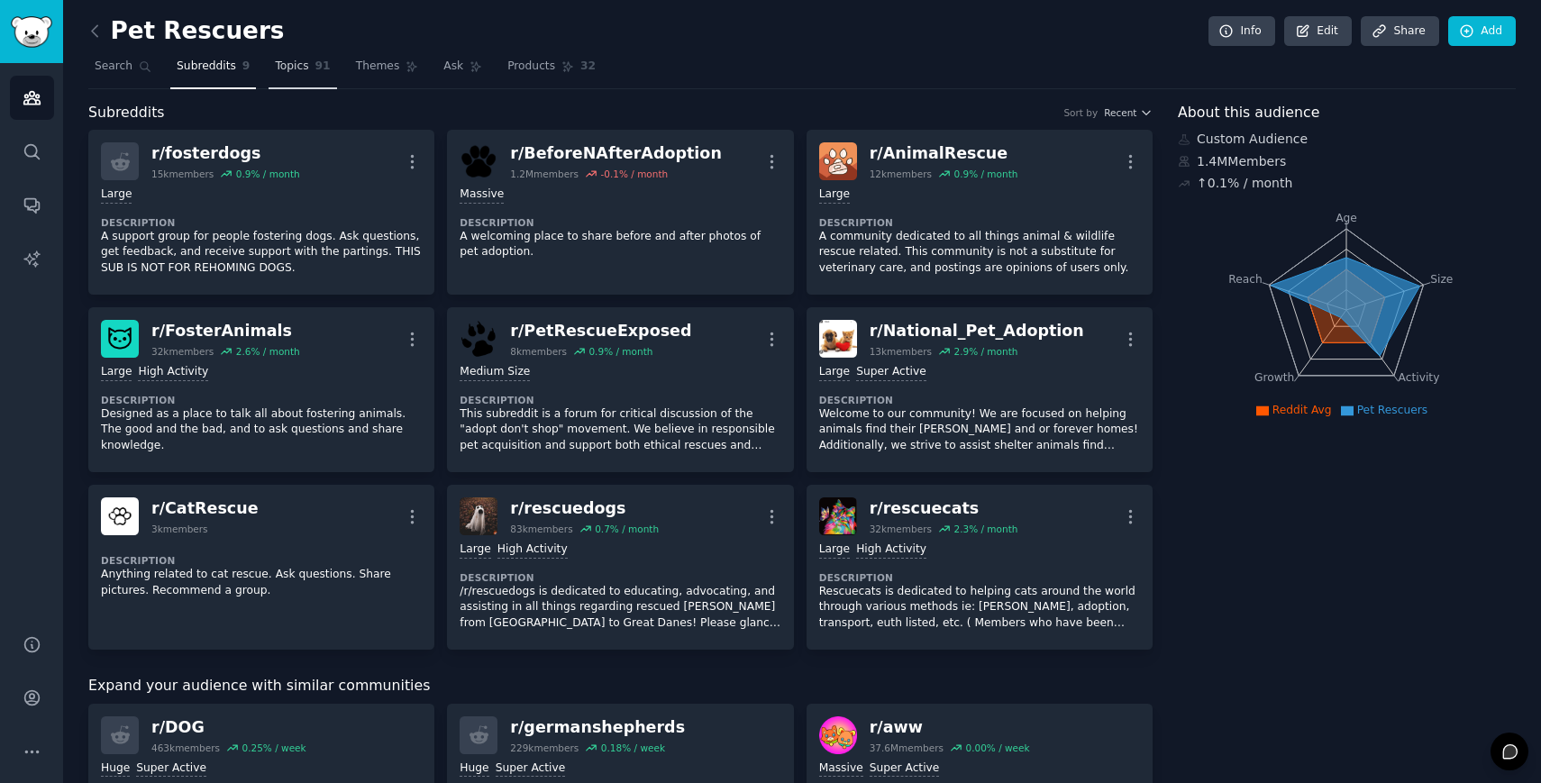
click at [278, 76] on link "Topics 91" at bounding box center [303, 70] width 68 height 37
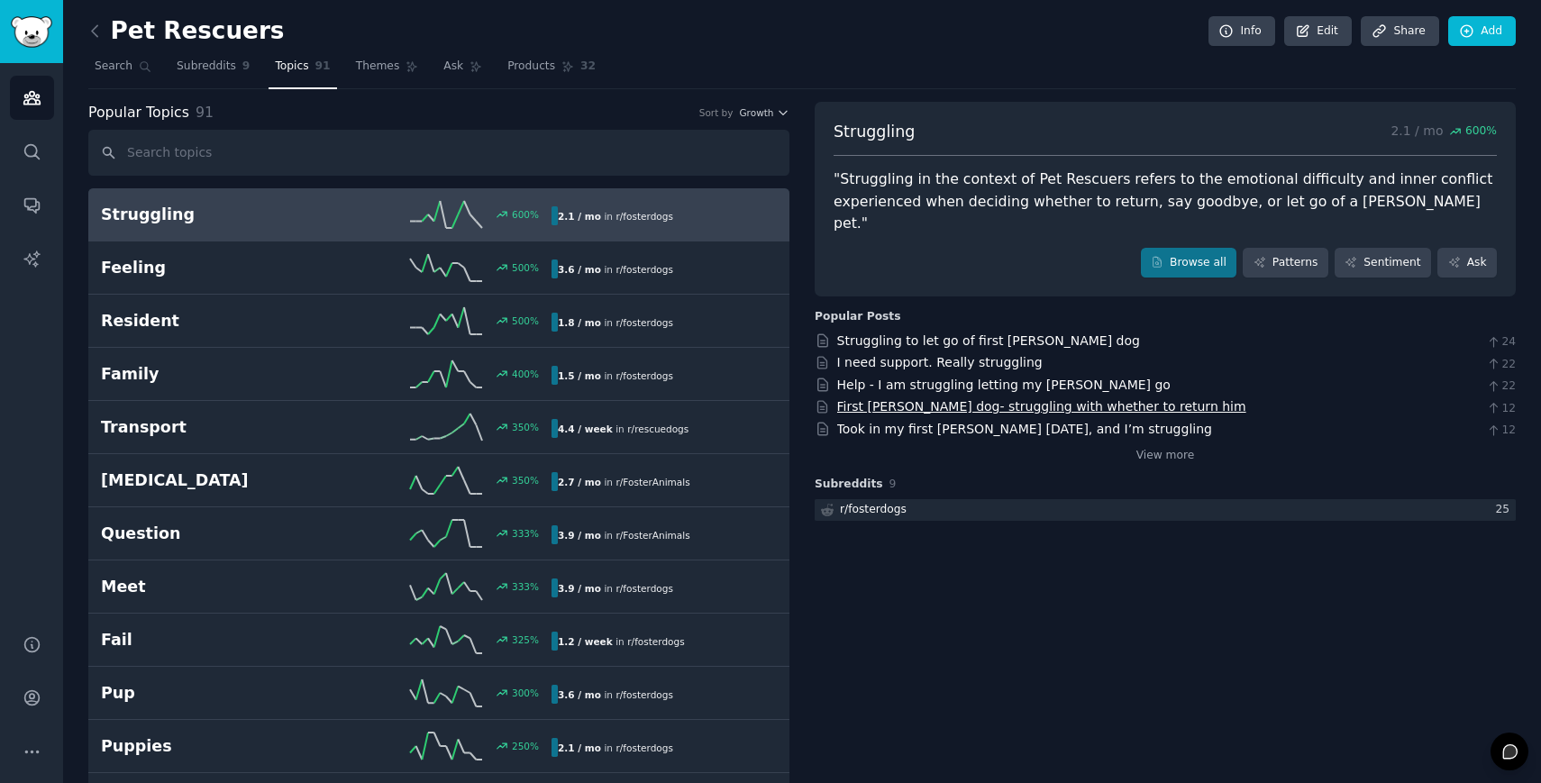
click at [1035, 399] on link "First [PERSON_NAME] dog- struggling with whether to return him" at bounding box center [1041, 406] width 409 height 14
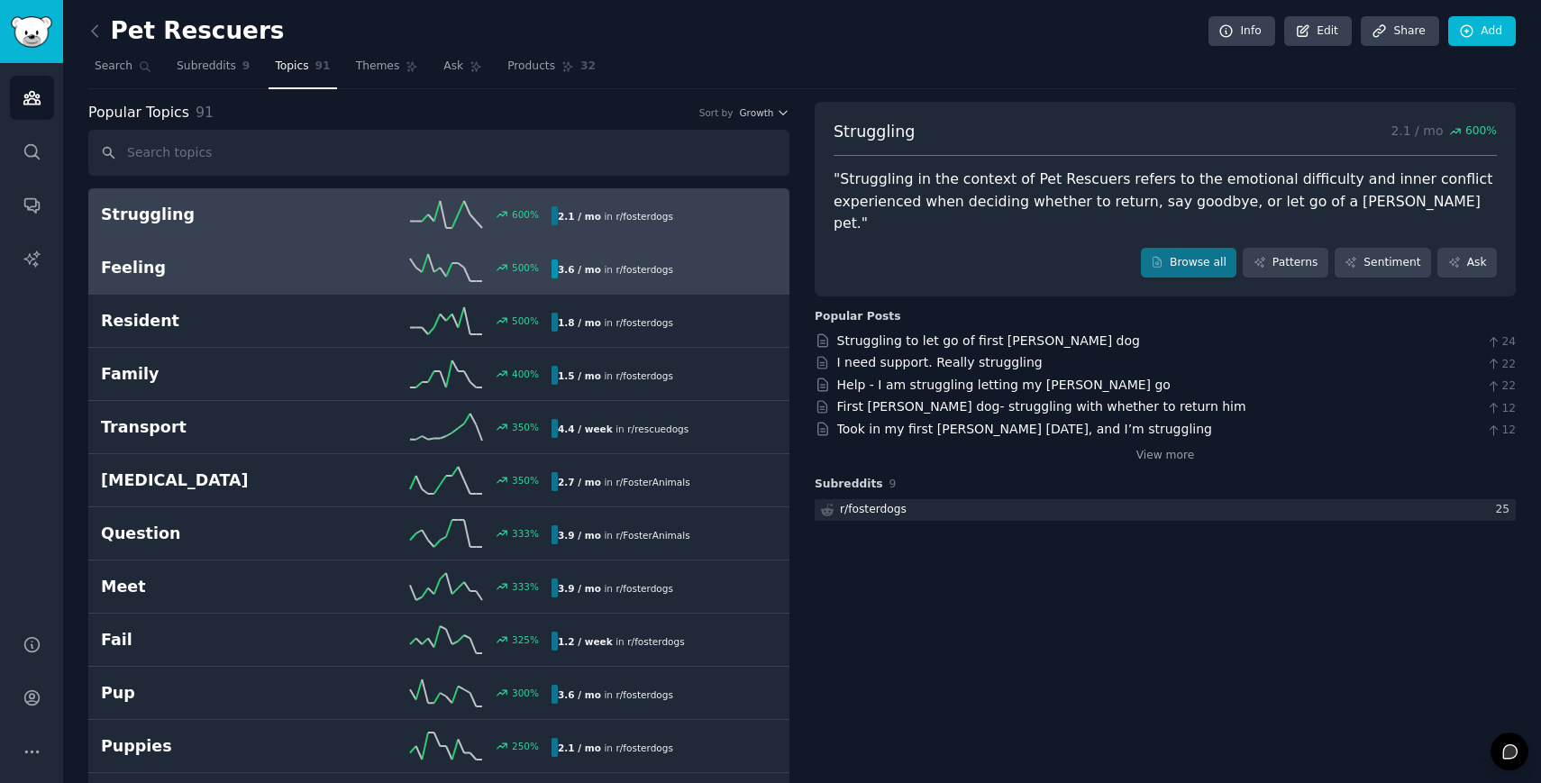
click at [330, 277] on div "500 %" at bounding box center [438, 267] width 225 height 27
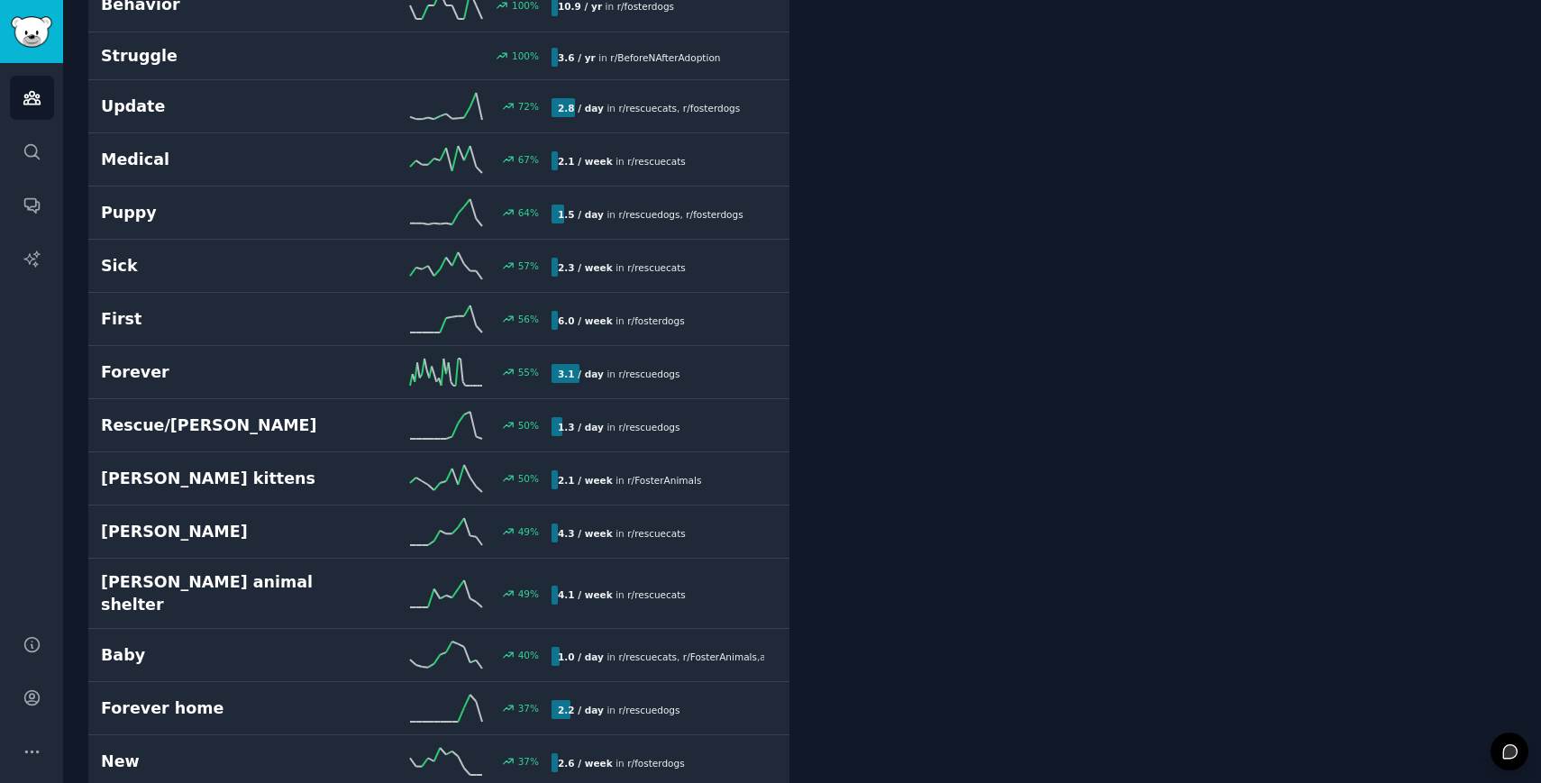
scroll to position [1221, 0]
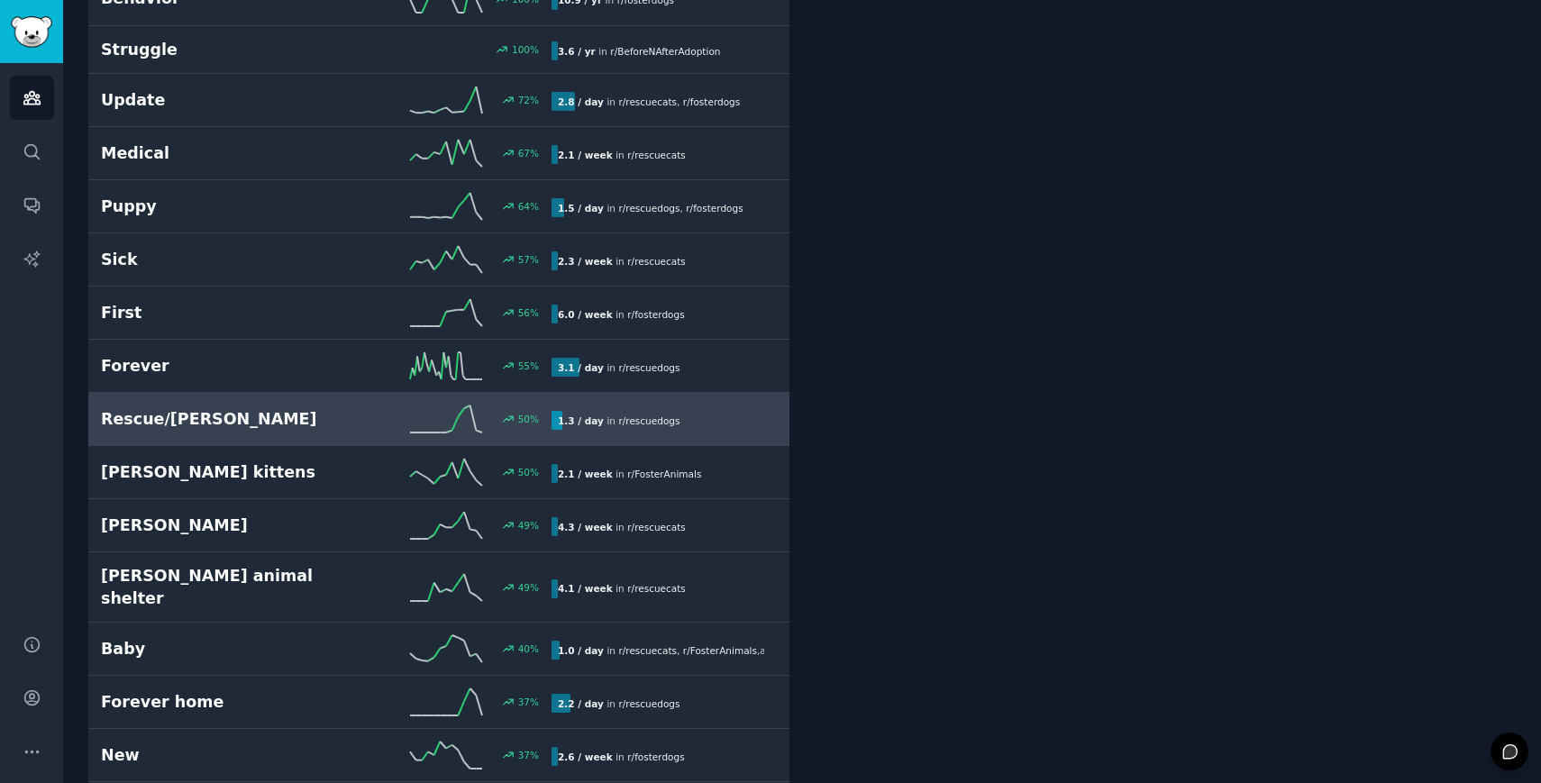
click at [295, 412] on h2 "Rescue/[PERSON_NAME]" at bounding box center [213, 419] width 225 height 23
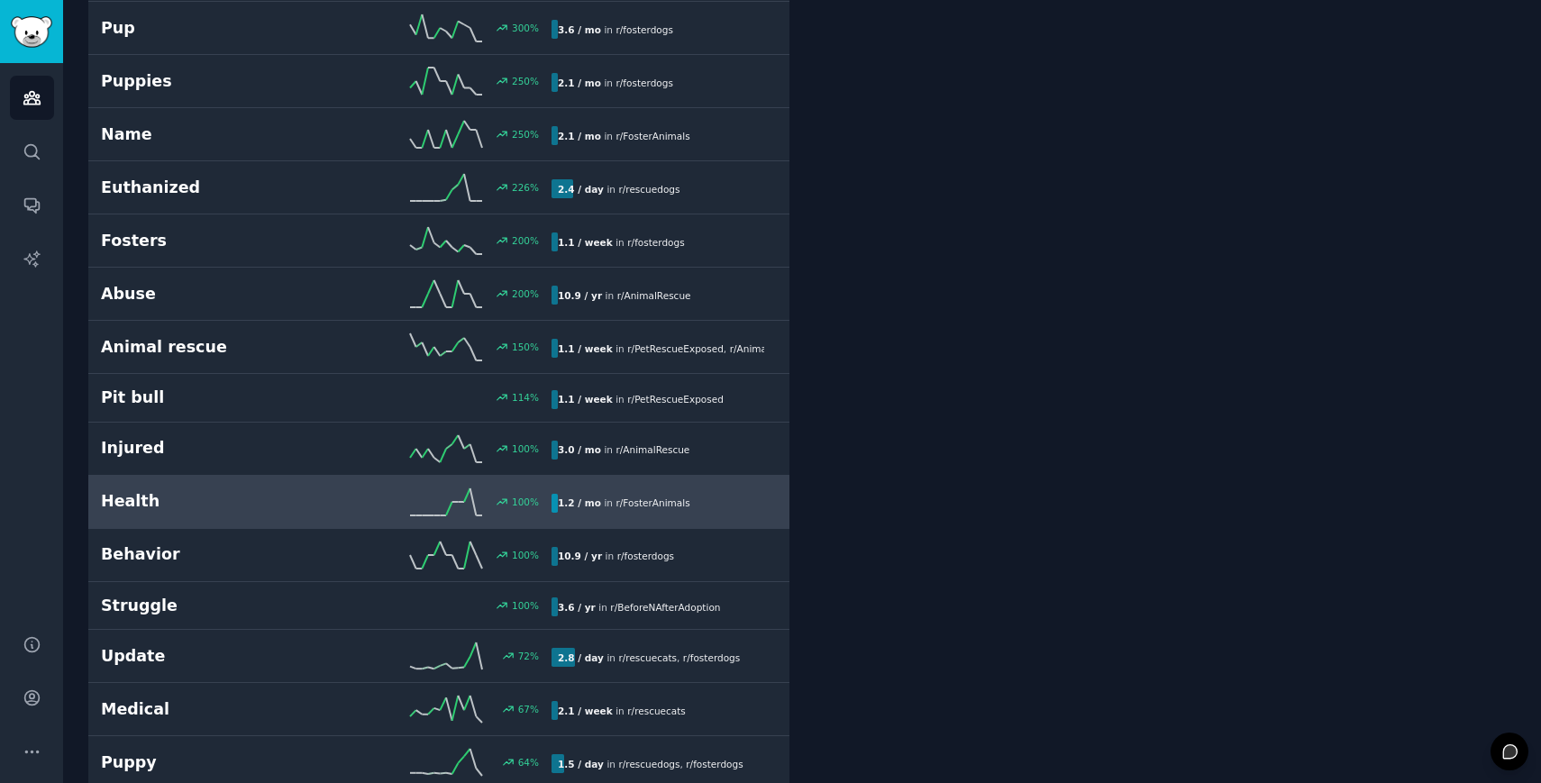
click at [342, 499] on div "100 %" at bounding box center [438, 501] width 225 height 27
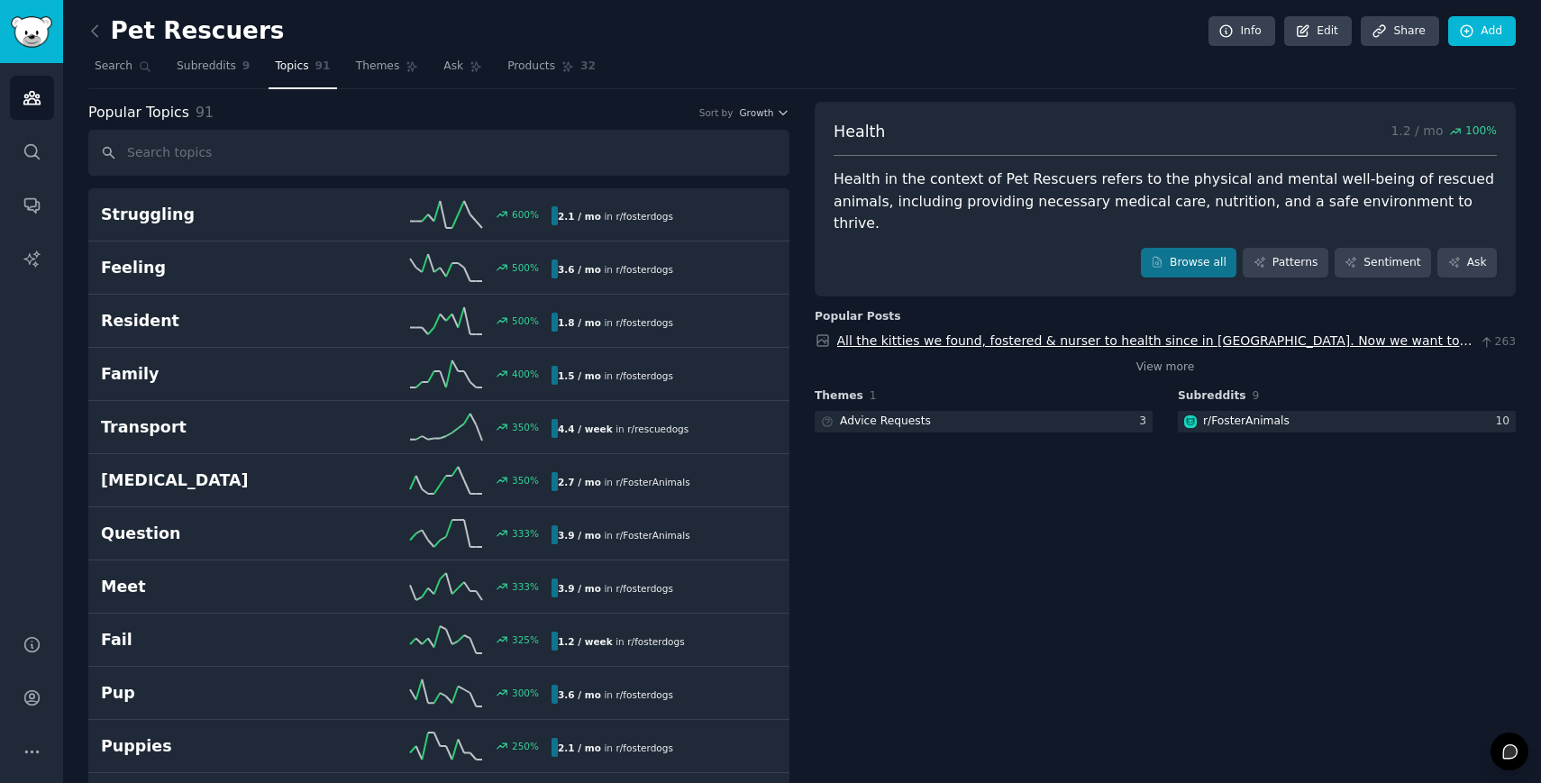
click at [1280, 333] on link "All the kitties we found, fostered & nurser to health since in [GEOGRAPHIC_DATA…" at bounding box center [1154, 349] width 635 height 33
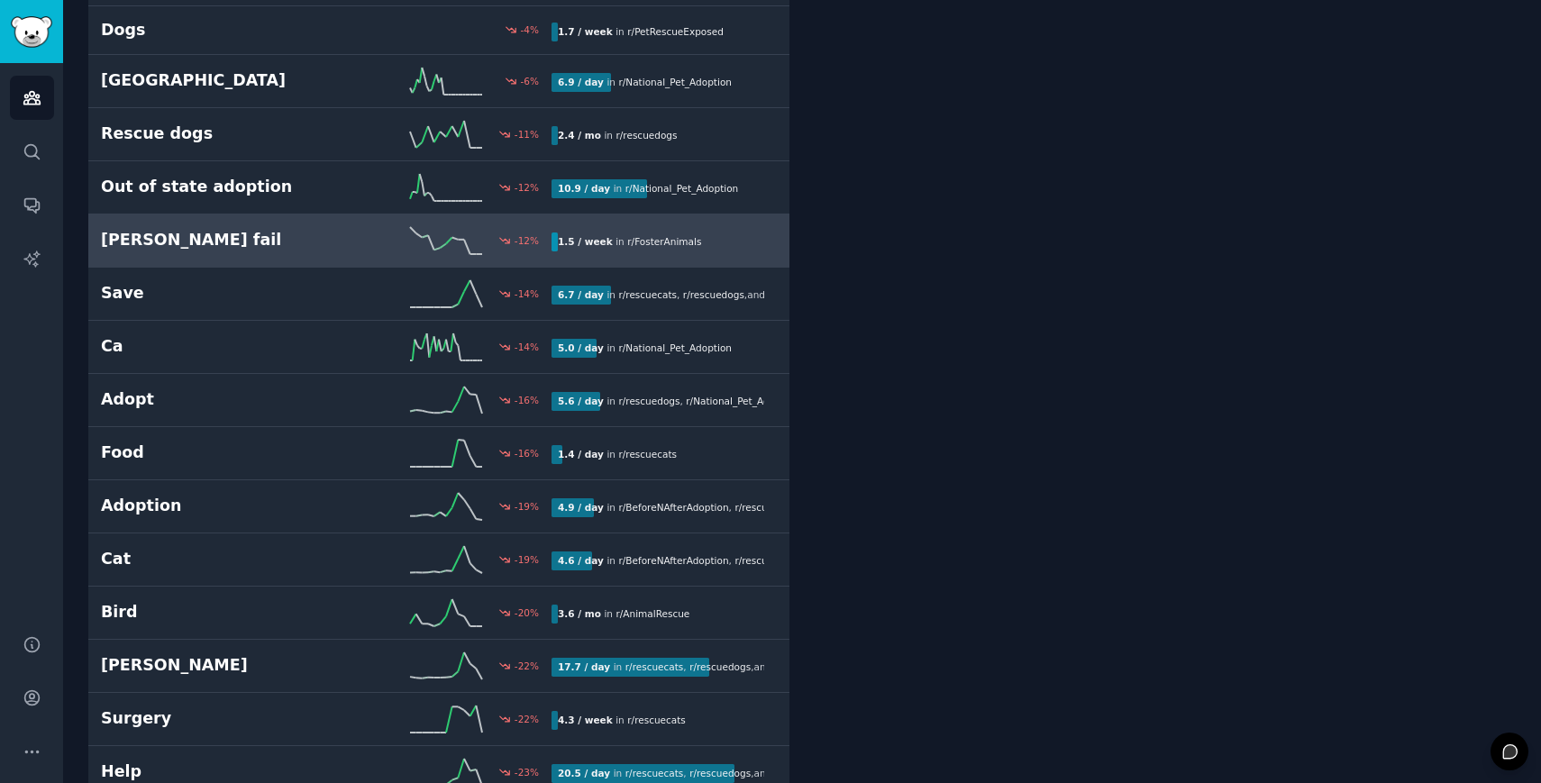
scroll to position [3117, 0]
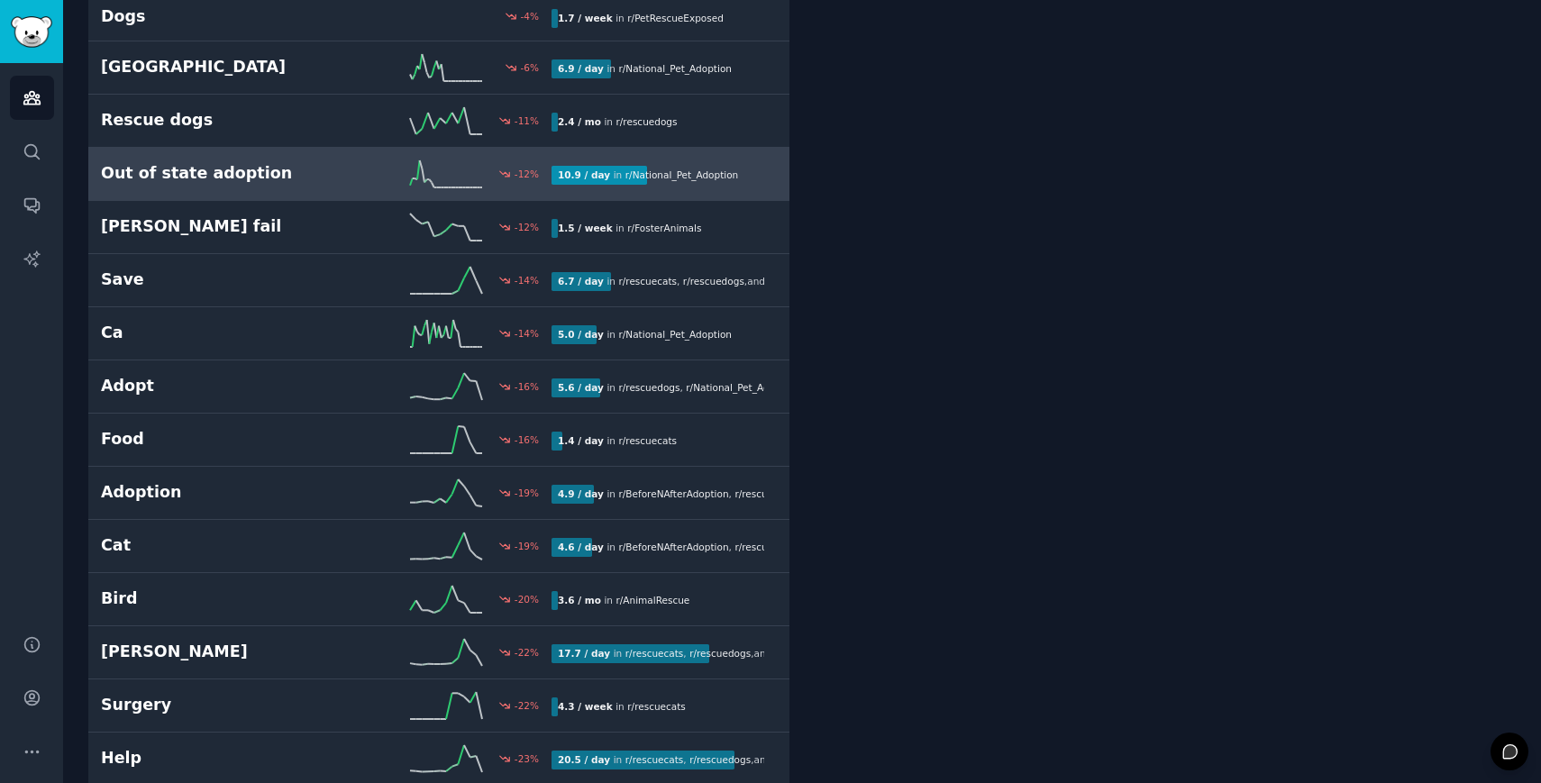
click at [302, 162] on h2 "Out of state adoption" at bounding box center [213, 173] width 225 height 23
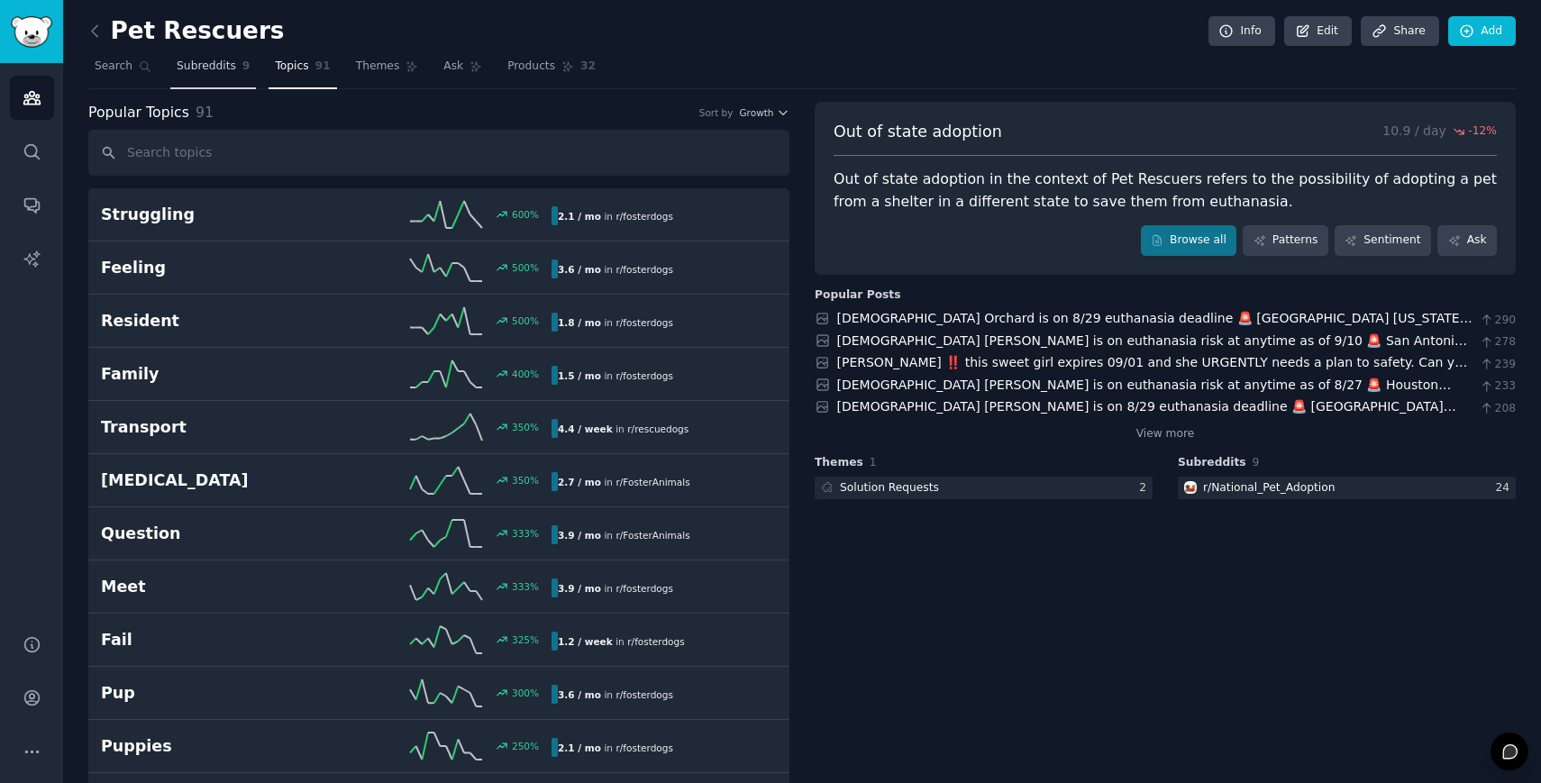
click at [208, 62] on span "Subreddits" at bounding box center [206, 67] width 59 height 16
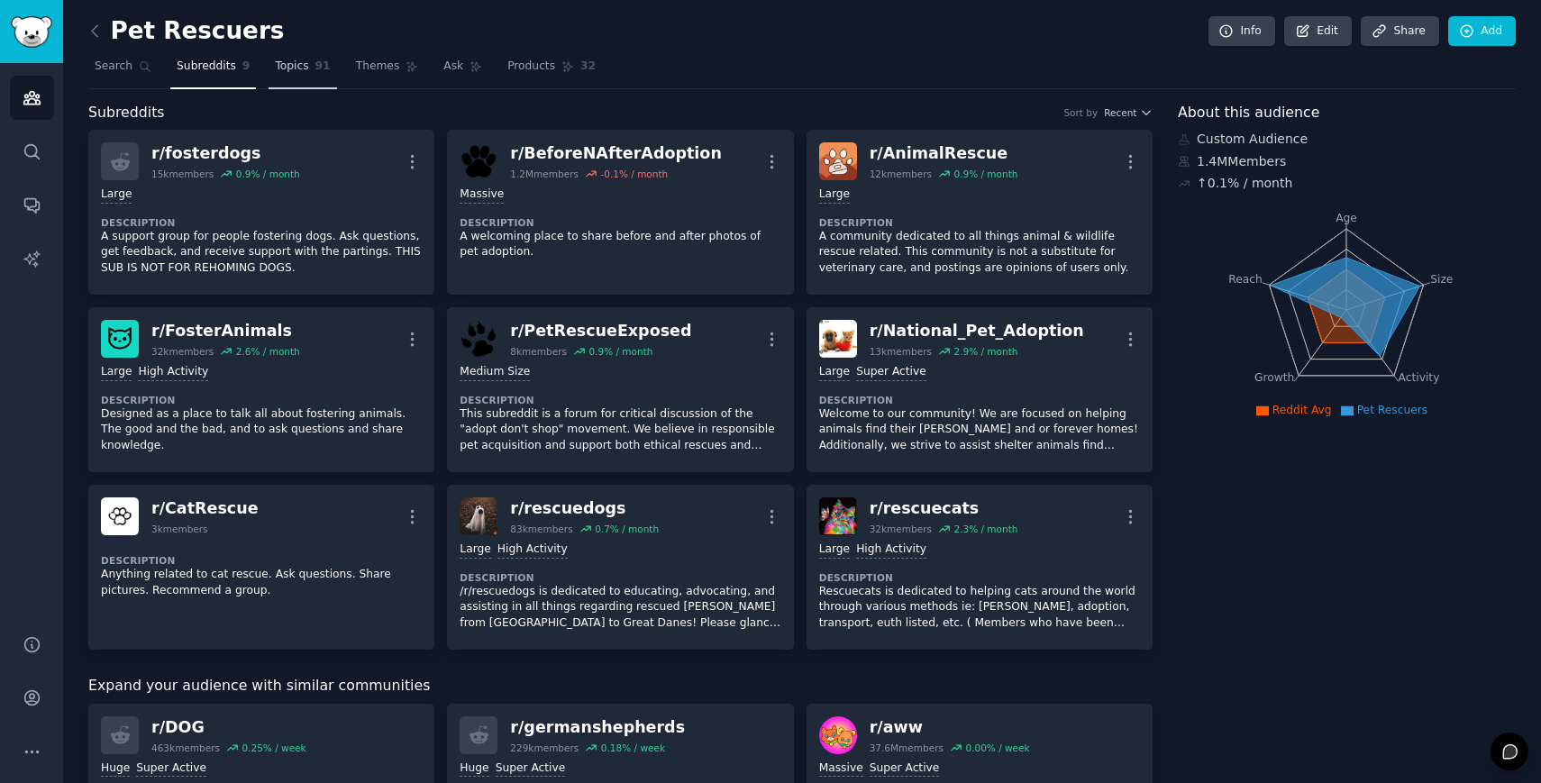
click at [315, 71] on span "91" at bounding box center [322, 67] width 15 height 16
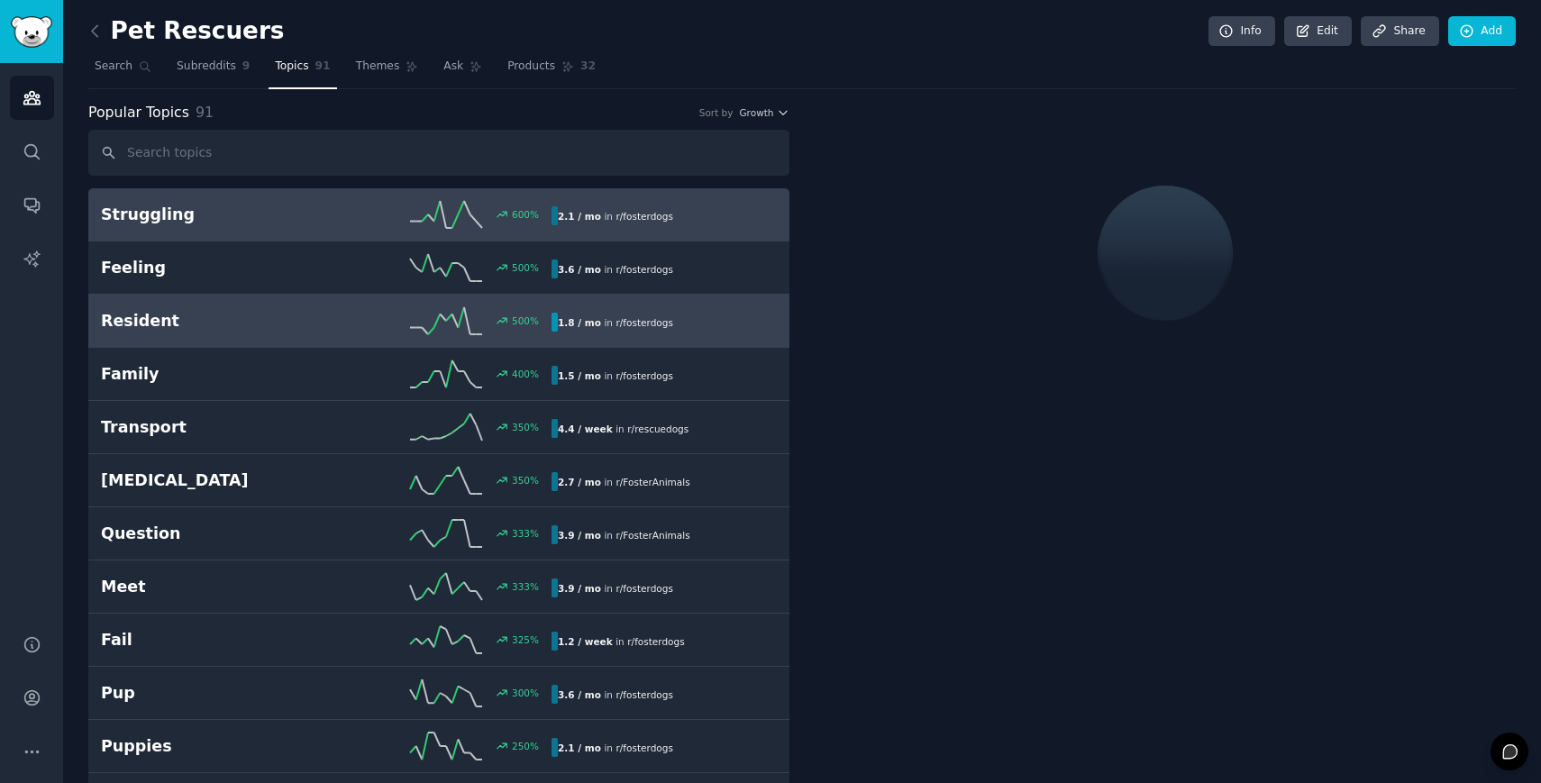
scroll to position [62, 0]
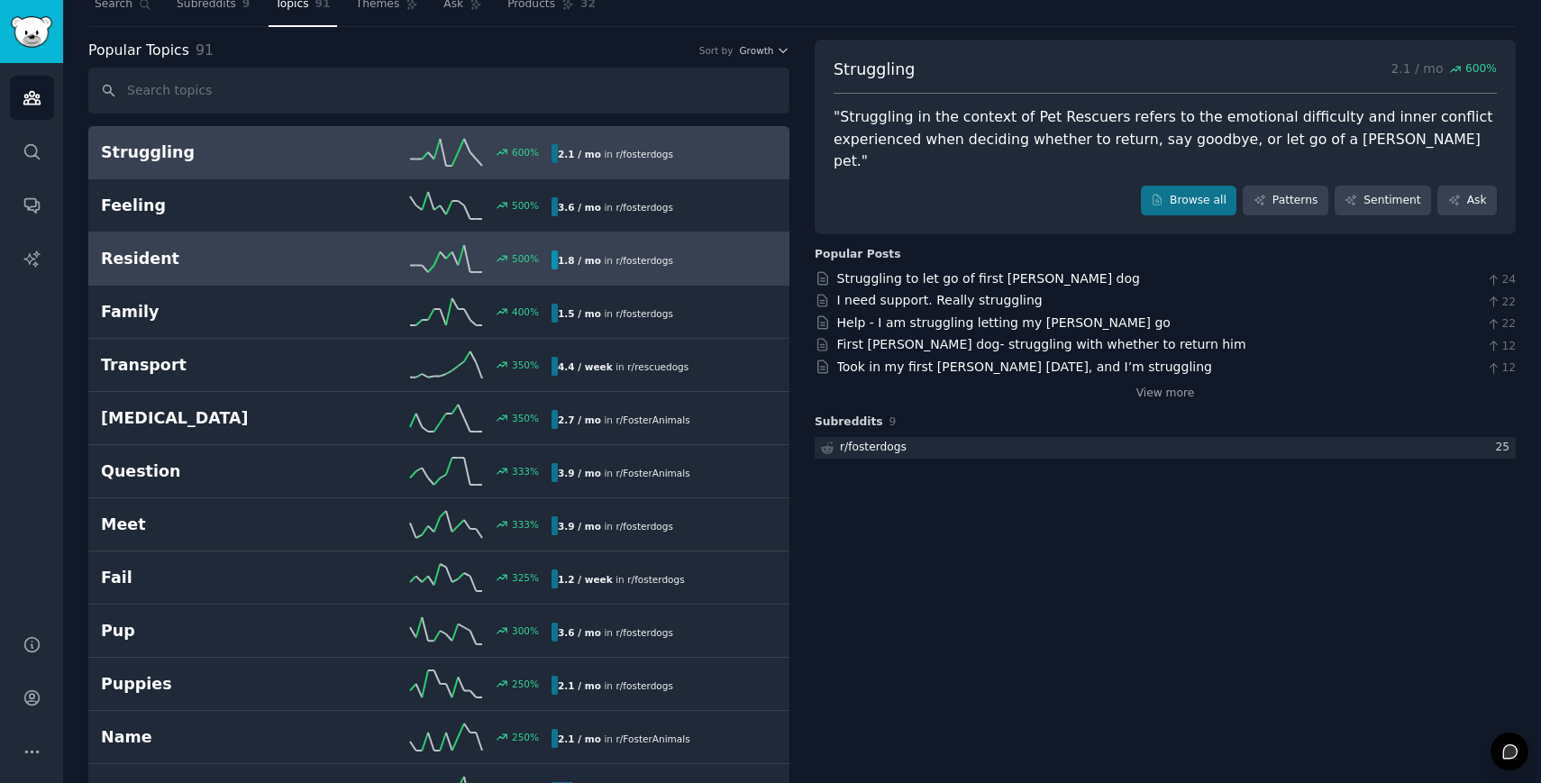
click at [257, 263] on h2 "Resident" at bounding box center [213, 259] width 225 height 23
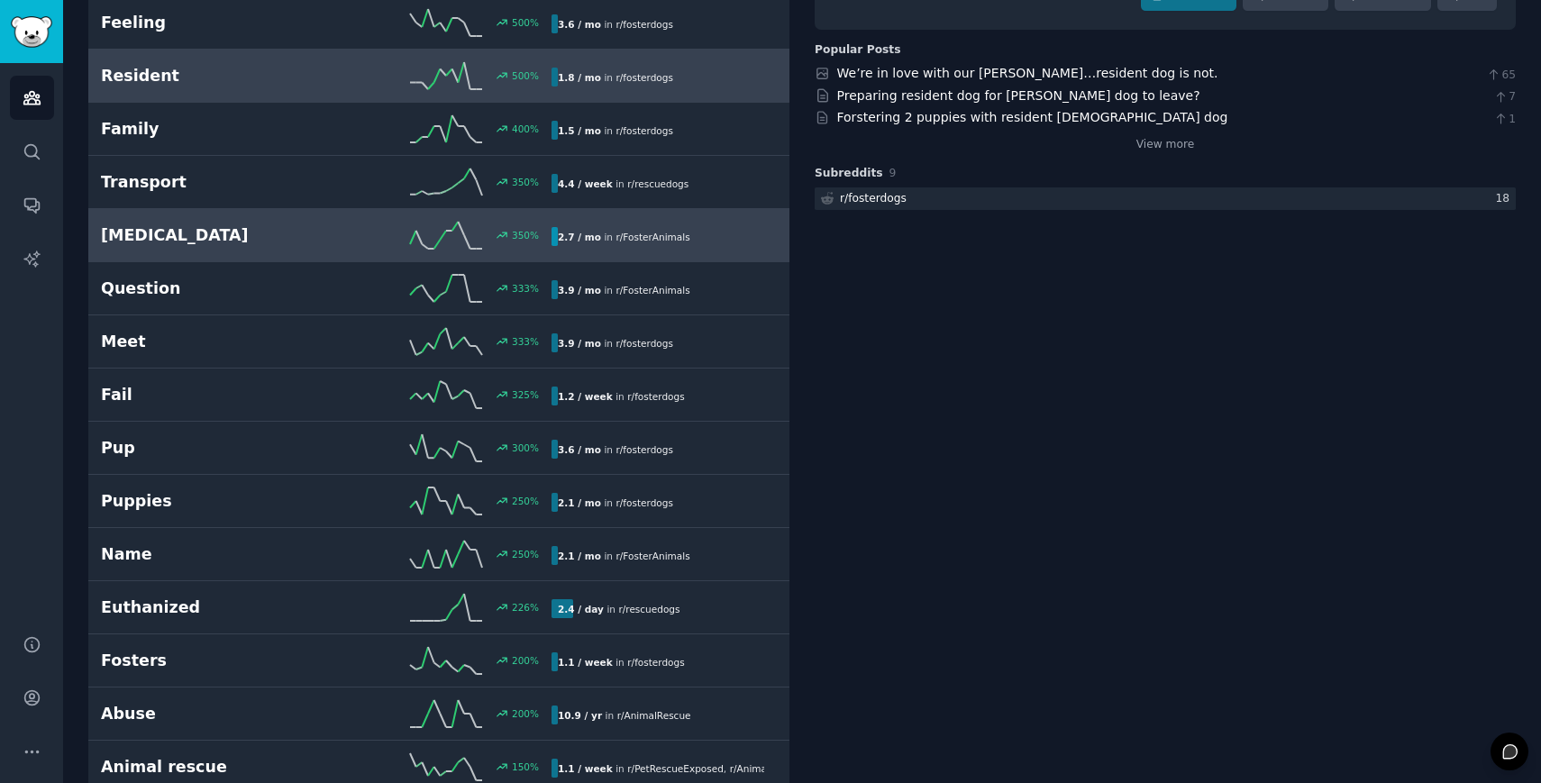
scroll to position [251, 0]
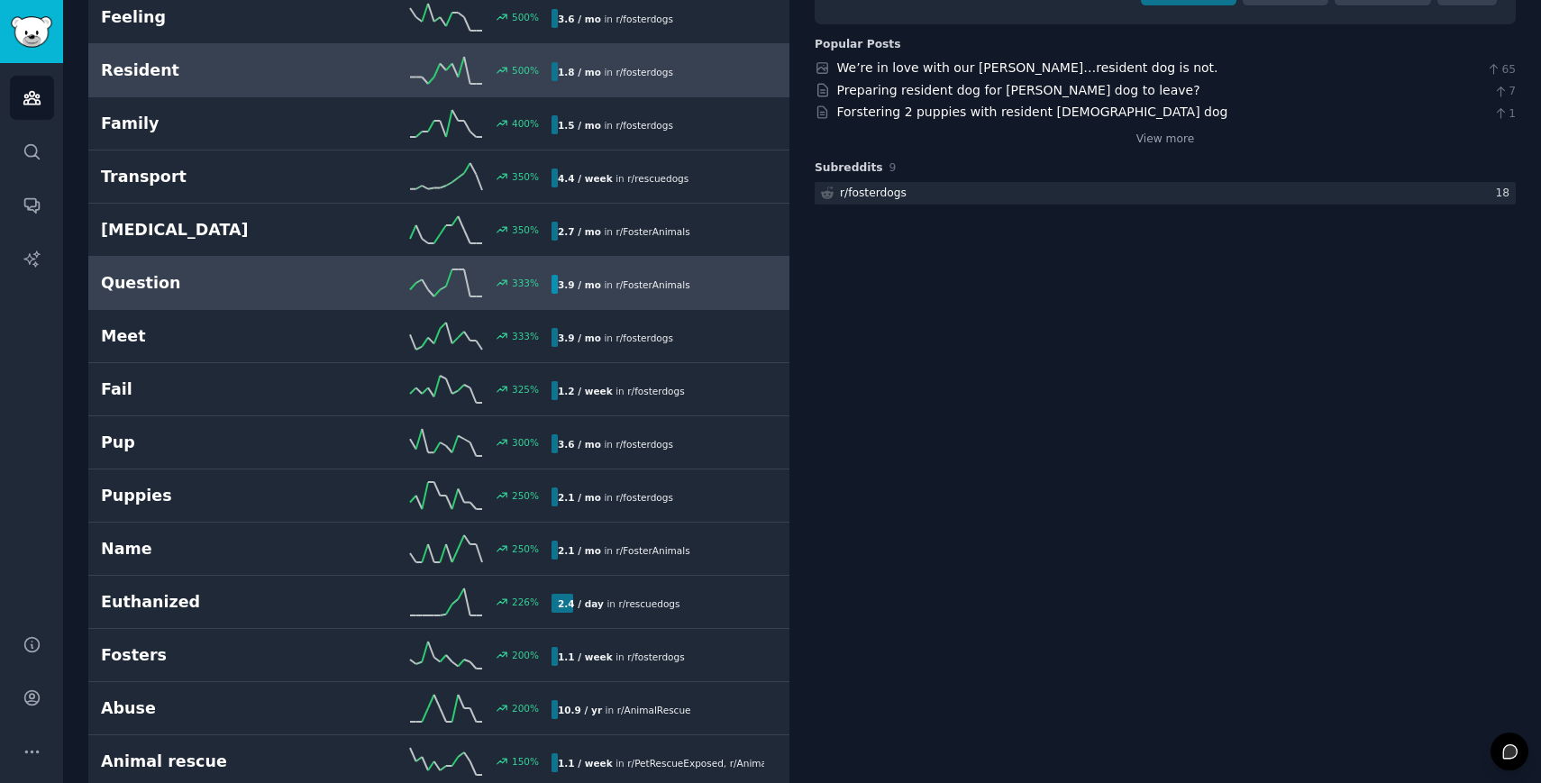
click at [253, 271] on div "Question 333 % 3.9 / mo in r/ FosterAnimals" at bounding box center [439, 282] width 676 height 27
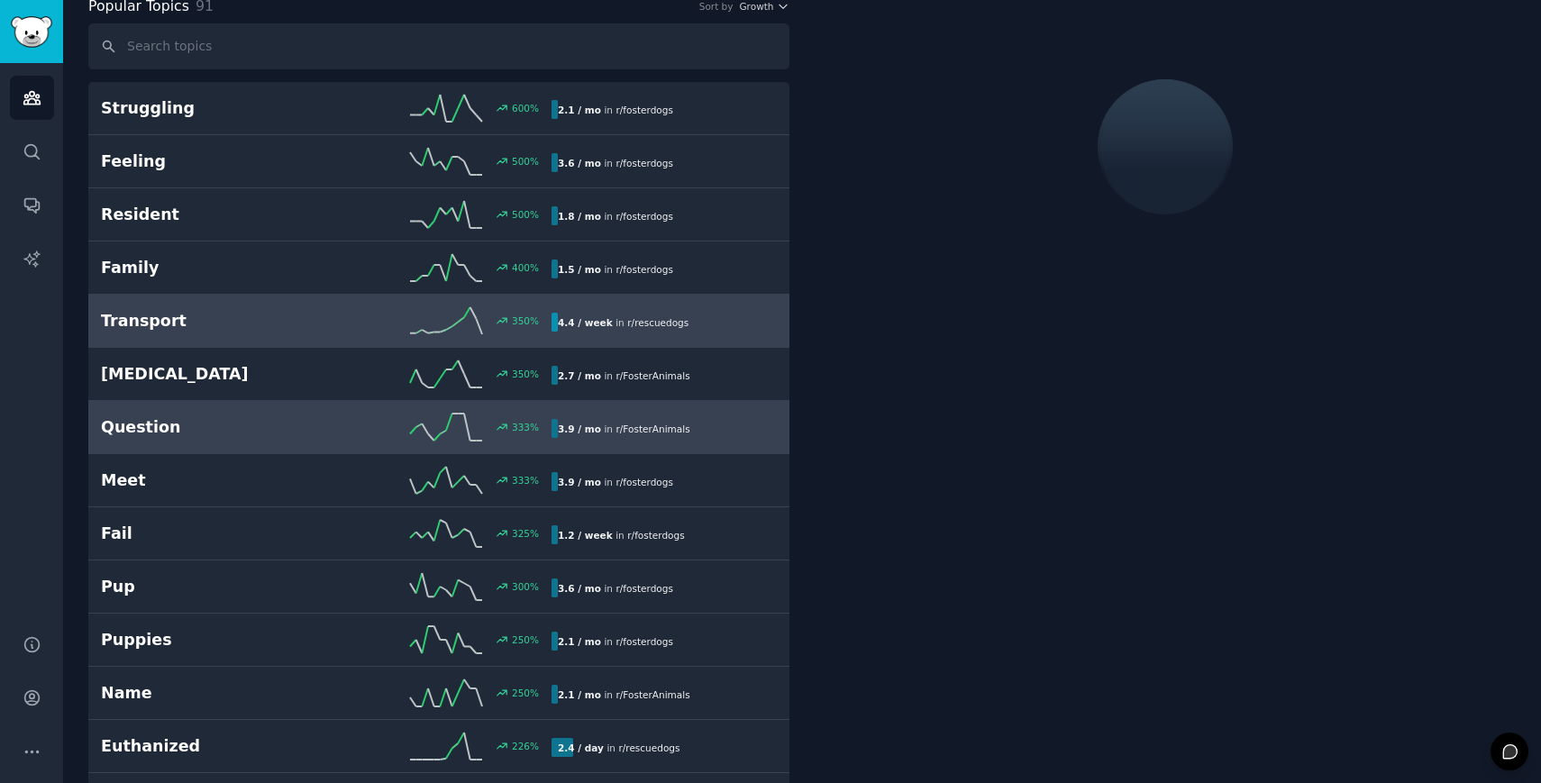
scroll to position [101, 0]
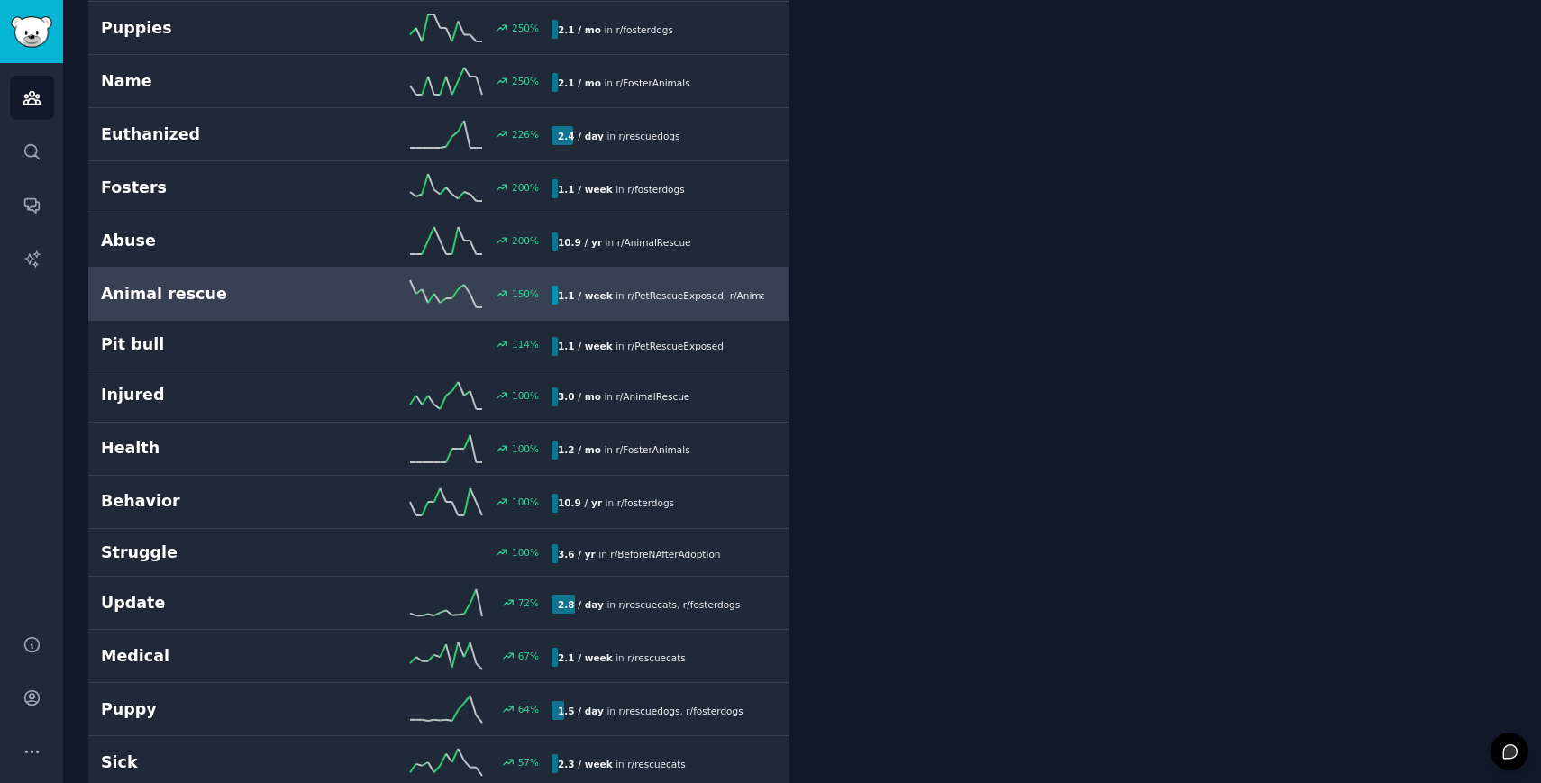
click at [261, 294] on h2 "Animal rescue" at bounding box center [213, 294] width 225 height 23
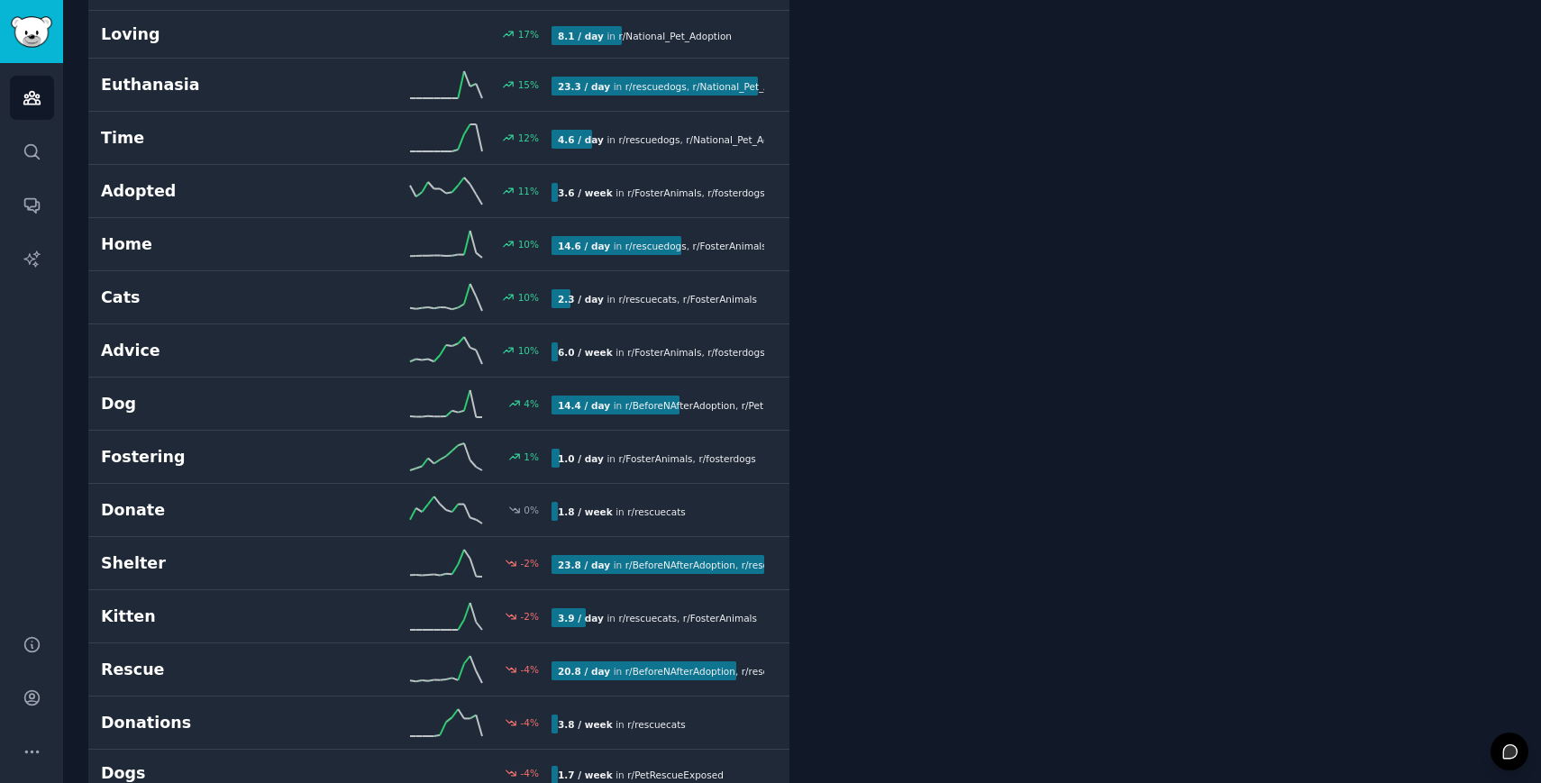
scroll to position [2362, 0]
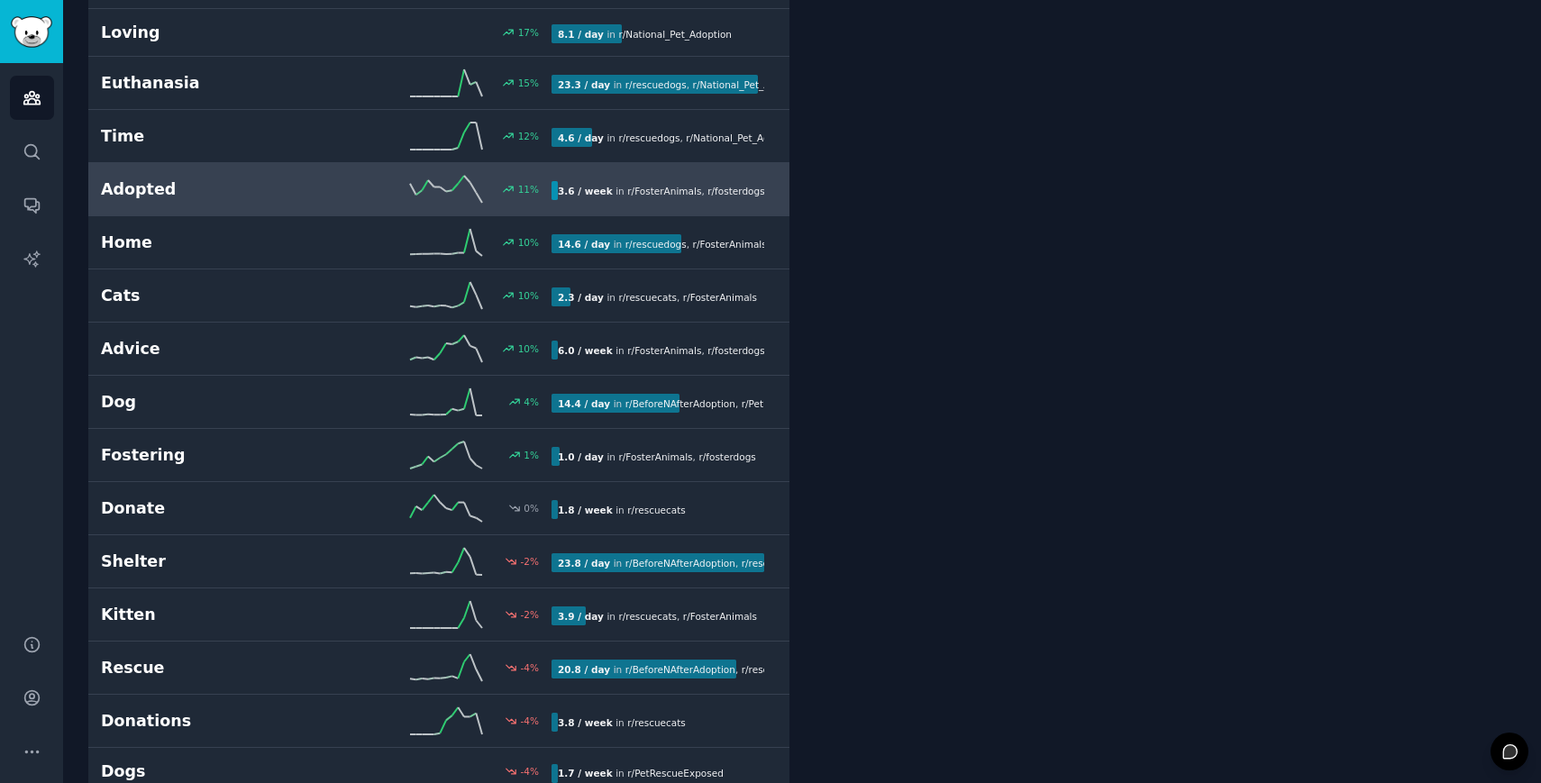
click at [203, 188] on link "Adopted 11 % 3.6 / week in r/ FosterAnimals , r/ fosterdogs" at bounding box center [438, 189] width 701 height 53
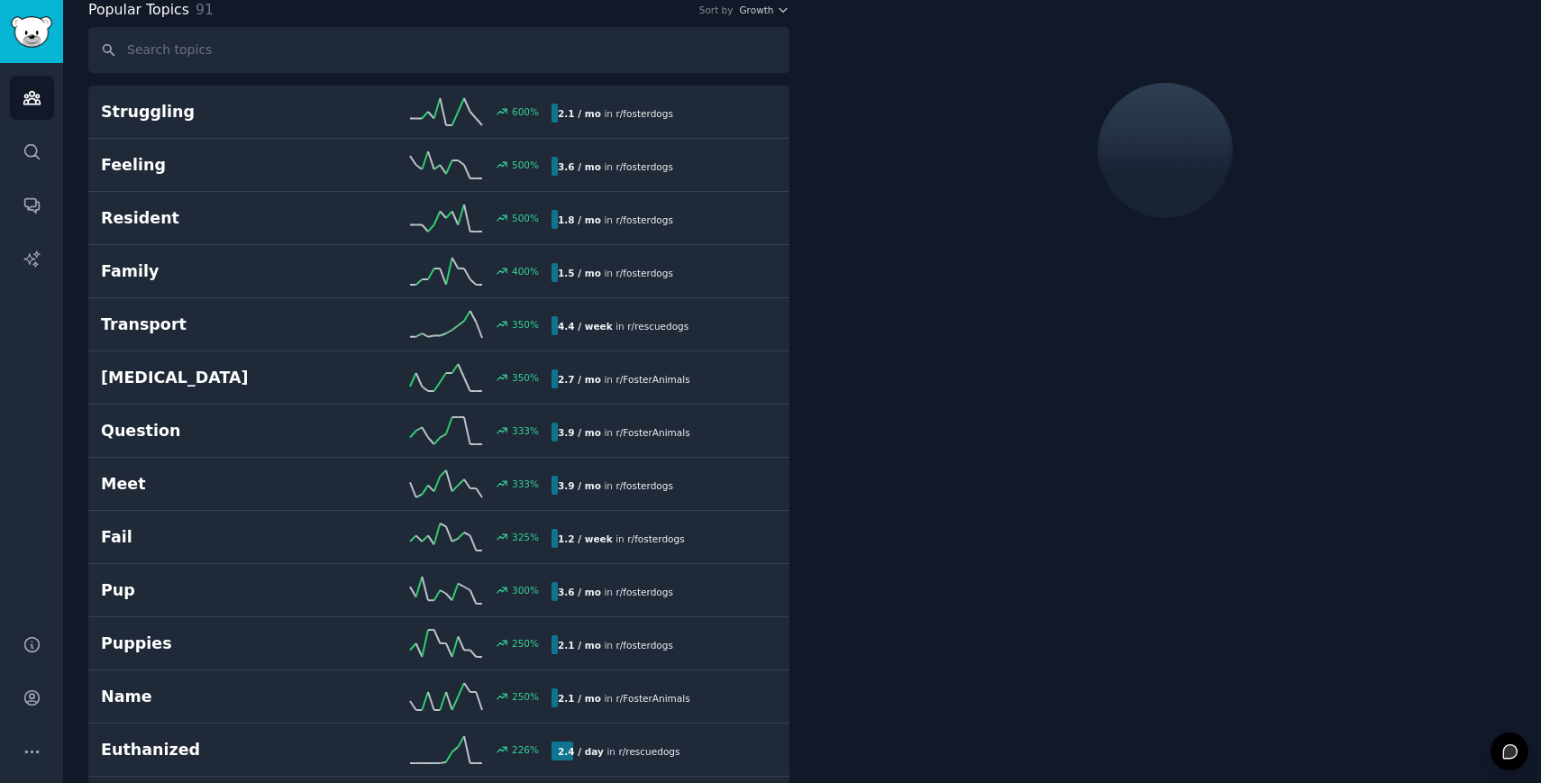
scroll to position [101, 0]
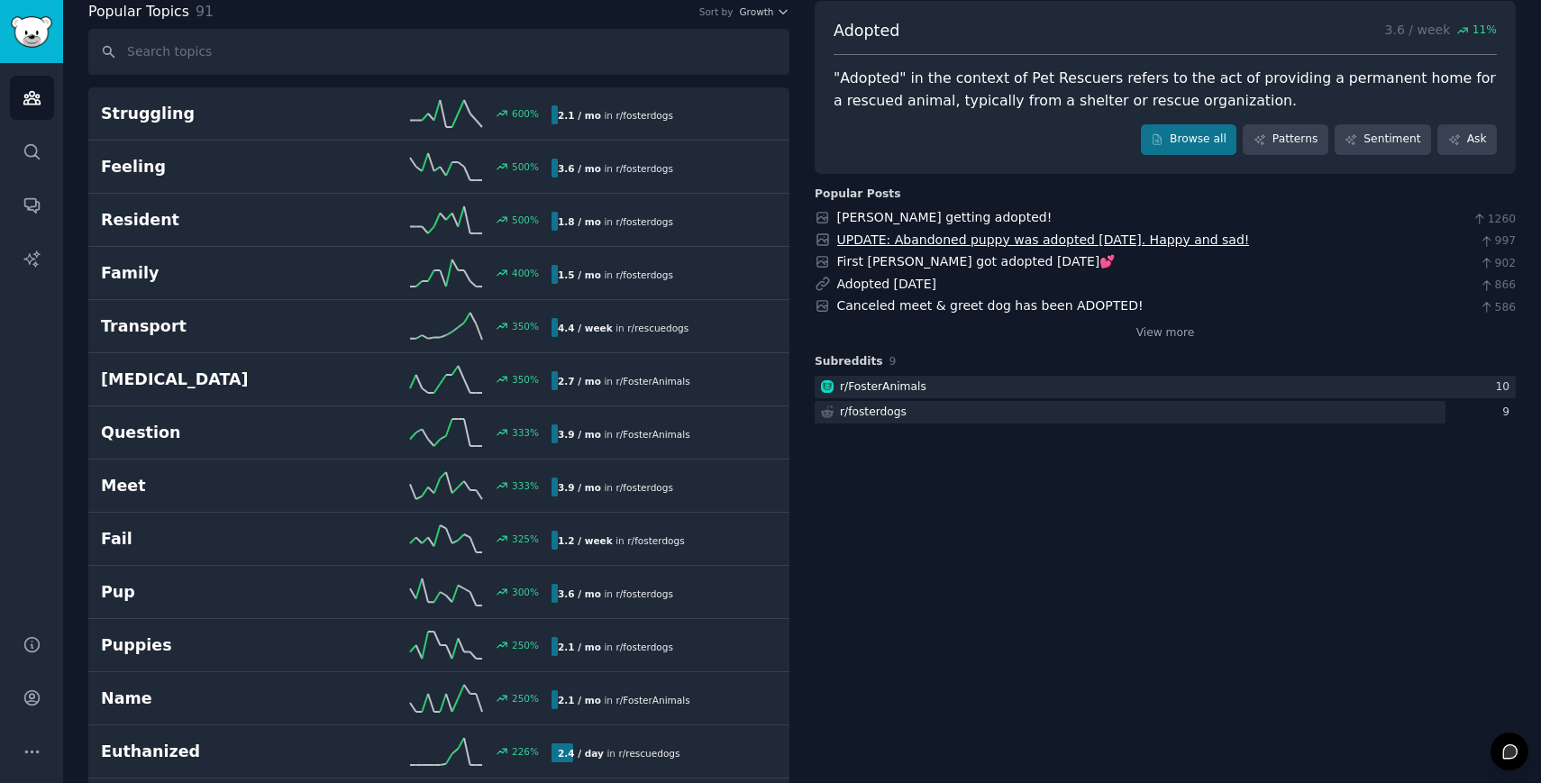
click at [909, 241] on link "UPDATE: Abandoned puppy was adopted [DATE]. Happy and sad!" at bounding box center [1043, 239] width 413 height 14
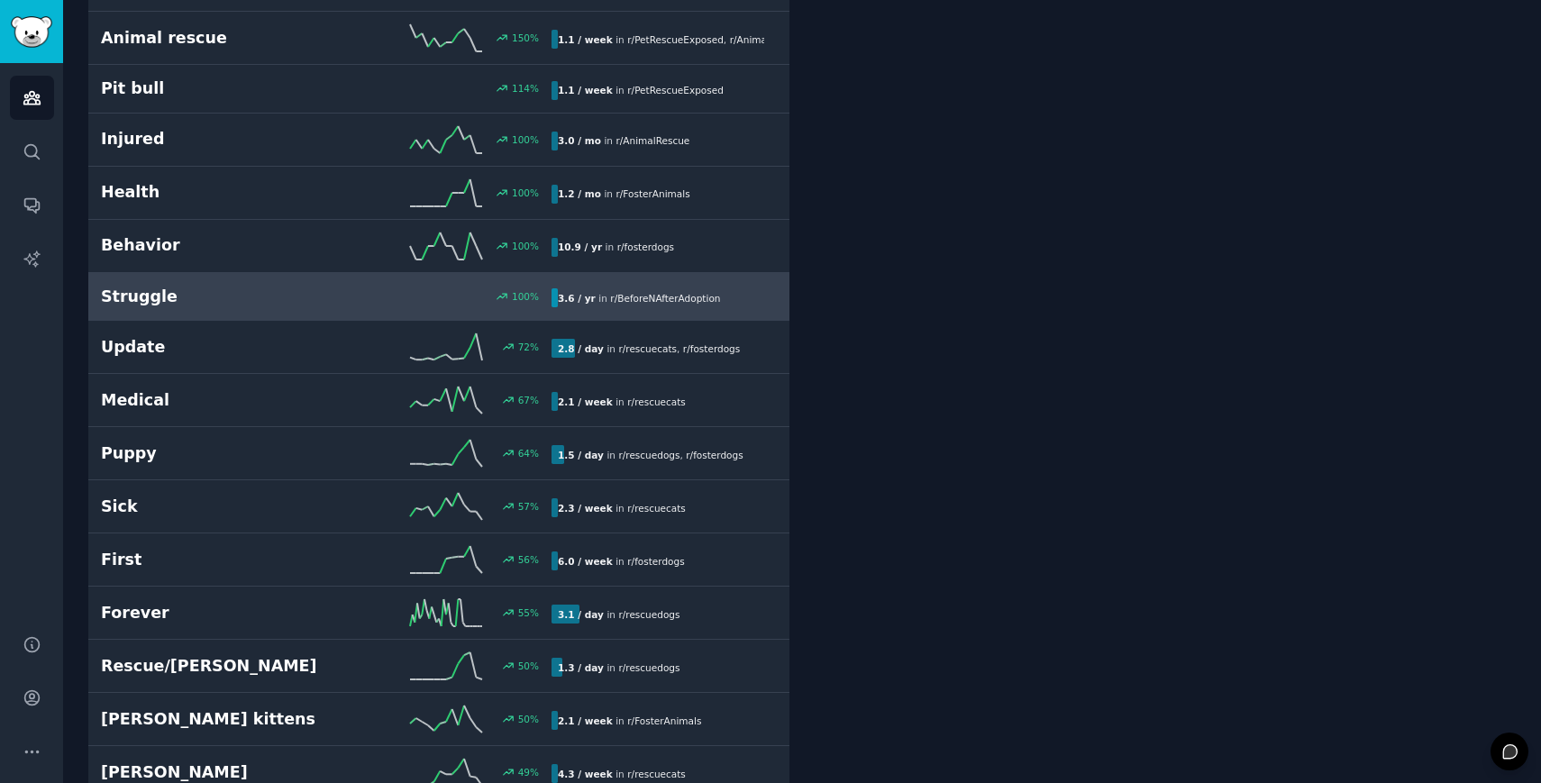
scroll to position [0, 0]
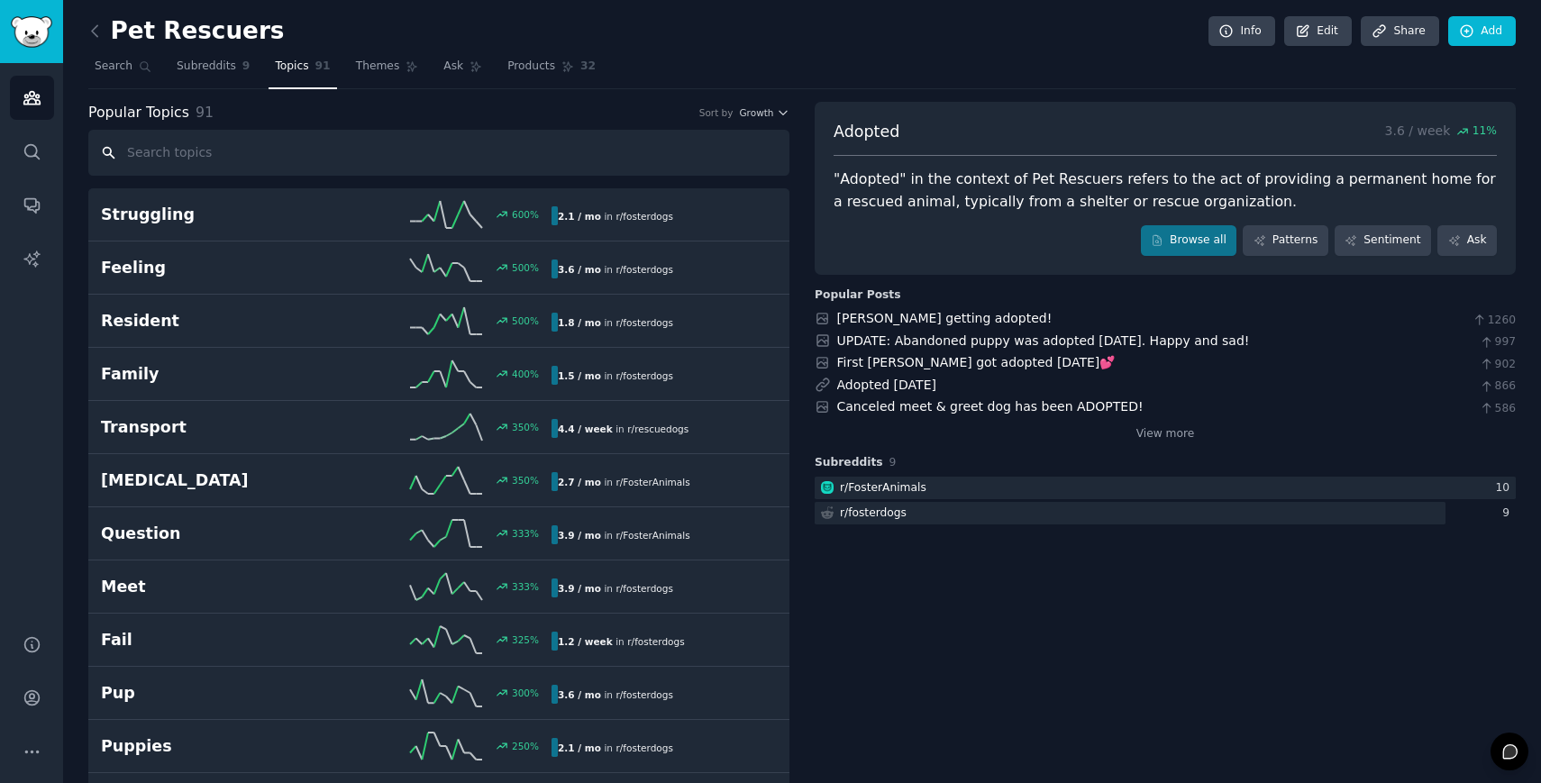
click at [261, 164] on input "text" at bounding box center [438, 153] width 701 height 46
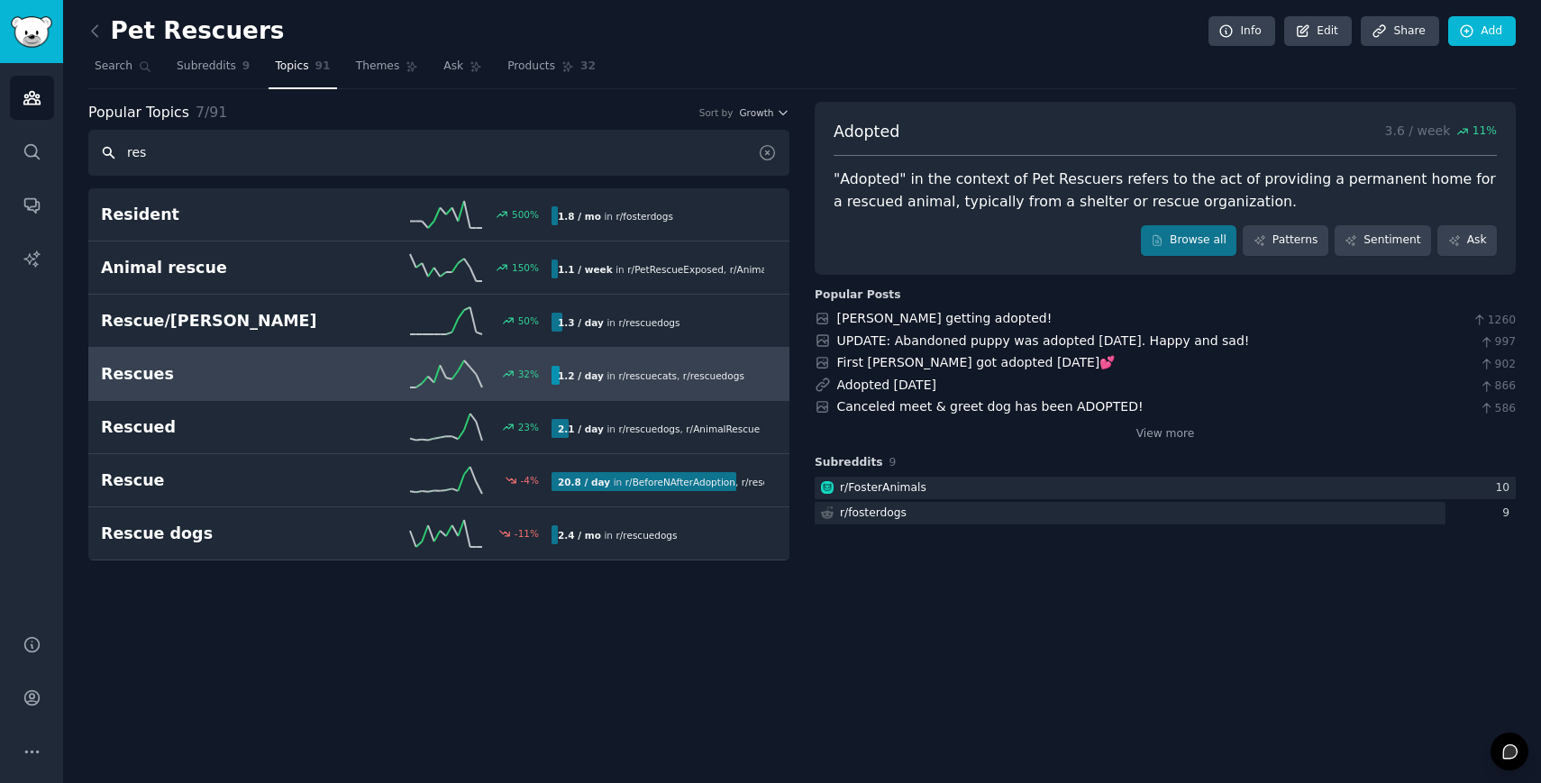
type input "res"
click at [237, 376] on h2 "Rescues" at bounding box center [213, 374] width 225 height 23
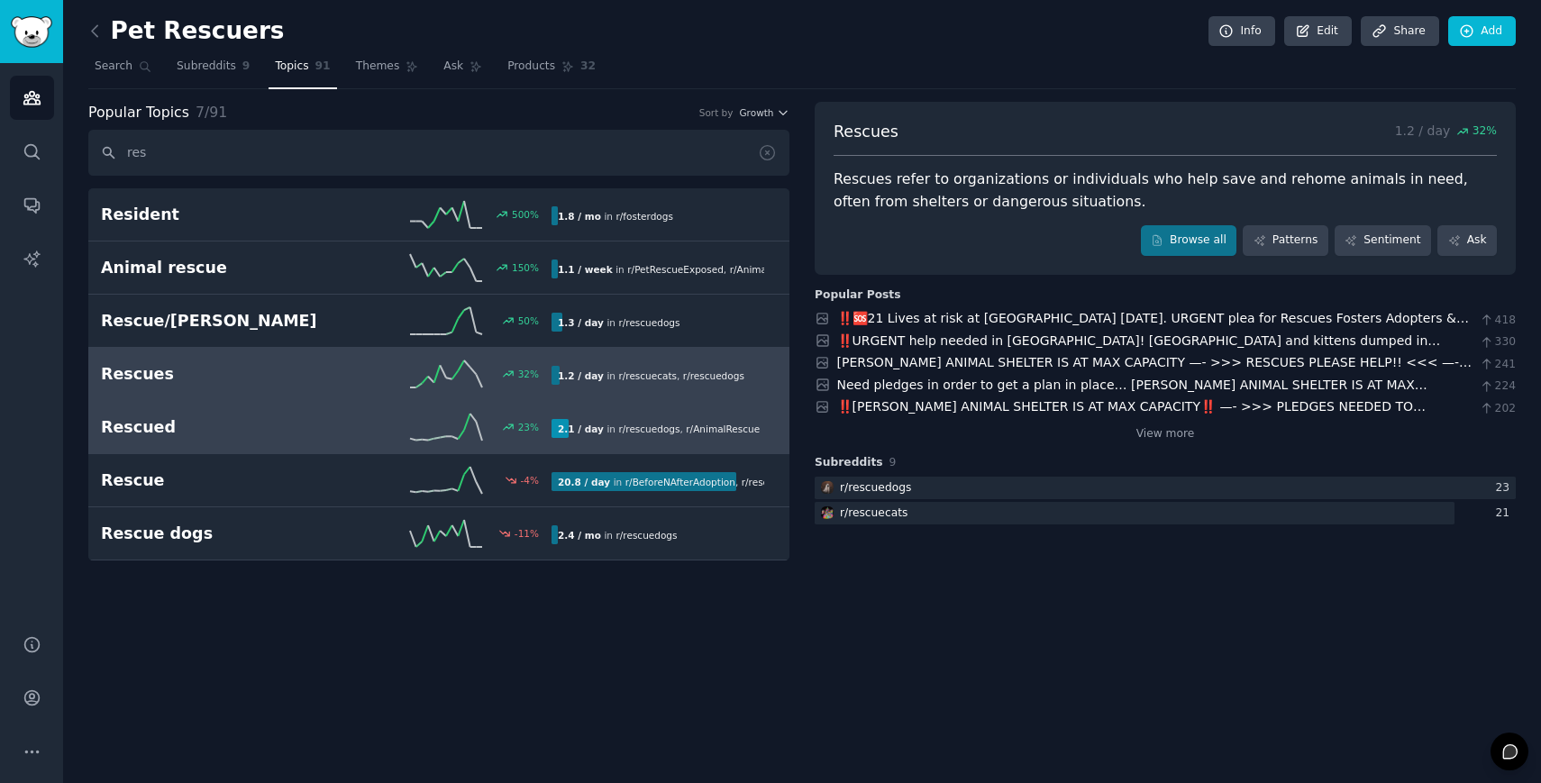
click at [241, 426] on h2 "Rescued" at bounding box center [213, 427] width 225 height 23
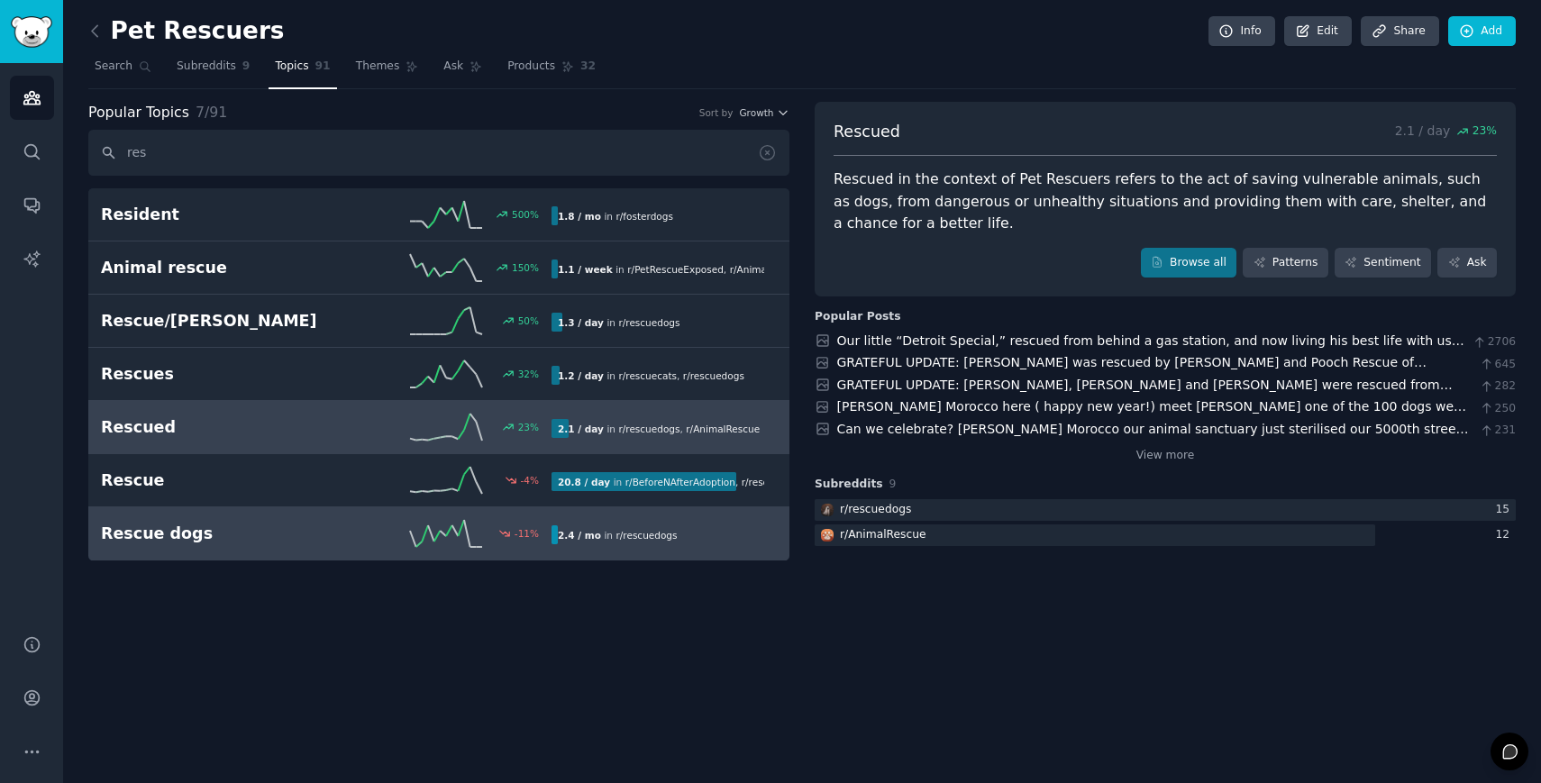
click at [344, 537] on div "-11 %" at bounding box center [438, 533] width 225 height 27
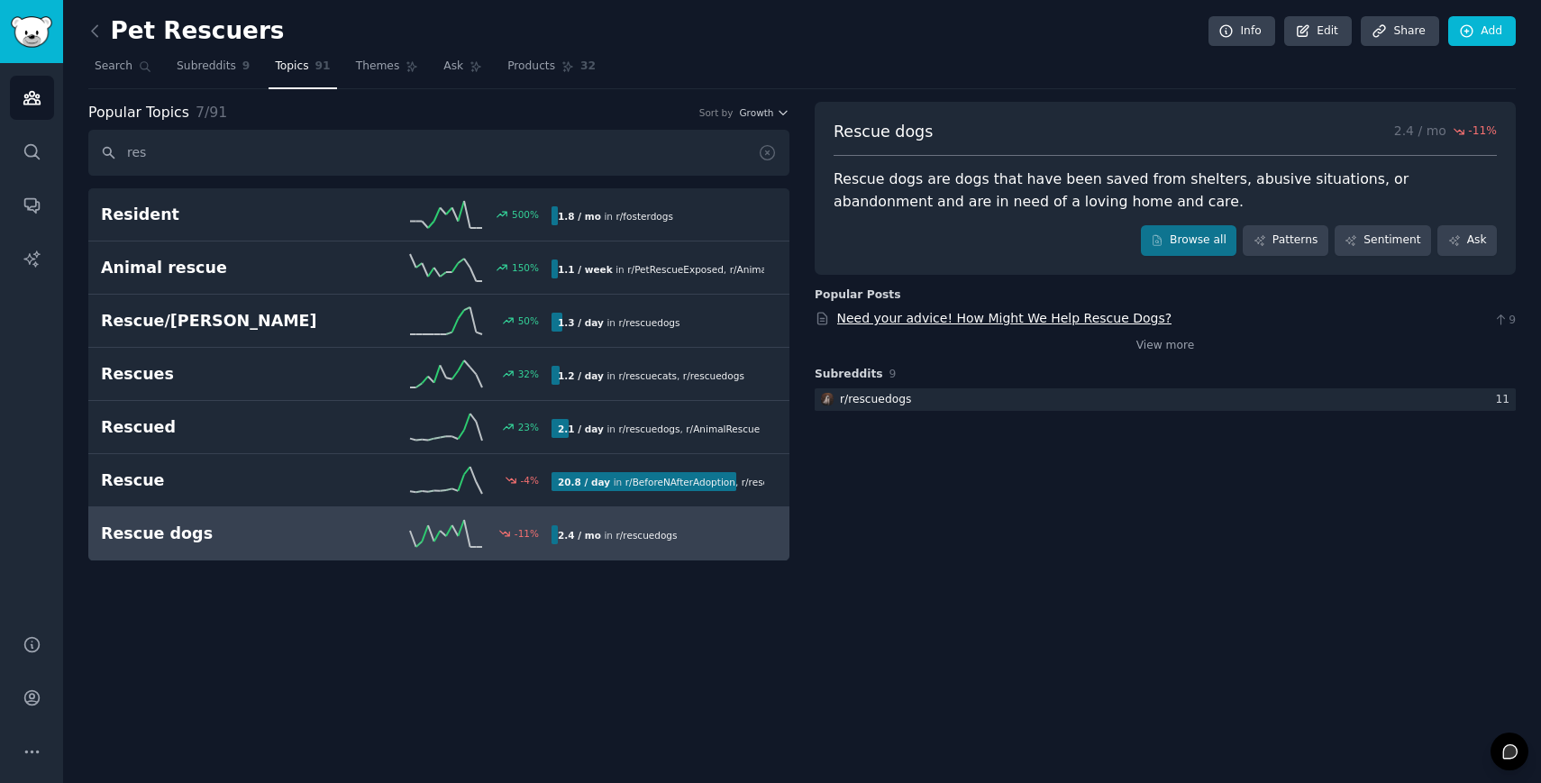
click at [907, 315] on link "Need your advice! How Might We Help Rescue Dogs?" at bounding box center [1004, 318] width 335 height 14
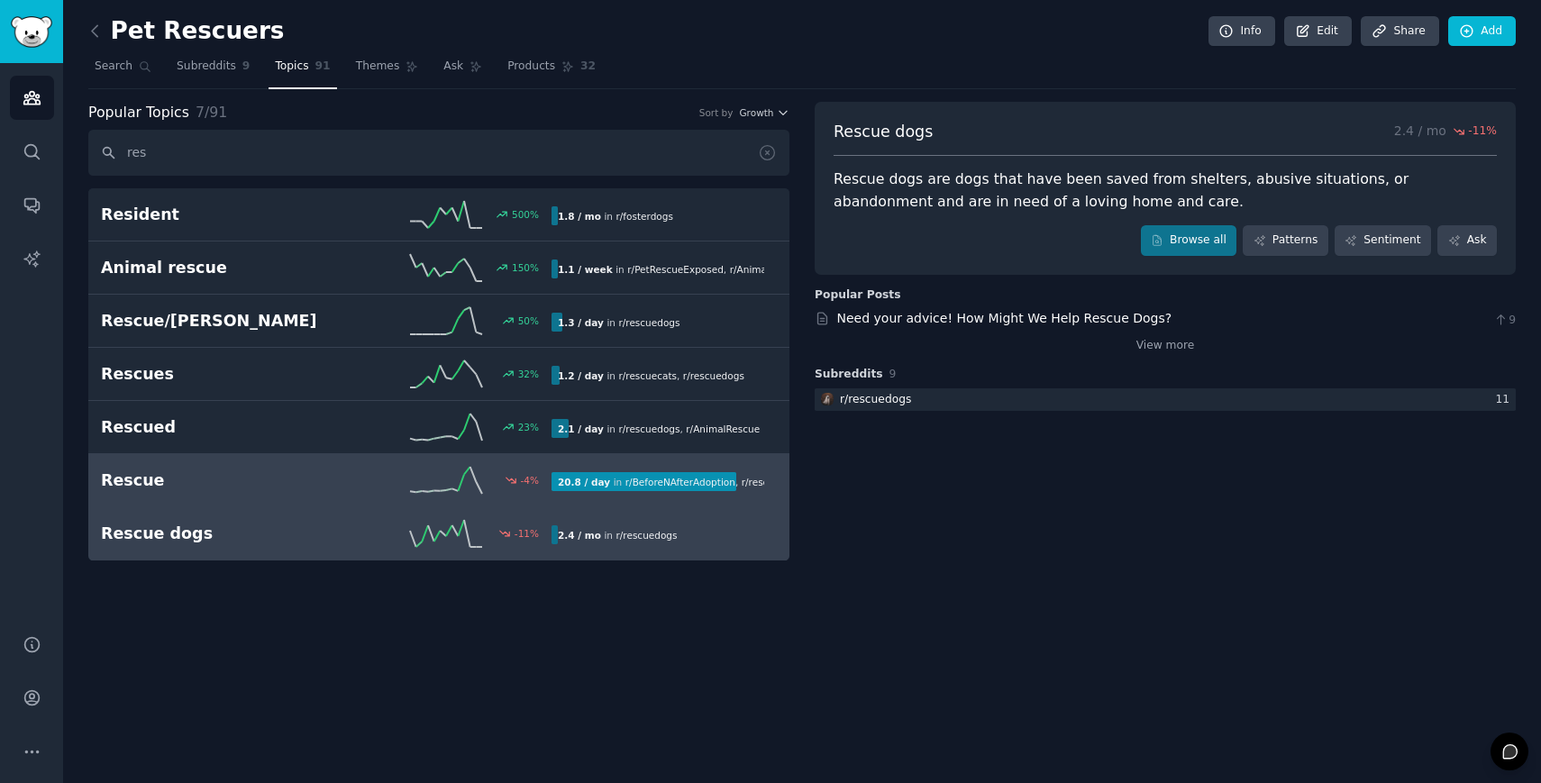
click at [299, 469] on h2 "Rescue" at bounding box center [213, 480] width 225 height 23
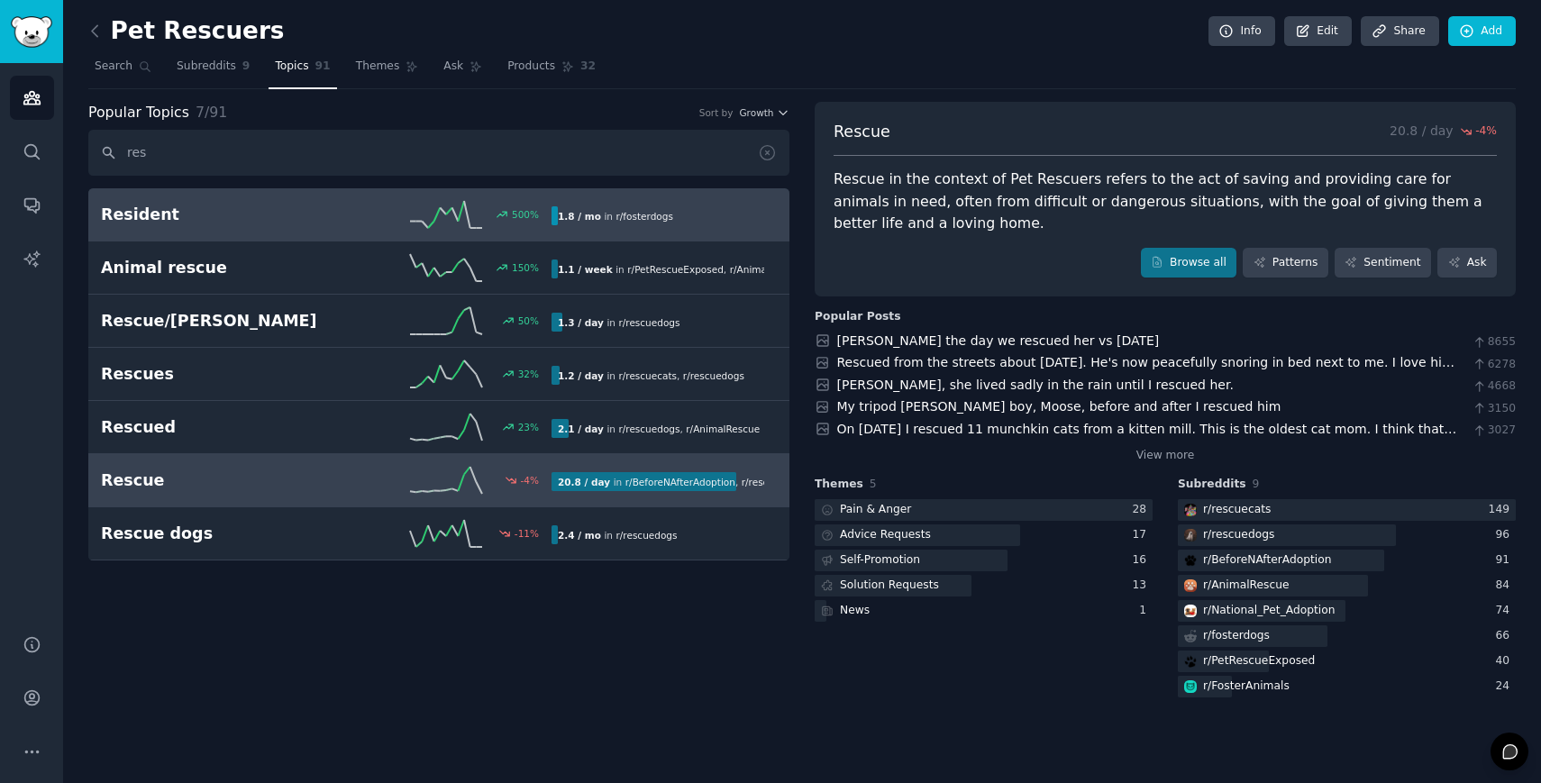
click at [318, 224] on h2 "Resident" at bounding box center [213, 215] width 225 height 23
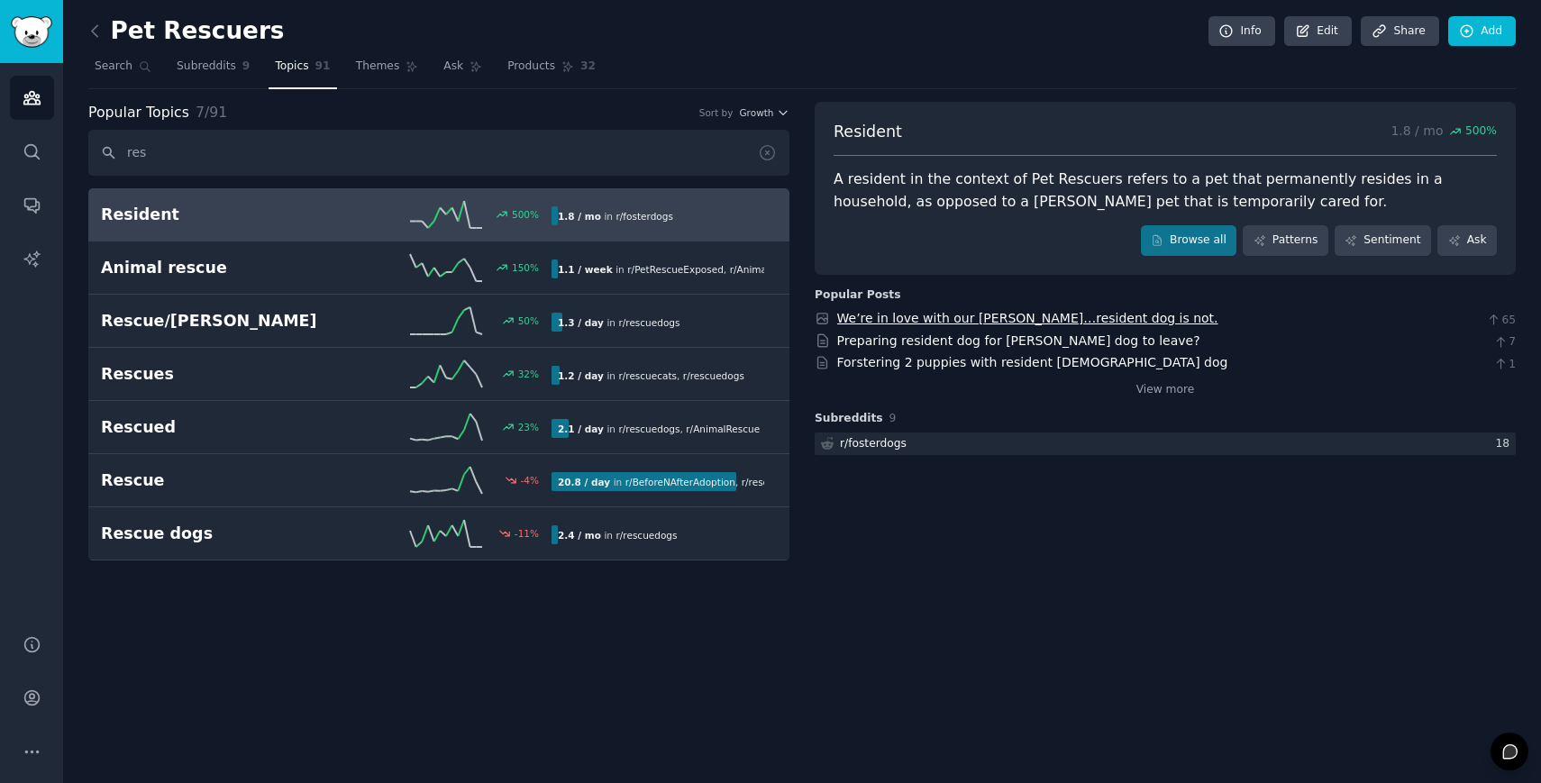
click at [1030, 318] on link "We’re in love with our [PERSON_NAME]…resident dog is not." at bounding box center [1027, 318] width 381 height 14
click at [318, 206] on h2 "Resident" at bounding box center [213, 215] width 225 height 23
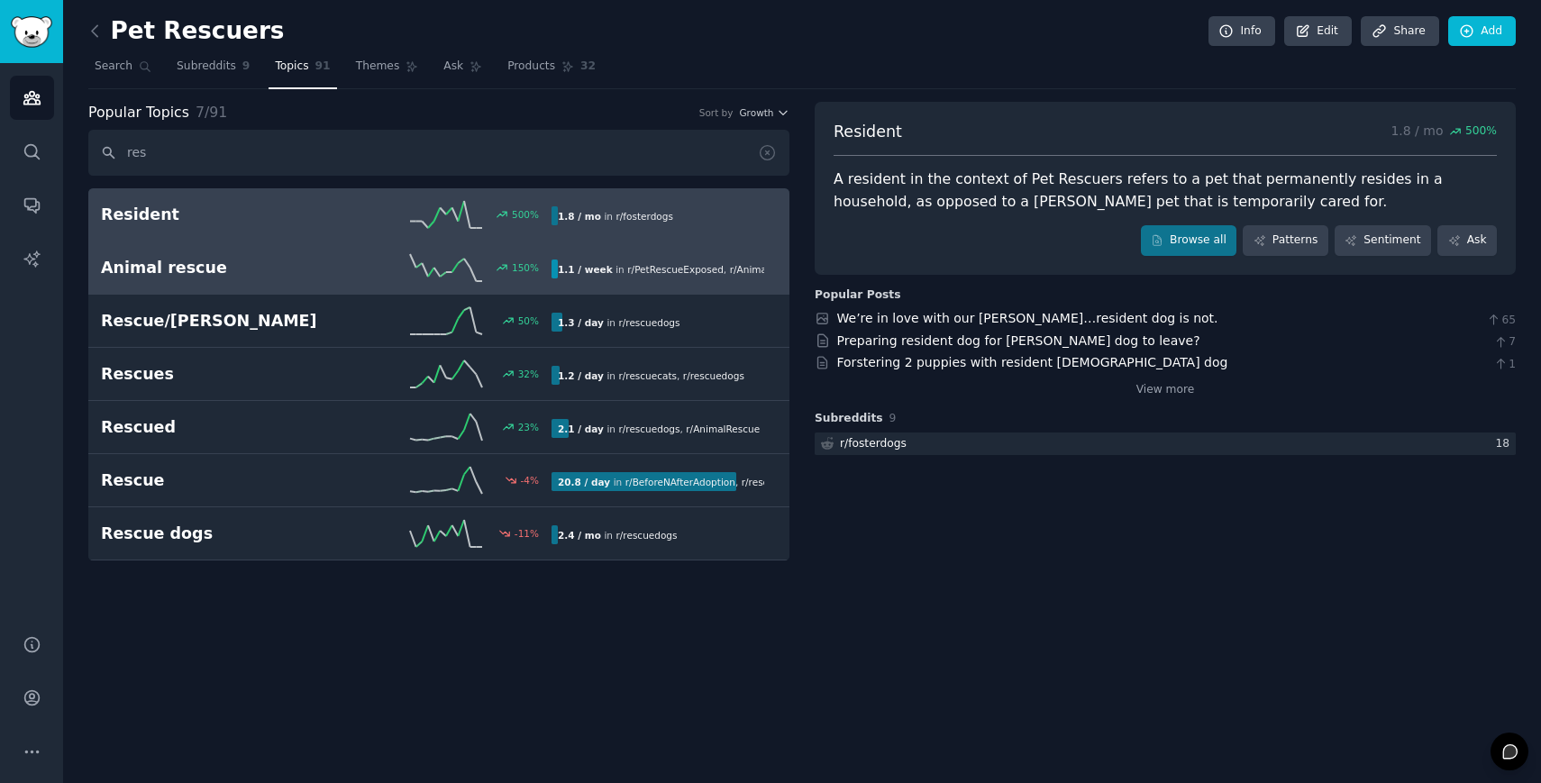
click at [296, 278] on h2 "Animal rescue" at bounding box center [213, 268] width 225 height 23
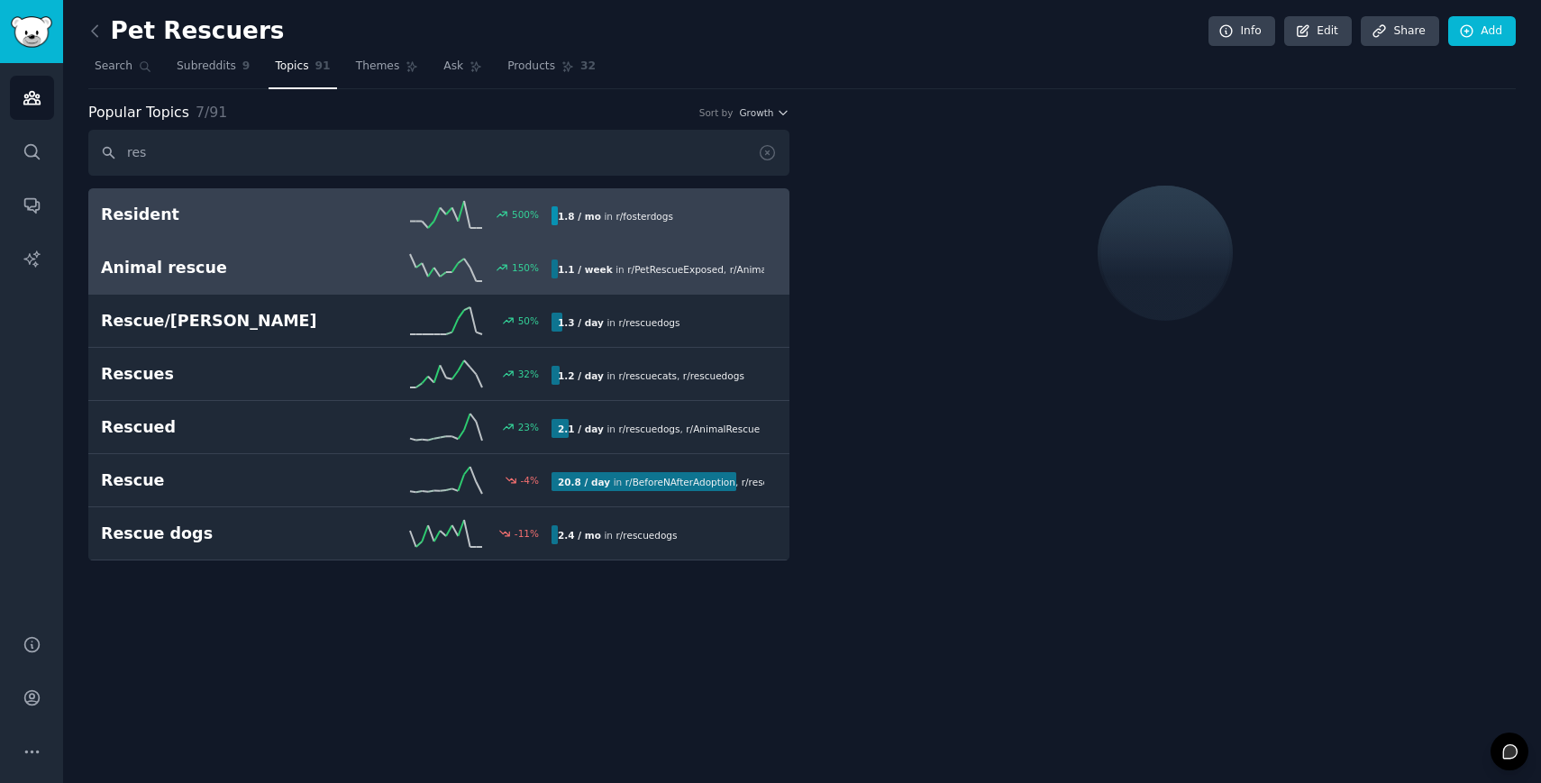
click at [348, 236] on link "Resident 500 % 1.8 / mo in r/ fosterdogs" at bounding box center [438, 214] width 701 height 53
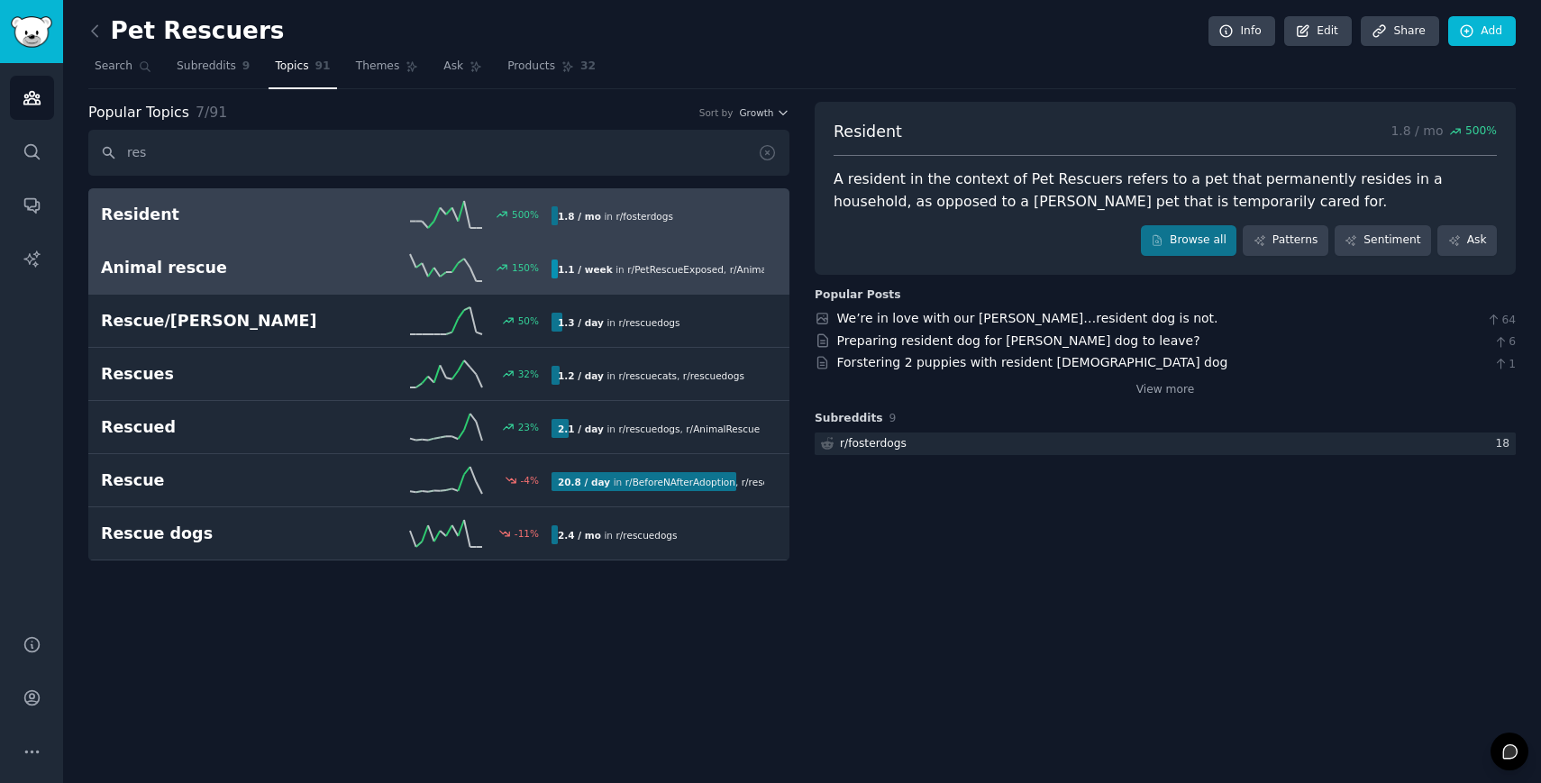
click at [299, 278] on h2 "Animal rescue" at bounding box center [213, 268] width 225 height 23
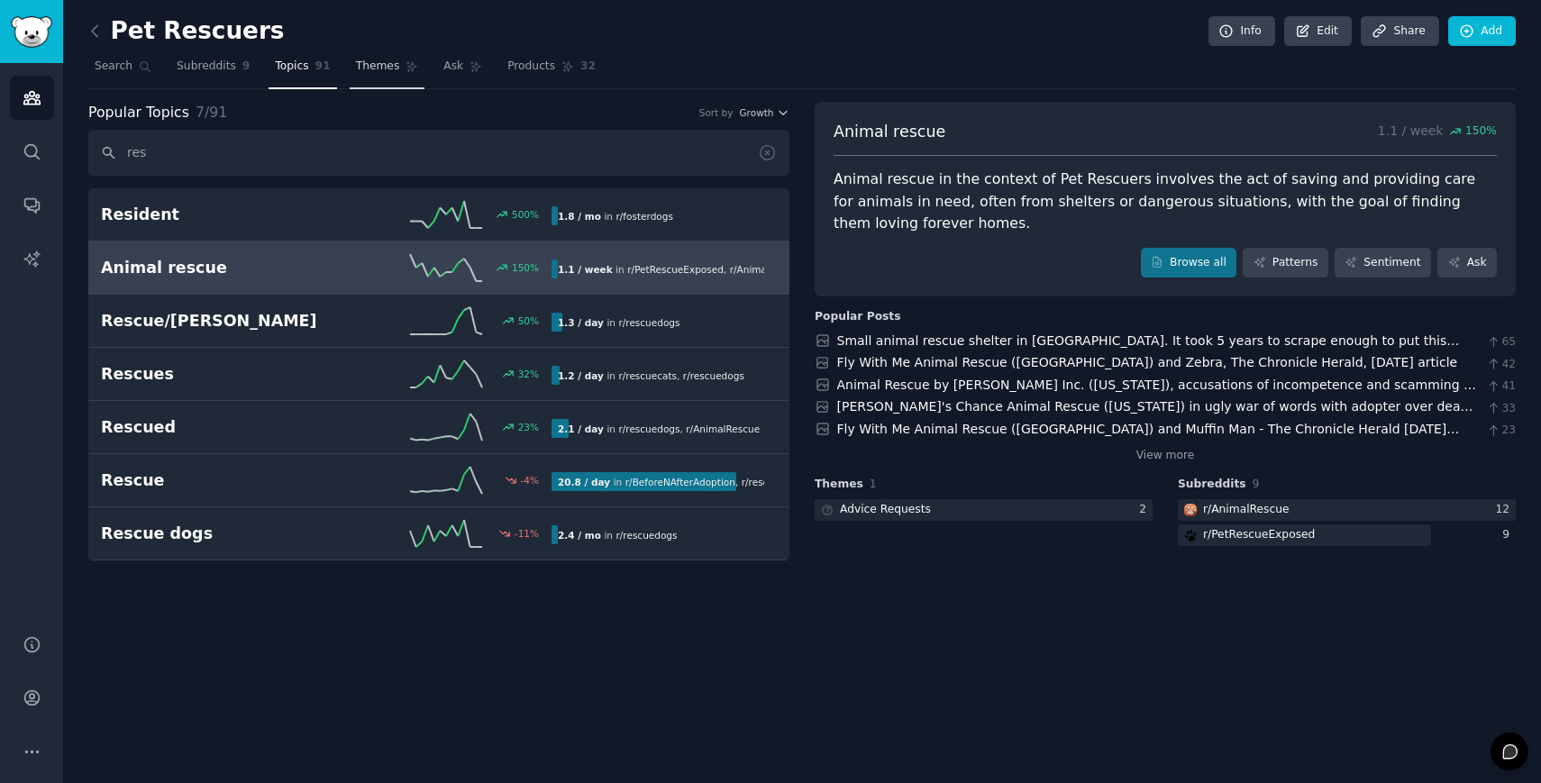
click at [361, 72] on span "Themes" at bounding box center [378, 67] width 44 height 16
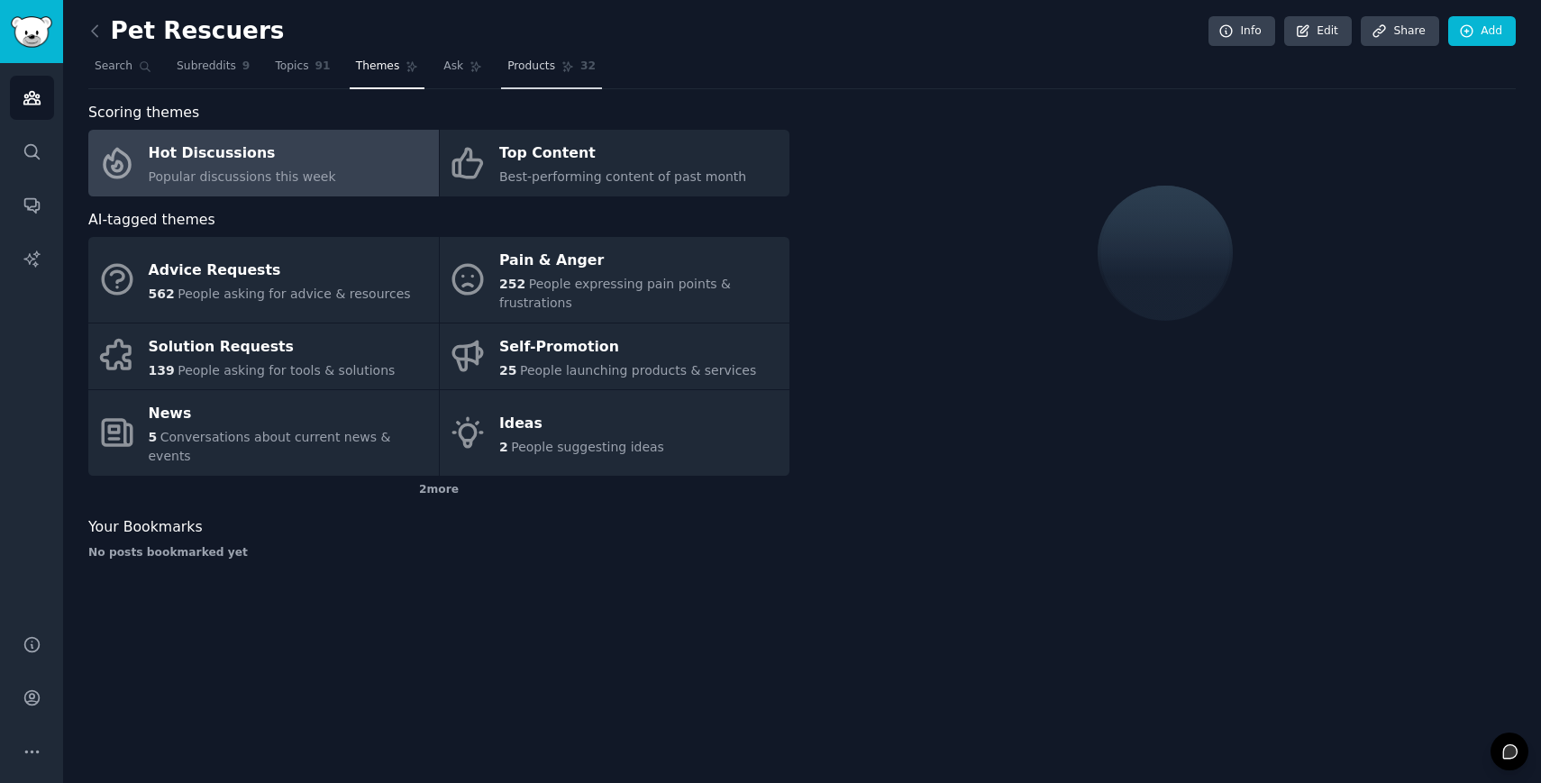
click at [520, 62] on span "Products" at bounding box center [531, 67] width 48 height 16
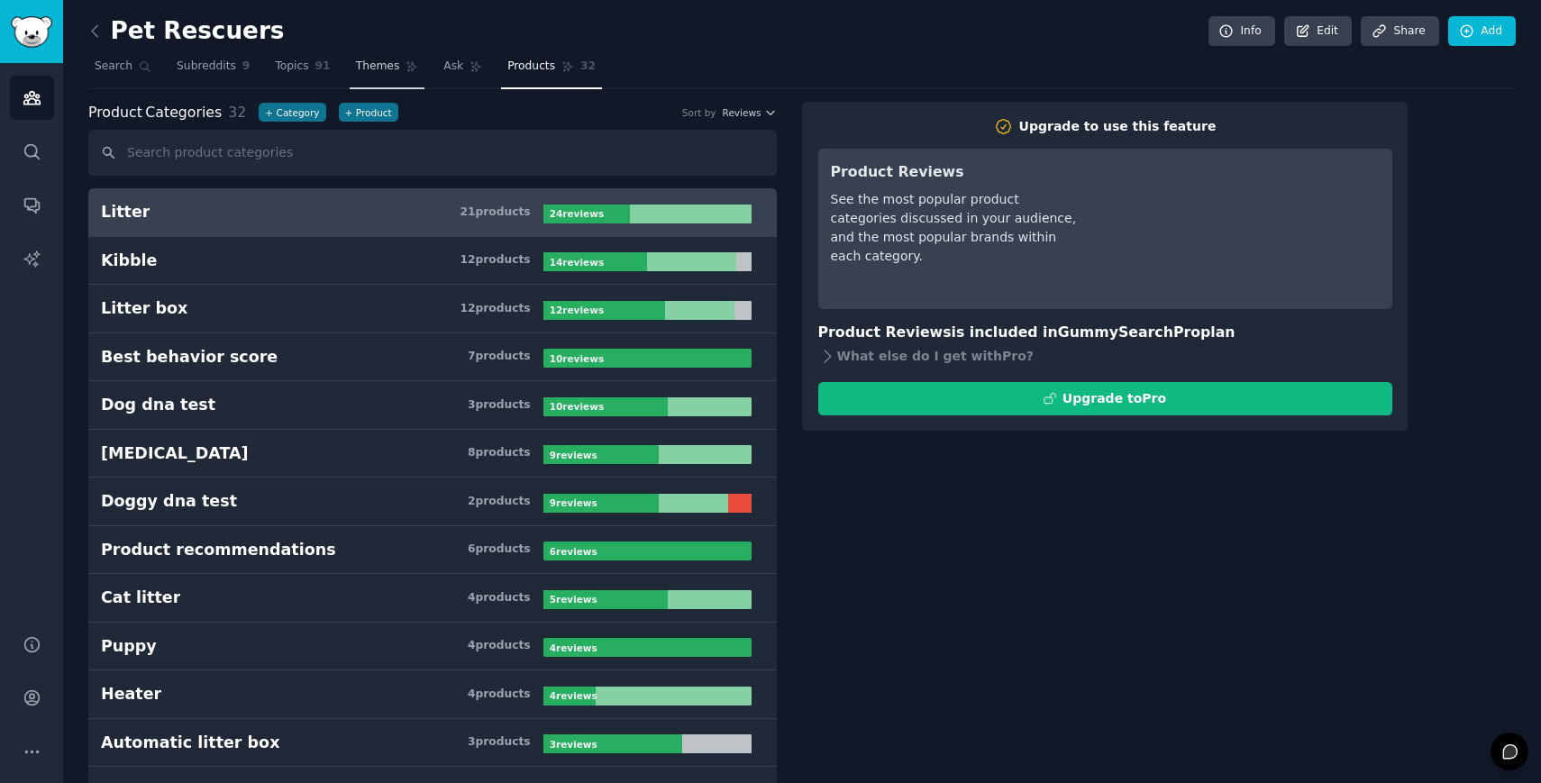
click at [372, 68] on span "Themes" at bounding box center [378, 67] width 44 height 16
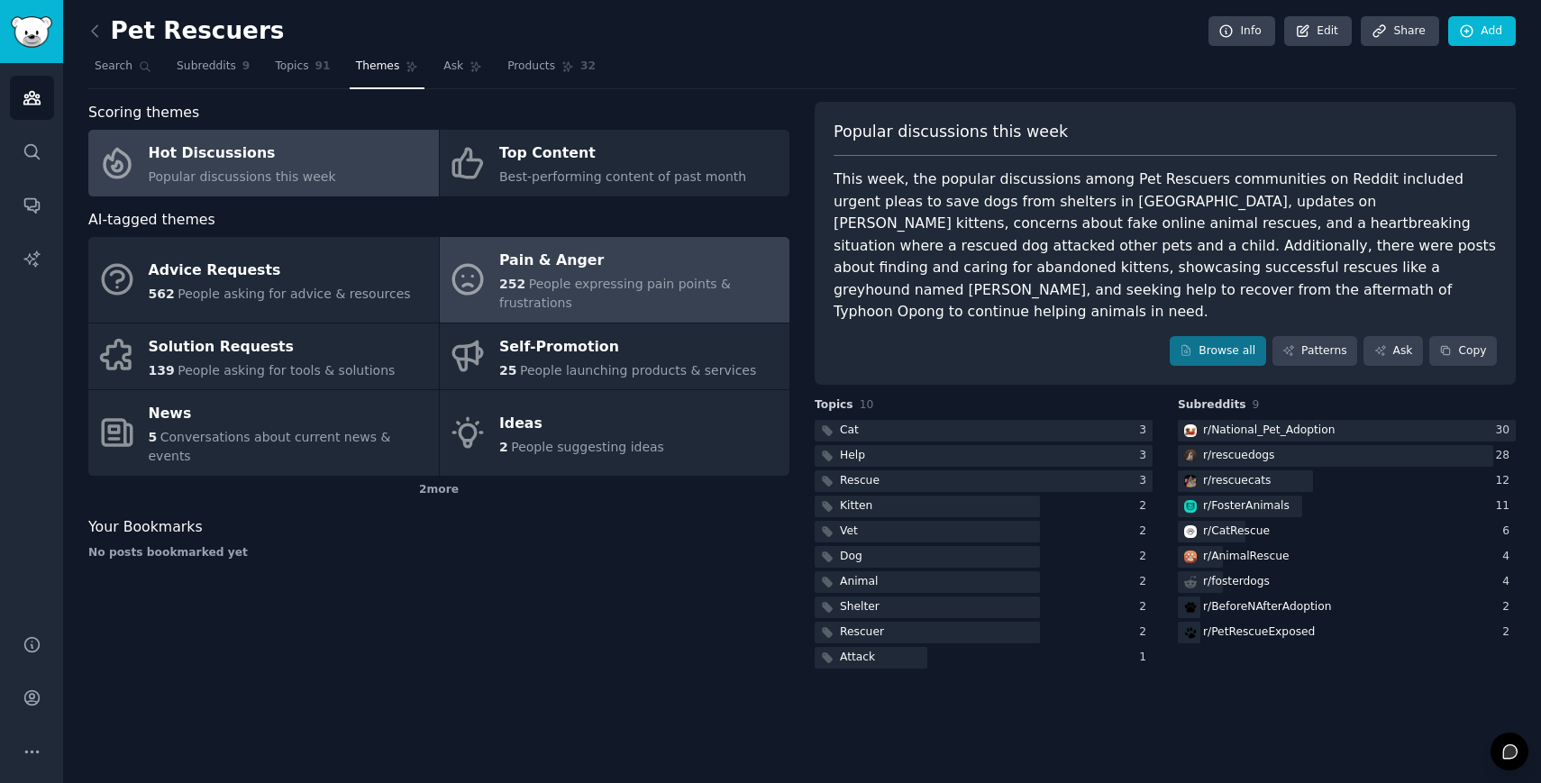
click at [550, 282] on span "People expressing pain points & frustrations" at bounding box center [615, 293] width 232 height 33
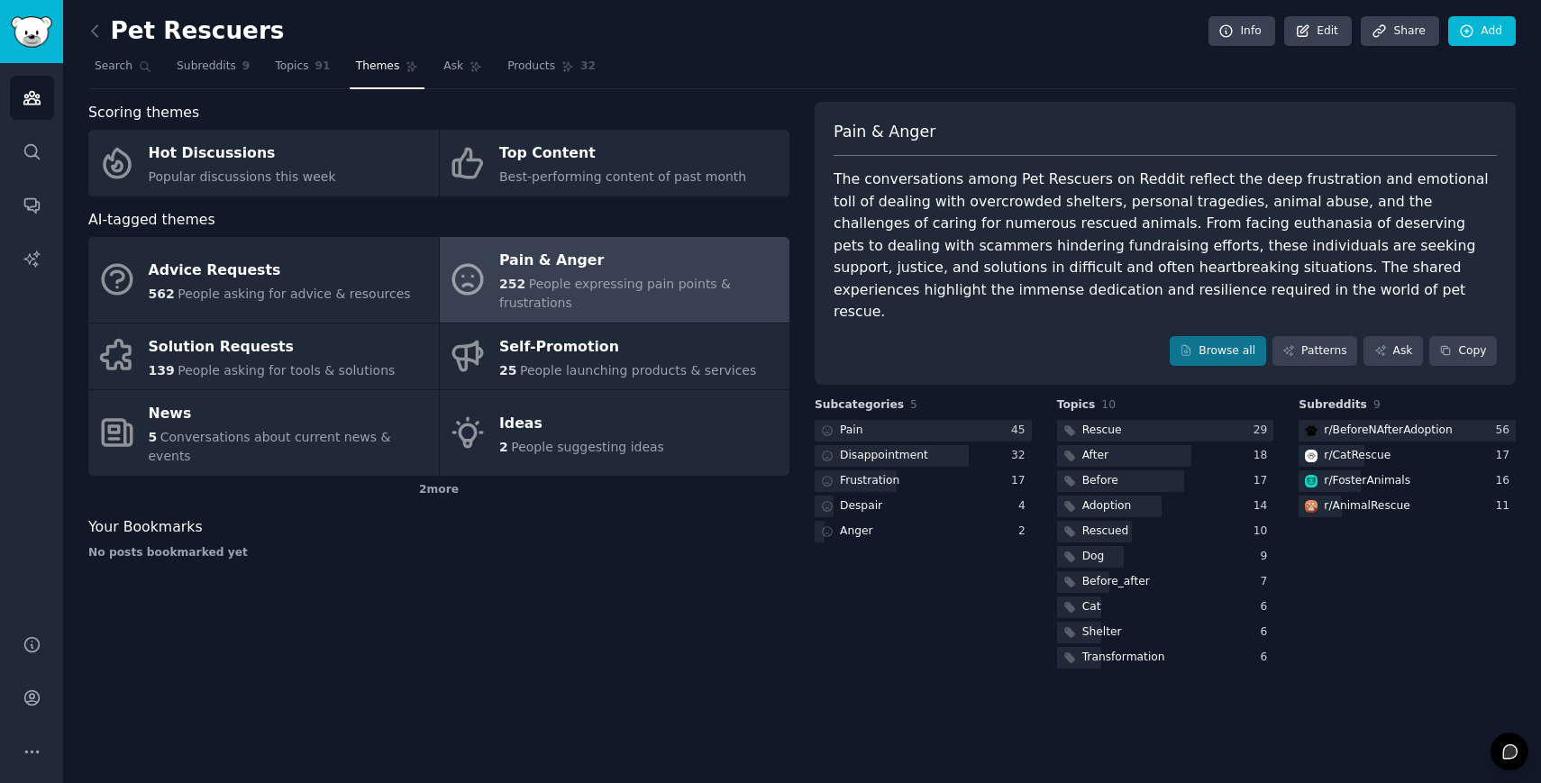
click at [635, 295] on div "252 People expressing pain points & frustrations" at bounding box center [639, 294] width 281 height 38
click at [970, 420] on div at bounding box center [923, 431] width 217 height 23
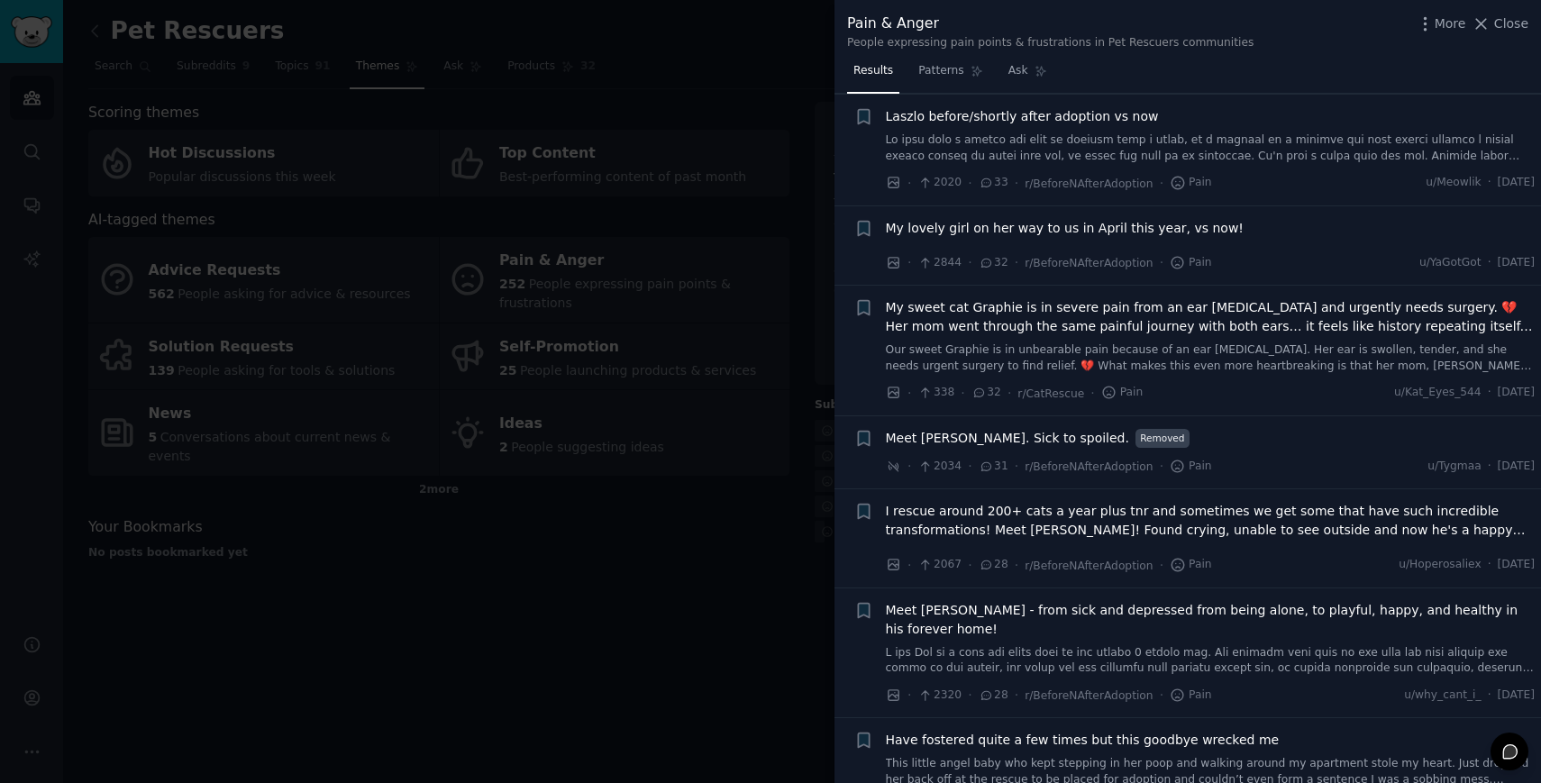
scroll to position [1548, 0]
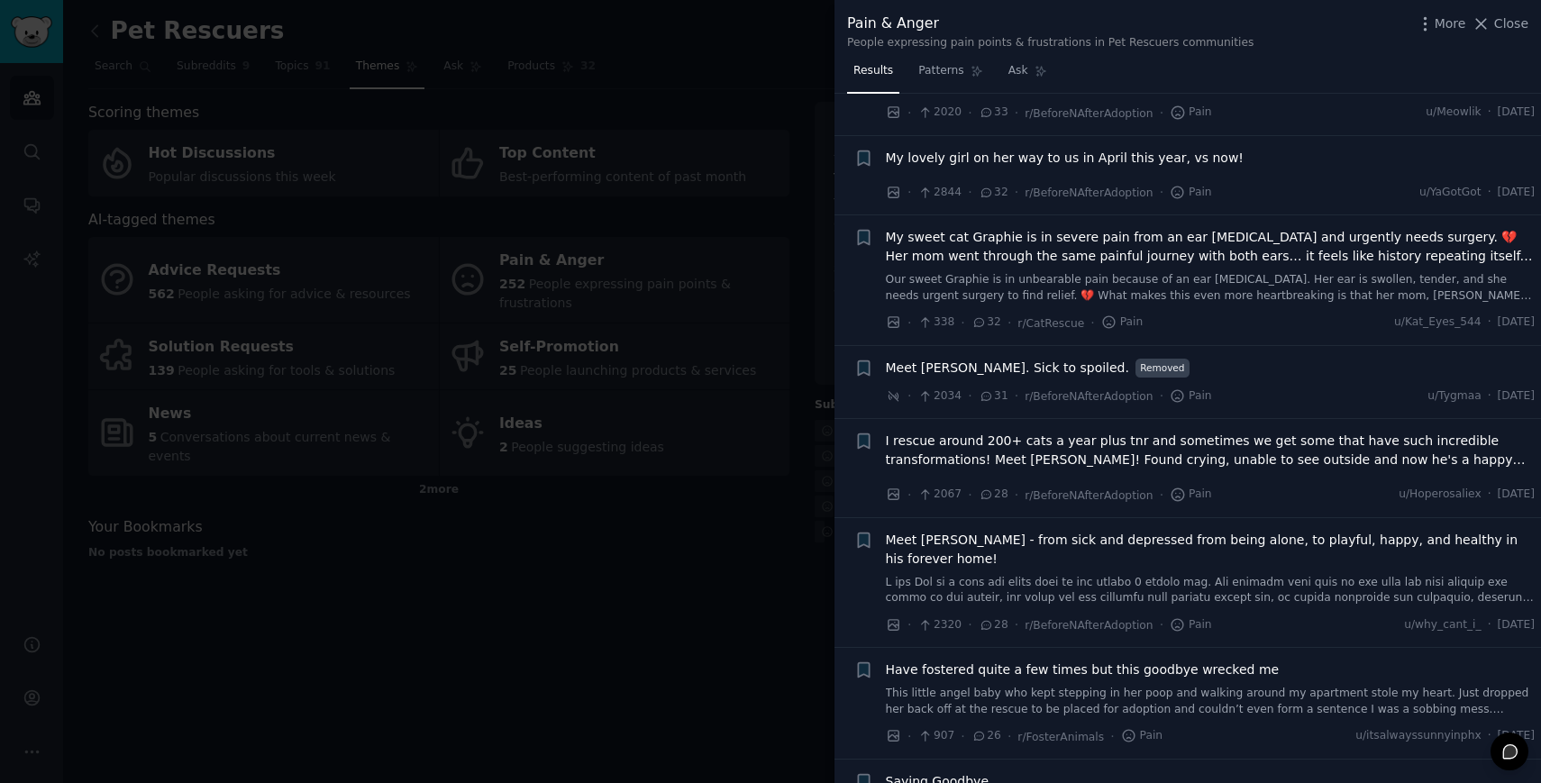
click at [706, 554] on div at bounding box center [770, 391] width 1541 height 783
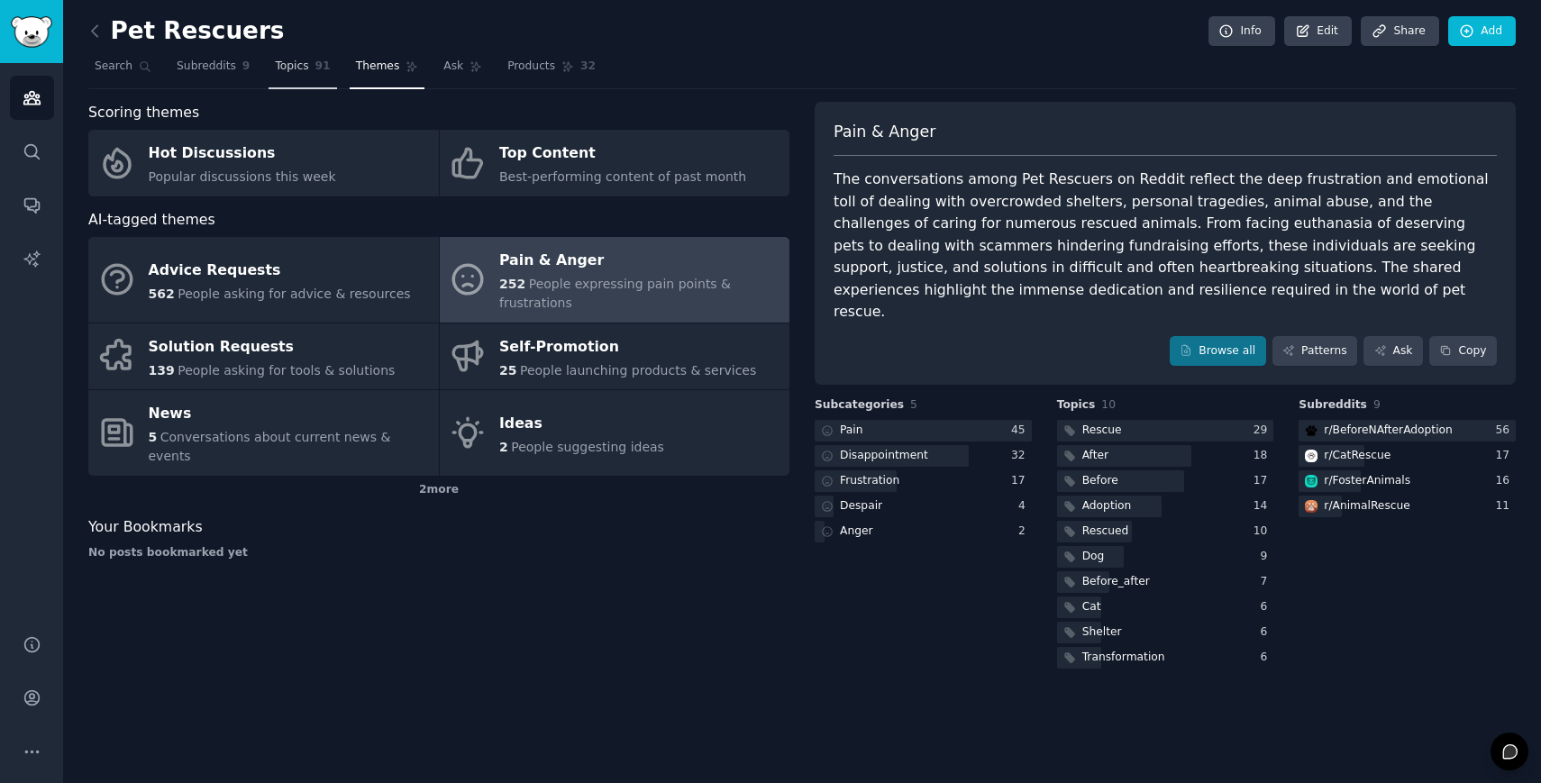
click at [275, 68] on span "Topics" at bounding box center [291, 67] width 33 height 16
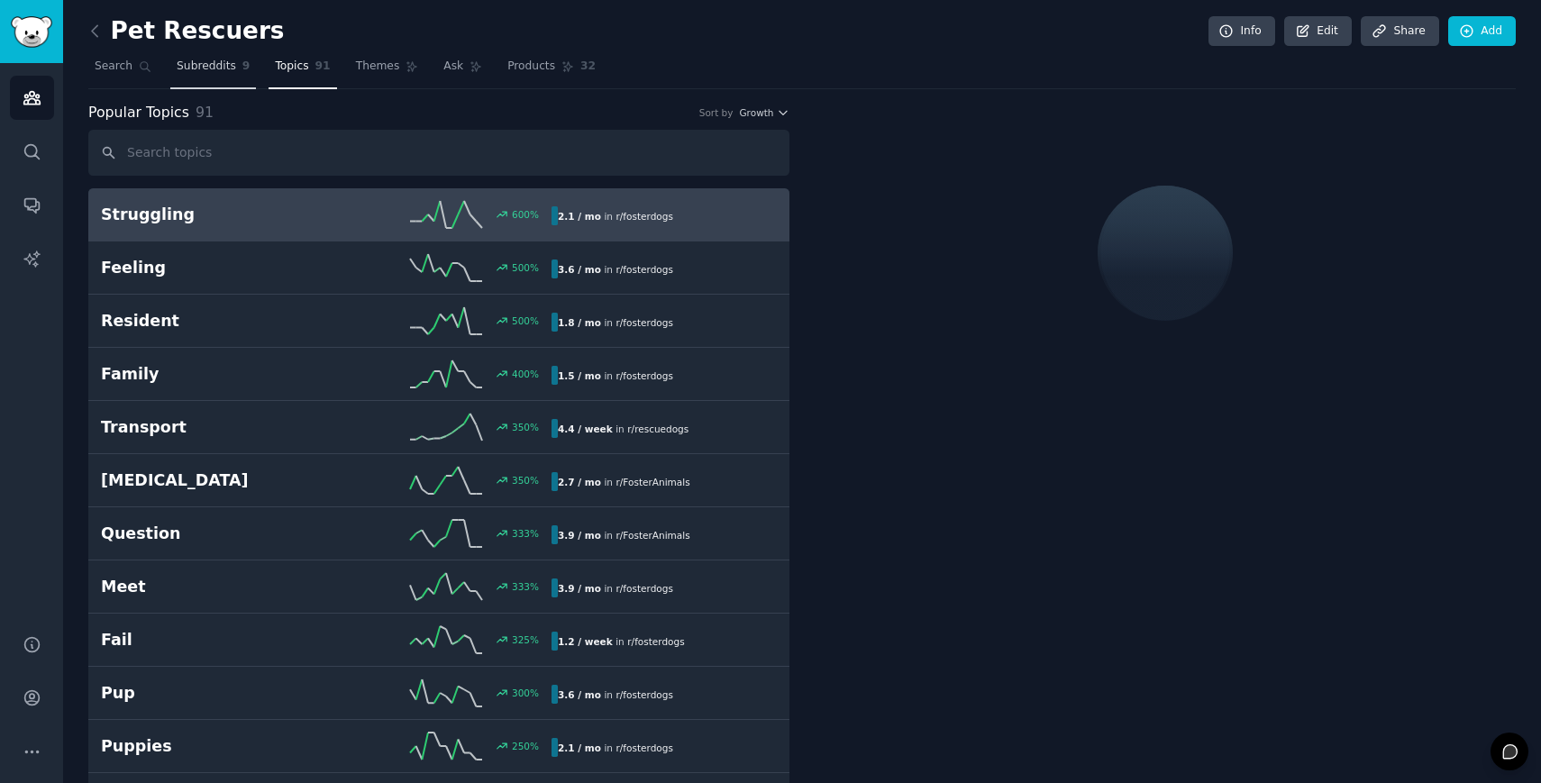
click at [242, 72] on span "9" at bounding box center [246, 67] width 8 height 16
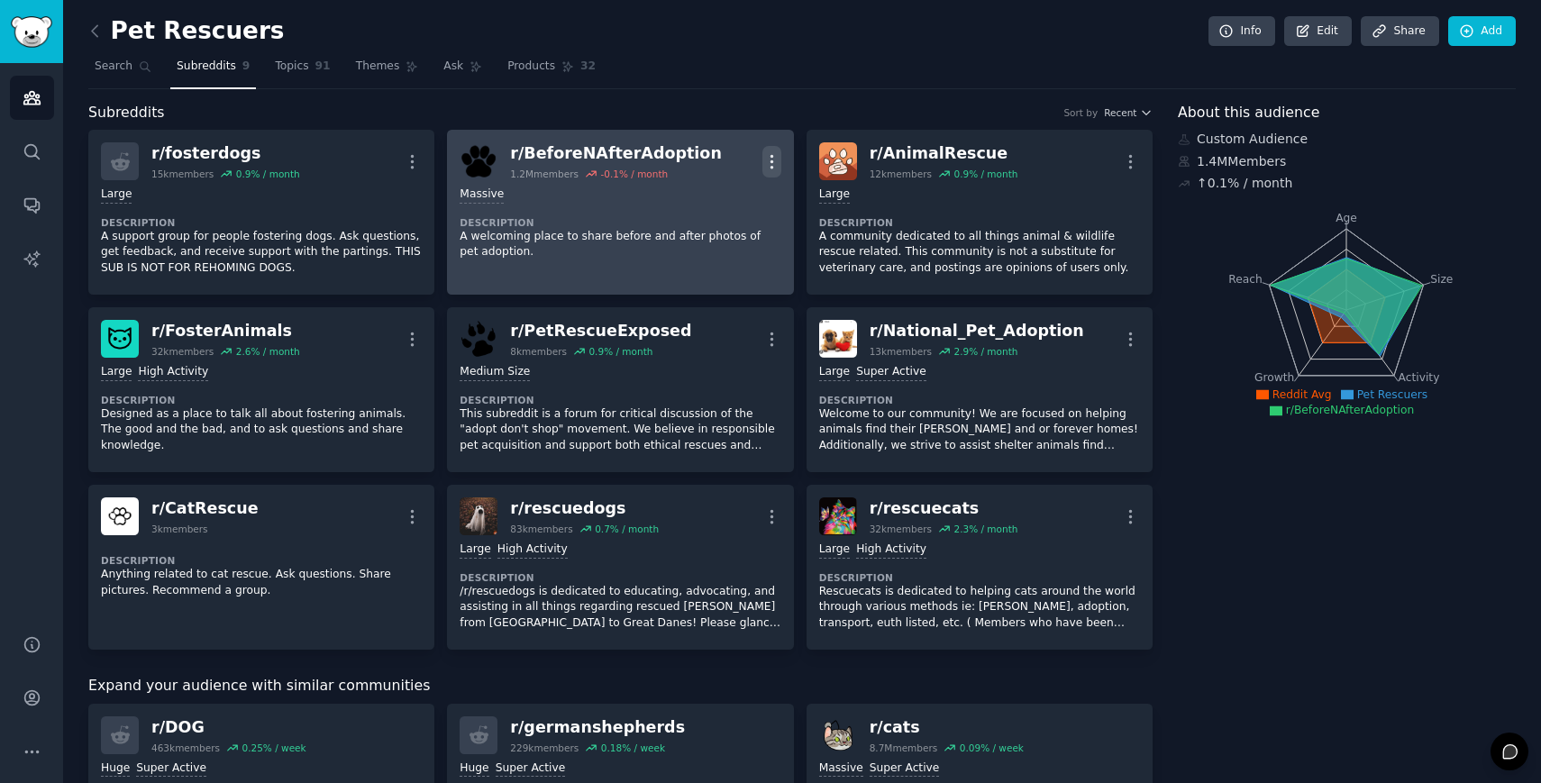
click at [771, 163] on icon "button" at bounding box center [771, 161] width 19 height 19
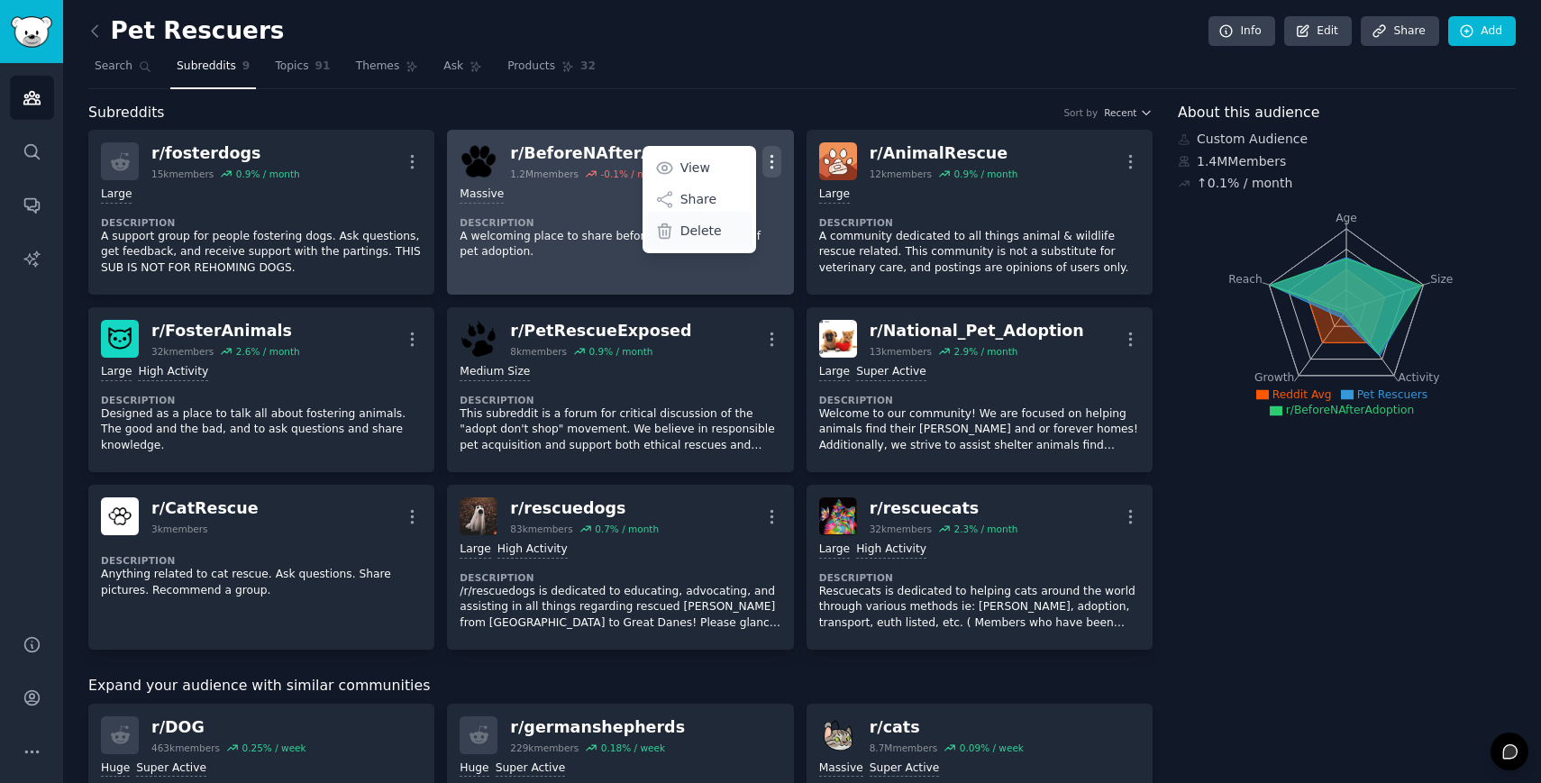
click at [706, 236] on p "Delete" at bounding box center [700, 231] width 41 height 19
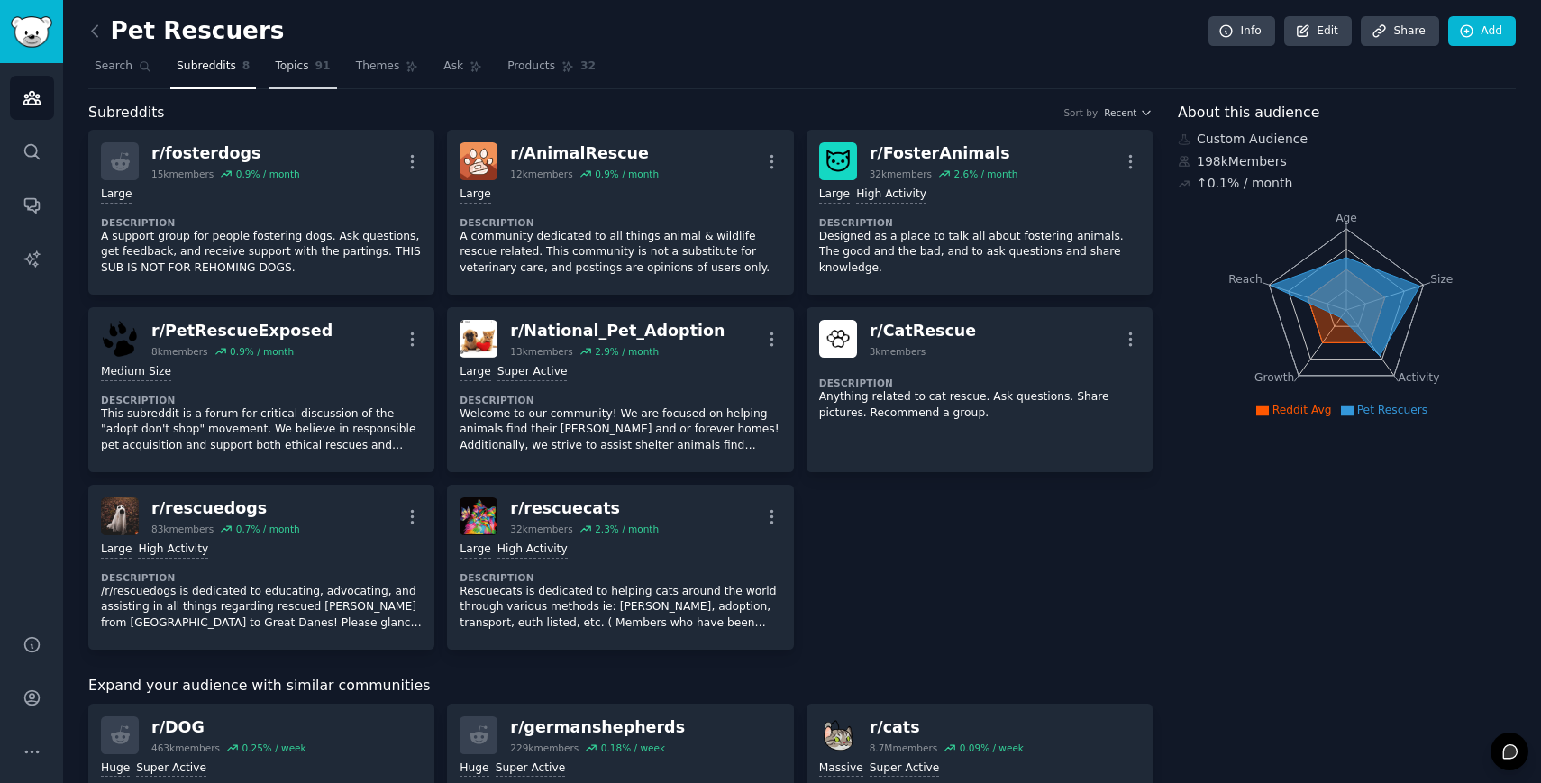
click at [327, 66] on link "Topics 91" at bounding box center [303, 70] width 68 height 37
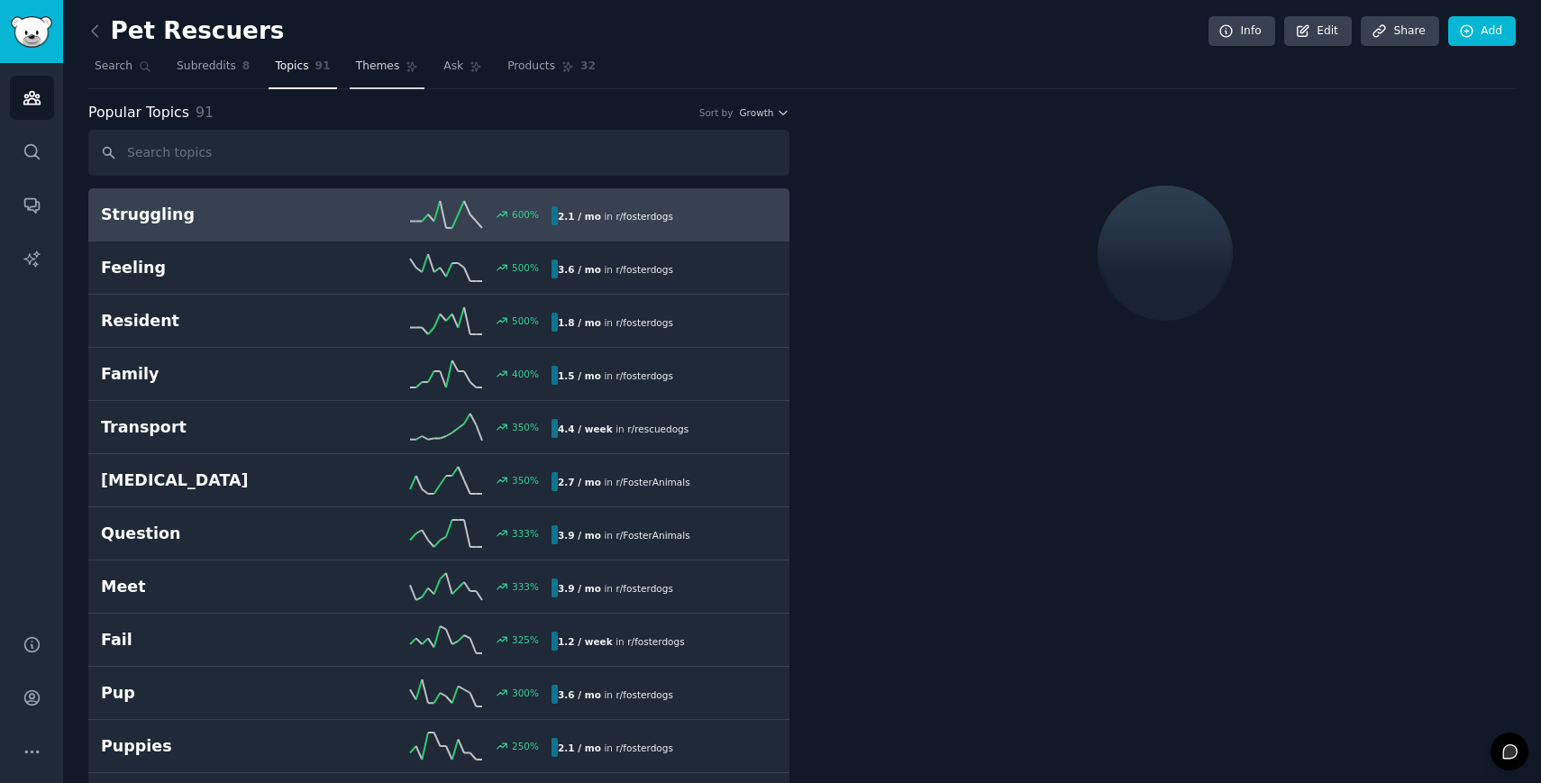
click at [378, 52] on link "Themes" at bounding box center [388, 70] width 76 height 37
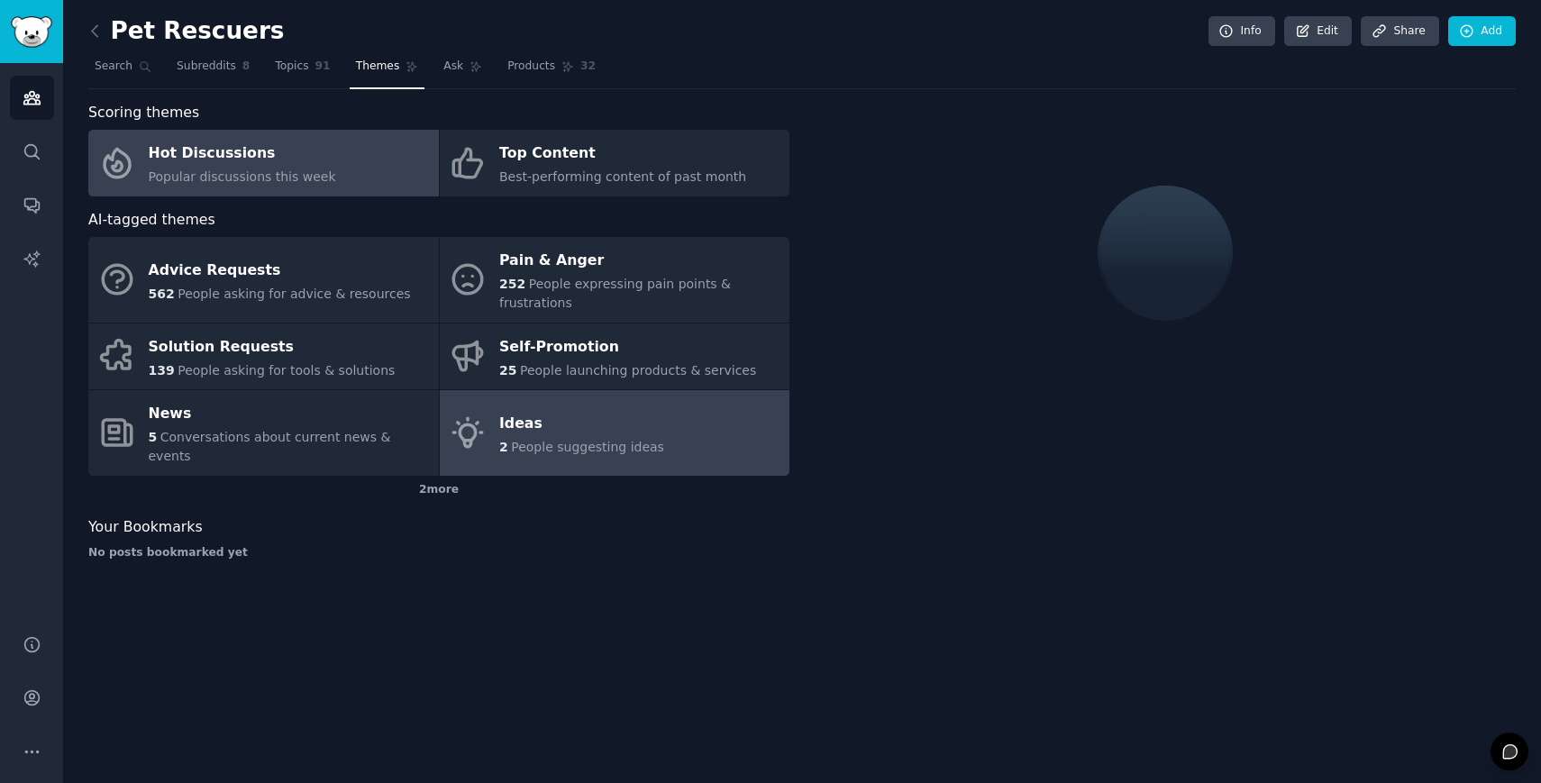
click at [630, 410] on div "Ideas" at bounding box center [581, 423] width 165 height 29
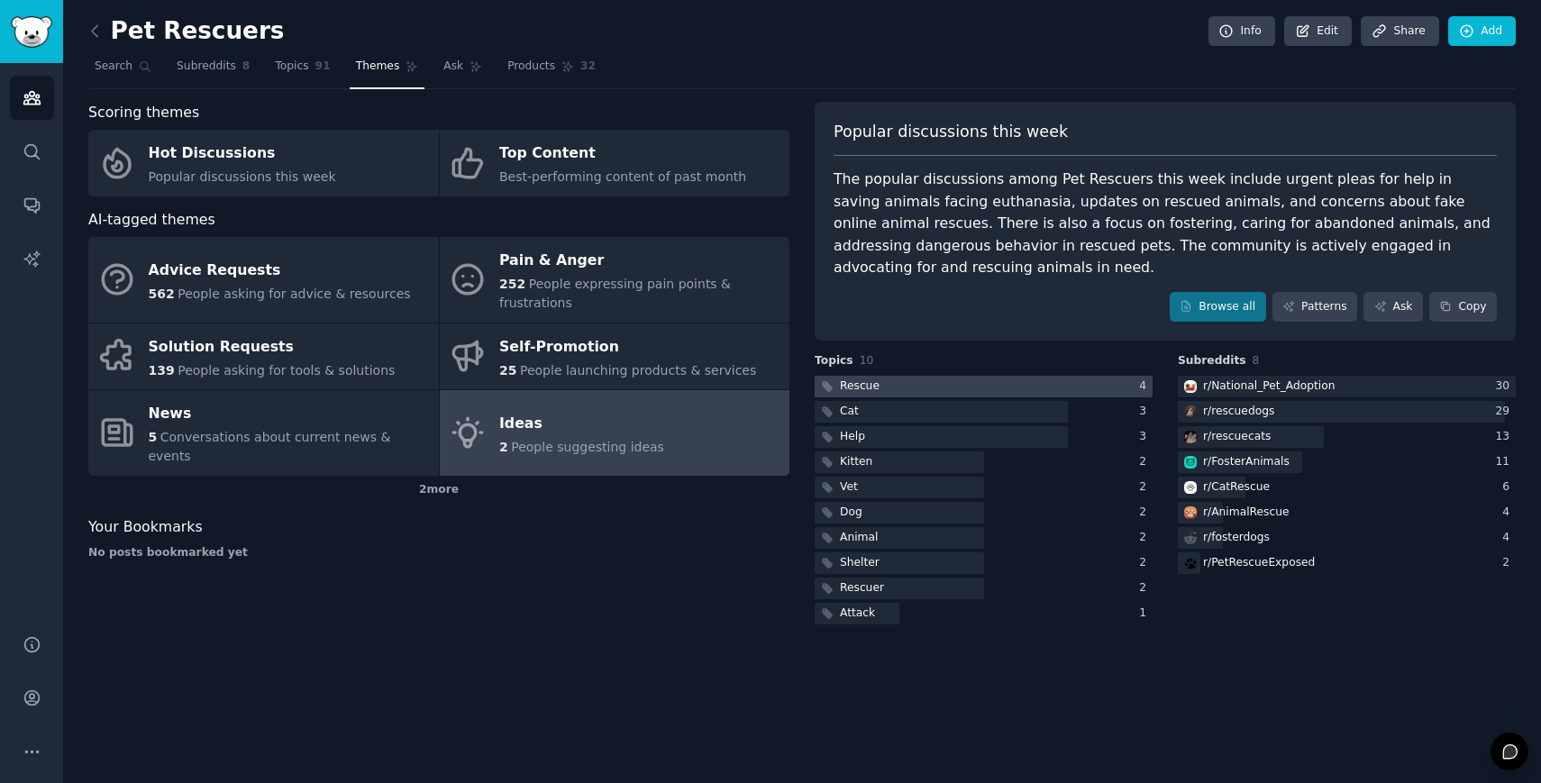
click at [950, 376] on div at bounding box center [984, 387] width 338 height 23
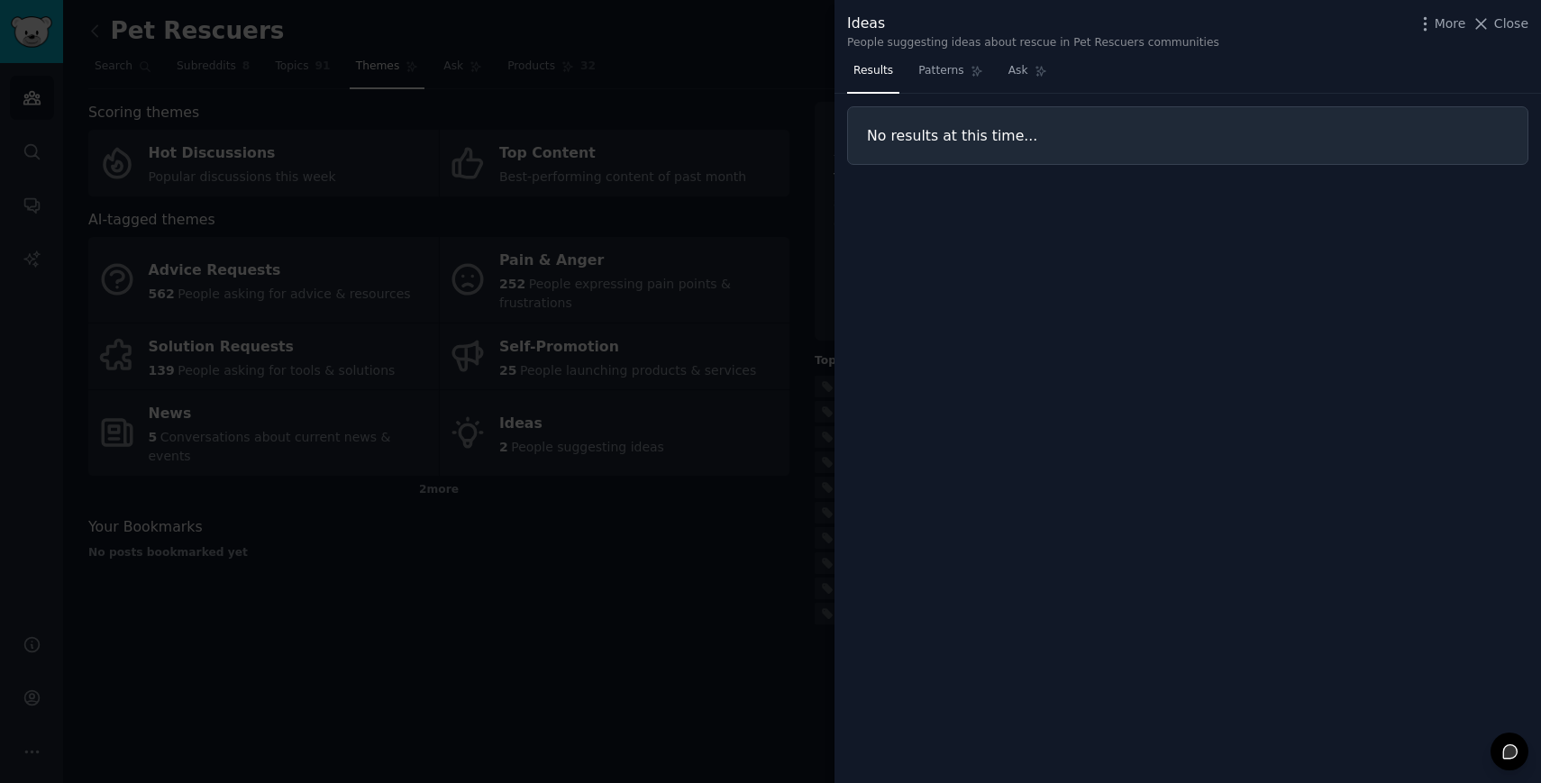
click at [806, 619] on div at bounding box center [770, 391] width 1541 height 783
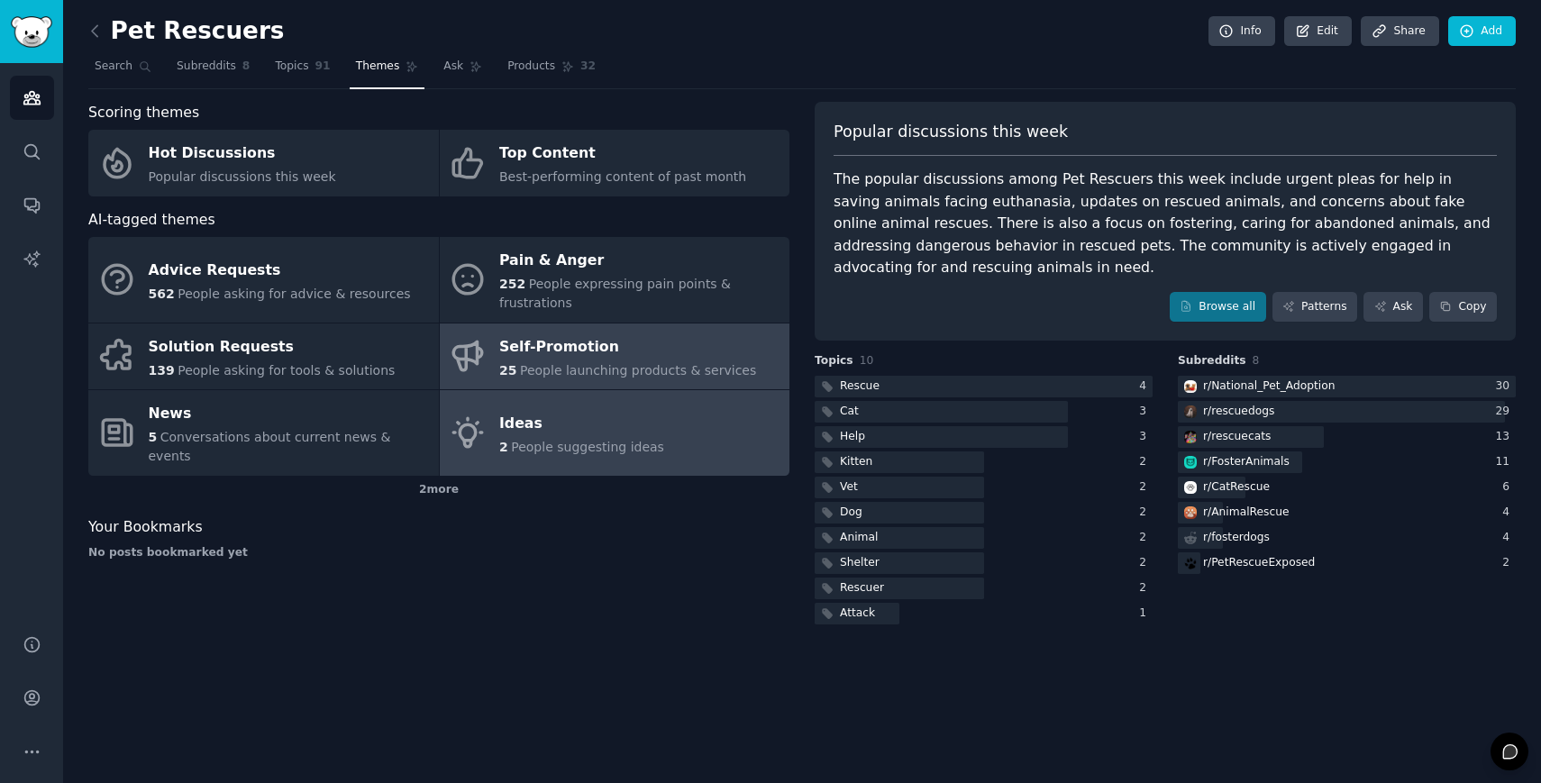
click at [551, 368] on span "People launching products & services" at bounding box center [638, 370] width 236 height 14
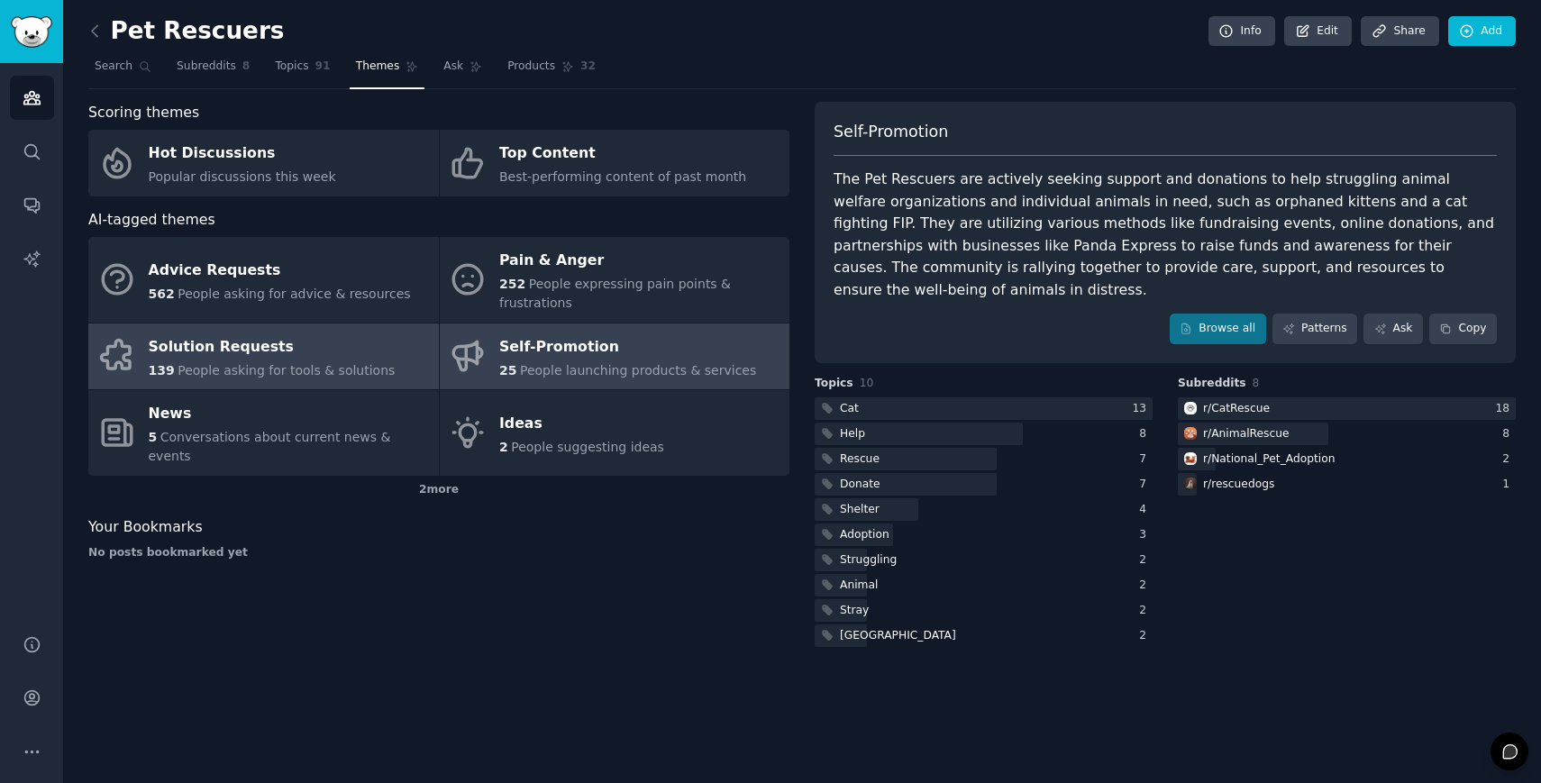
click at [222, 333] on div "Solution Requests" at bounding box center [272, 347] width 247 height 29
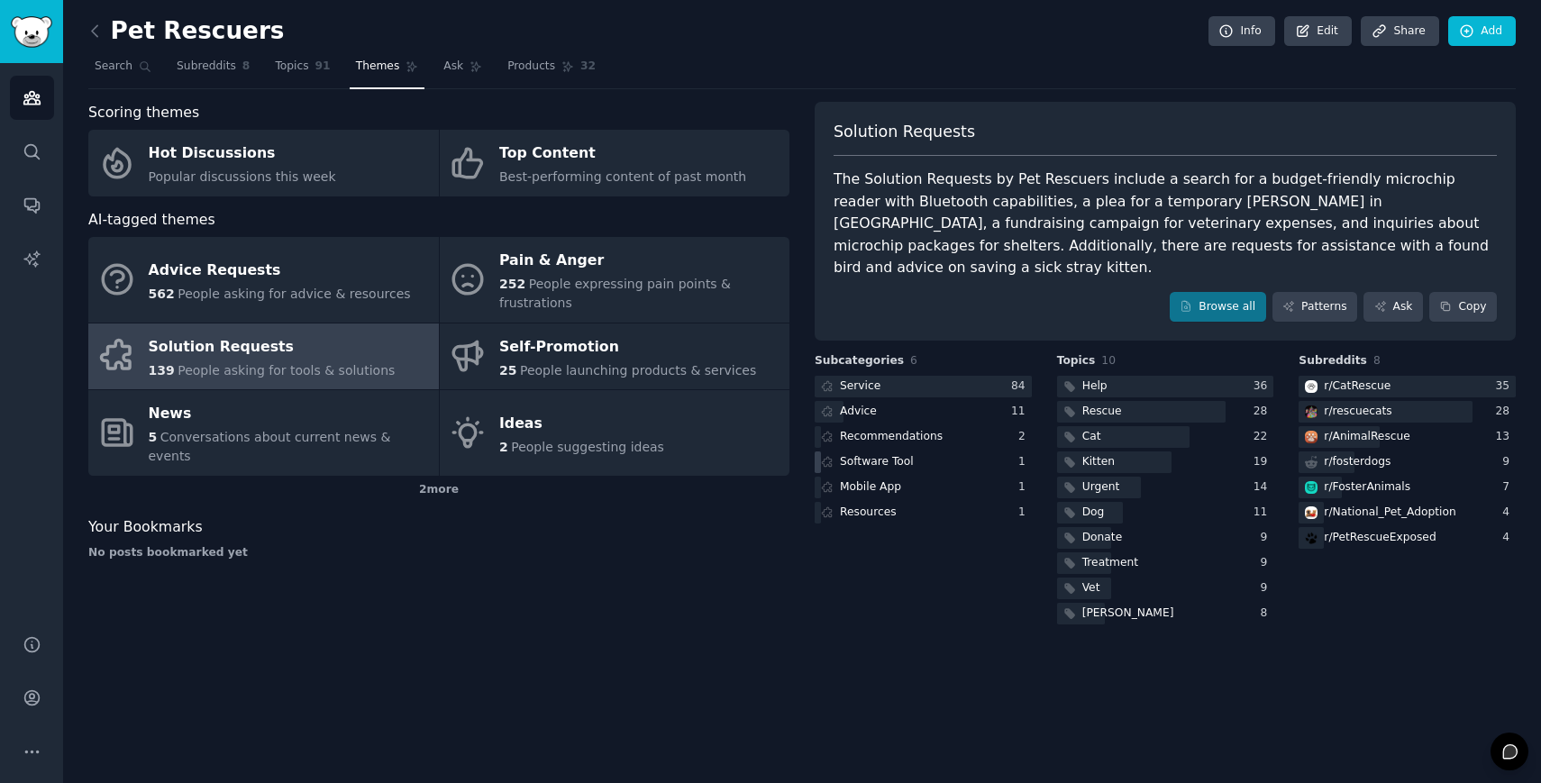
click at [919, 451] on div "Software Tool" at bounding box center [923, 462] width 217 height 23
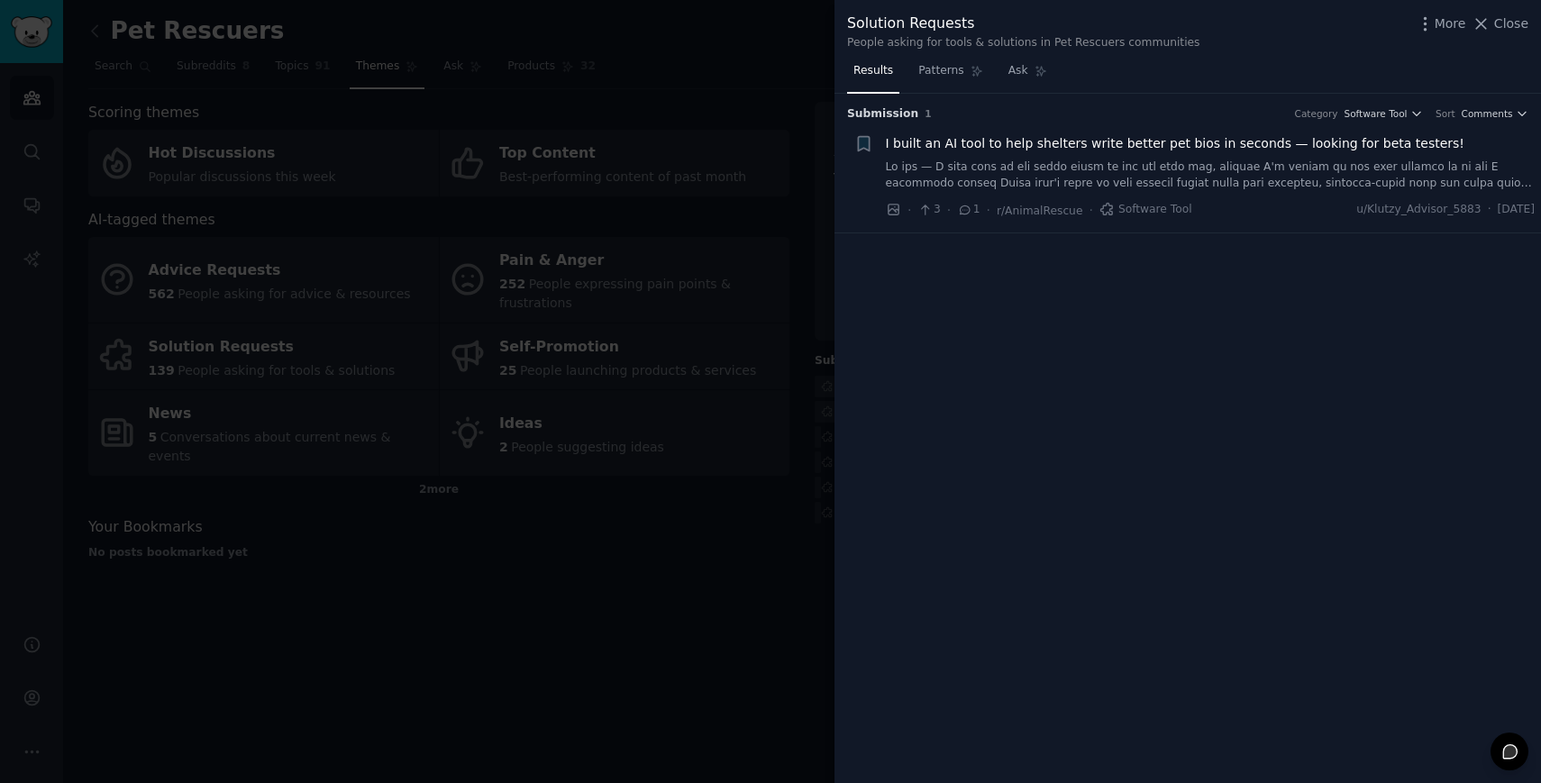
click at [967, 222] on li "+ I built an AI tool to help shelters write better pet bios in seconds — lookin…" at bounding box center [1187, 177] width 706 height 111
click at [967, 216] on span "1" at bounding box center [968, 210] width 23 height 16
click at [998, 160] on link at bounding box center [1211, 175] width 650 height 32
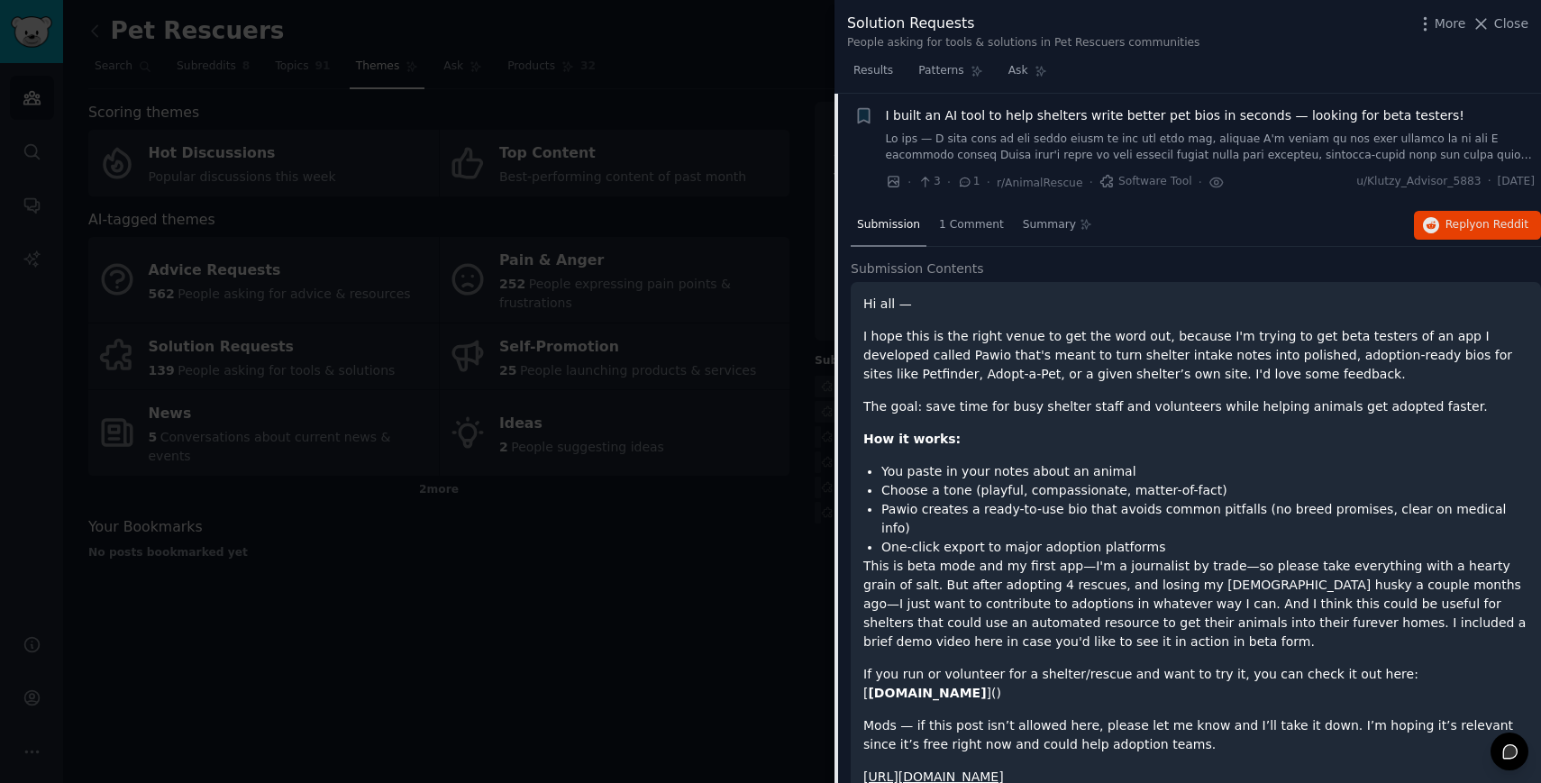
scroll to position [68, 0]
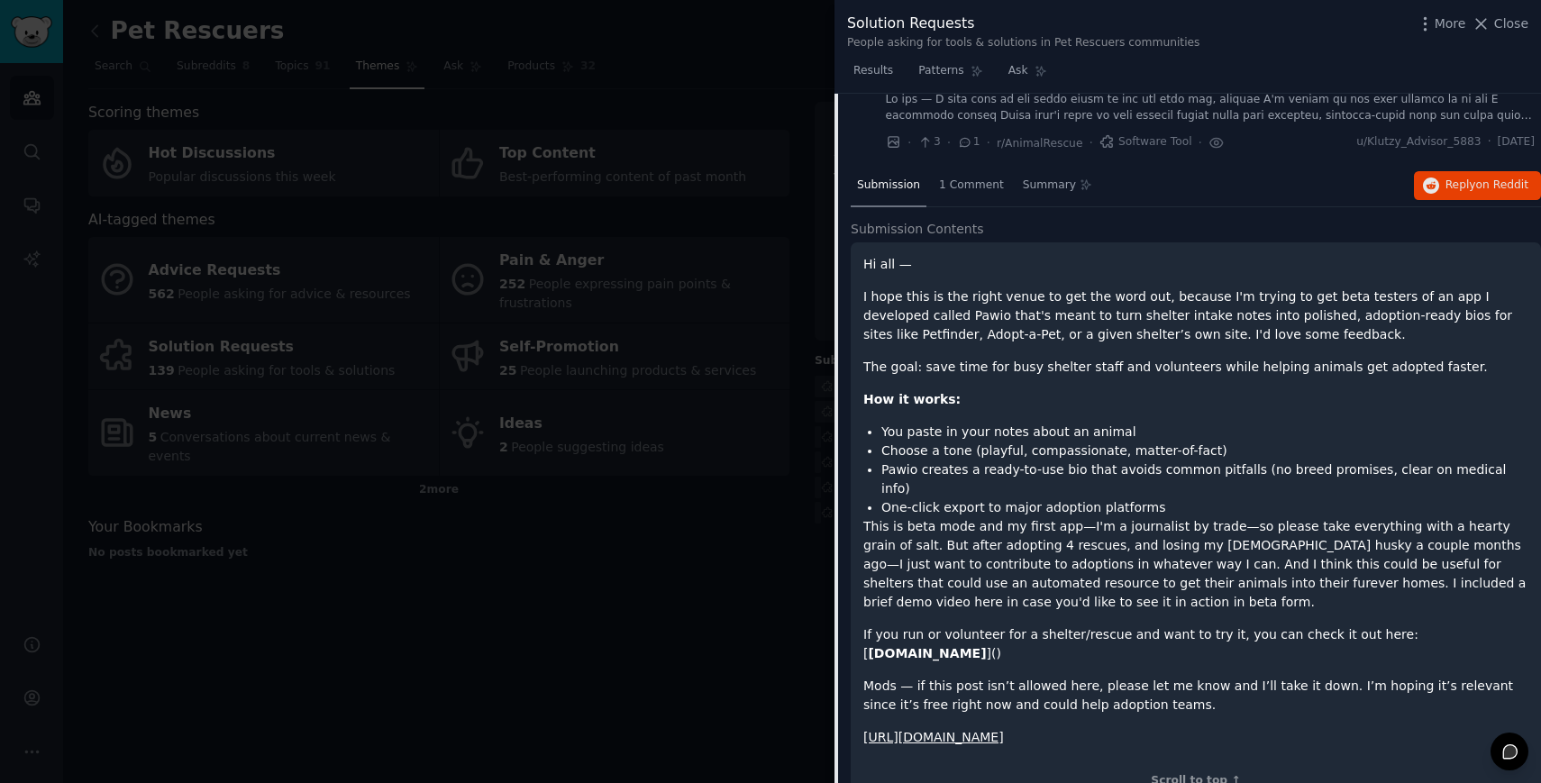
click at [625, 567] on div at bounding box center [770, 391] width 1541 height 783
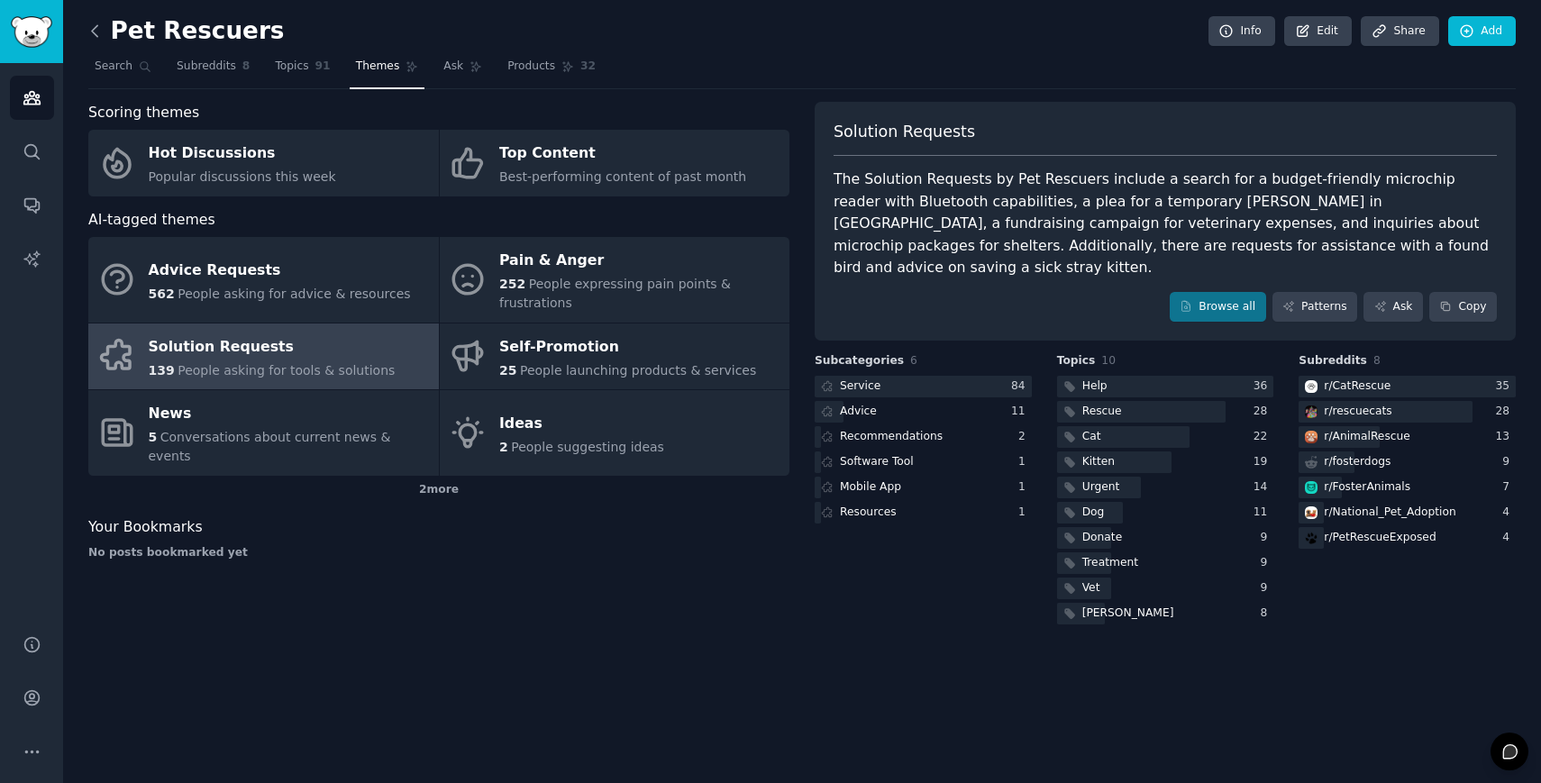
click at [100, 27] on icon at bounding box center [95, 31] width 19 height 19
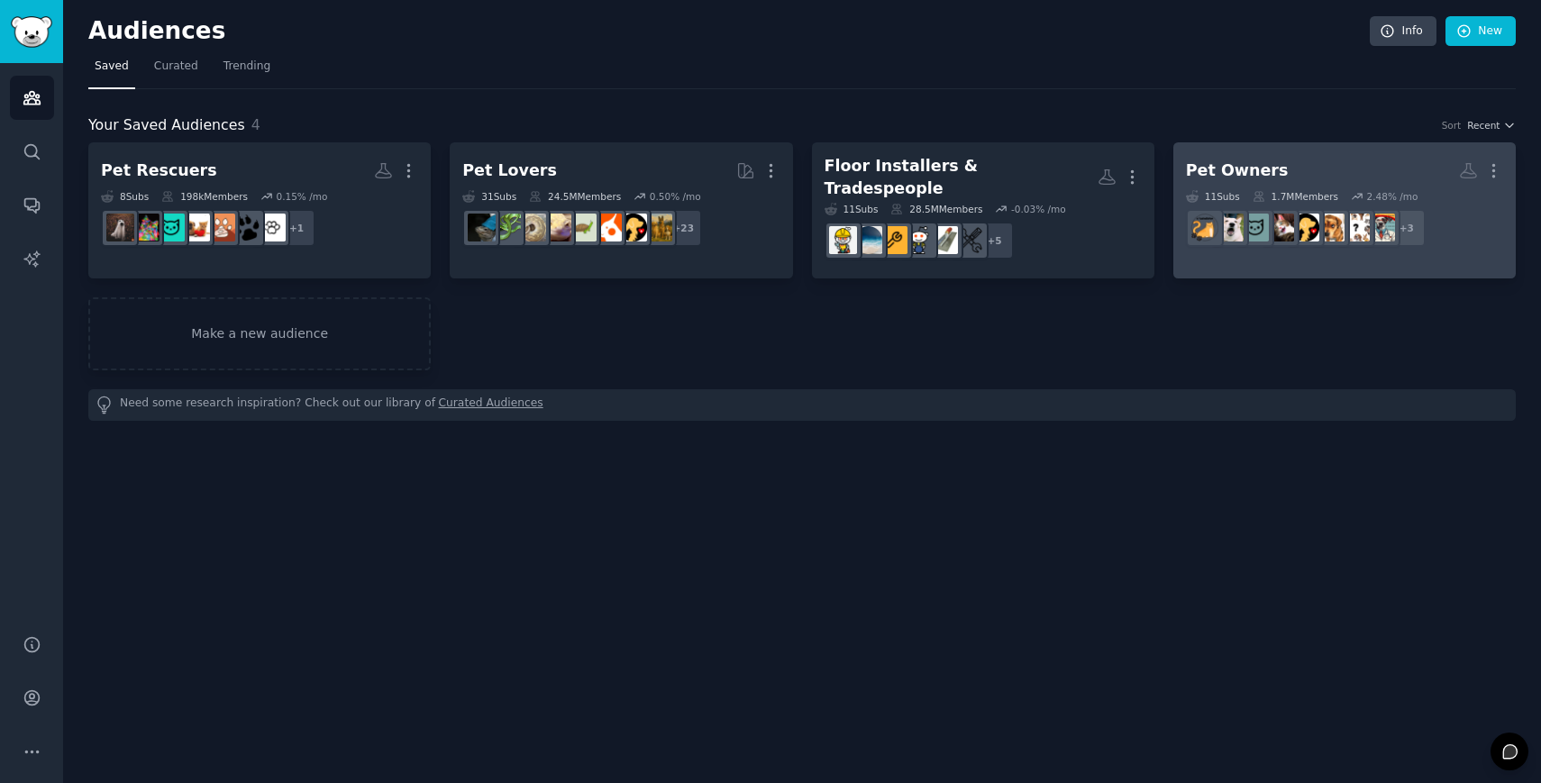
click at [1302, 169] on h2 "Pet Owners More" at bounding box center [1344, 171] width 317 height 32
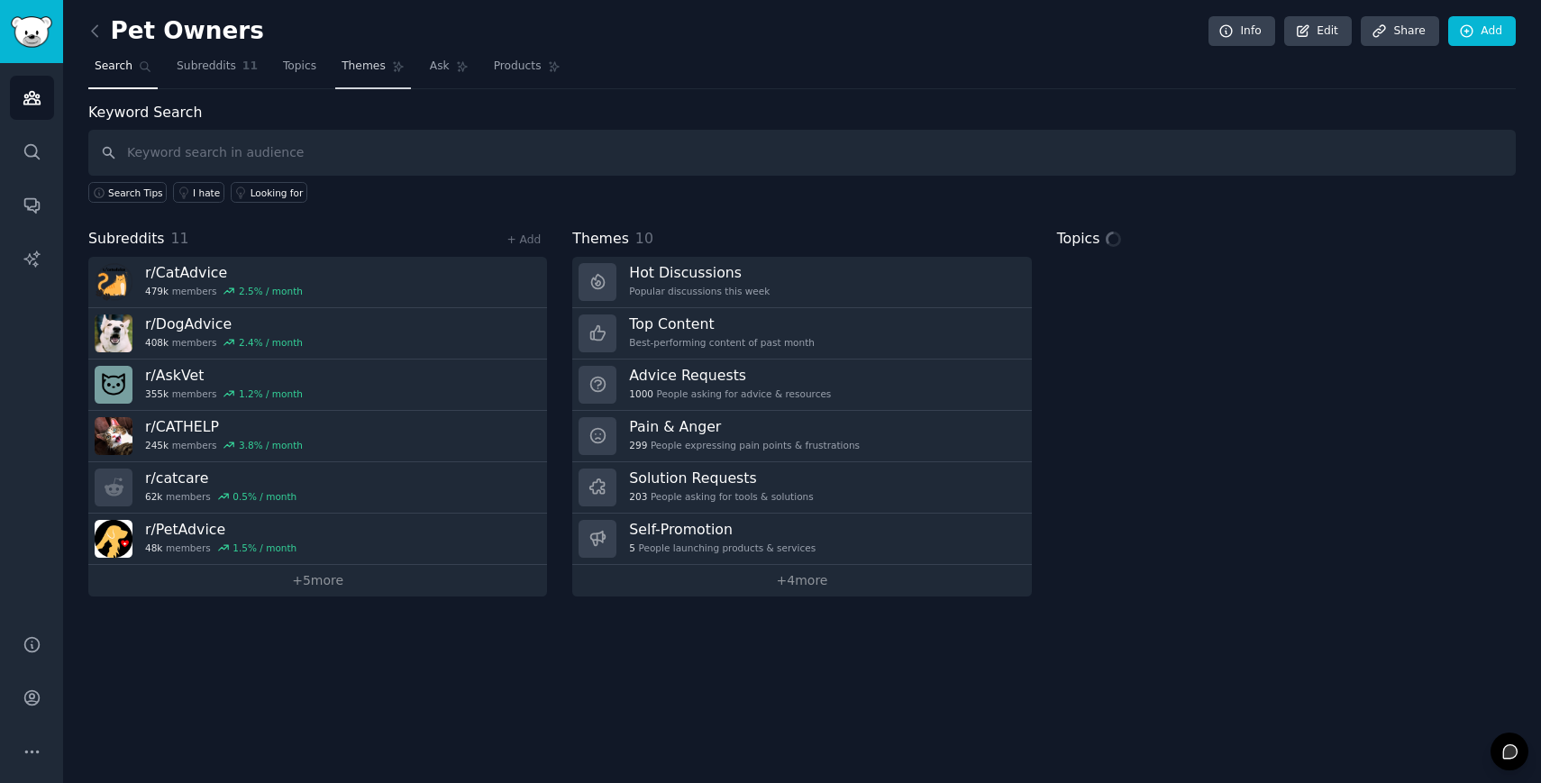
click at [352, 61] on span "Themes" at bounding box center [364, 67] width 44 height 16
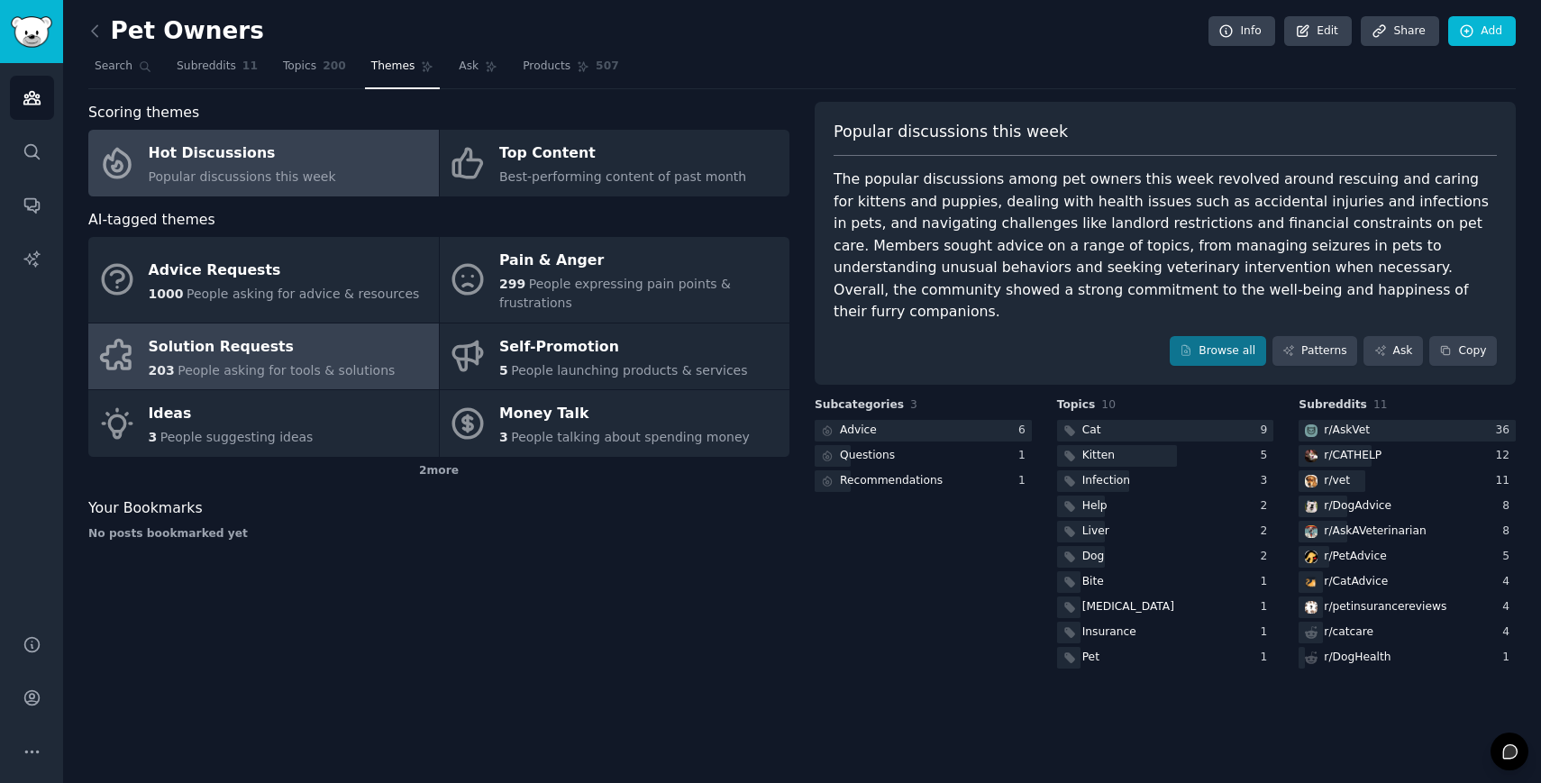
click at [267, 375] on span "People asking for tools & solutions" at bounding box center [286, 370] width 217 height 14
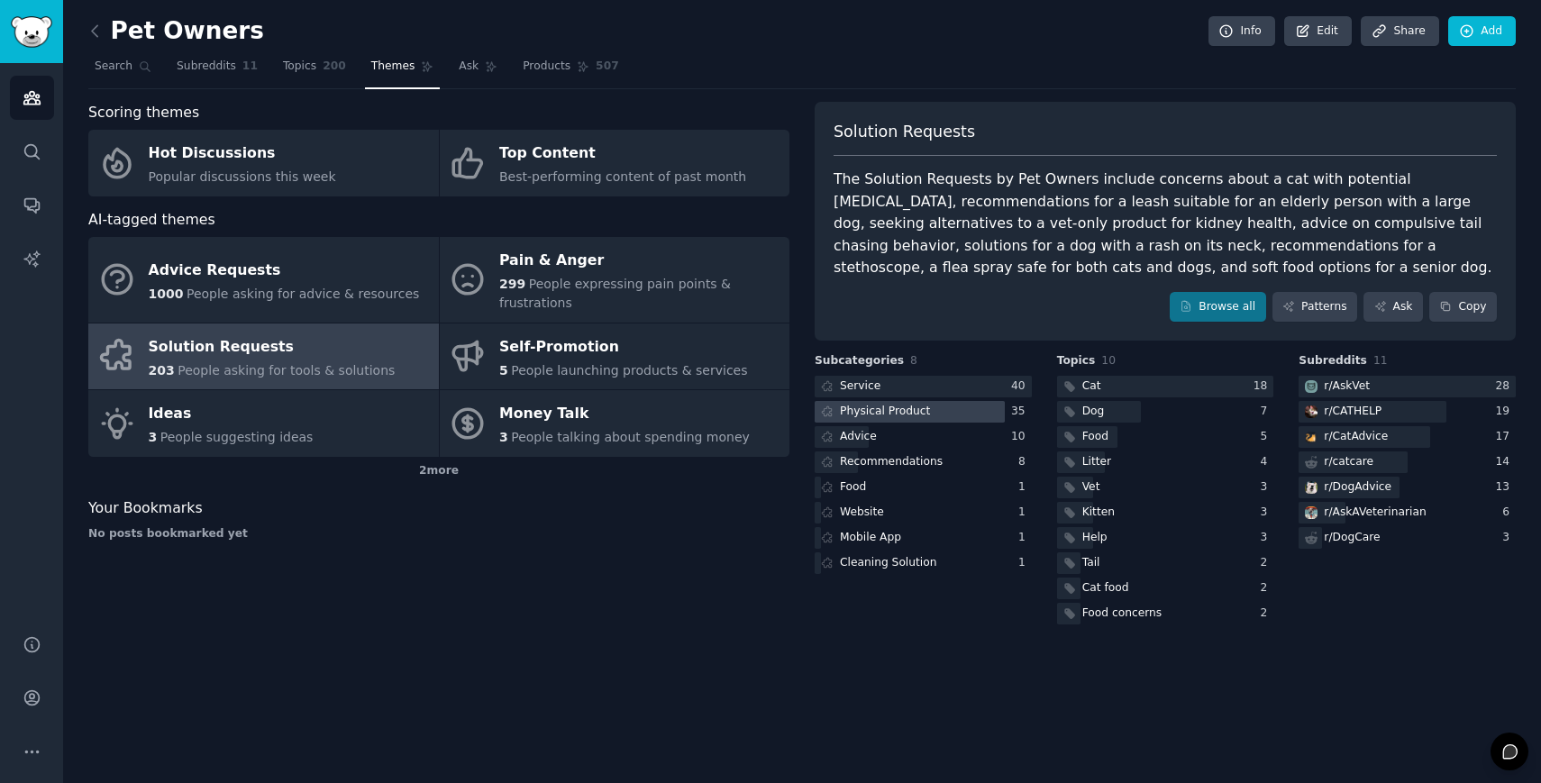
click at [970, 409] on div at bounding box center [910, 412] width 190 height 23
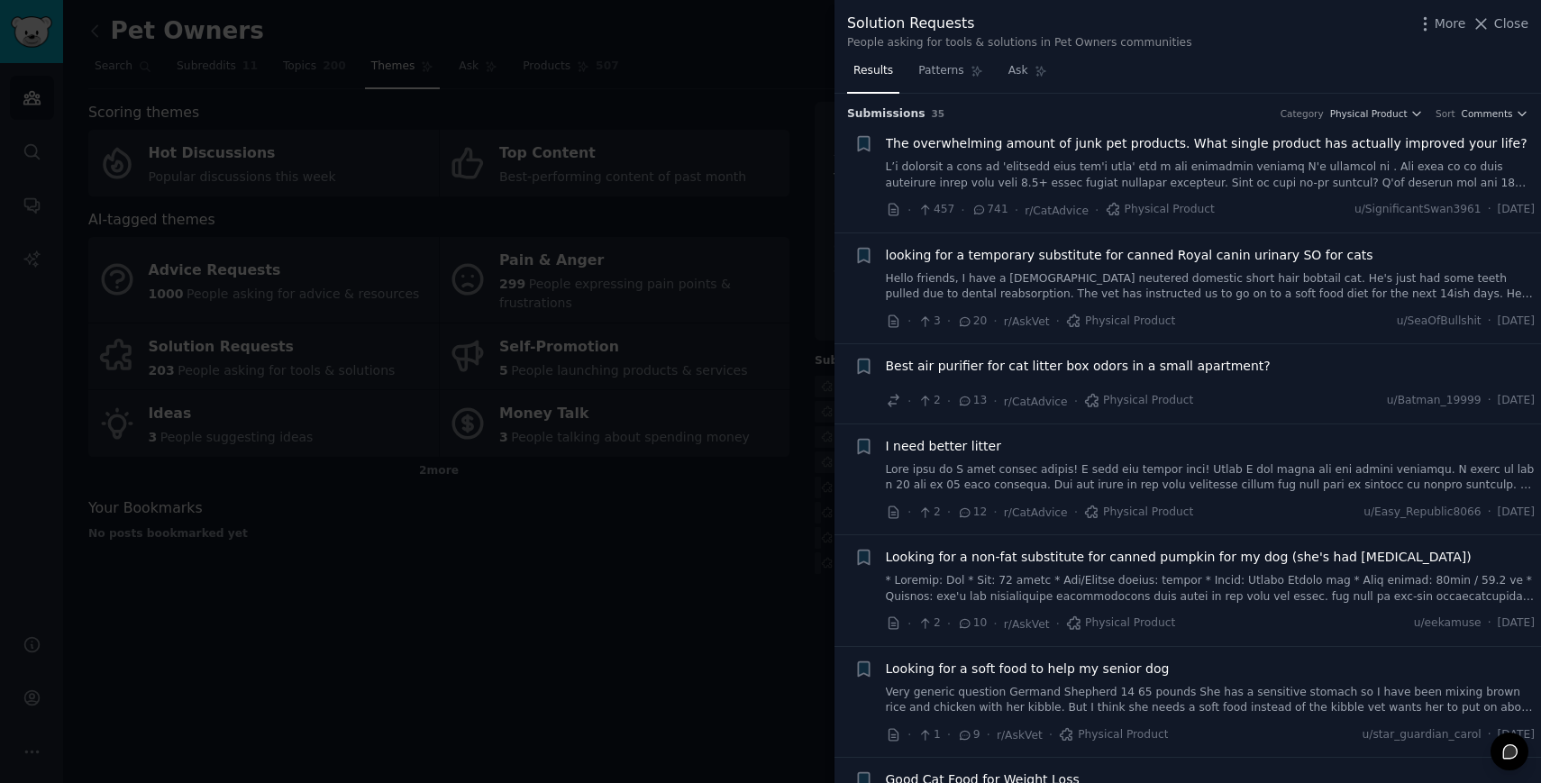
click at [685, 560] on div at bounding box center [770, 391] width 1541 height 783
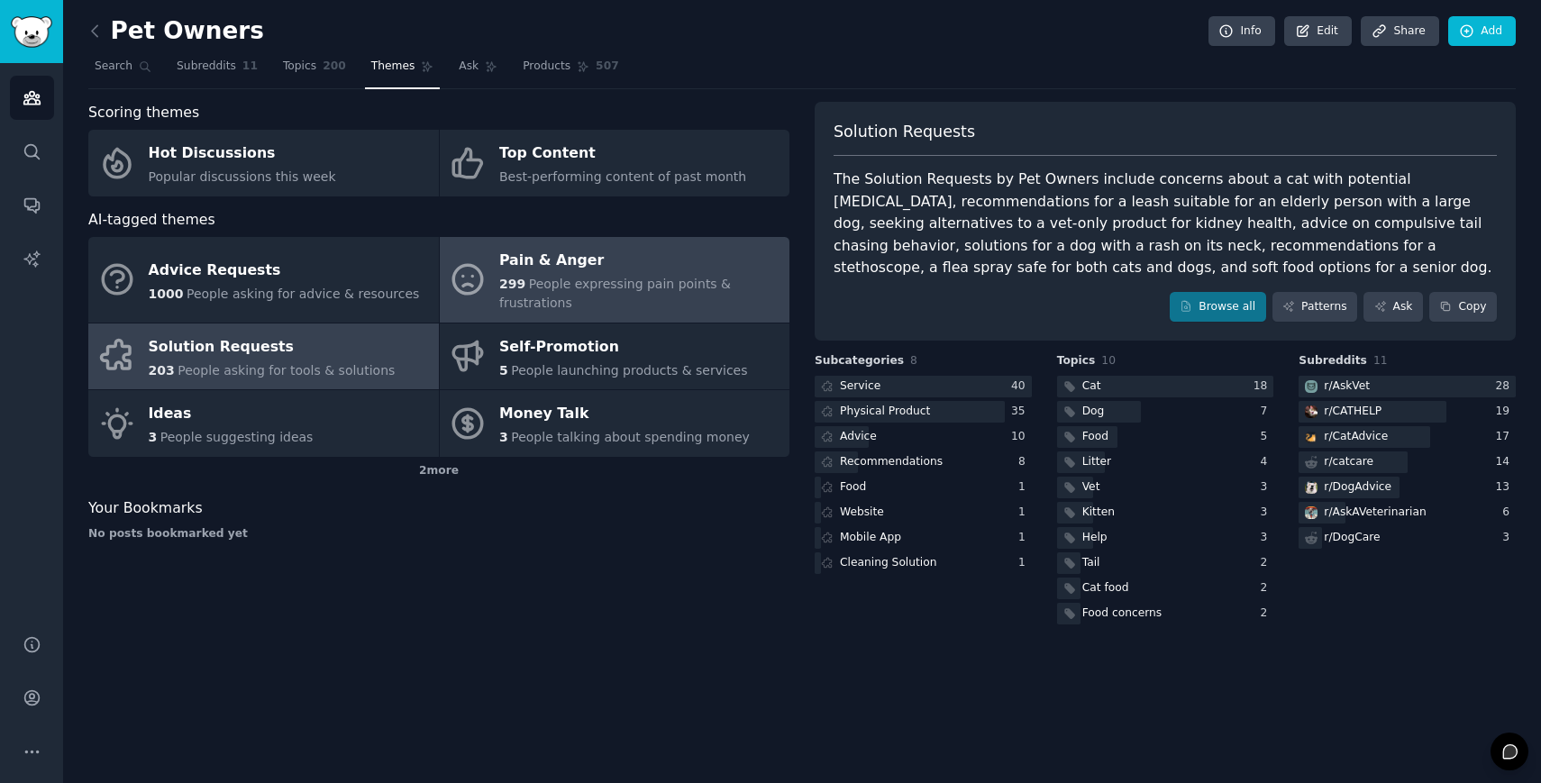
click at [593, 260] on div "Pain & Anger" at bounding box center [639, 261] width 281 height 29
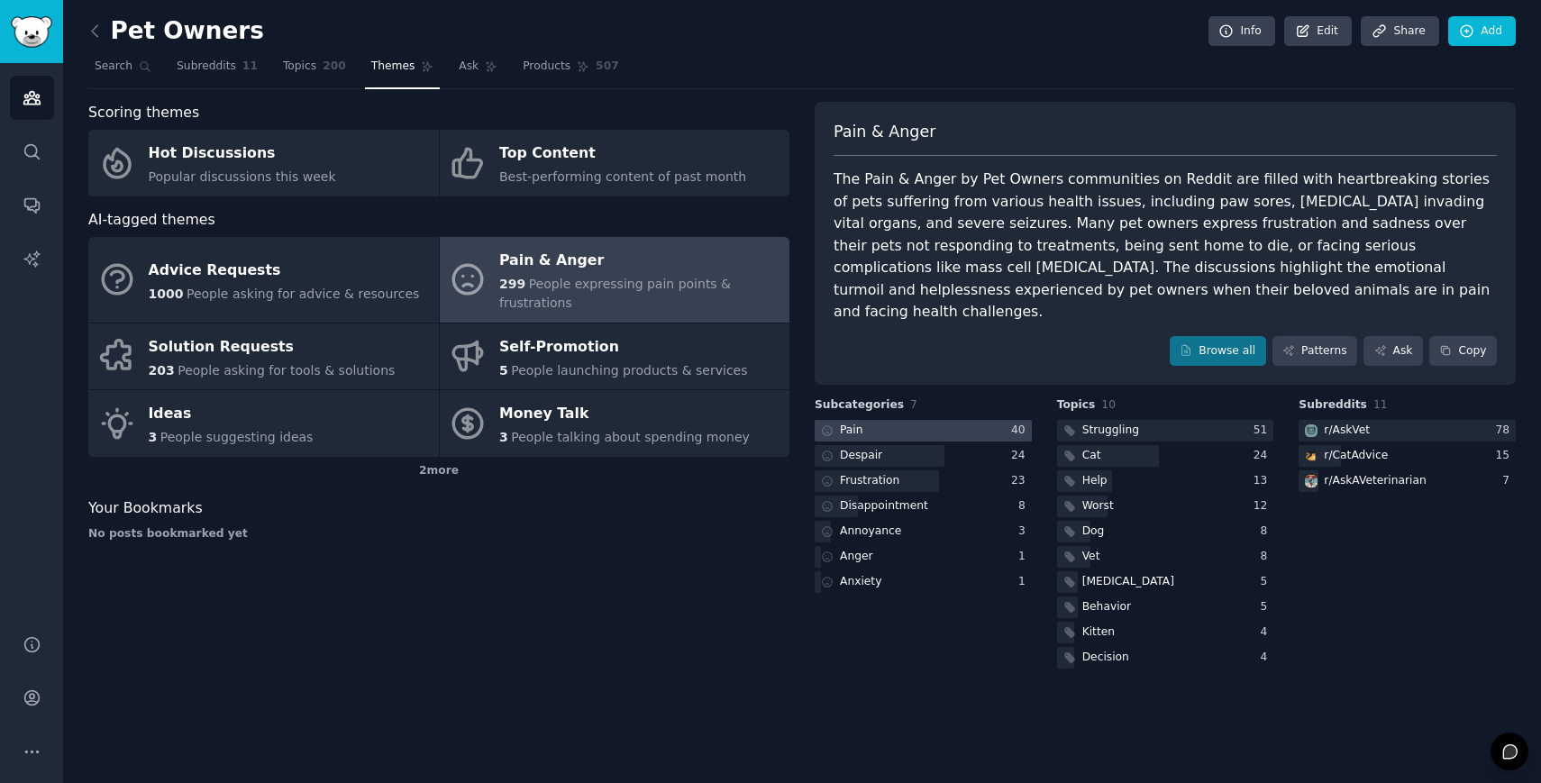
click at [923, 420] on div at bounding box center [923, 431] width 217 height 23
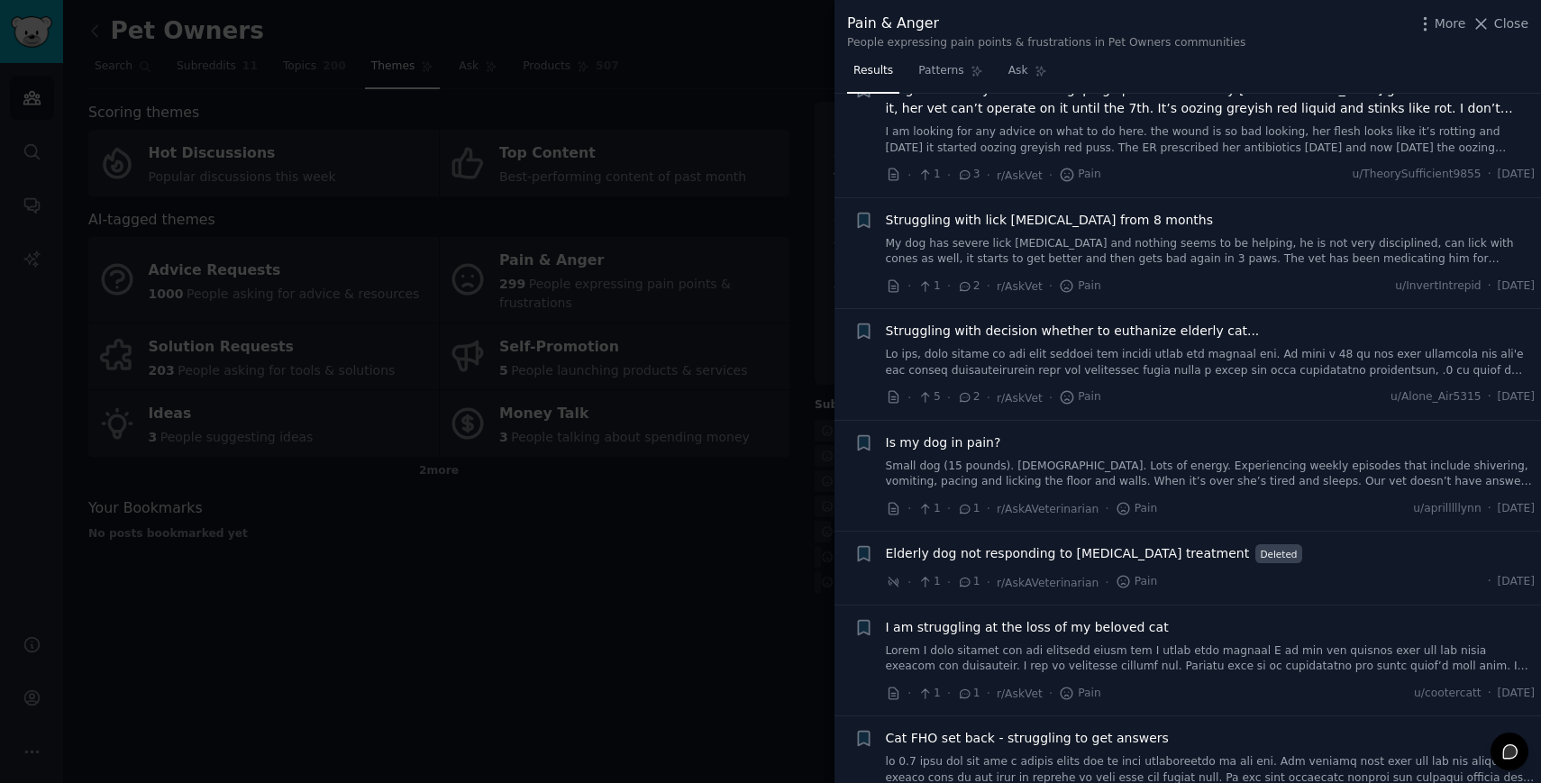
scroll to position [2679, 0]
click at [705, 607] on div at bounding box center [770, 391] width 1541 height 783
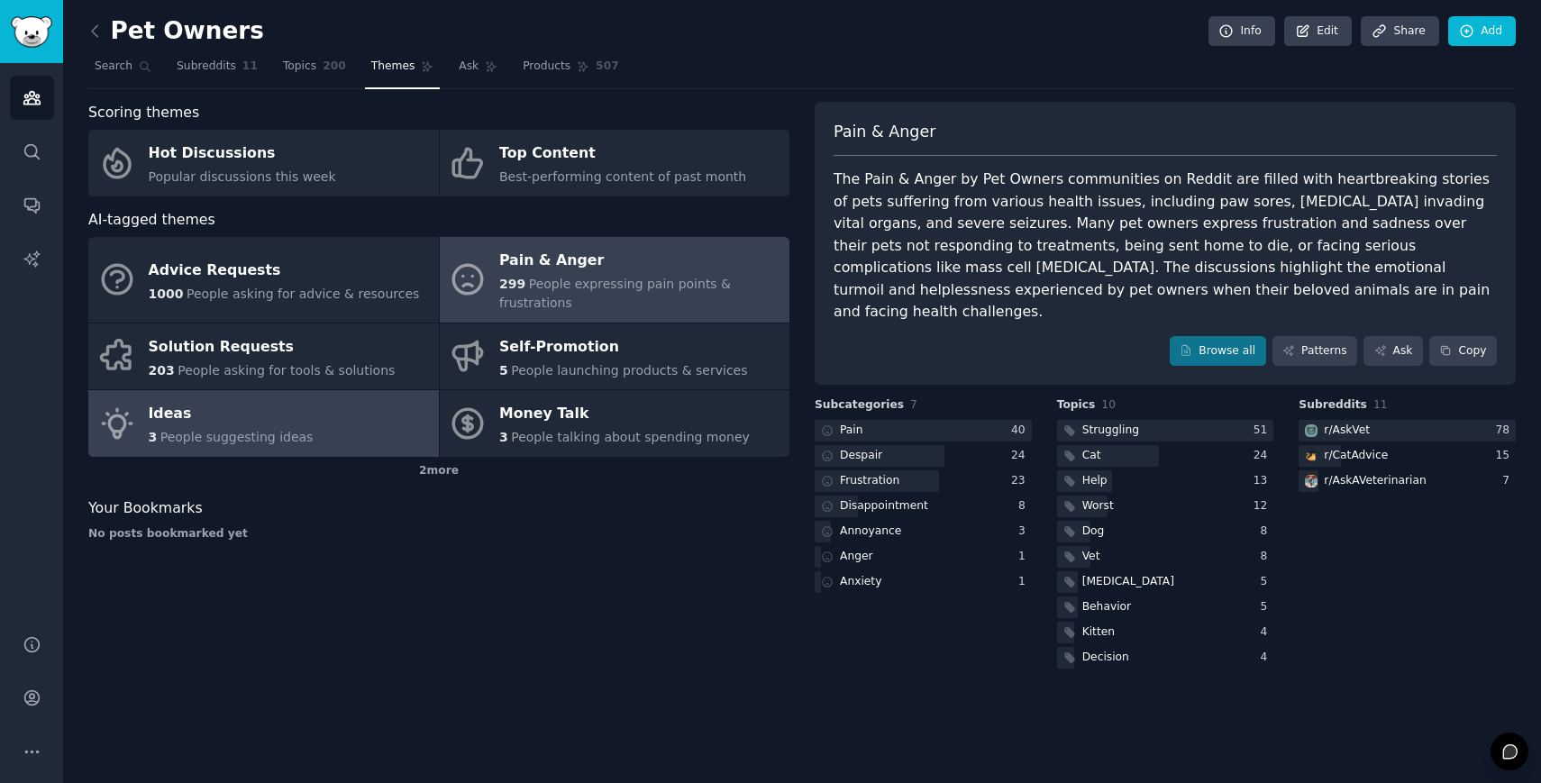
click at [306, 411] on link "Ideas 3 People suggesting ideas" at bounding box center [263, 423] width 351 height 67
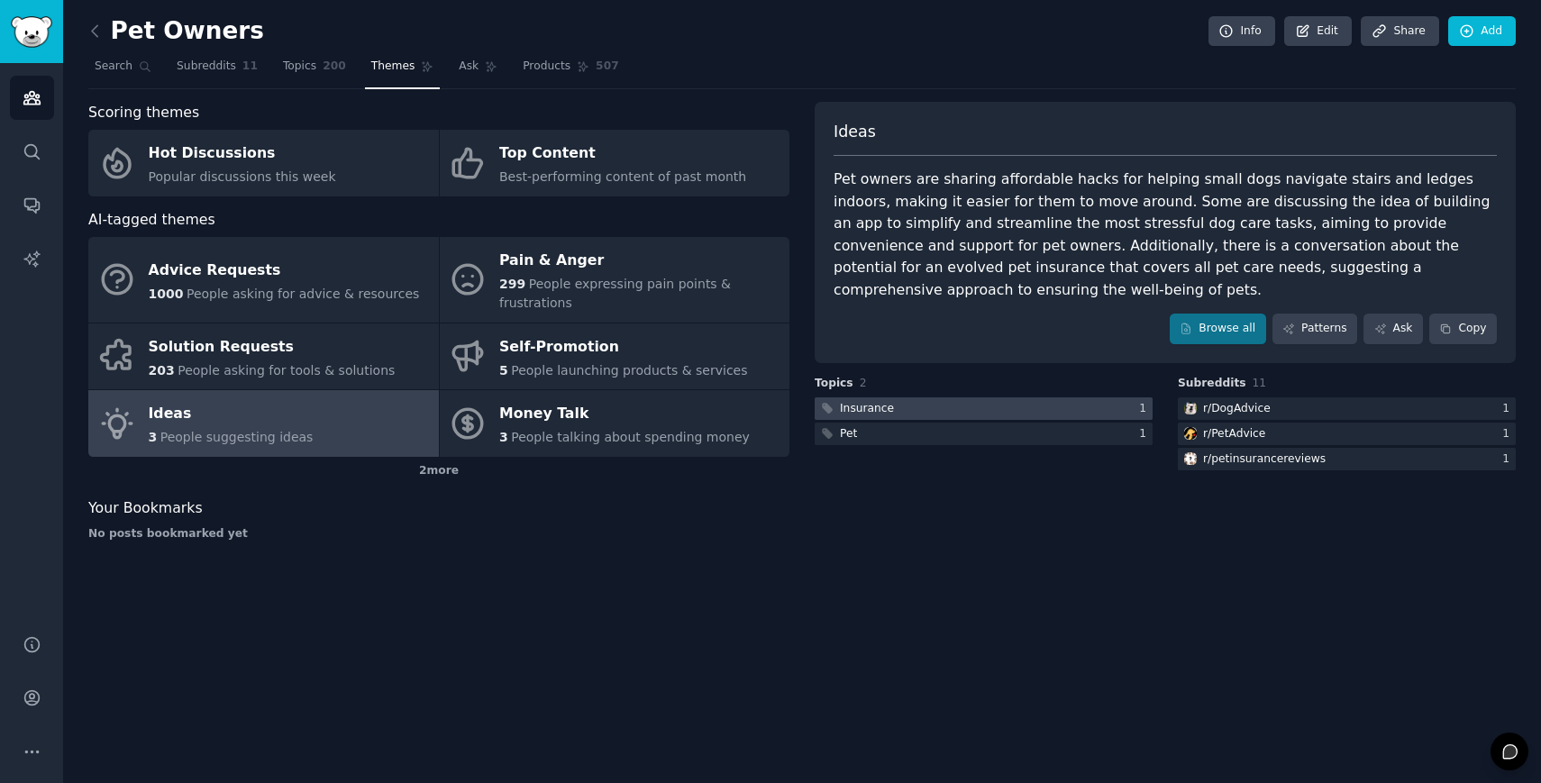
click at [1009, 397] on div at bounding box center [984, 408] width 338 height 23
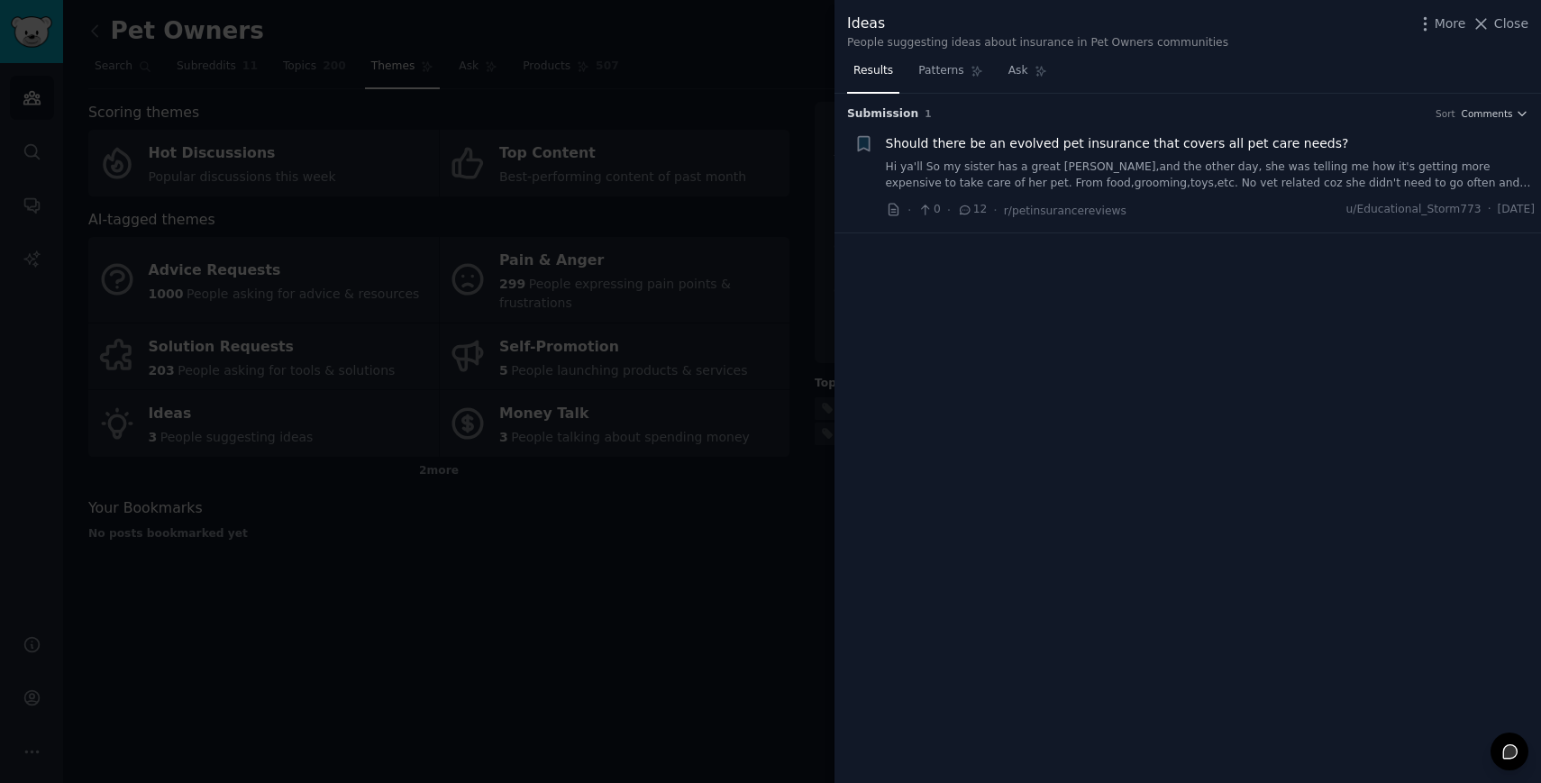
click at [711, 514] on div at bounding box center [770, 391] width 1541 height 783
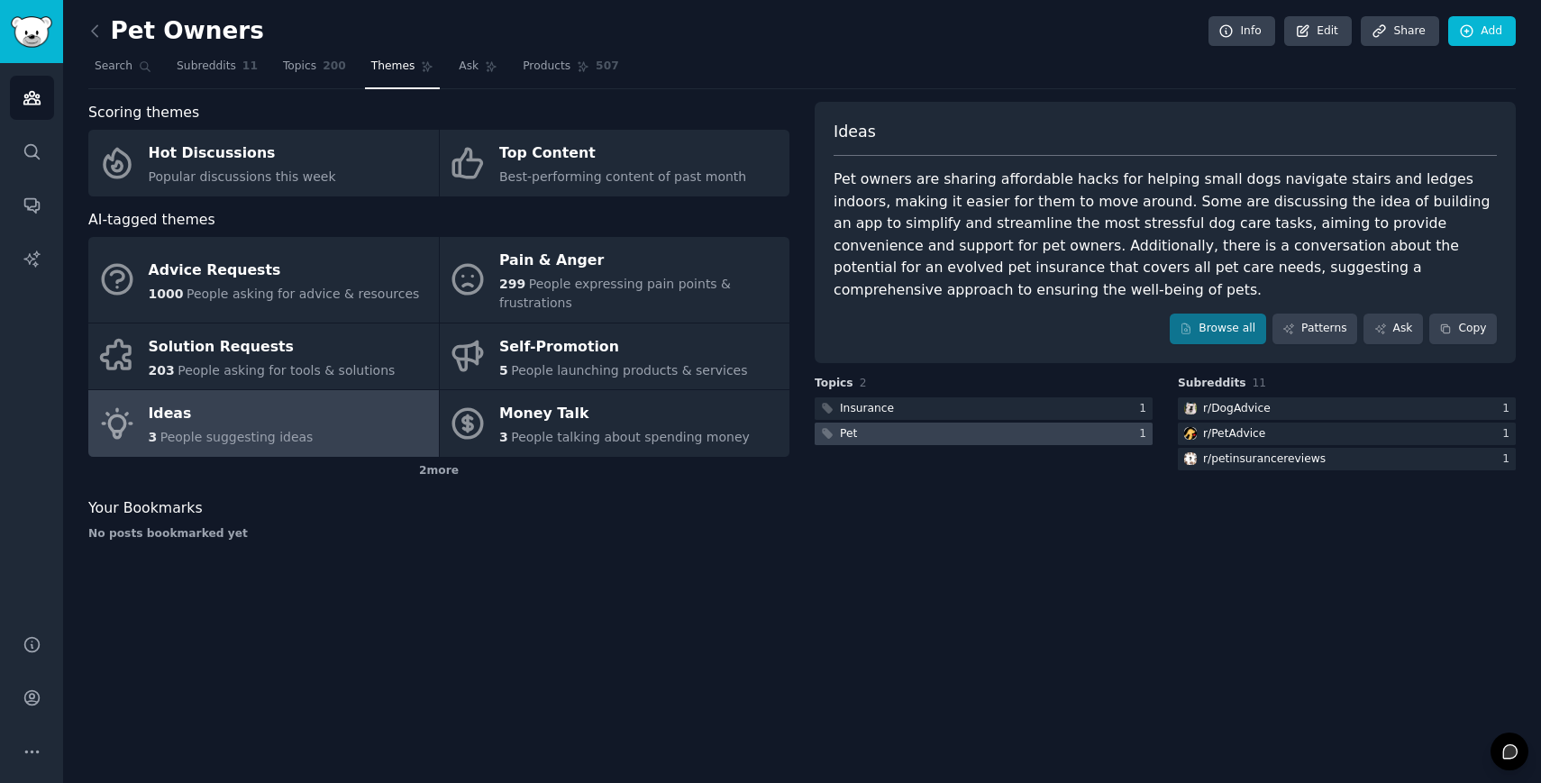
click at [923, 423] on div at bounding box center [984, 434] width 338 height 23
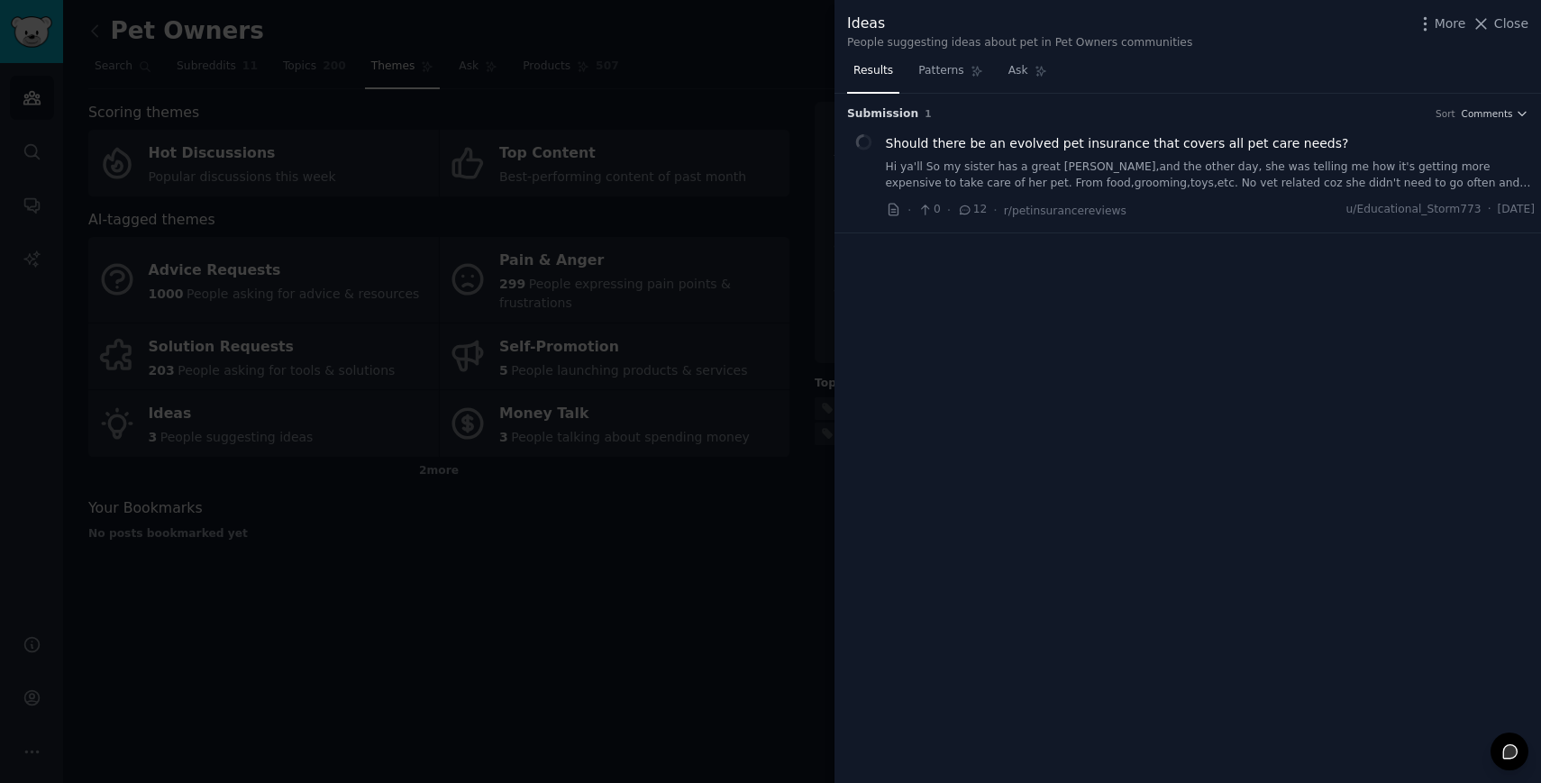
click at [961, 211] on icon at bounding box center [965, 210] width 16 height 13
click at [966, 209] on icon at bounding box center [965, 210] width 16 height 13
click at [972, 207] on span "12" at bounding box center [972, 210] width 30 height 16
click at [988, 147] on span "Should there be an evolved pet insurance that covers all pet care needs?" at bounding box center [1117, 143] width 463 height 19
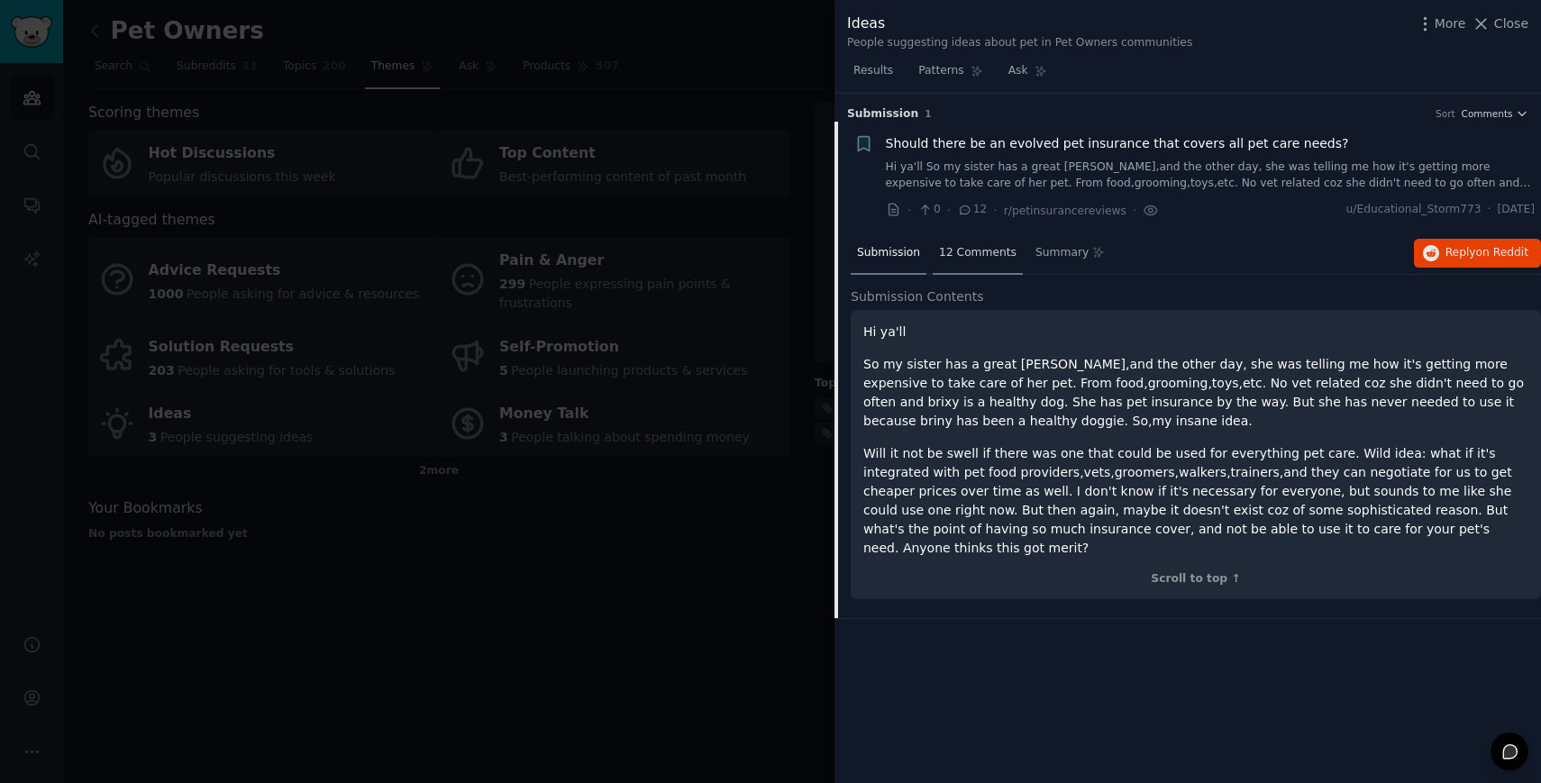
click at [991, 269] on div "12 Comments" at bounding box center [978, 253] width 90 height 43
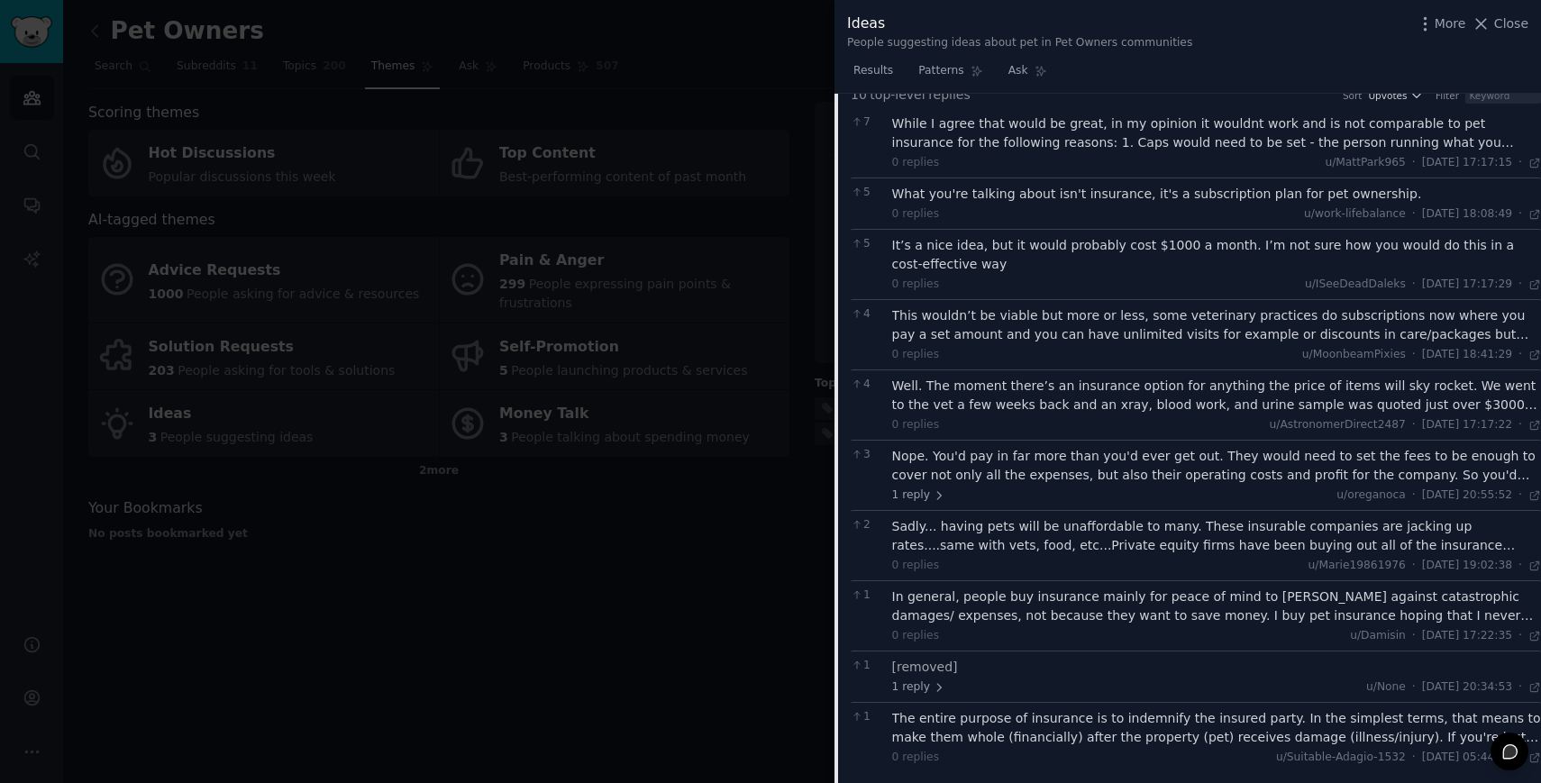
scroll to position [210, 0]
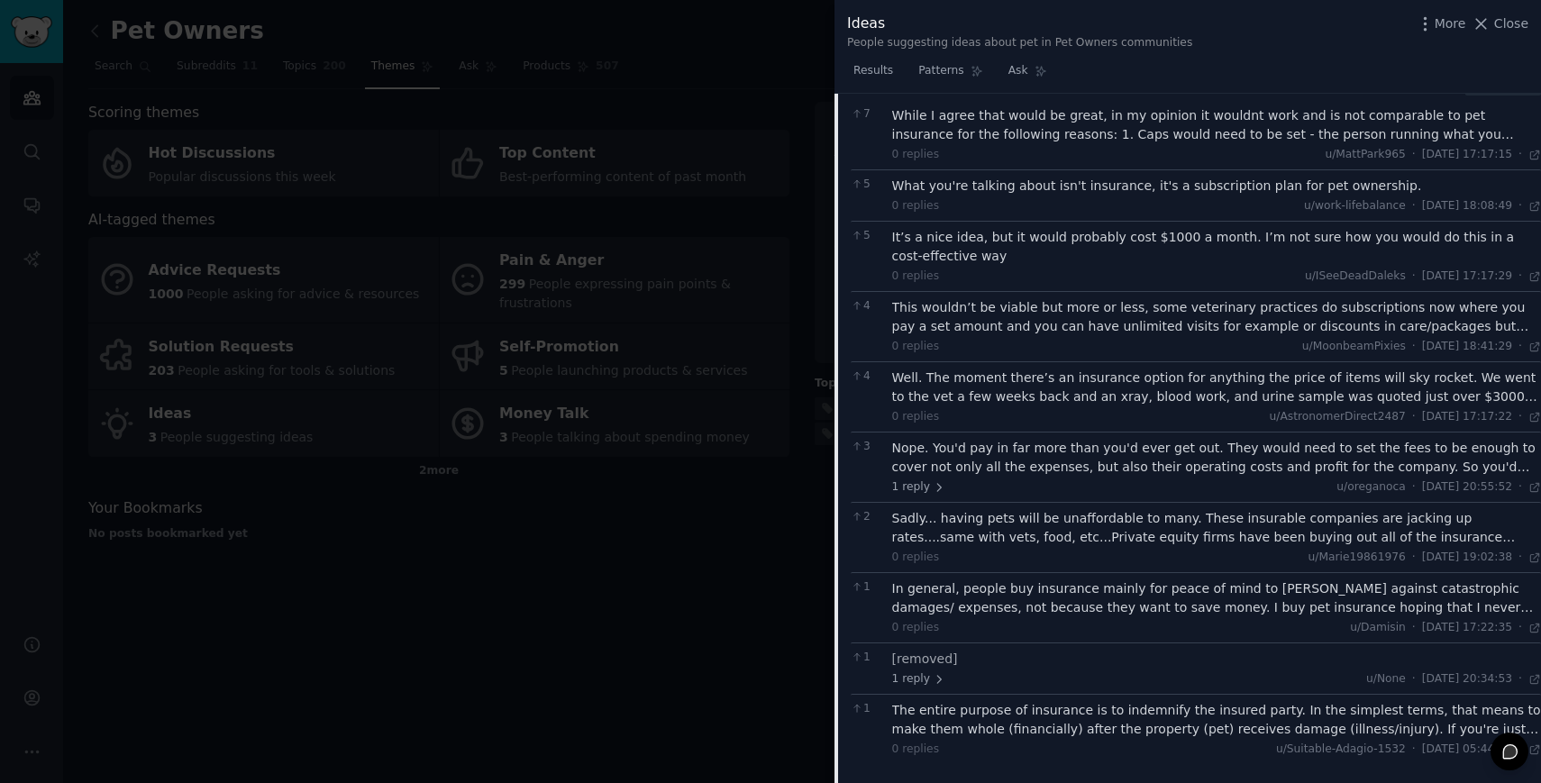
click at [556, 644] on div at bounding box center [770, 391] width 1541 height 783
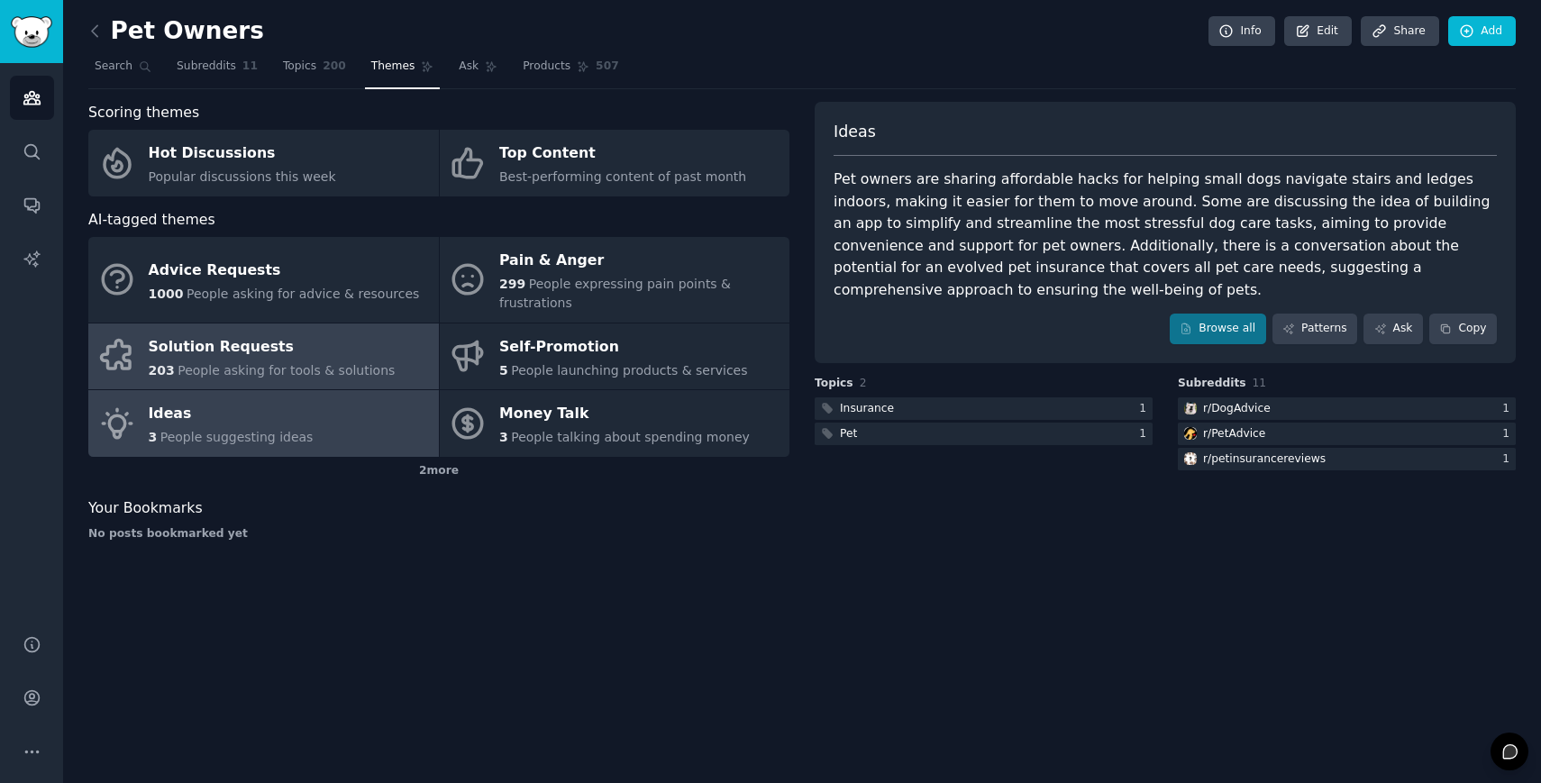
click at [271, 345] on div "Solution Requests" at bounding box center [272, 347] width 247 height 29
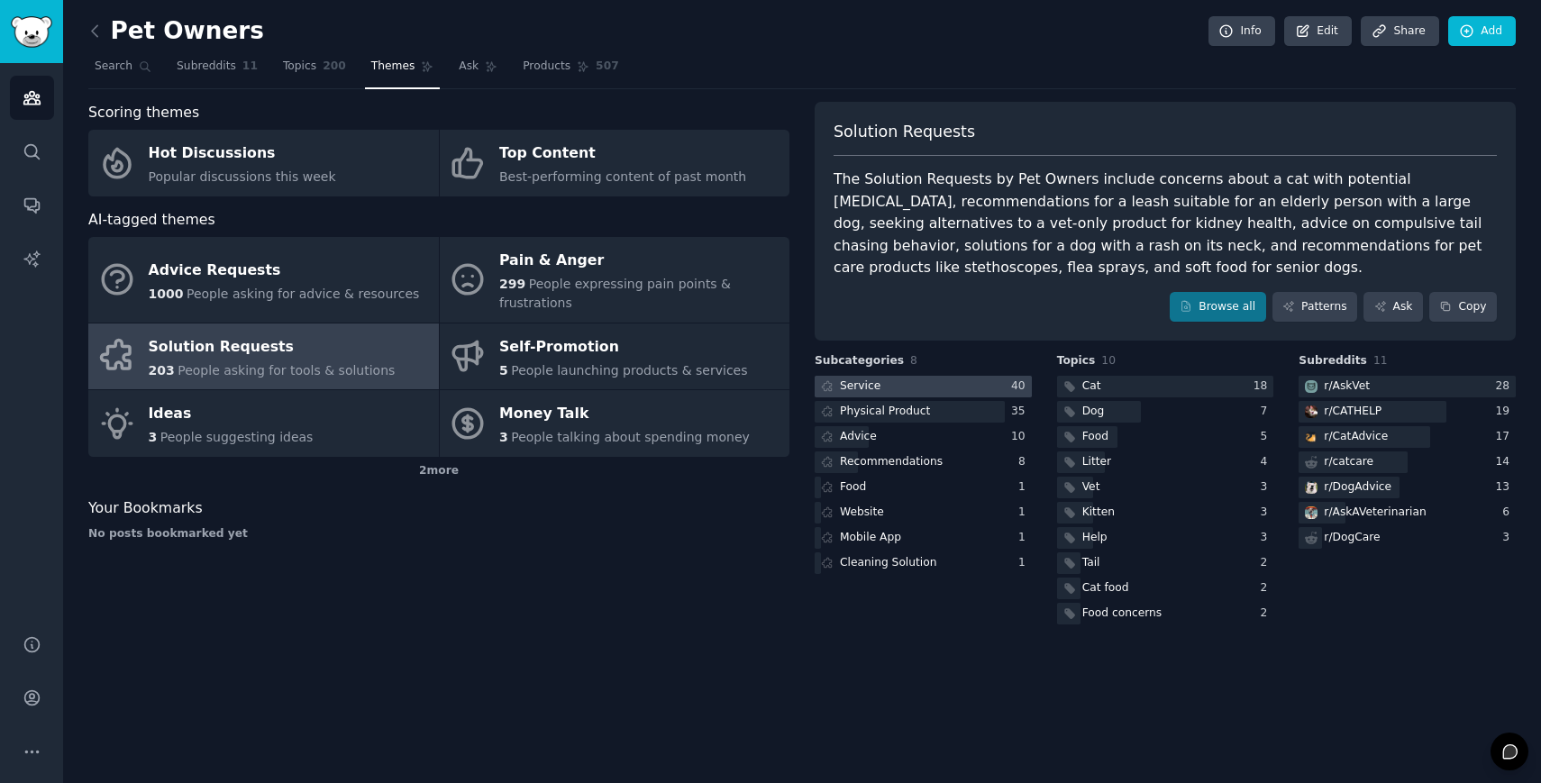
click at [901, 380] on div at bounding box center [923, 387] width 217 height 23
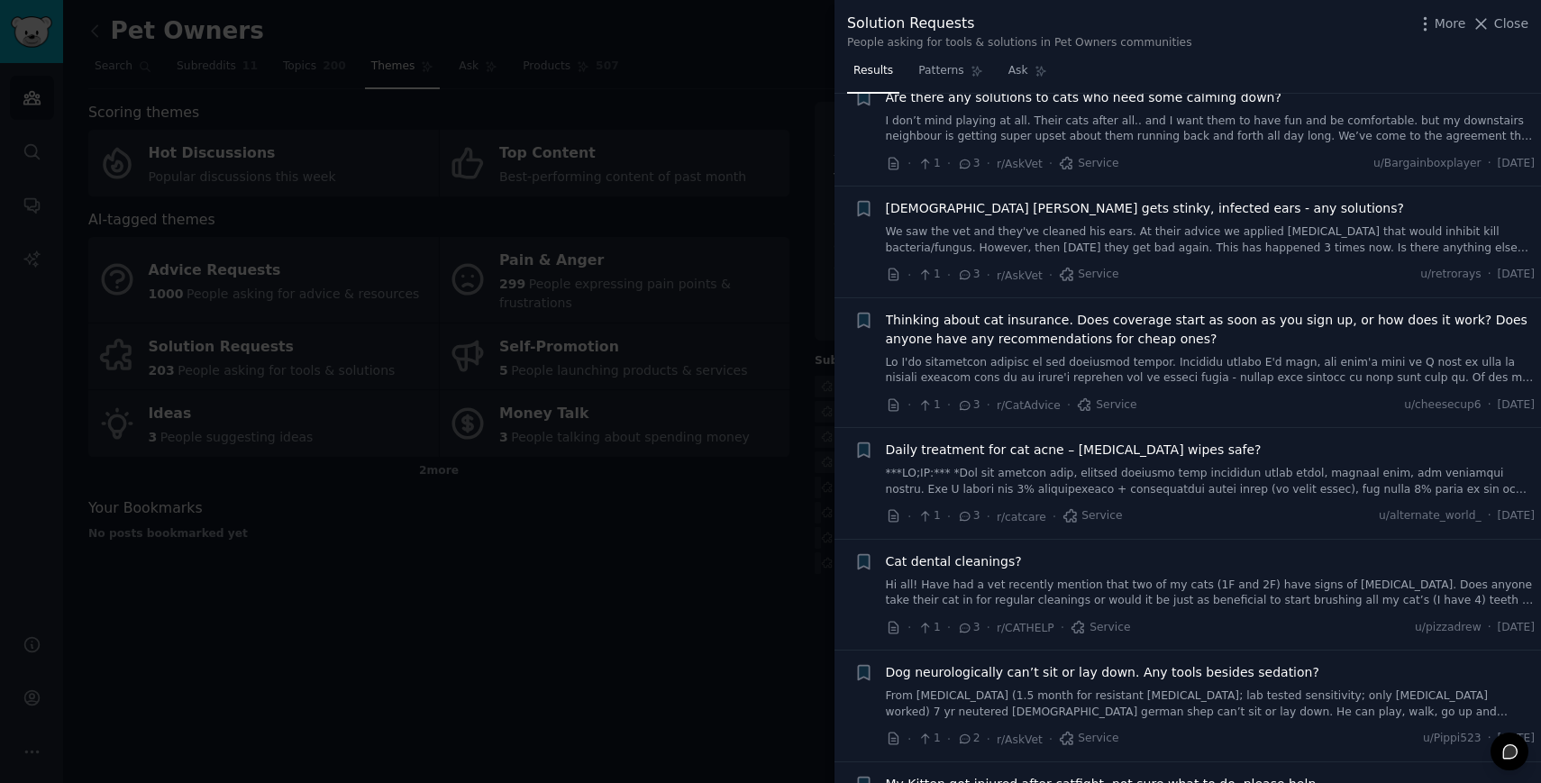
scroll to position [2367, 0]
click at [550, 505] on div at bounding box center [770, 391] width 1541 height 783
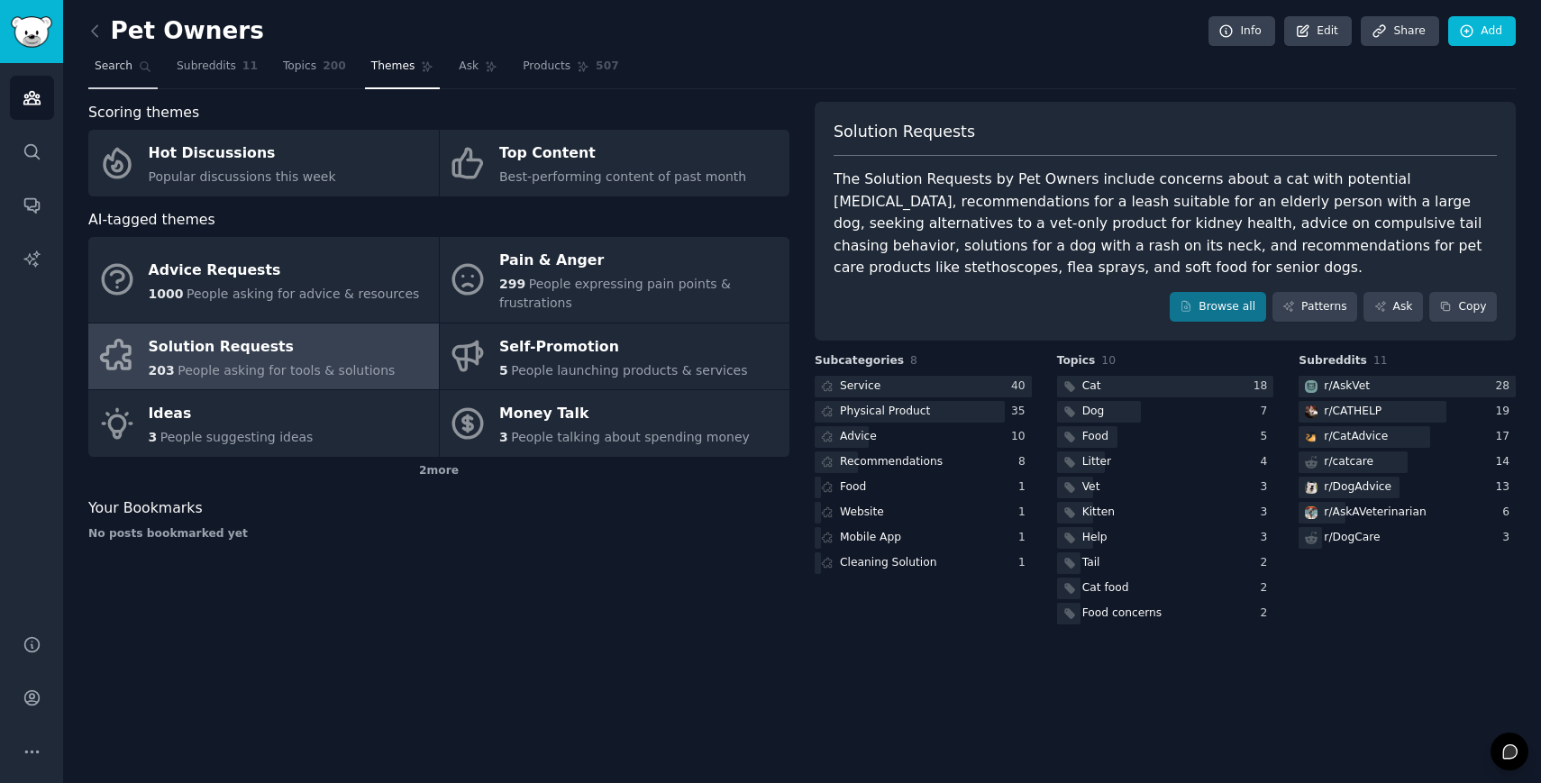
click at [121, 61] on span "Search" at bounding box center [114, 67] width 38 height 16
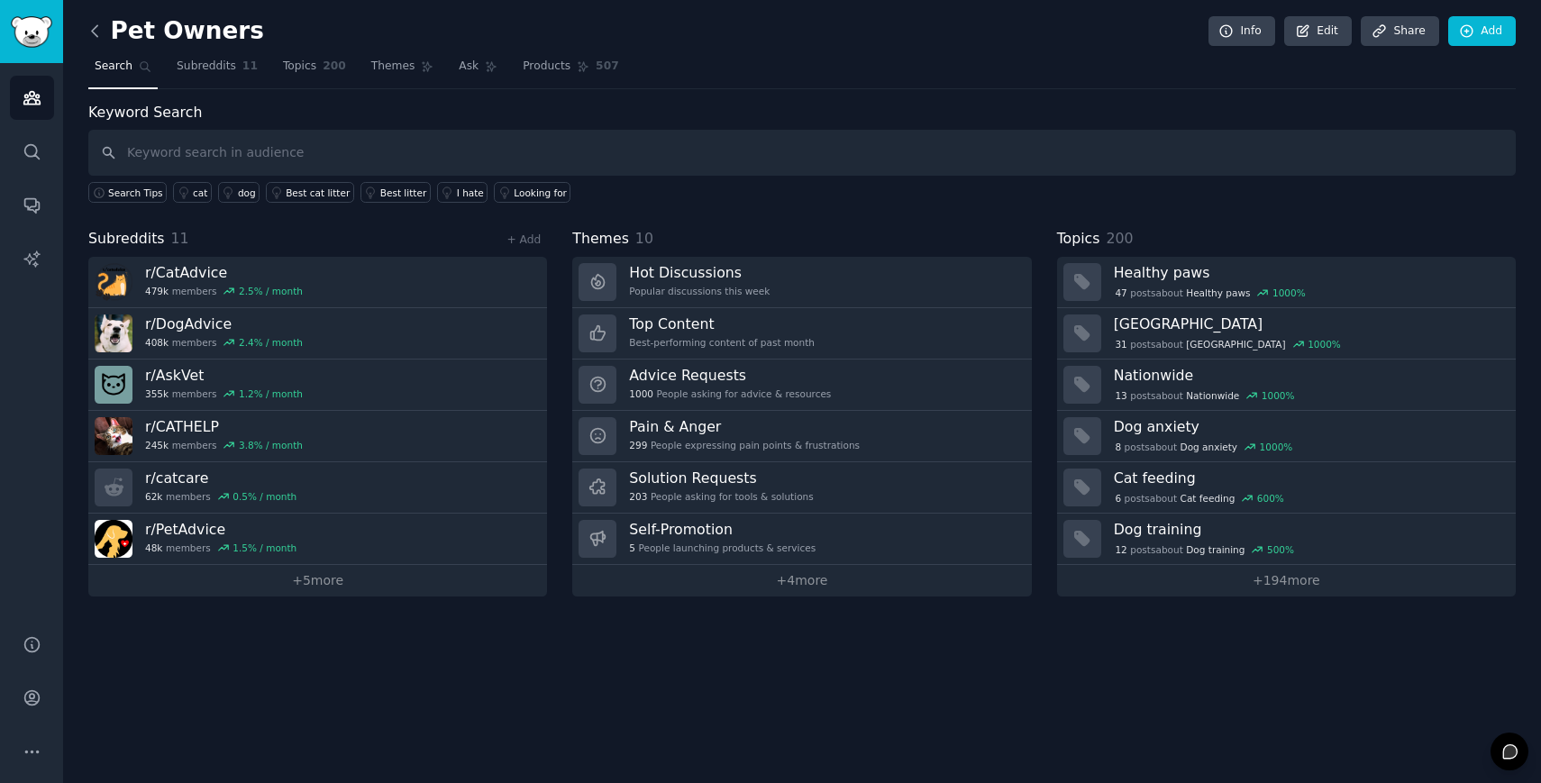
click at [99, 27] on icon at bounding box center [95, 31] width 19 height 19
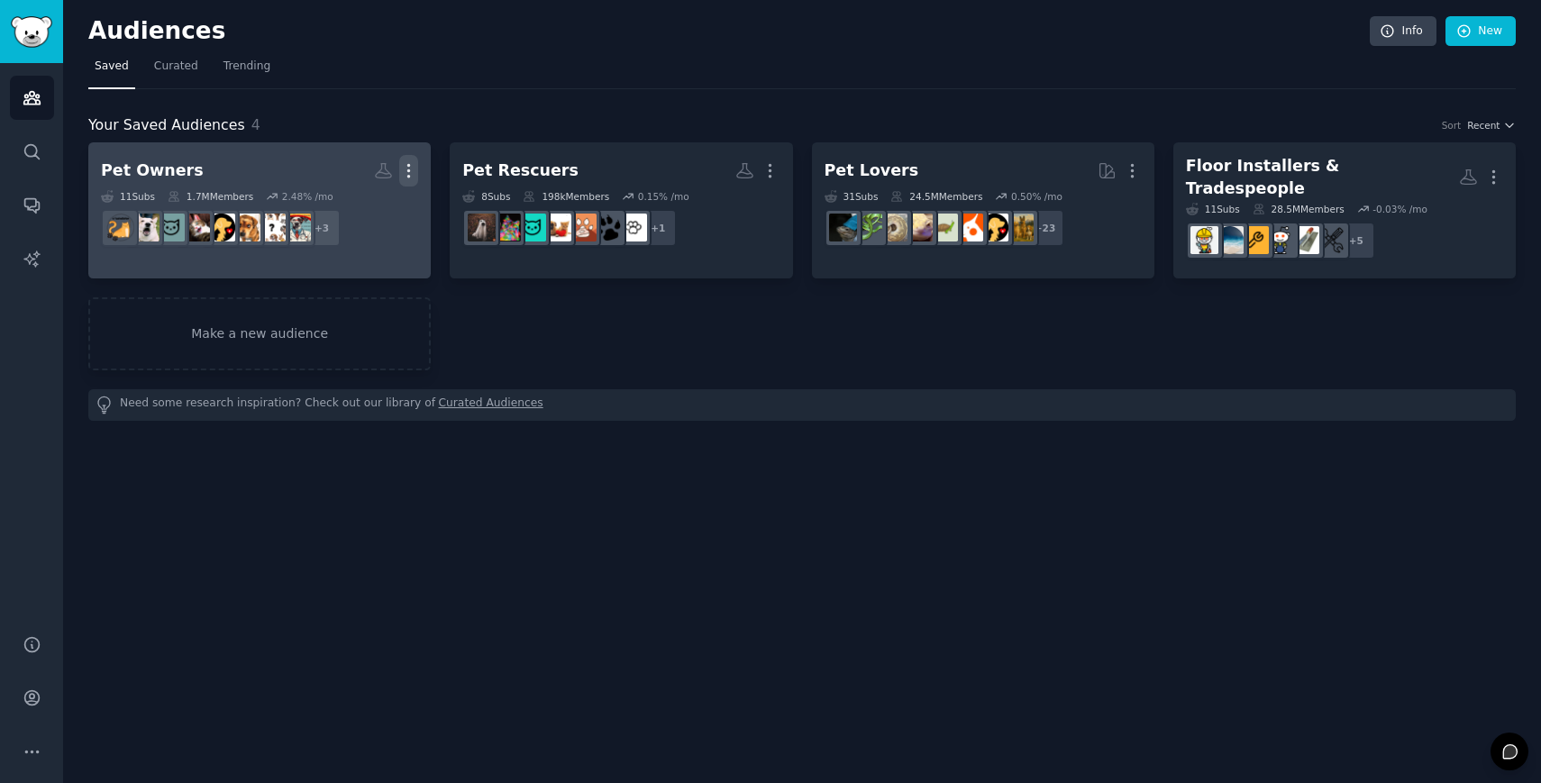
click at [416, 169] on icon "button" at bounding box center [408, 170] width 19 height 19
click at [371, 213] on p "Delete" at bounding box center [359, 208] width 41 height 19
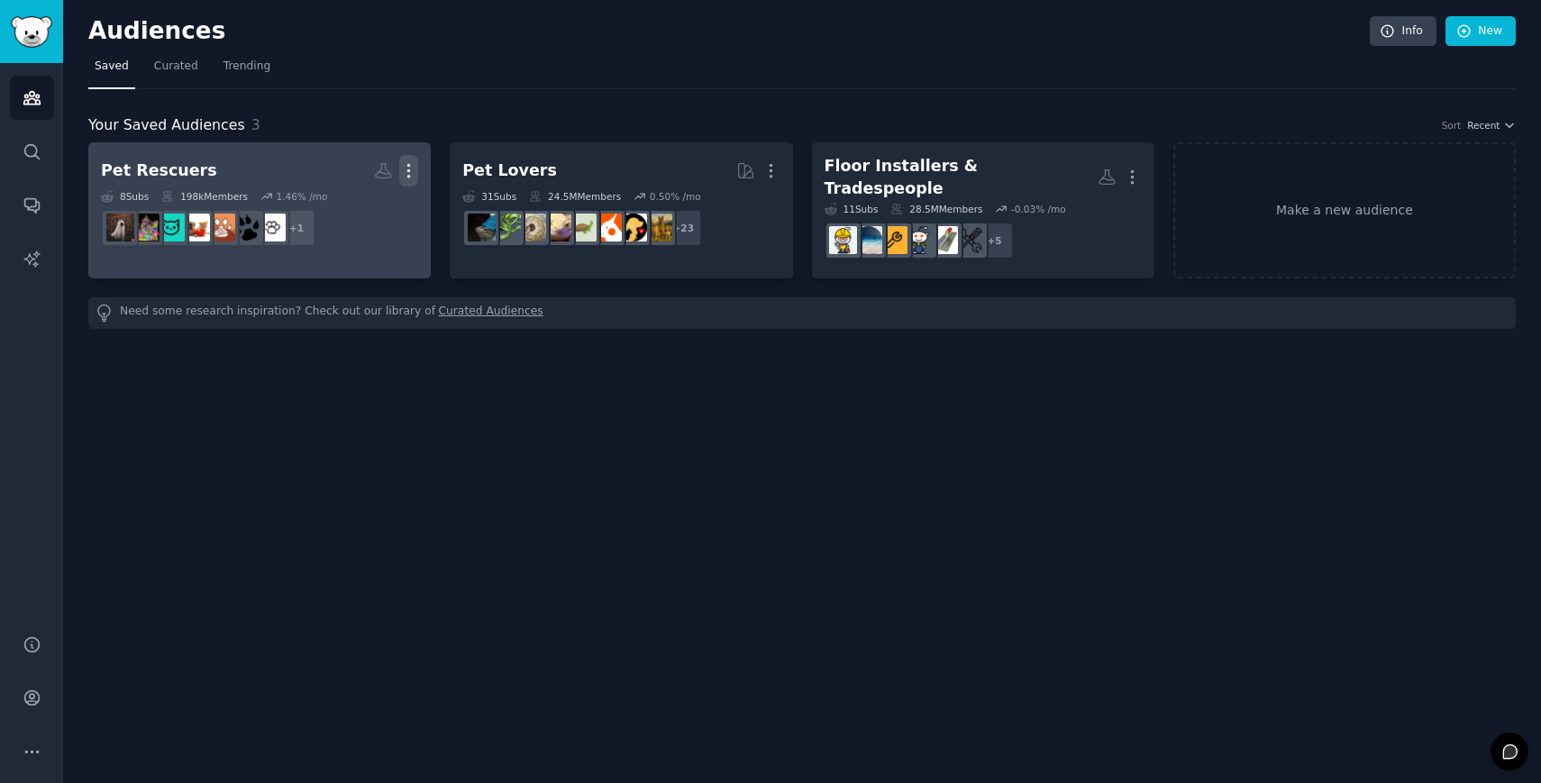
click at [414, 164] on icon "button" at bounding box center [408, 170] width 19 height 19
click at [370, 203] on p "Delete" at bounding box center [359, 208] width 41 height 19
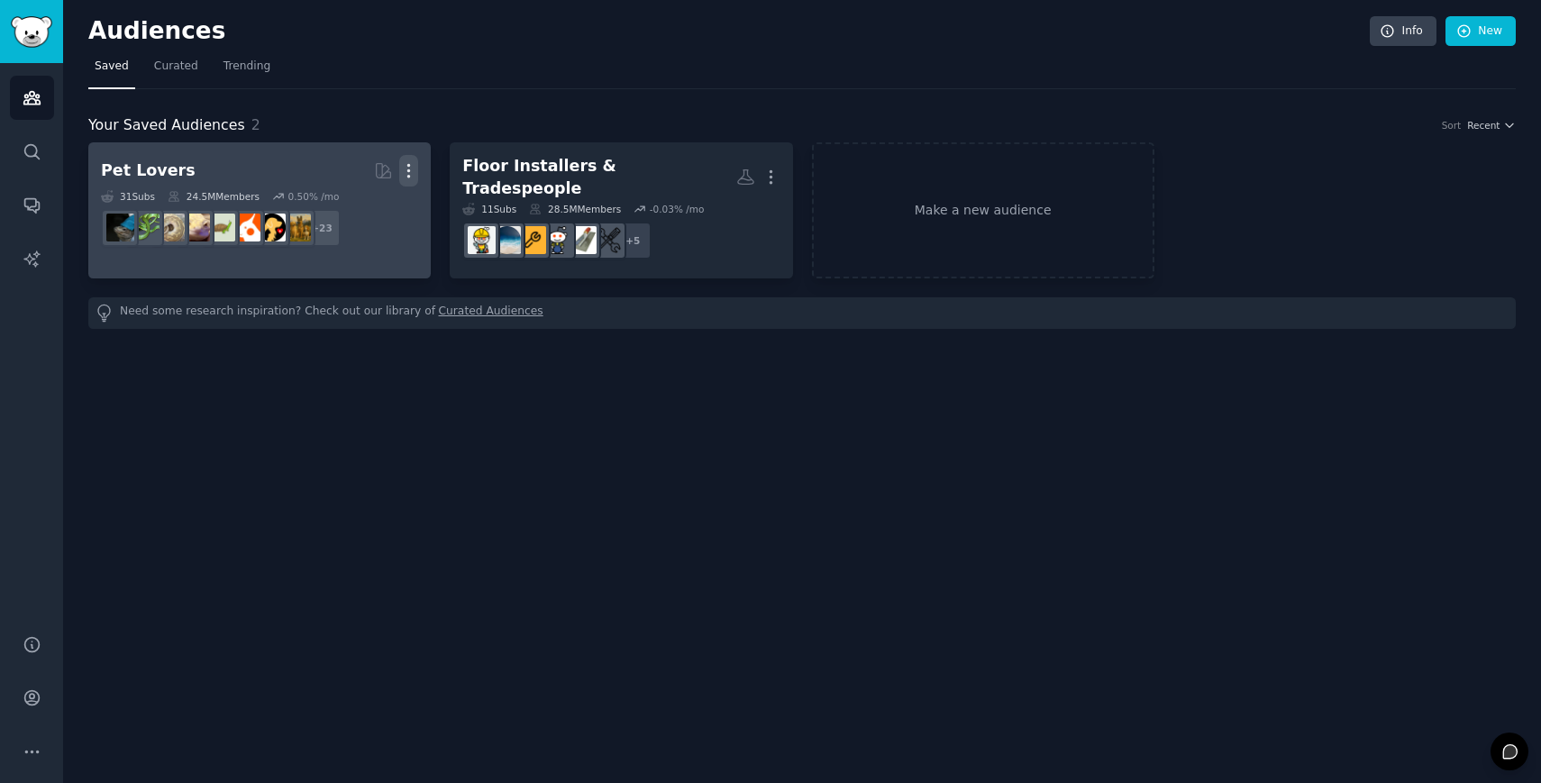
click at [412, 166] on icon "button" at bounding box center [408, 170] width 19 height 19
click at [372, 209] on p "Delete" at bounding box center [359, 208] width 41 height 19
